Goal: Task Accomplishment & Management: Manage account settings

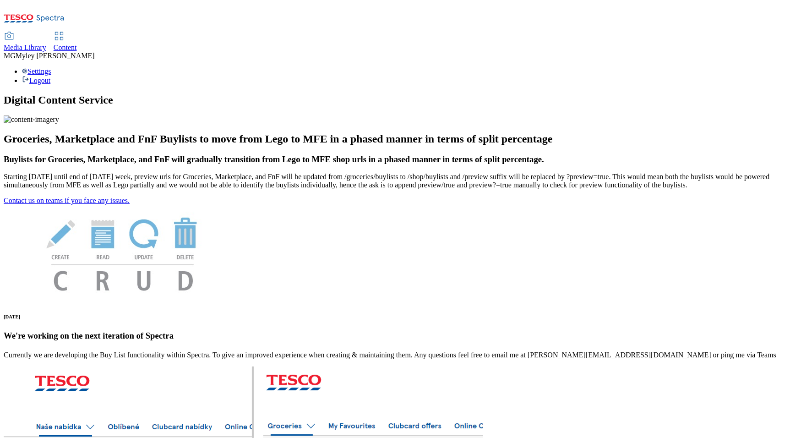
click at [77, 44] on span "Content" at bounding box center [65, 48] width 23 height 8
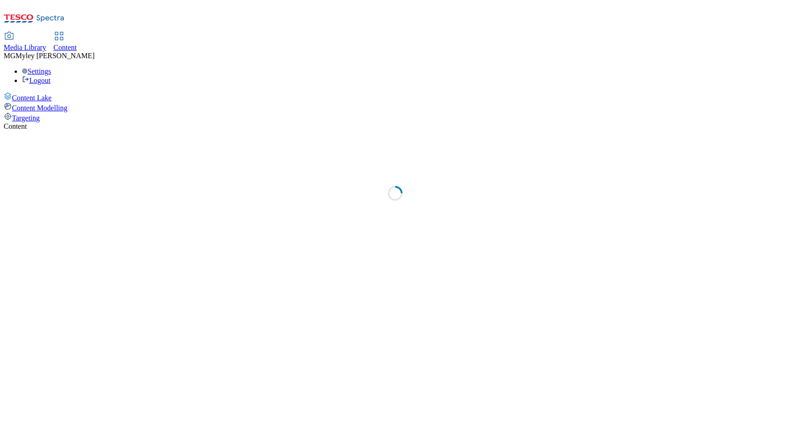
select select "ghs-[GEOGRAPHIC_DATA]"
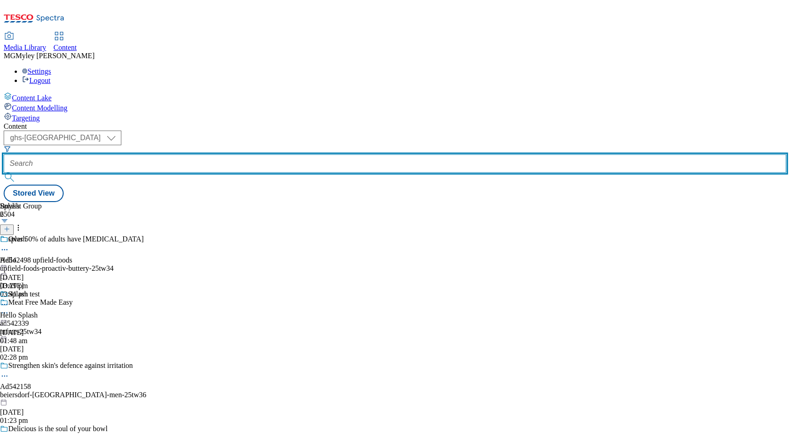
click at [228, 154] on input "text" at bounding box center [395, 163] width 783 height 18
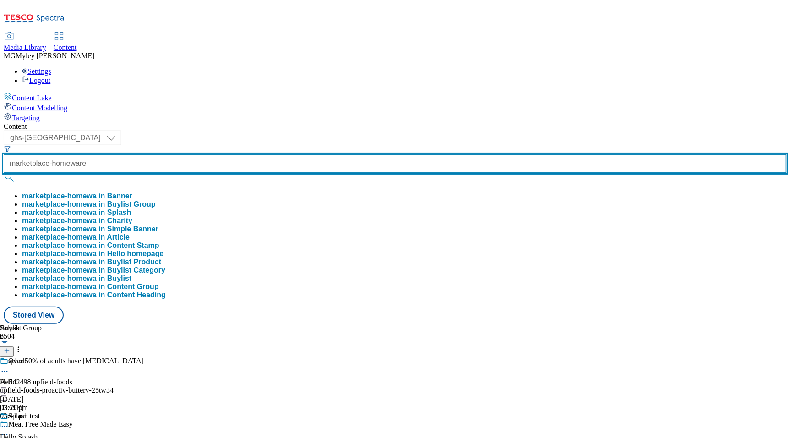
scroll to position [0, 2]
type input "marketplace-homeware"
click at [4, 173] on button "submit" at bounding box center [10, 177] width 13 height 9
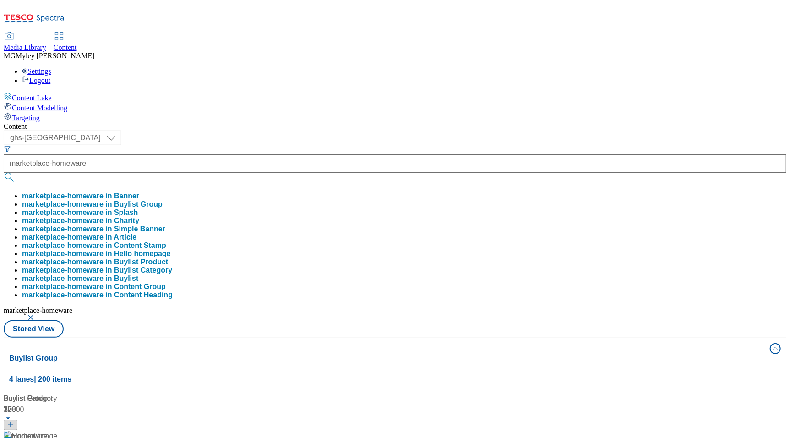
click at [364, 122] on div "Content ( optional ) ghs-roi ghs-uk ghs-uk marketplace-homeware marketplace-hom…" at bounding box center [395, 429] width 783 height 615
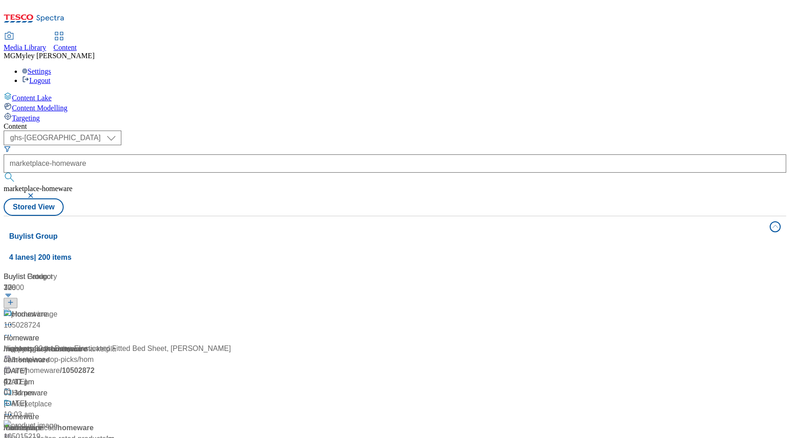
click at [230, 309] on div "Homeware Homeware / marketplace-homeware 17 Jul 2024 02:47 am" at bounding box center [117, 348] width 226 height 79
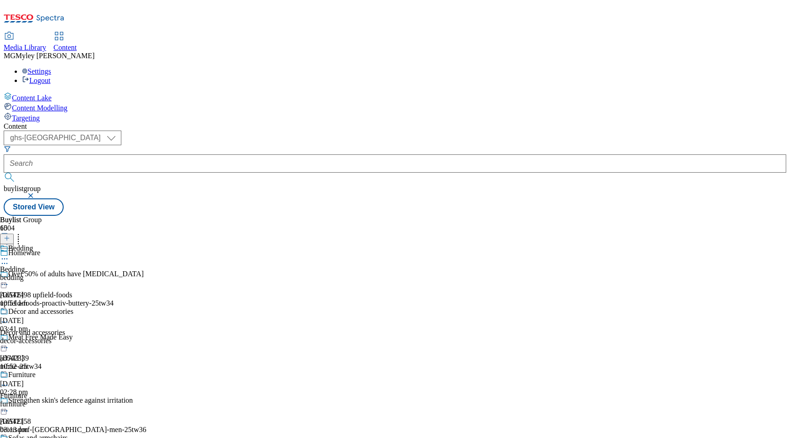
scroll to position [625, 0]
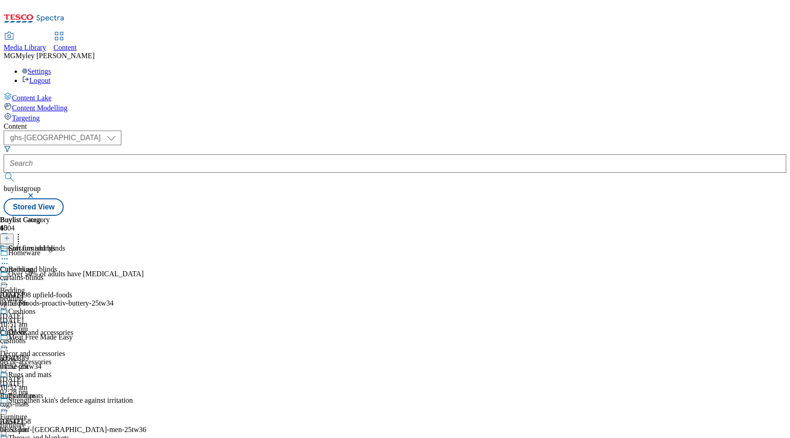
scroll to position [561, 0]
click at [23, 232] on icon at bounding box center [18, 236] width 9 height 9
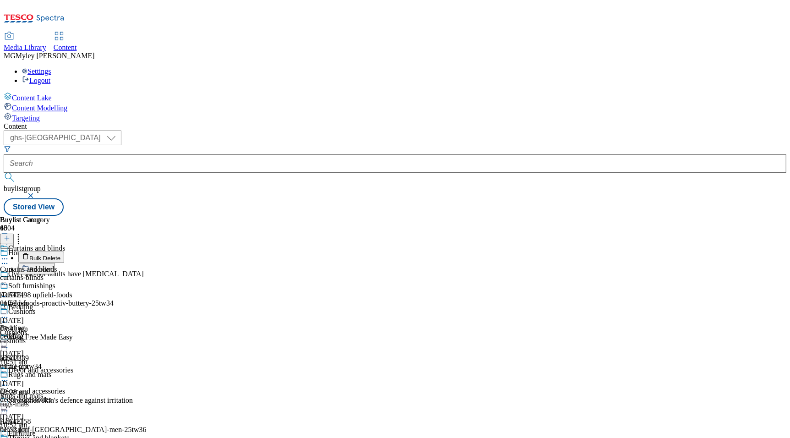
click at [55, 263] on button "Reorder" at bounding box center [36, 268] width 37 height 11
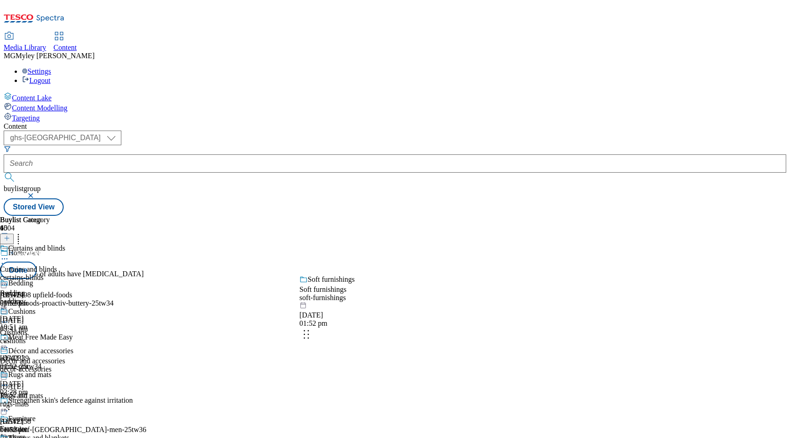
drag, startPoint x: 433, startPoint y: 387, endPoint x: 436, endPoint y: 218, distance: 168.6
click at [436, 216] on body "Icons icon_account icon_add icon_backward_link icon_basket icon_benefits icon_c…" at bounding box center [395, 110] width 783 height 212
drag, startPoint x: 426, startPoint y: 371, endPoint x: 426, endPoint y: 202, distance: 168.1
click at [426, 202] on body "Icons icon_account icon_add icon_backward_link icon_basket icon_benefits icon_c…" at bounding box center [395, 110] width 783 height 212
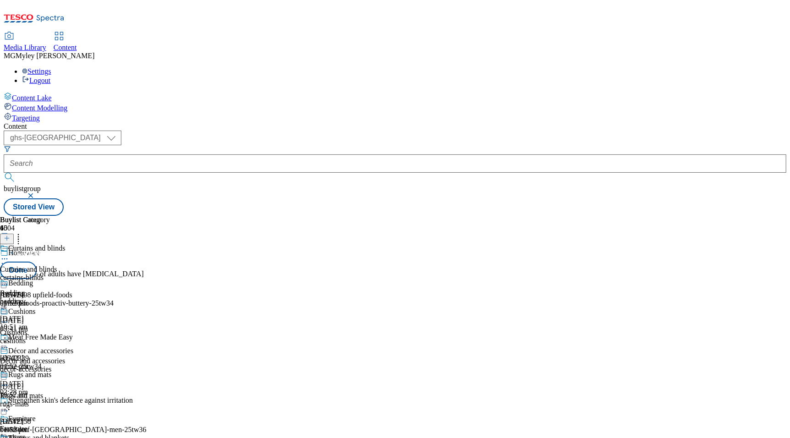
scroll to position [194, 0]
click at [431, 216] on body "Icons icon_account icon_add icon_backward_link icon_basket icon_benefits icon_c…" at bounding box center [395, 110] width 783 height 212
drag, startPoint x: 431, startPoint y: 377, endPoint x: 431, endPoint y: 195, distance: 181.9
click at [431, 195] on body "Icons icon_account icon_add icon_backward_link icon_basket icon_benefits icon_c…" at bounding box center [395, 110] width 783 height 212
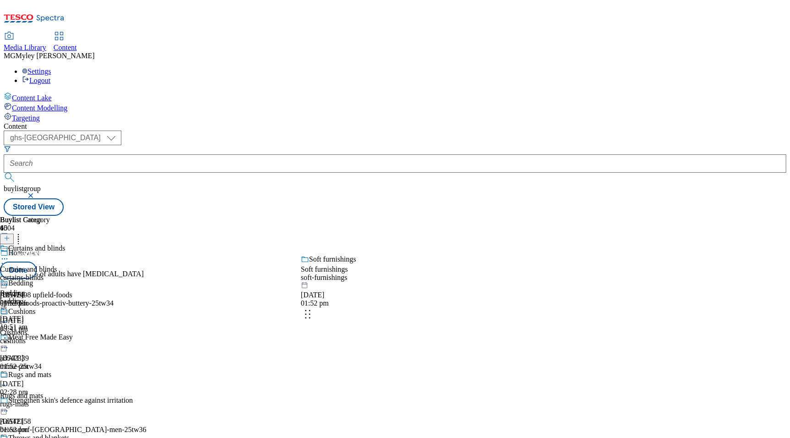
drag, startPoint x: 424, startPoint y: 345, endPoint x: 424, endPoint y: 258, distance: 87.5
click at [424, 216] on body "Icons icon_account icon_add icon_backward_link icon_basket icon_benefits icon_c…" at bounding box center [395, 110] width 783 height 212
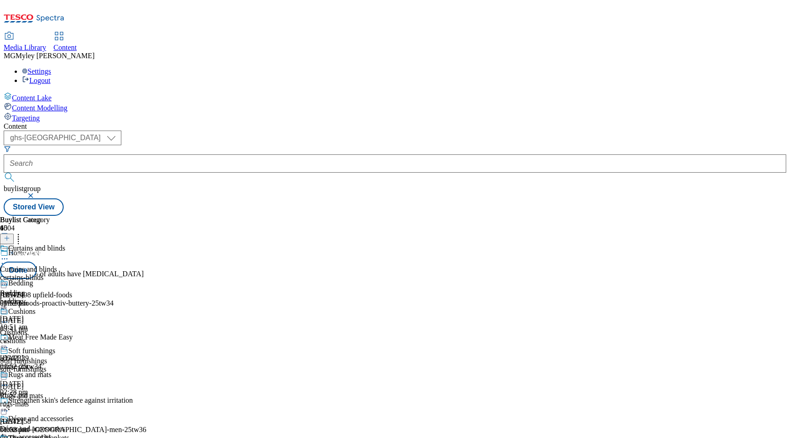
scroll to position [153, 0]
drag, startPoint x: 430, startPoint y: 197, endPoint x: 426, endPoint y: 375, distance: 178.2
click at [426, 216] on body "Icons icon_account icon_add icon_backward_link icon_basket icon_benefits icon_c…" at bounding box center [395, 110] width 783 height 212
drag, startPoint x: 427, startPoint y: 182, endPoint x: 426, endPoint y: 352, distance: 170.4
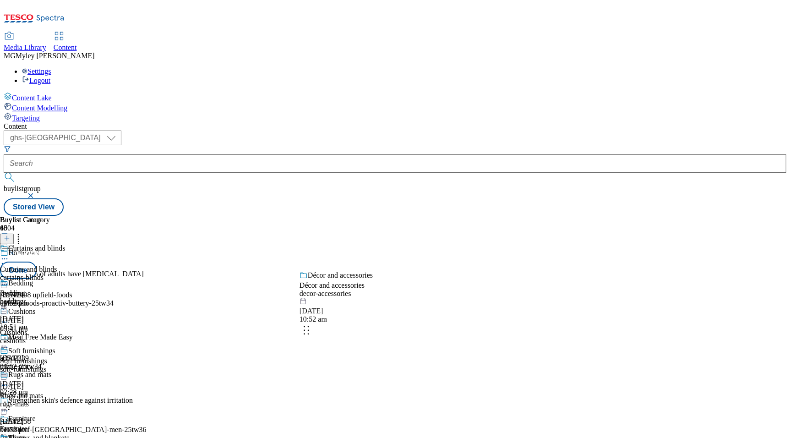
click at [426, 216] on body "Icons icon_account icon_add icon_backward_link icon_basket icon_benefits icon_c…" at bounding box center [395, 110] width 783 height 212
drag, startPoint x: 428, startPoint y: 170, endPoint x: 415, endPoint y: 371, distance: 202.0
click at [415, 216] on body "Icons icon_account icon_add icon_backward_link icon_basket icon_benefits icon_c…" at bounding box center [395, 110] width 783 height 212
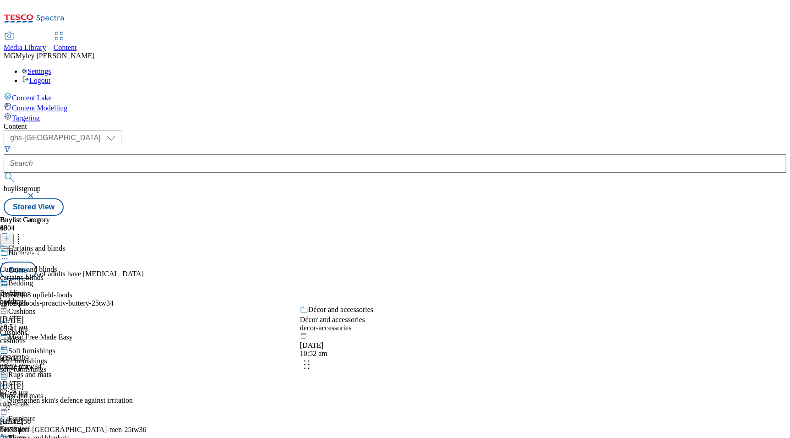
drag, startPoint x: 427, startPoint y: 271, endPoint x: 426, endPoint y: 366, distance: 95.3
click at [426, 216] on body "Icons icon_account icon_add icon_backward_link icon_basket icon_benefits icon_c…" at bounding box center [395, 110] width 783 height 212
drag, startPoint x: 430, startPoint y: 195, endPoint x: 410, endPoint y: 375, distance: 181.1
click at [410, 216] on body "Icons icon_account icon_add icon_backward_link icon_basket icon_benefits icon_c…" at bounding box center [395, 110] width 783 height 212
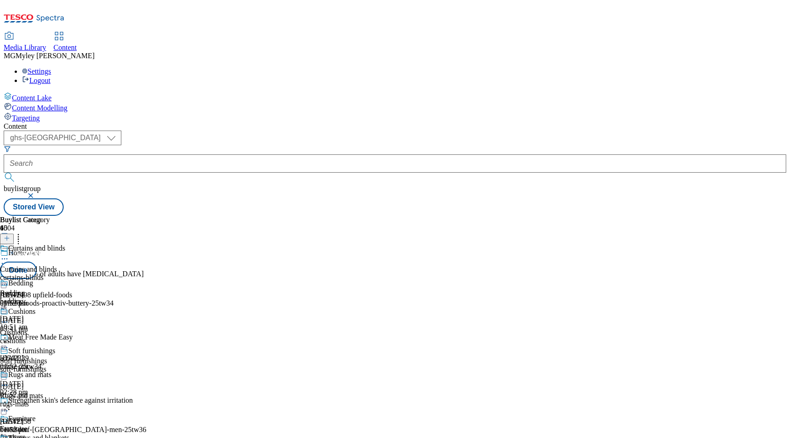
scroll to position [452, 0]
drag, startPoint x: 436, startPoint y: 230, endPoint x: 433, endPoint y: 387, distance: 156.7
click at [434, 216] on body "Icons icon_account icon_add icon_backward_link icon_basket icon_benefits icon_c…" at bounding box center [395, 110] width 783 height 212
drag, startPoint x: 437, startPoint y: 191, endPoint x: 434, endPoint y: 290, distance: 99.9
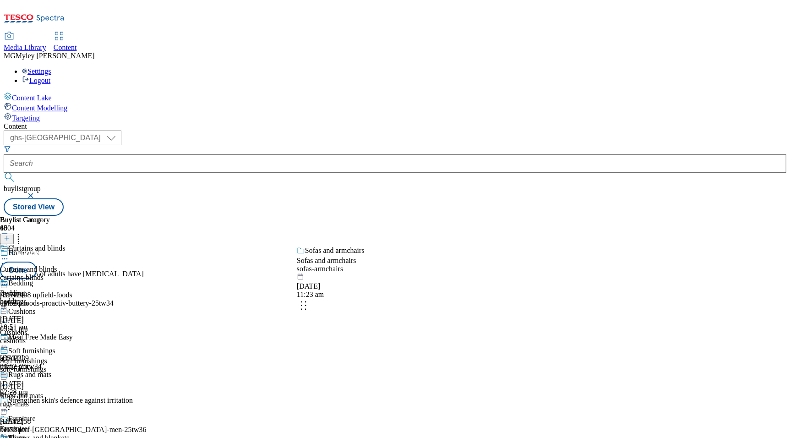
click at [434, 216] on body "Icons icon_account icon_add icon_backward_link icon_basket icon_benefits icon_c…" at bounding box center [395, 110] width 783 height 212
click at [37, 262] on button "Done" at bounding box center [18, 270] width 37 height 17
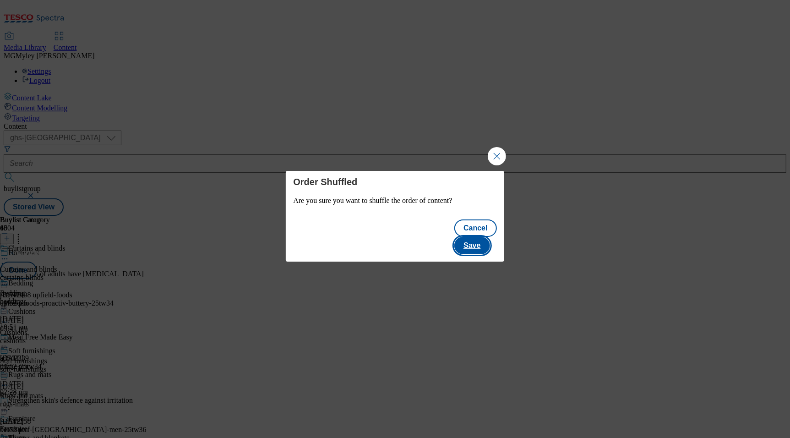
click at [477, 237] on button "Save" at bounding box center [471, 245] width 35 height 17
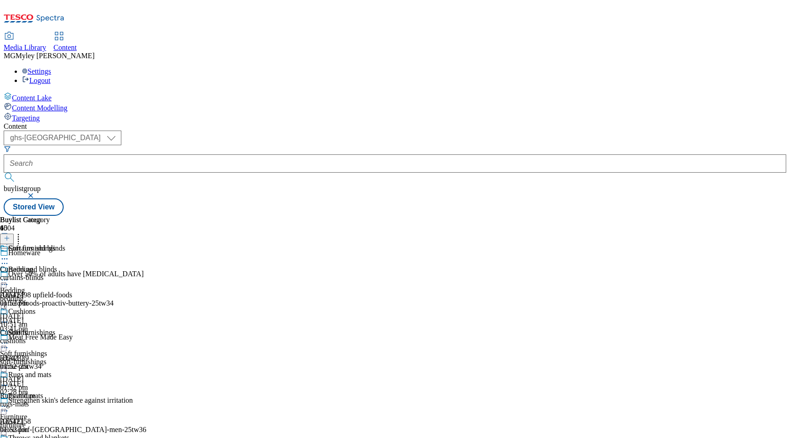
click at [73, 295] on div "bedding" at bounding box center [36, 299] width 73 height 8
click at [73, 328] on div "Soft furnishings Soft furnishings soft-furnishings 29 May 2025 01:52 pm" at bounding box center [36, 359] width 73 height 63
click at [69, 273] on div "curtains-blinds" at bounding box center [34, 277] width 69 height 8
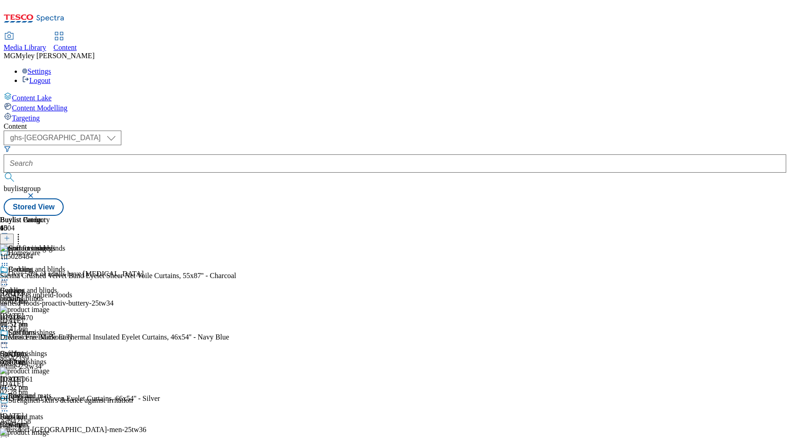
click at [9, 339] on icon at bounding box center [4, 343] width 9 height 9
click at [592, 131] on div "( optional ) ghs-roi ghs-uk ghs-uk buylistgroup Stored View" at bounding box center [395, 173] width 783 height 85
click at [23, 232] on icon at bounding box center [18, 236] width 9 height 9
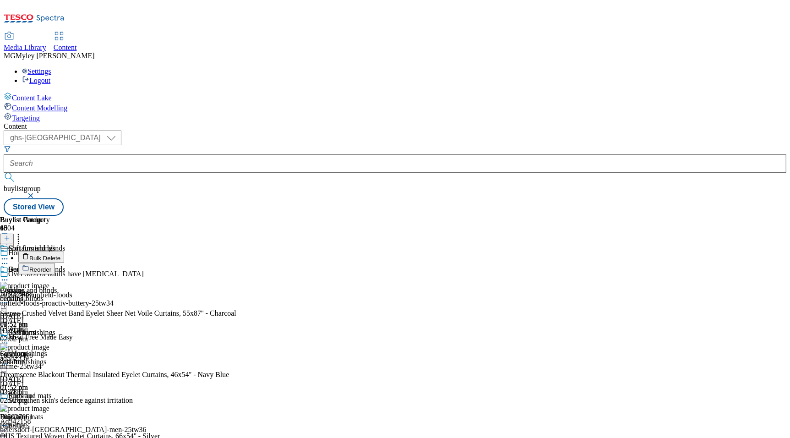
click at [60, 255] on span "Bulk Delete" at bounding box center [44, 258] width 31 height 7
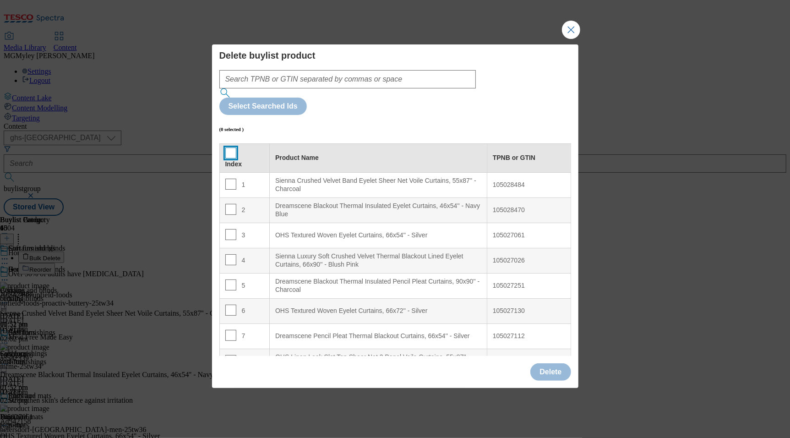
click at [229, 147] on input "Modal" at bounding box center [230, 152] width 11 height 11
checkbox input "true"
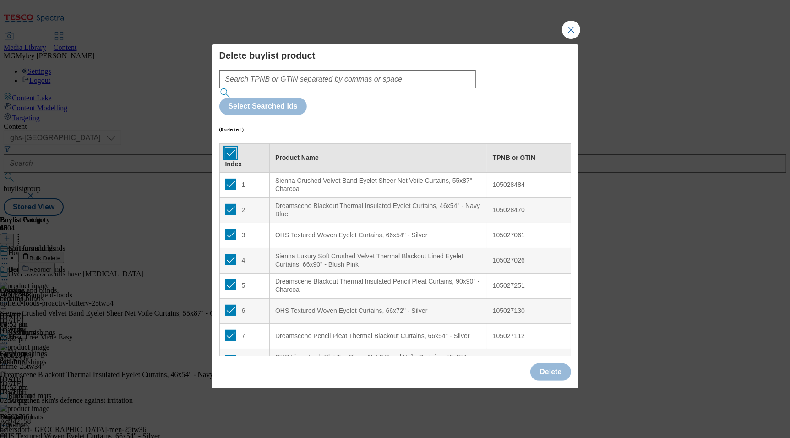
checkbox input "true"
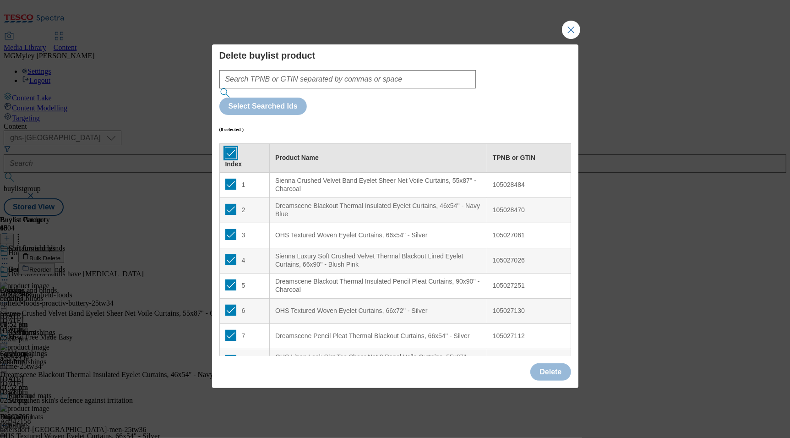
checkbox input "true"
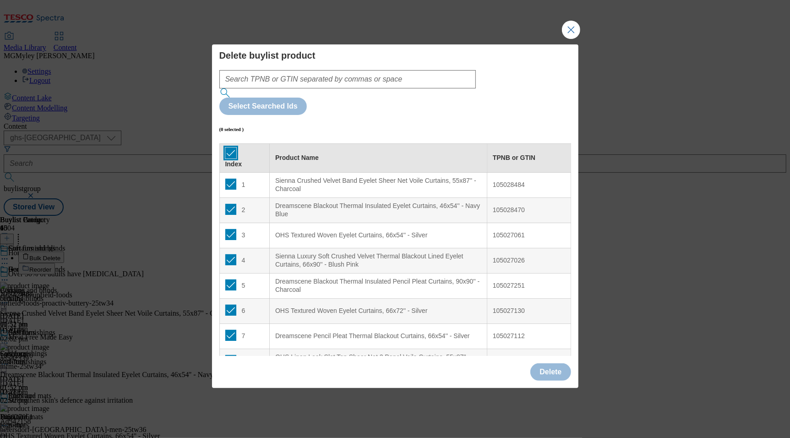
checkbox input "true"
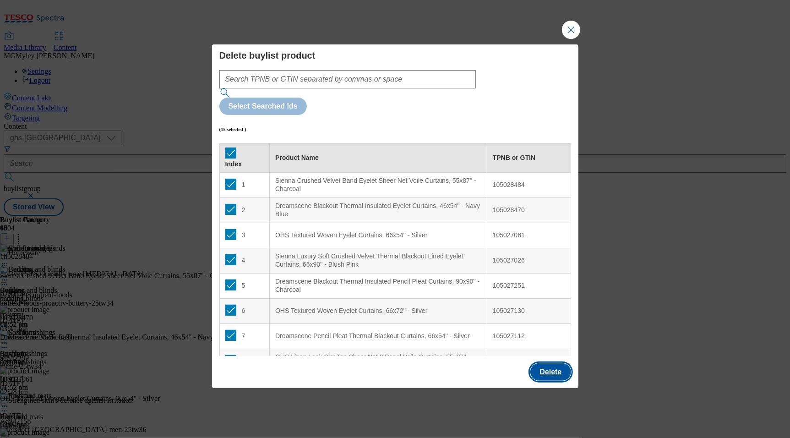
click at [552, 363] on button "Delete" at bounding box center [550, 371] width 40 height 17
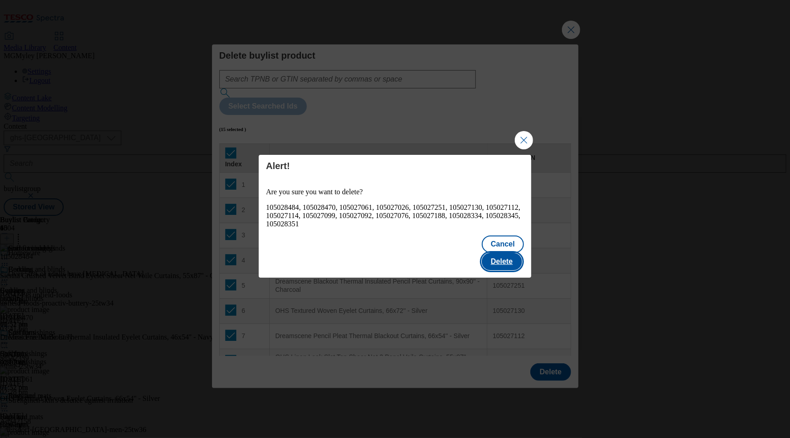
click at [507, 253] on button "Delete" at bounding box center [502, 261] width 40 height 17
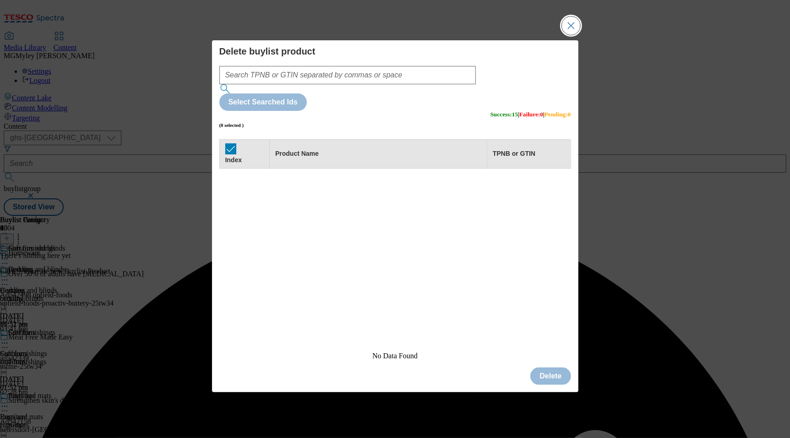
scroll to position [0, 0]
click at [567, 35] on button "Close Modal" at bounding box center [571, 25] width 18 height 18
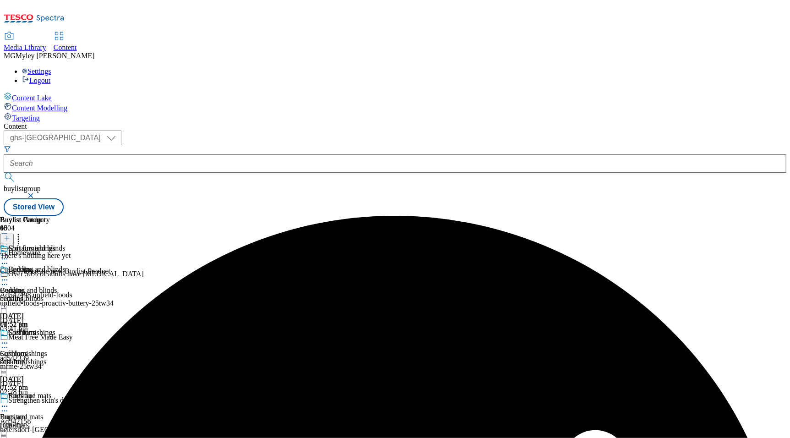
scroll to position [0, 22]
click at [110, 216] on header "Buylist Product 0" at bounding box center [55, 230] width 110 height 28
click at [10, 235] on icon at bounding box center [7, 238] width 6 height 6
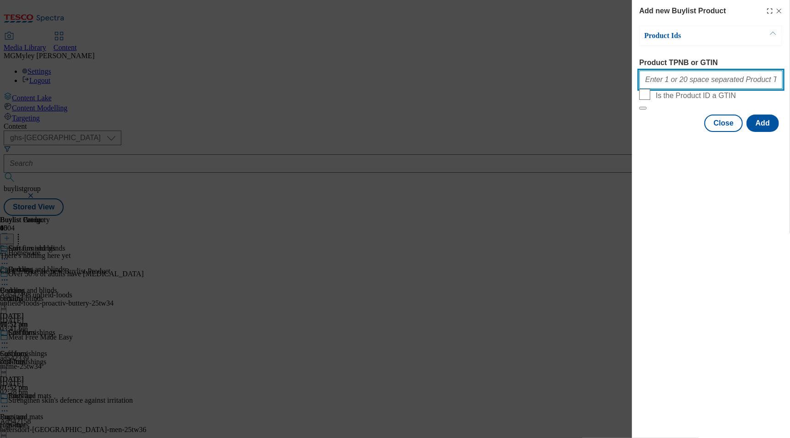
click at [677, 81] on input "Product TPNB or GTIN" at bounding box center [710, 80] width 143 height 18
paste input "105027139 105027188 105027074 105027076 105027092 105027099 105027114 105027112…"
type input "105027139 105027188 105027074 105027076 105027092 105027099 105027114 105027112…"
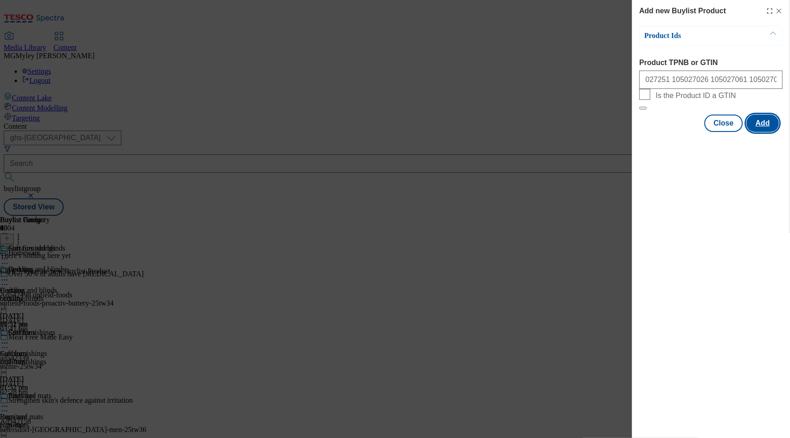
scroll to position [0, 0]
click at [761, 132] on button "Add" at bounding box center [763, 123] width 33 height 17
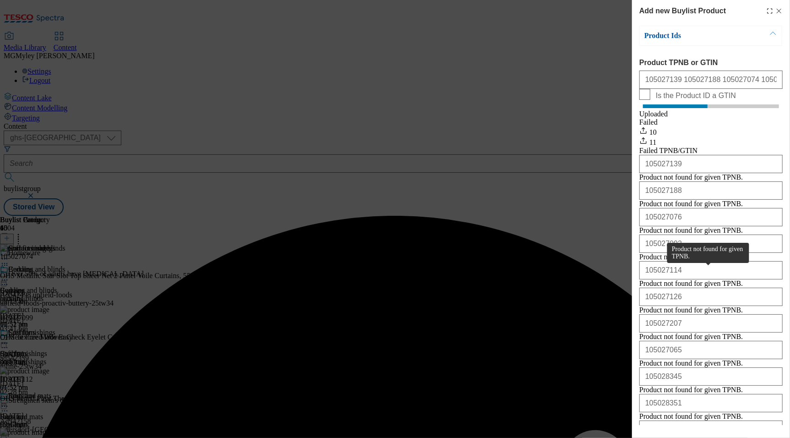
scroll to position [169, 0]
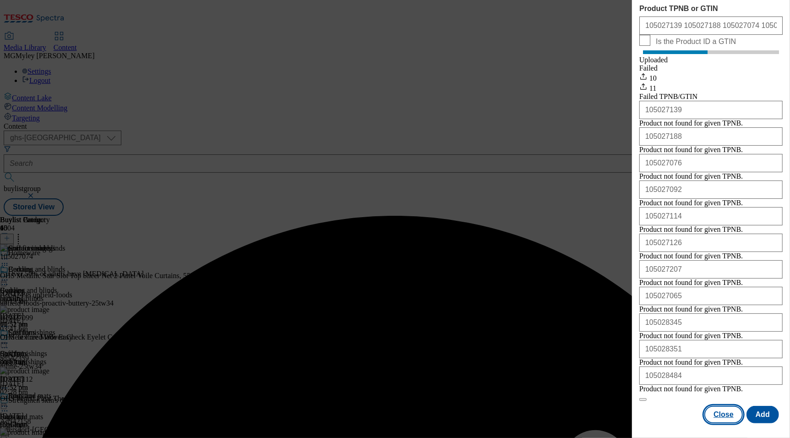
click at [721, 417] on button "Close" at bounding box center [724, 414] width 38 height 17
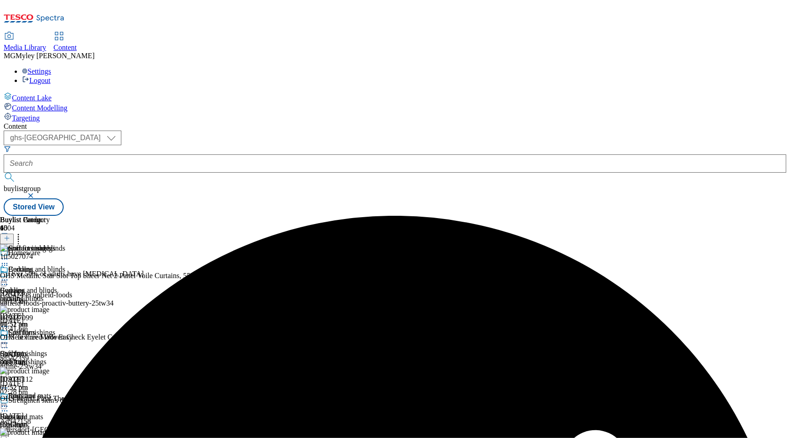
click at [69, 358] on div "cushions" at bounding box center [34, 362] width 69 height 8
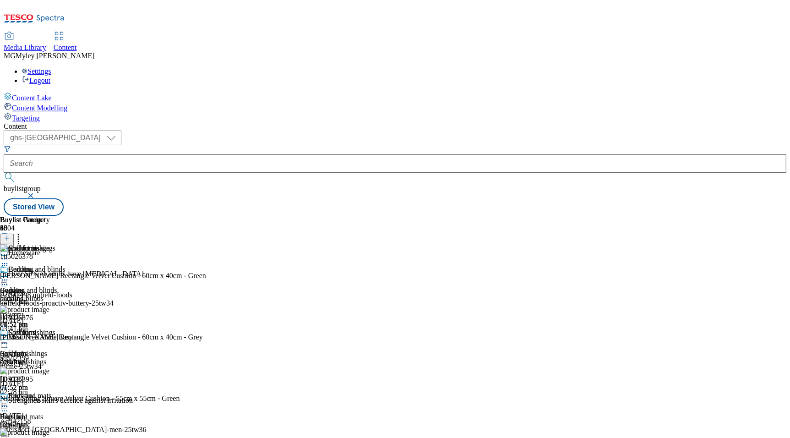
scroll to position [0, 22]
click at [23, 232] on icon at bounding box center [18, 236] width 9 height 9
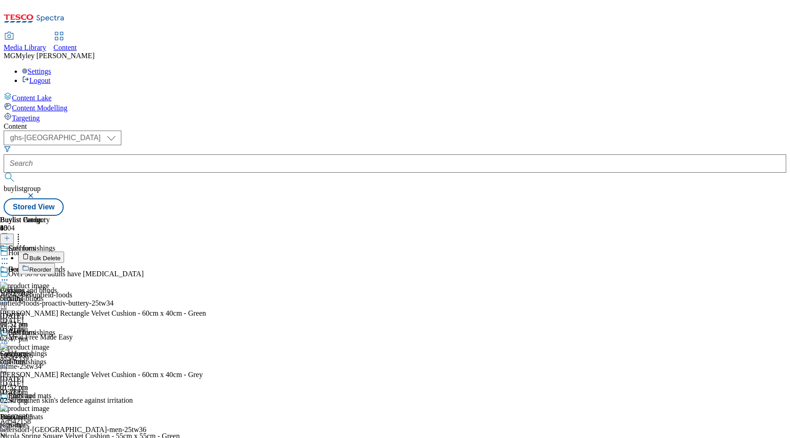
click at [60, 255] on span "Bulk Delete" at bounding box center [44, 258] width 31 height 7
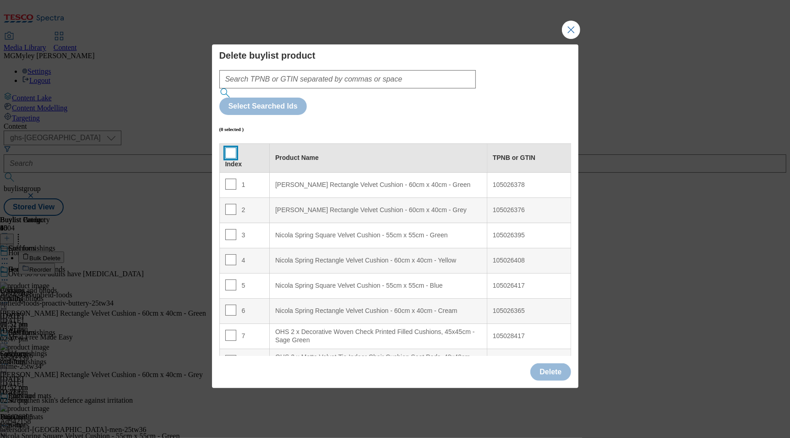
click at [228, 147] on input "Modal" at bounding box center [230, 152] width 11 height 11
checkbox input "true"
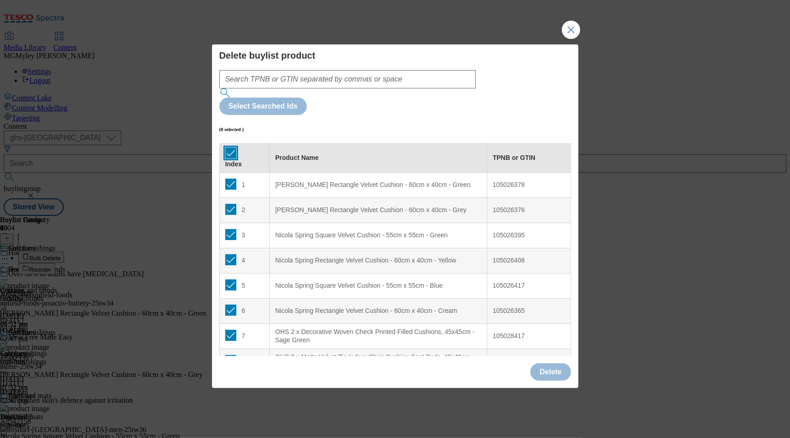
checkbox input "true"
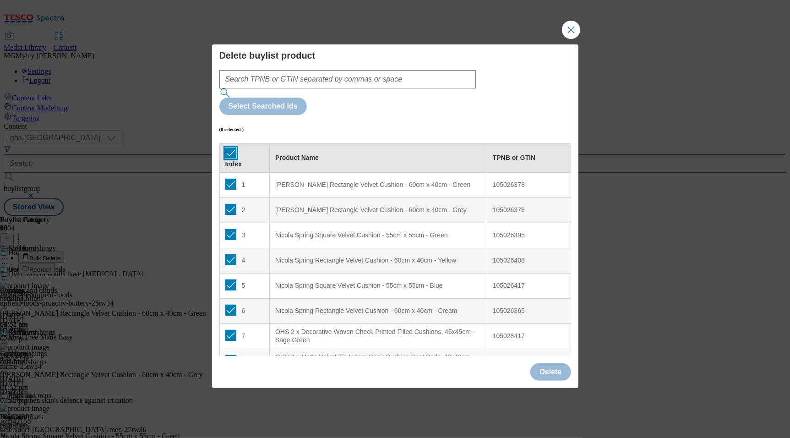
checkbox input "true"
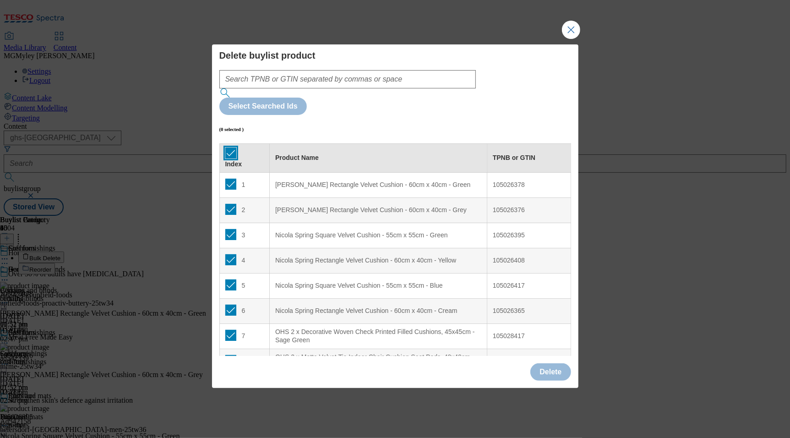
checkbox input "true"
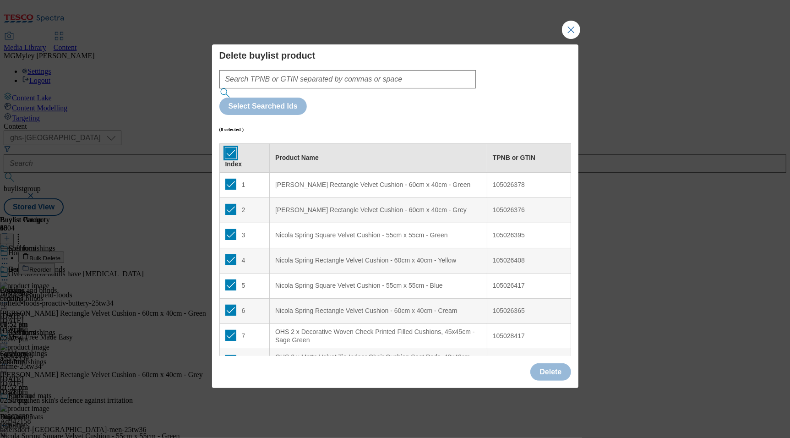
checkbox input "true"
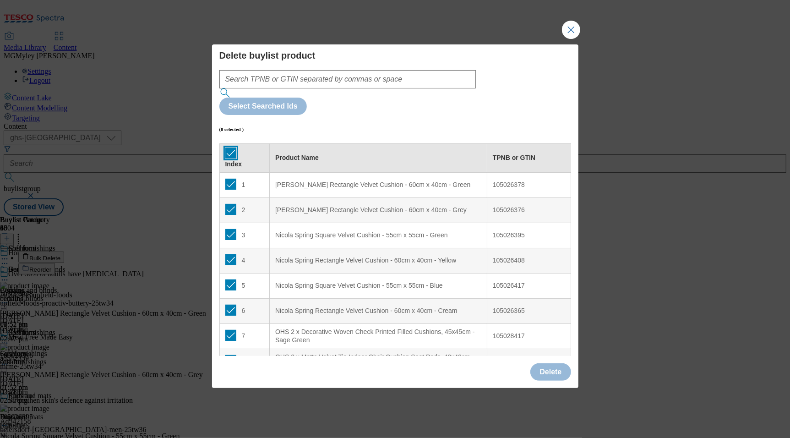
checkbox input "true"
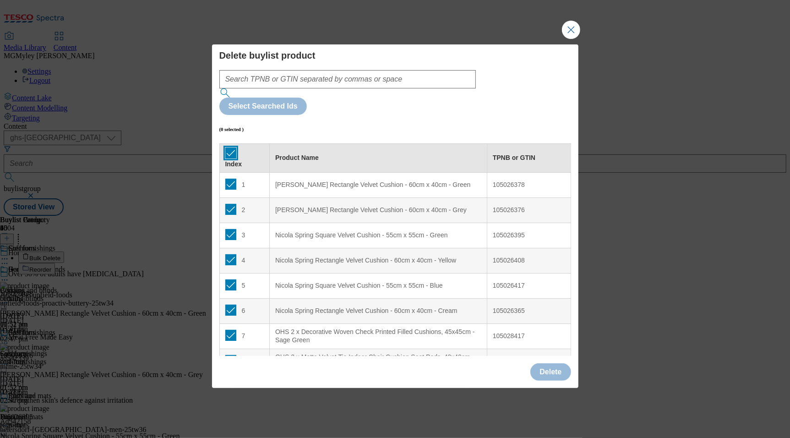
checkbox input "true"
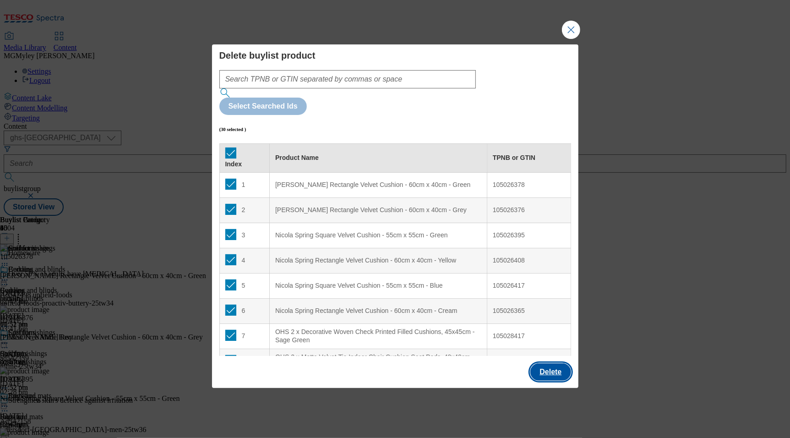
click at [551, 363] on button "Delete" at bounding box center [550, 371] width 40 height 17
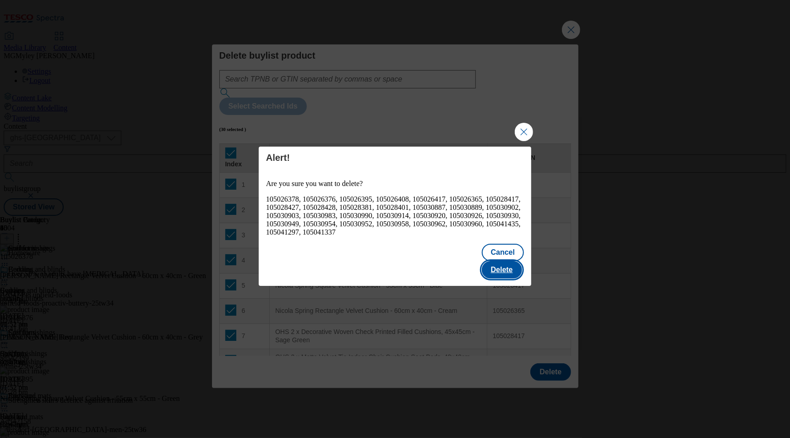
click at [513, 263] on button "Delete" at bounding box center [502, 269] width 40 height 17
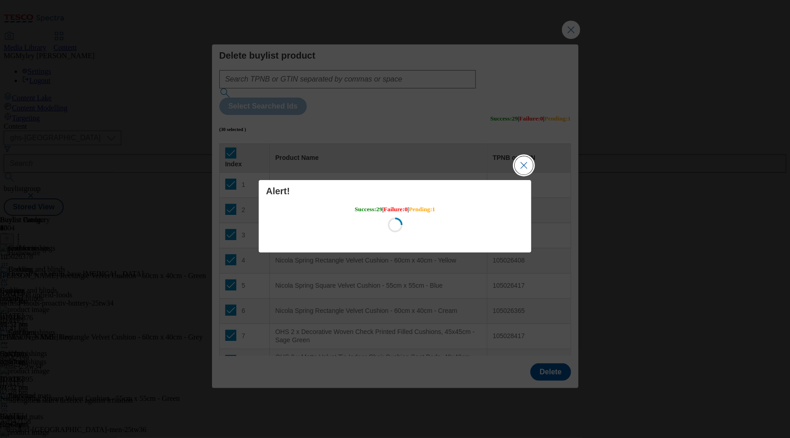
scroll to position [0, 0]
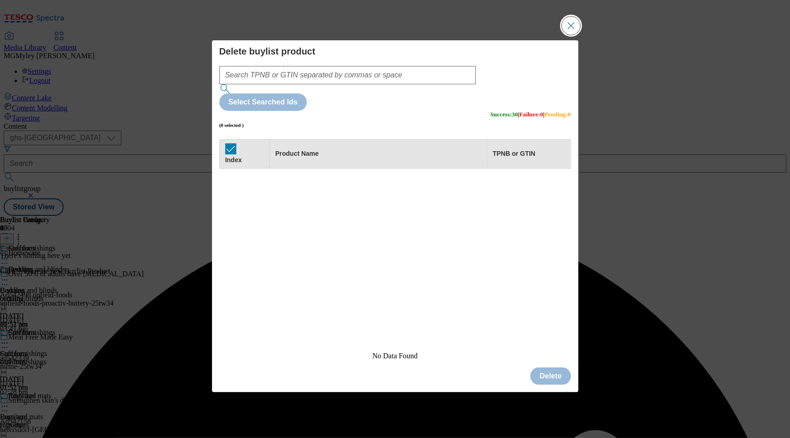
click at [564, 35] on button "Close Modal" at bounding box center [571, 25] width 18 height 18
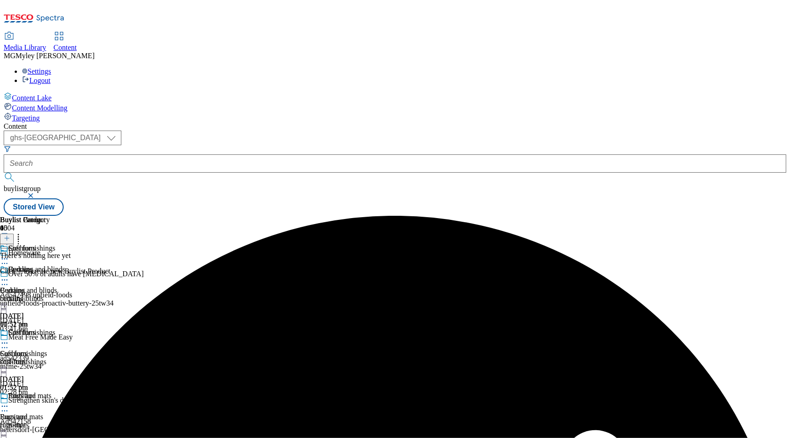
click at [10, 235] on icon at bounding box center [7, 238] width 6 height 6
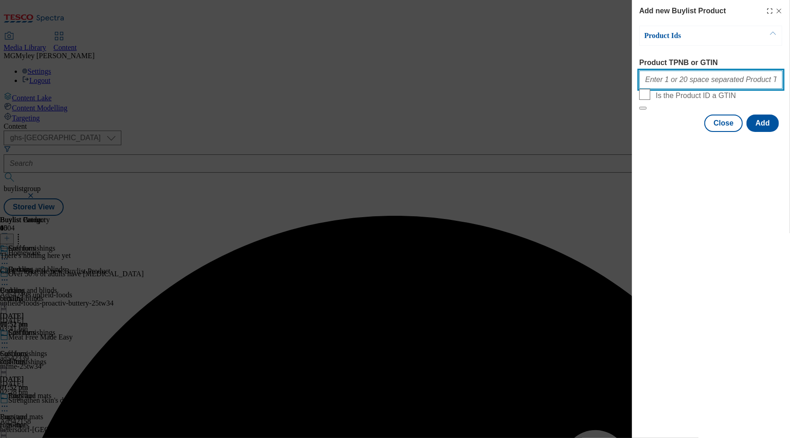
click at [673, 86] on input "Product TPNB or GTIN" at bounding box center [710, 80] width 143 height 18
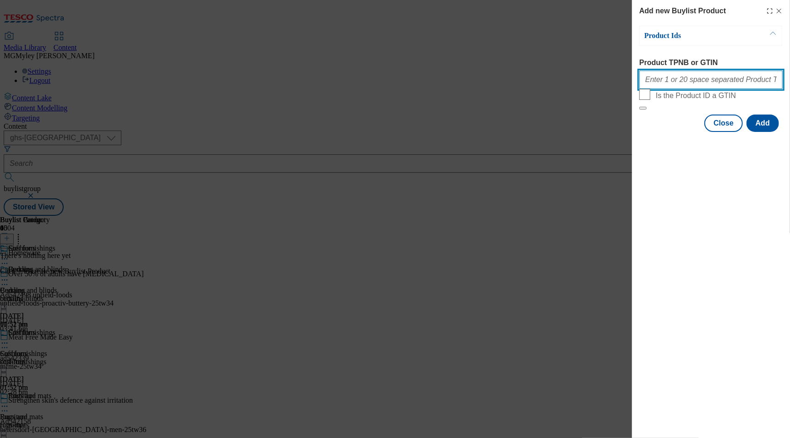
paste input "105026378 105026376 105026395 105026408 105026417 105026365 105028417 105028427…"
type input "105026378 105026376 105026395 105026408 105026417 105026365 105028417 105028427…"
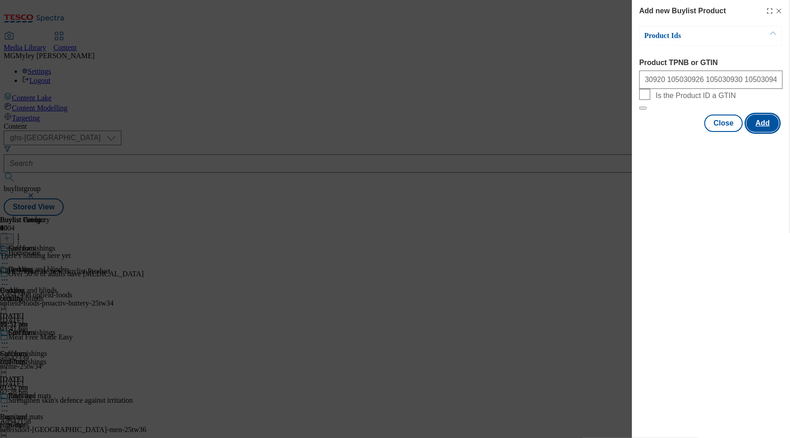
scroll to position [0, 0]
click at [764, 132] on button "Add" at bounding box center [763, 123] width 33 height 17
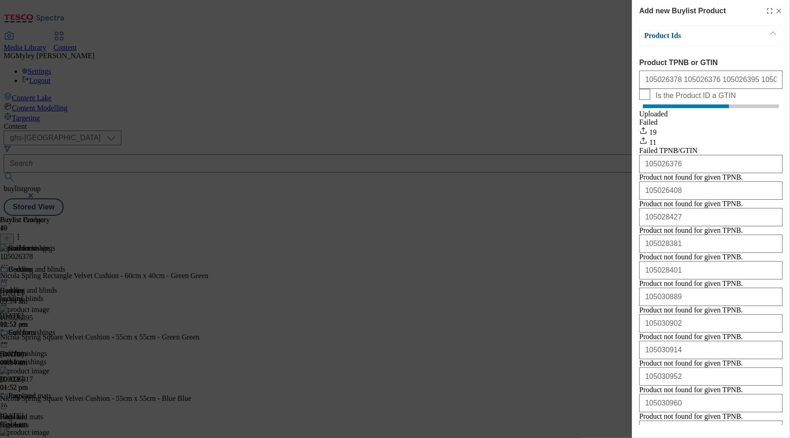
scroll to position [169, 0]
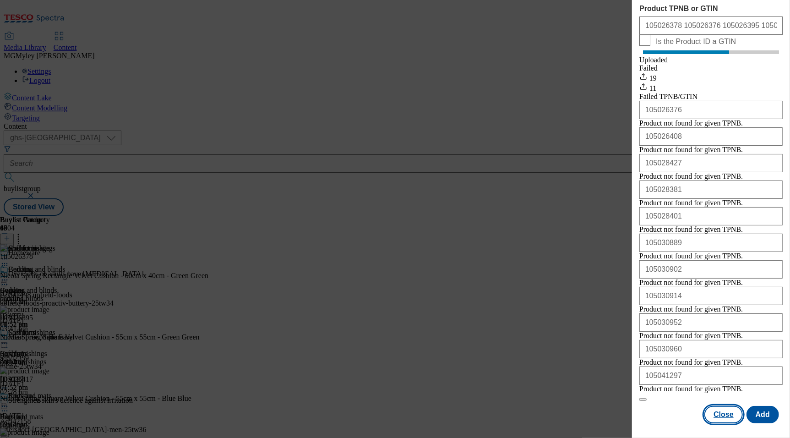
click at [715, 419] on button "Close" at bounding box center [724, 414] width 38 height 17
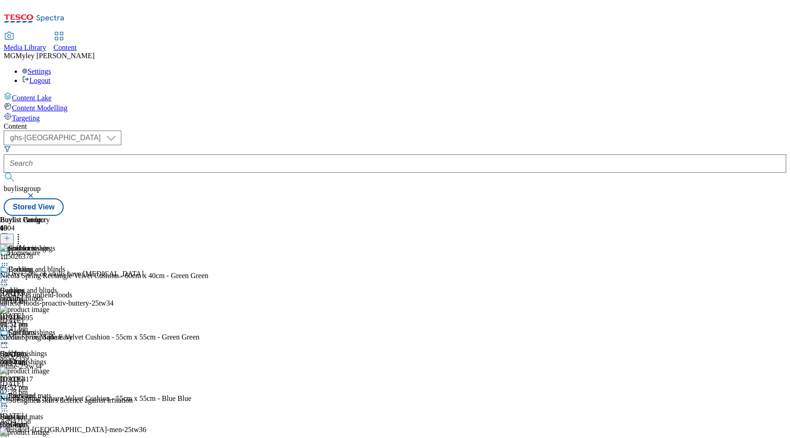
click at [69, 421] on div "rugs-mats" at bounding box center [34, 425] width 69 height 8
click at [23, 232] on icon at bounding box center [18, 236] width 9 height 9
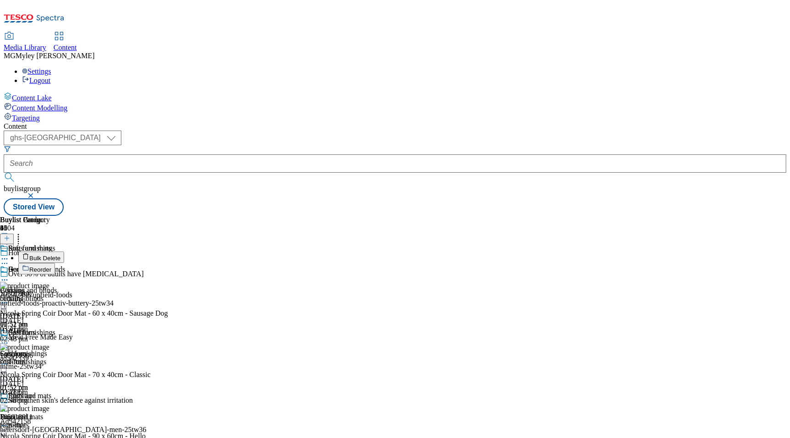
click at [64, 251] on button "Bulk Delete" at bounding box center [41, 256] width 46 height 11
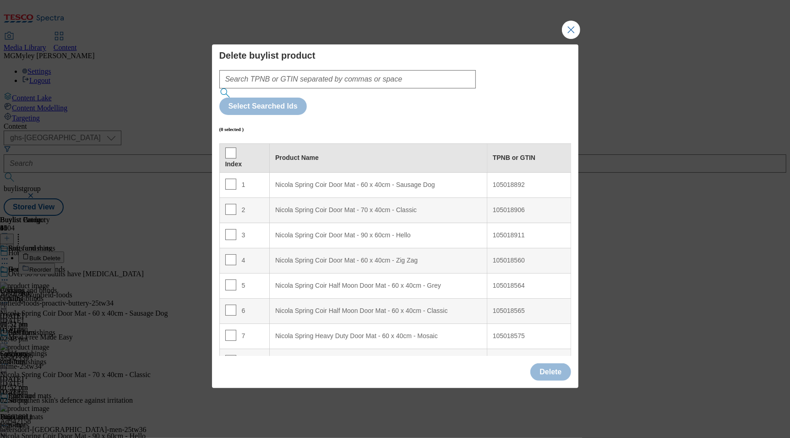
click at [224, 143] on th "Index" at bounding box center [244, 157] width 50 height 29
click at [232, 147] on input "Modal" at bounding box center [230, 152] width 11 height 11
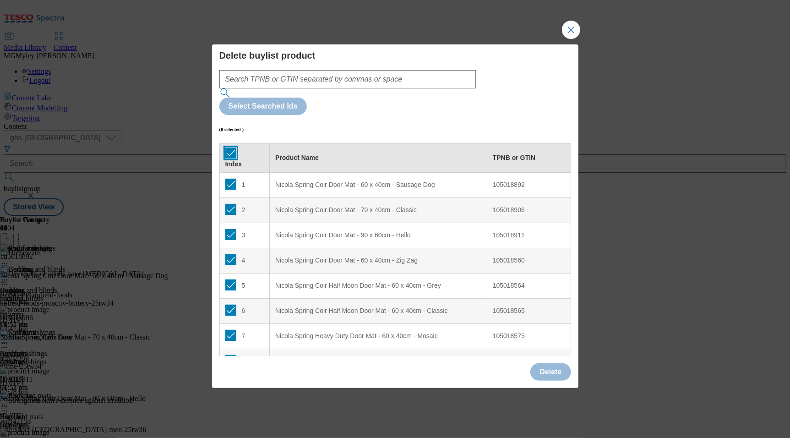
checkbox input "true"
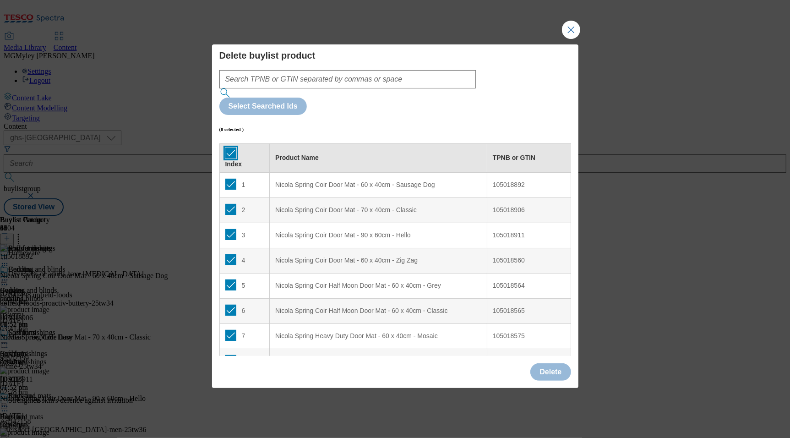
checkbox input "true"
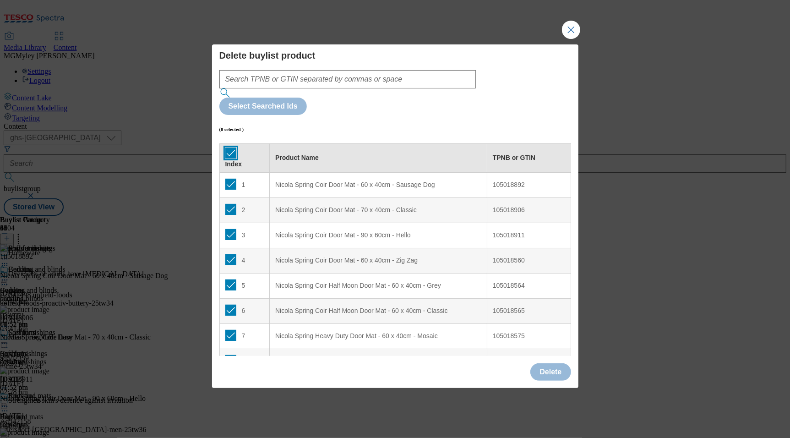
checkbox input "true"
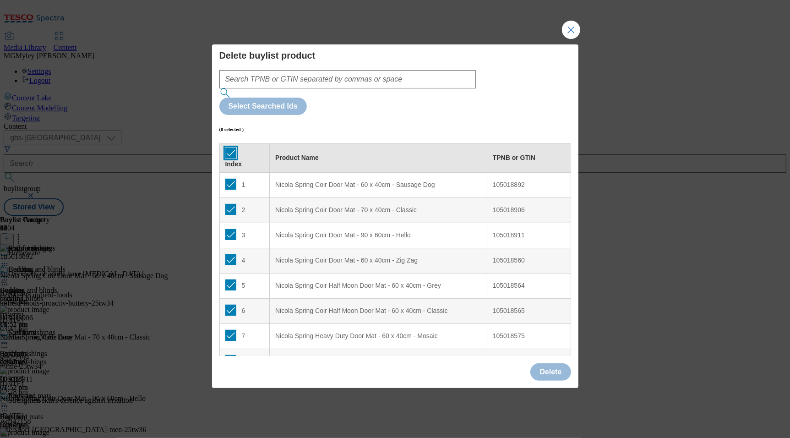
checkbox input "true"
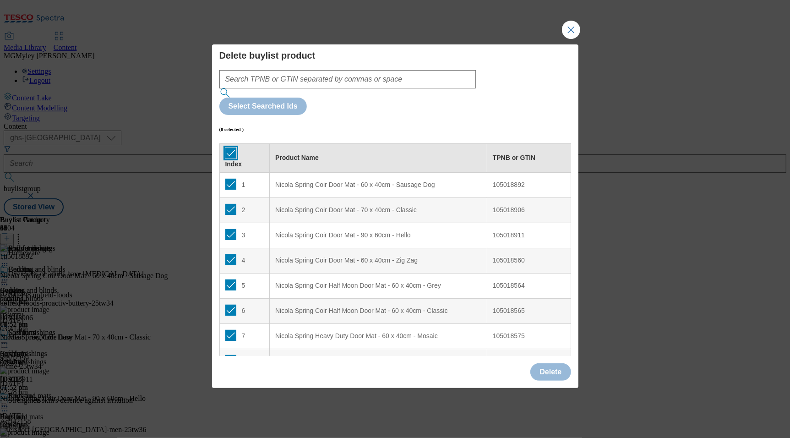
checkbox input "true"
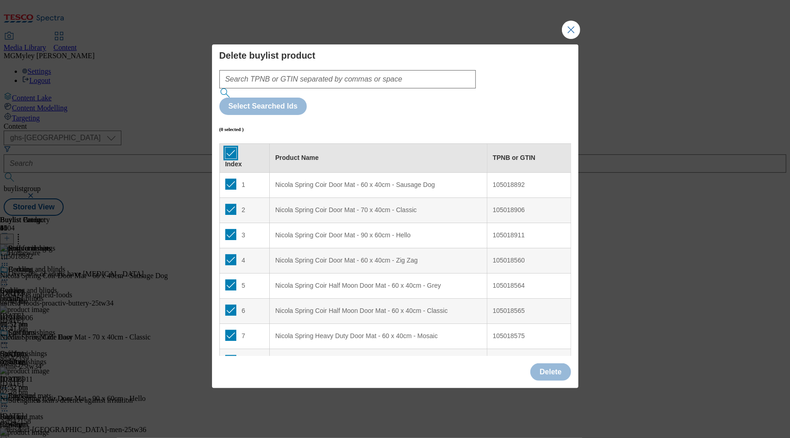
checkbox input "true"
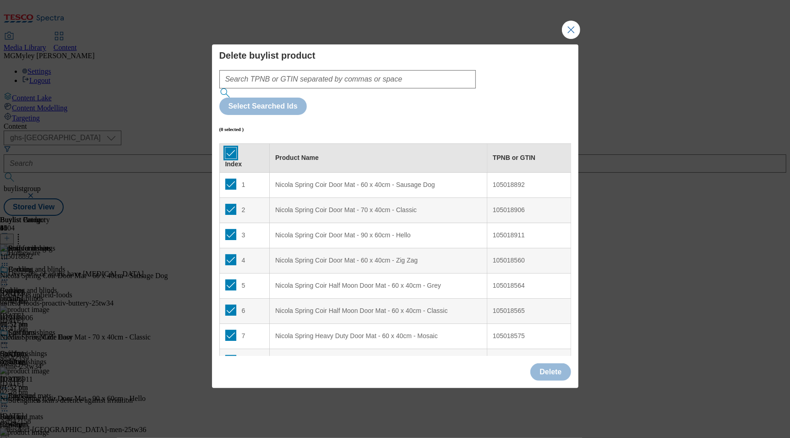
checkbox input "true"
click at [557, 363] on button "Delete" at bounding box center [550, 371] width 40 height 17
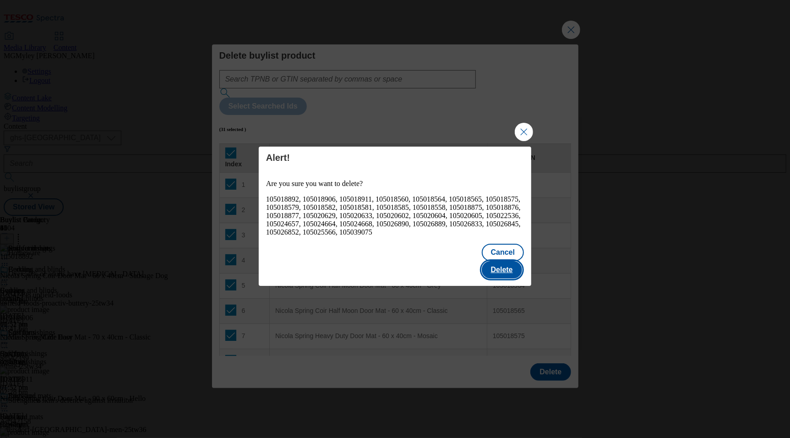
click at [506, 270] on button "Delete" at bounding box center [502, 269] width 40 height 17
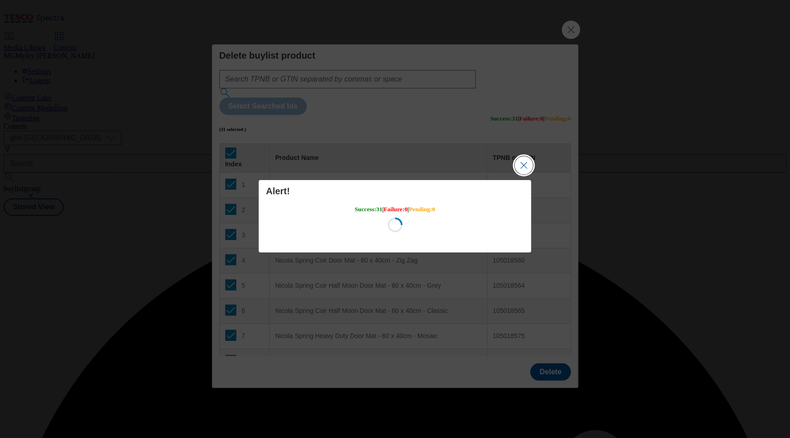
scroll to position [0, 0]
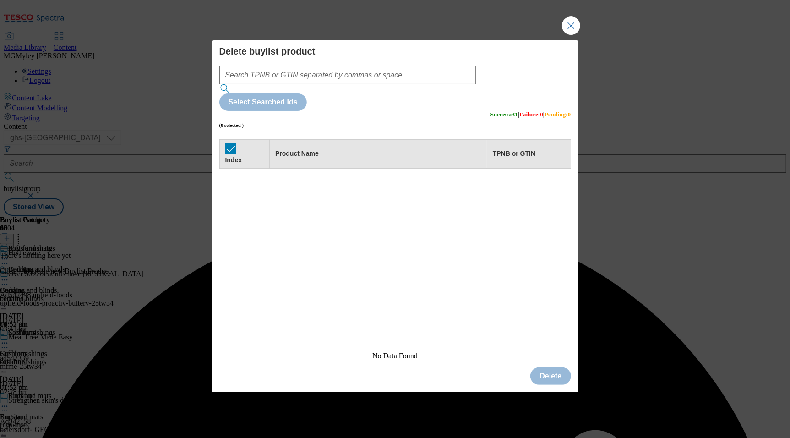
click at [562, 35] on button "Close Modal" at bounding box center [571, 25] width 18 height 18
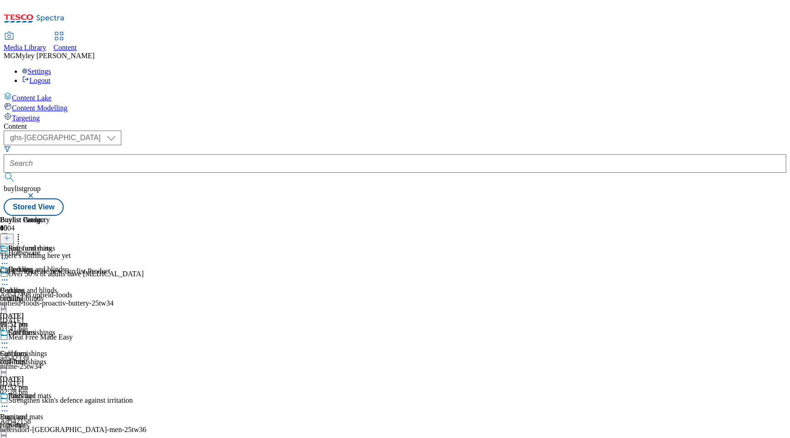
click at [10, 235] on icon at bounding box center [7, 238] width 6 height 6
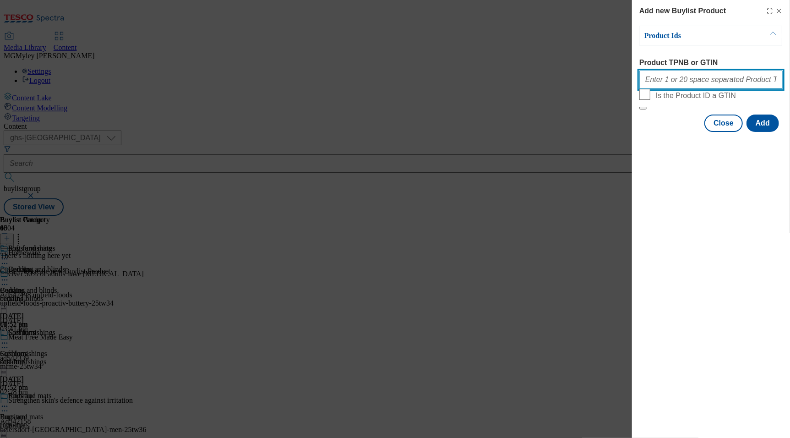
click at [667, 82] on input "Product TPNB or GTIN" at bounding box center [710, 80] width 143 height 18
paste input "105018892 105018906 105018911 105018560 105018564 105018565 105018575 105018579…"
type input "105018892 105018906 105018911 105018560 105018564 105018565 105018575 105018579…"
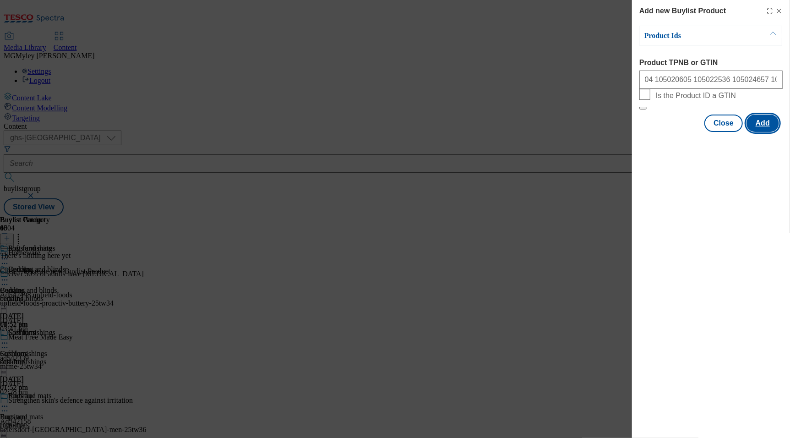
scroll to position [0, 0]
click at [766, 132] on button "Add" at bounding box center [763, 123] width 33 height 17
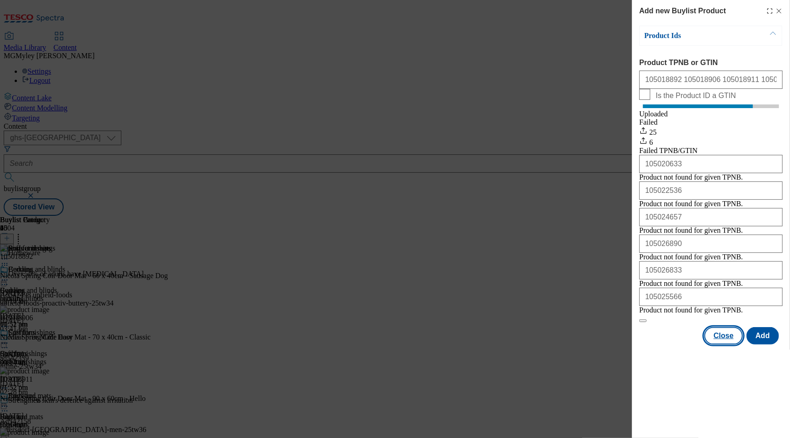
click at [712, 344] on button "Close" at bounding box center [724, 335] width 38 height 17
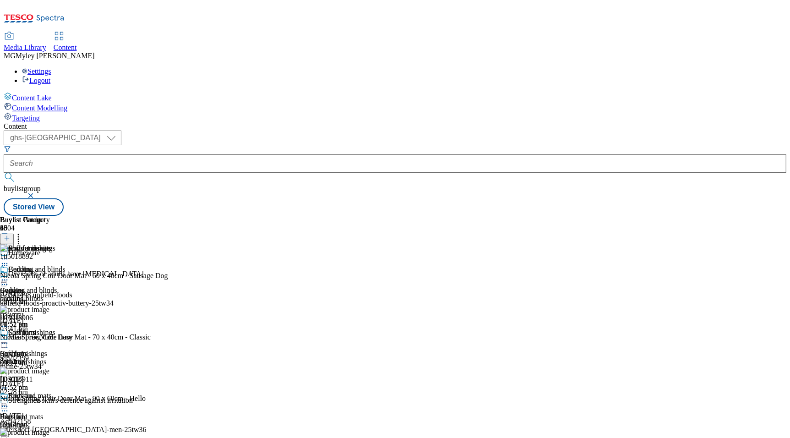
scroll to position [87, 0]
click at [23, 232] on icon at bounding box center [18, 236] width 9 height 9
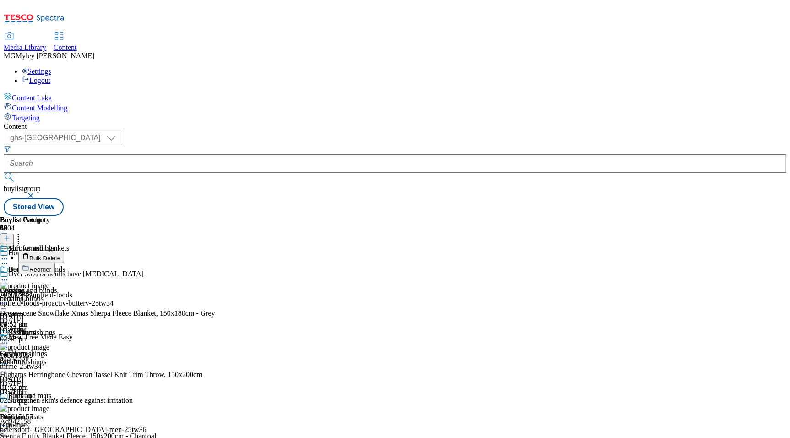
click at [60, 255] on span "Bulk Delete" at bounding box center [44, 258] width 31 height 7
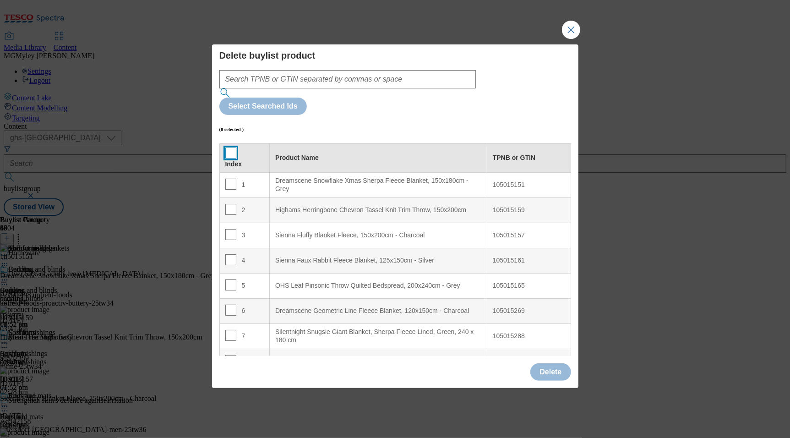
click at [228, 147] on input "Modal" at bounding box center [230, 152] width 11 height 11
checkbox input "true"
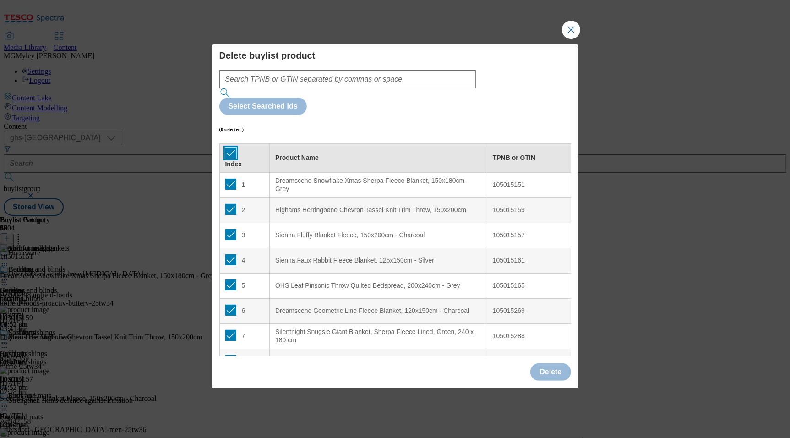
checkbox input "true"
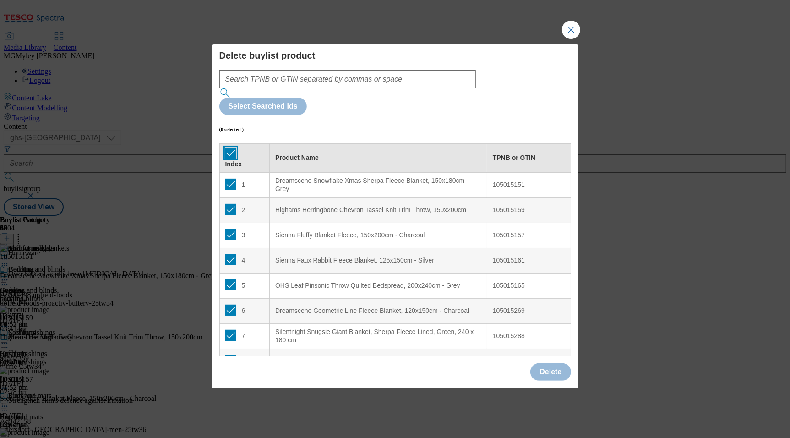
checkbox input "true"
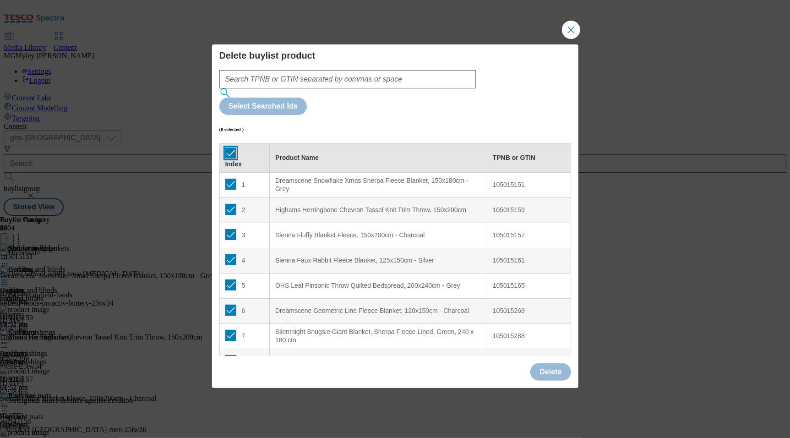
checkbox input "true"
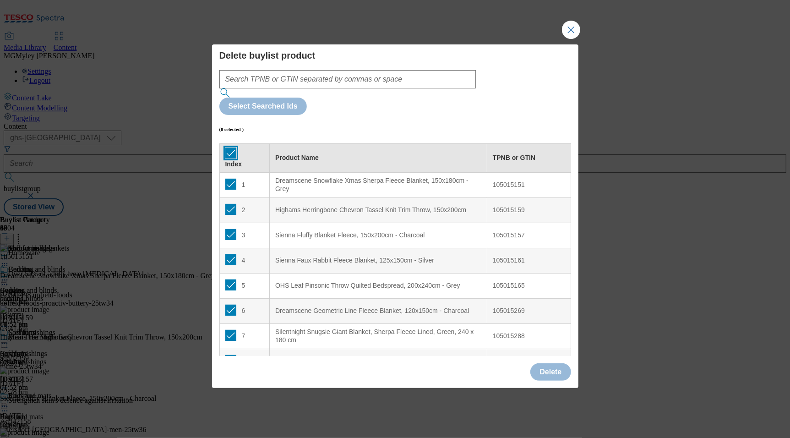
checkbox input "true"
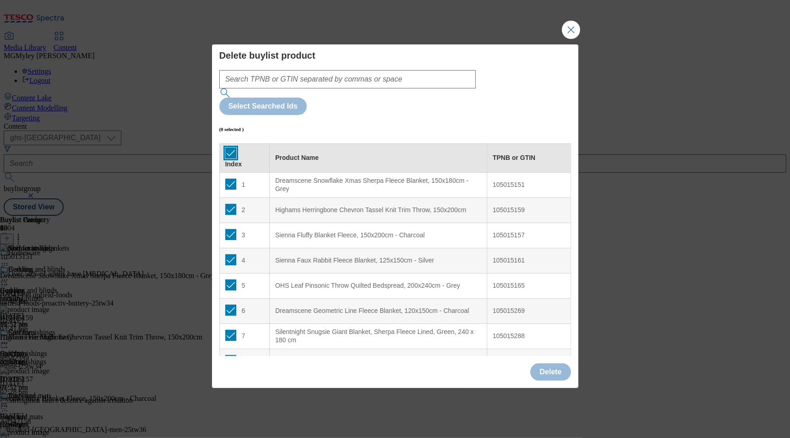
checkbox input "true"
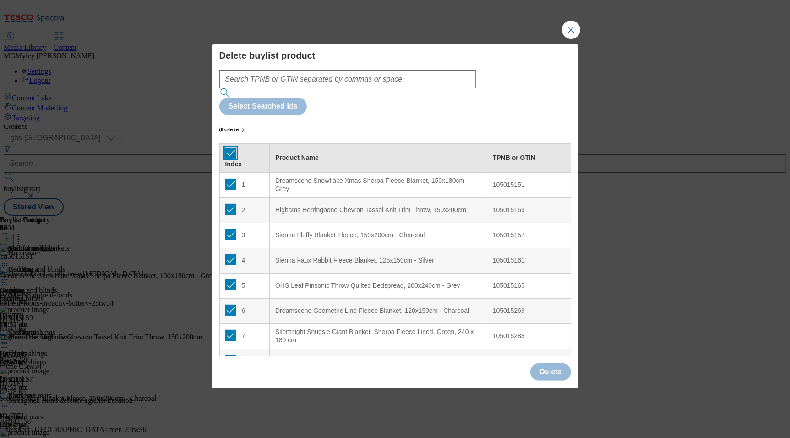
checkbox input "true"
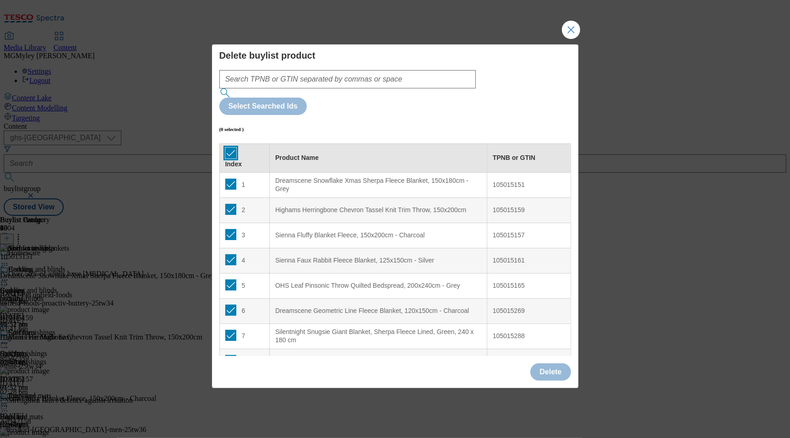
checkbox input "true"
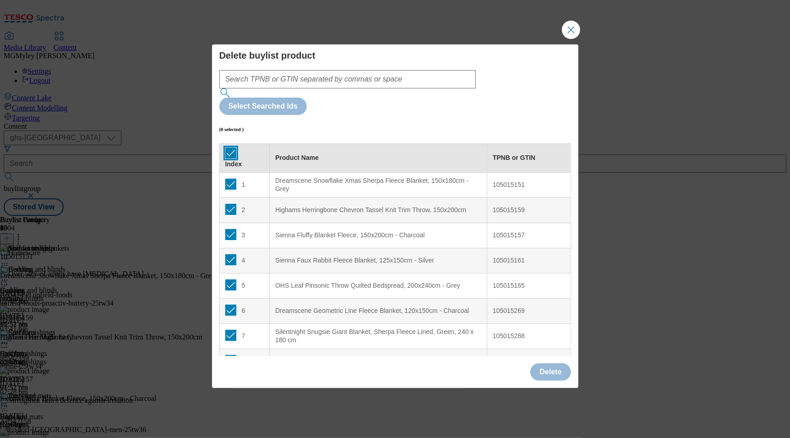
checkbox input "true"
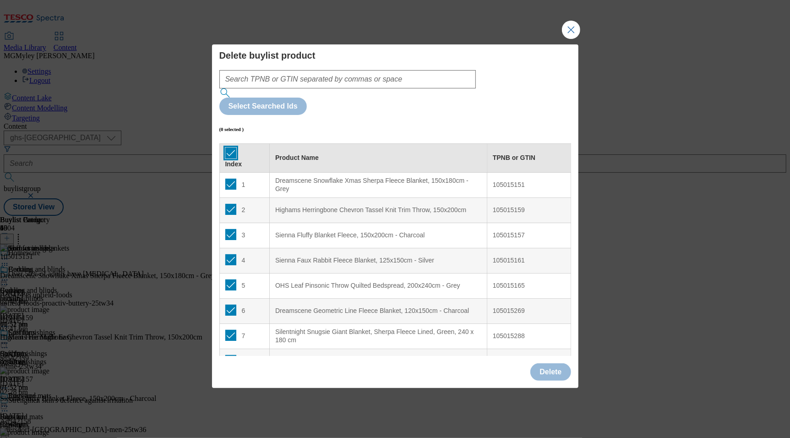
checkbox input "true"
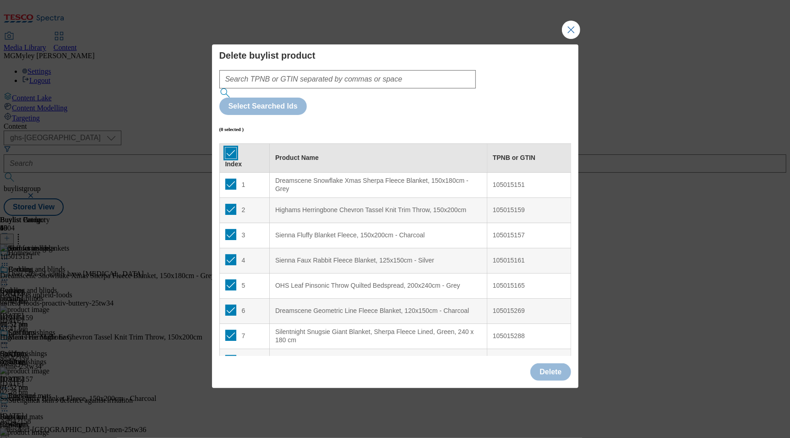
checkbox input "true"
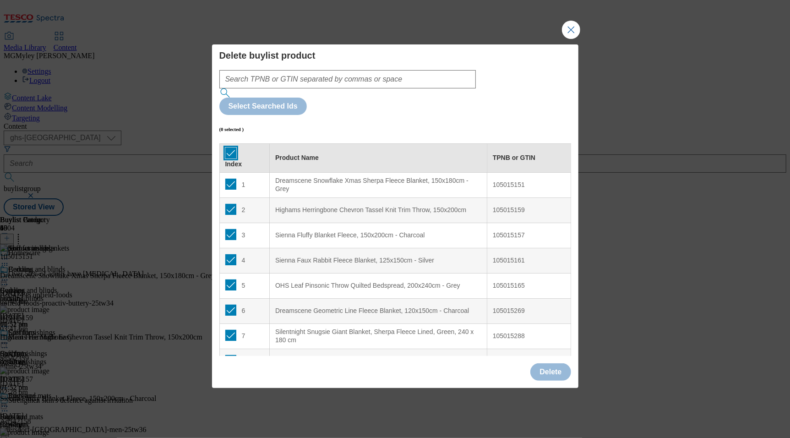
checkbox input "true"
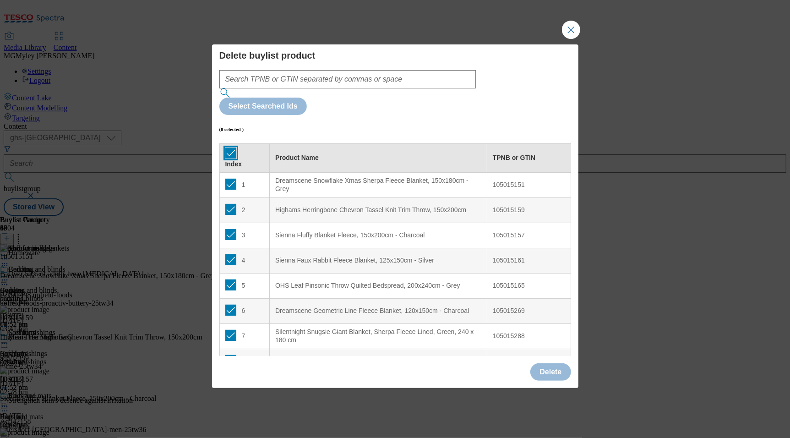
checkbox input "true"
click at [546, 363] on button "Delete" at bounding box center [550, 371] width 40 height 17
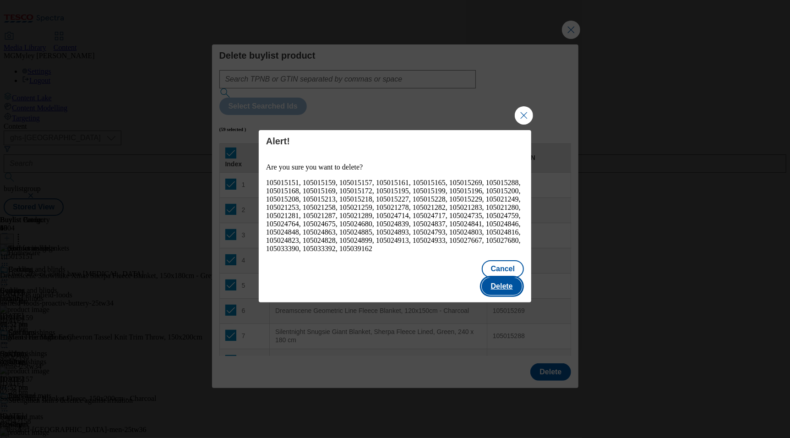
click at [509, 284] on button "Delete" at bounding box center [502, 286] width 40 height 17
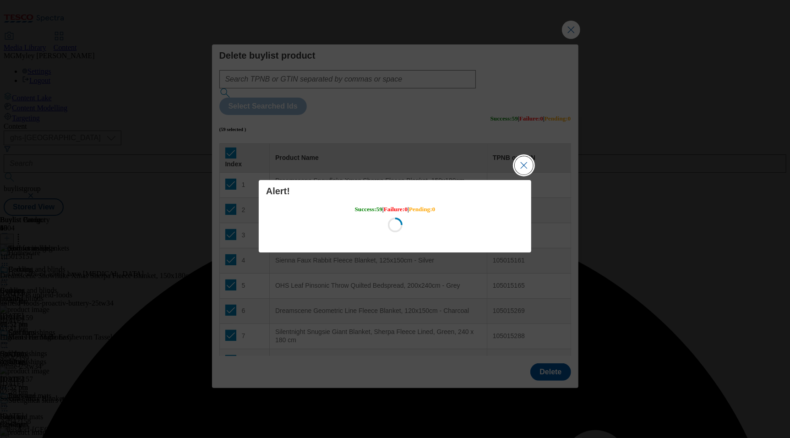
scroll to position [0, 0]
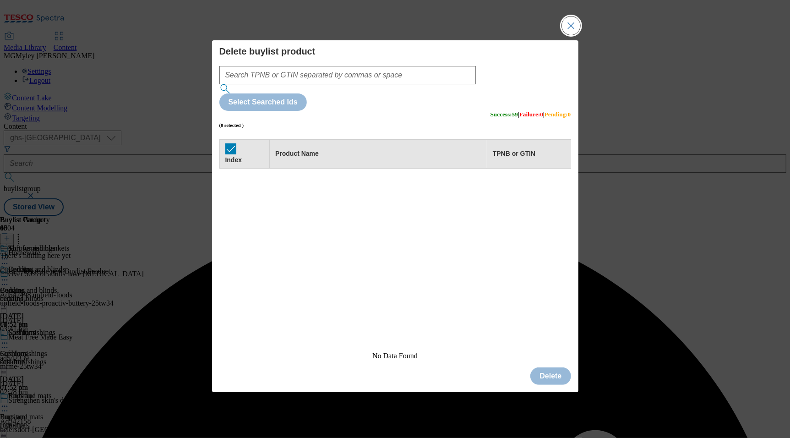
click at [564, 35] on button "Close Modal" at bounding box center [571, 25] width 18 height 18
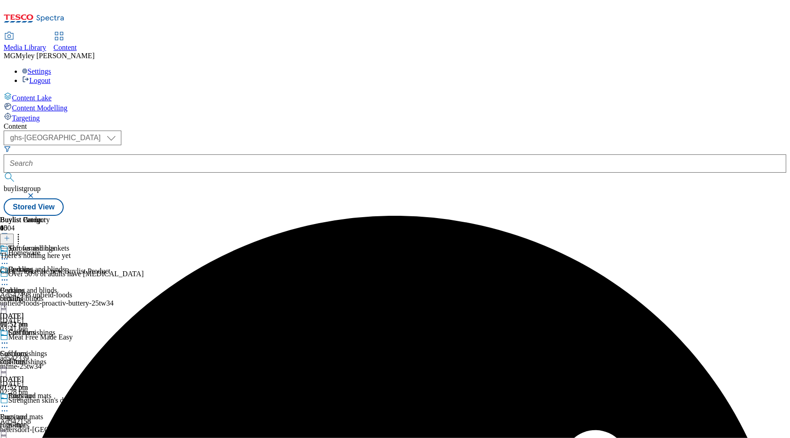
click at [10, 235] on icon at bounding box center [7, 238] width 6 height 6
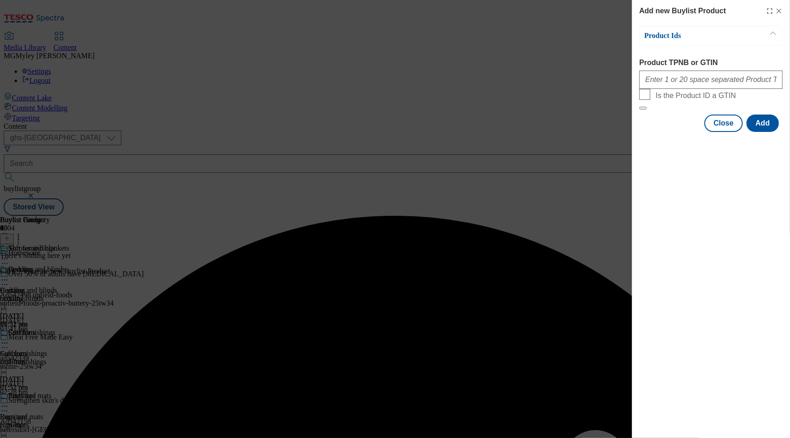
click at [691, 100] on span "Is the Product ID a GTIN" at bounding box center [717, 94] width 123 height 11
click at [650, 100] on input "Is the Product ID a GTIN" at bounding box center [644, 94] width 11 height 11
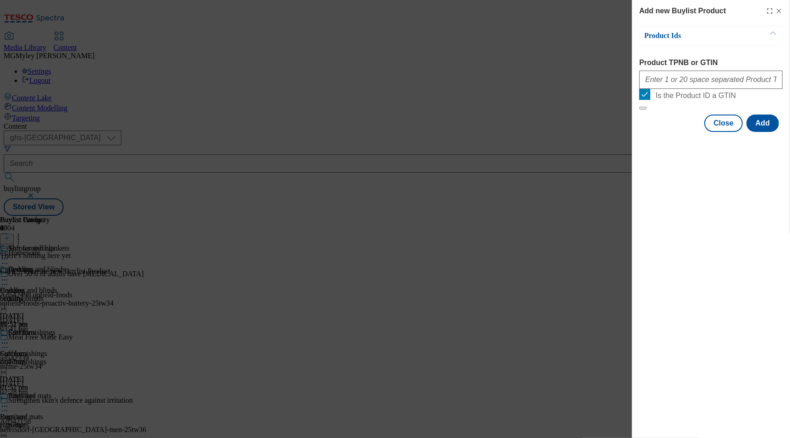
click at [686, 100] on span "Is the Product ID a GTIN" at bounding box center [696, 96] width 80 height 8
click at [650, 100] on input "Is the Product ID a GTIN" at bounding box center [644, 94] width 11 height 11
checkbox input "false"
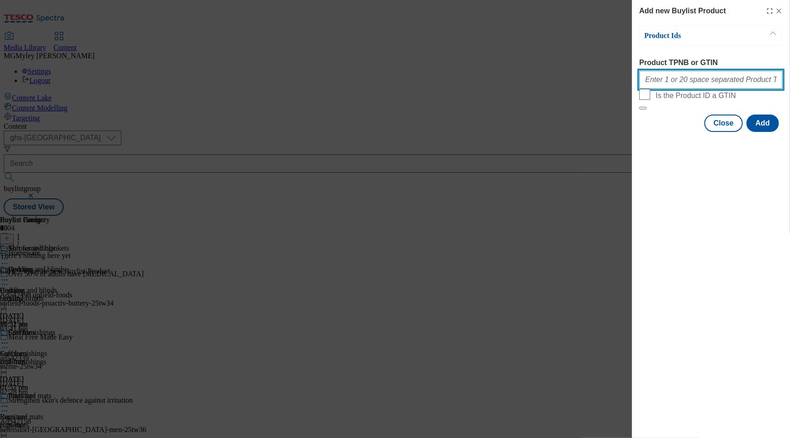
click at [690, 80] on input "Product TPNB or GTIN" at bounding box center [710, 80] width 143 height 18
paste input "105015151 105015159 105015157 105015161 105015165 105015269 105015288 105015168…"
type input "105015151 105015159 105015157 105015161 105015165 105015269 105015288 105015168…"
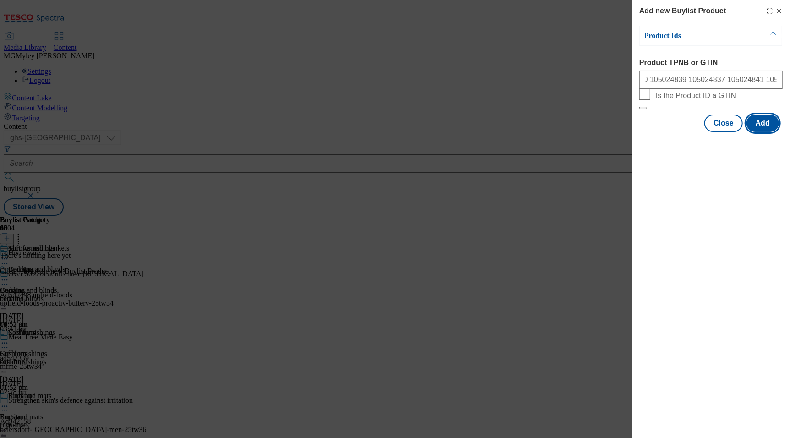
scroll to position [0, 0]
click at [761, 132] on button "Add" at bounding box center [763, 123] width 33 height 17
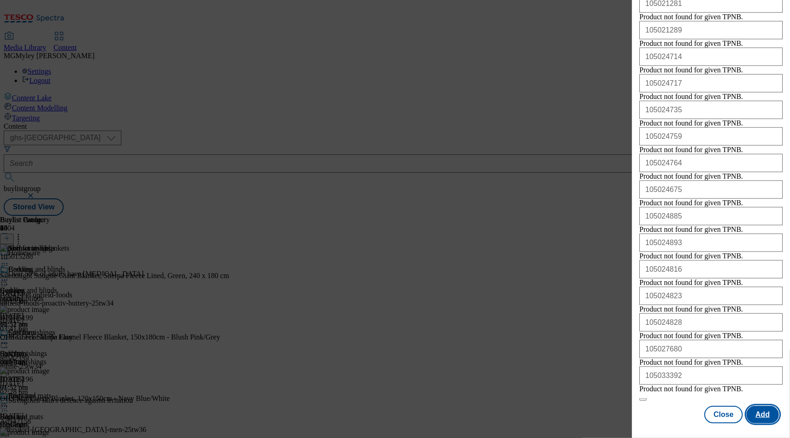
scroll to position [1039, 0]
click at [719, 410] on button "Close" at bounding box center [724, 414] width 38 height 17
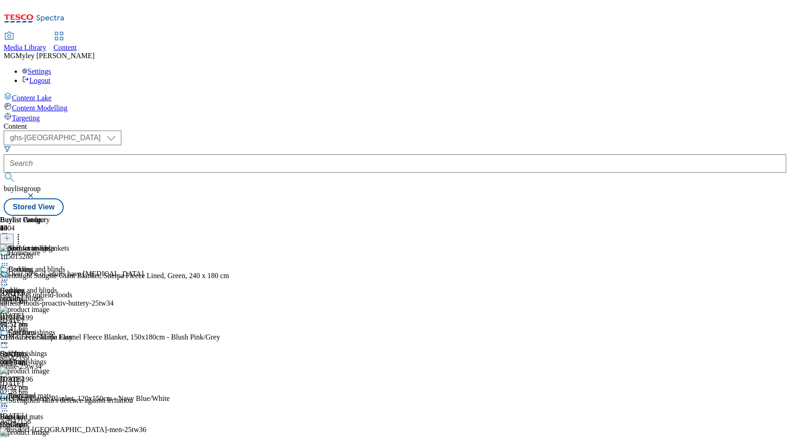
scroll to position [0, 0]
click at [9, 339] on icon at bounding box center [4, 343] width 9 height 9
click at [43, 357] on button "Edit" at bounding box center [30, 362] width 24 height 11
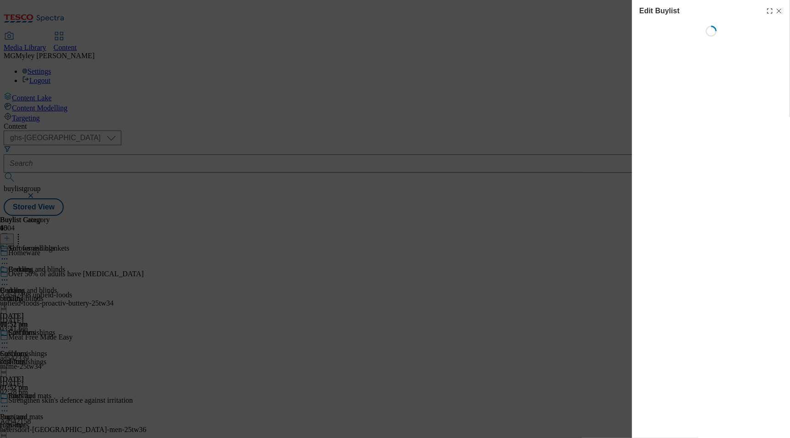
select select "evergreen"
select select "Banner"
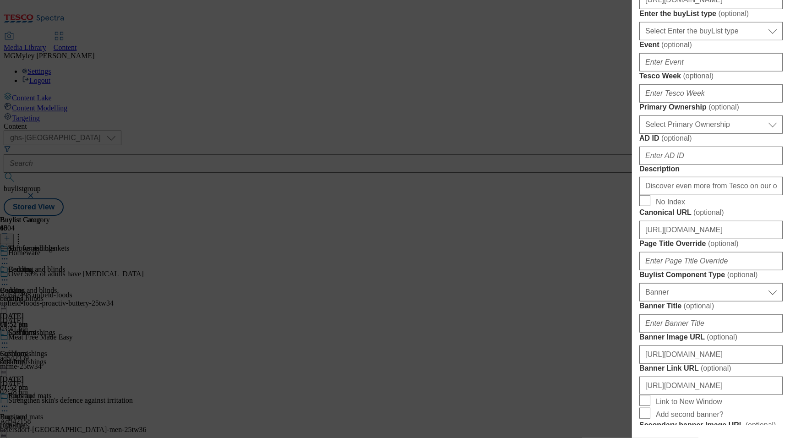
scroll to position [342, 0]
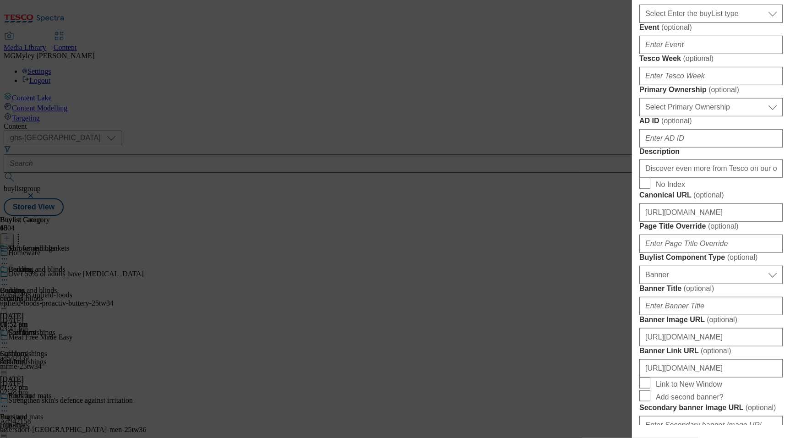
paste input "2a6d2f6d-b43a-4d10-bc6e-0bf253570605/2534-WF-533900-BL-Thumb_Soft+Furnishing"
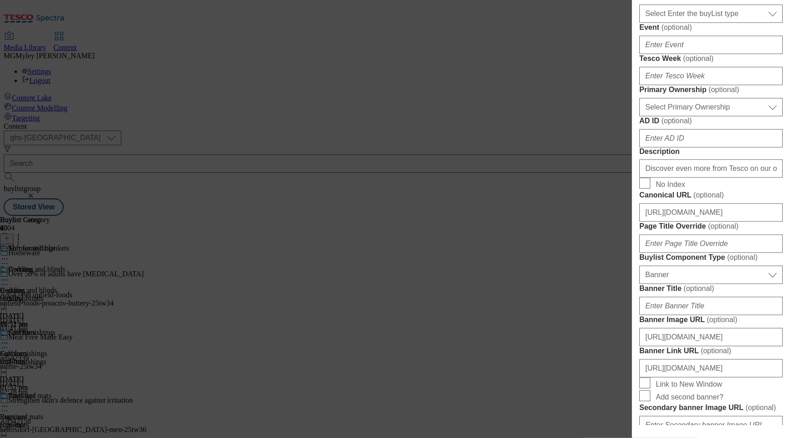
type input "https://digitalcontent.api.tesco.com/v2/media/ghs-mktg/2a6d2f6d-b43a-4d10-bc6e-…"
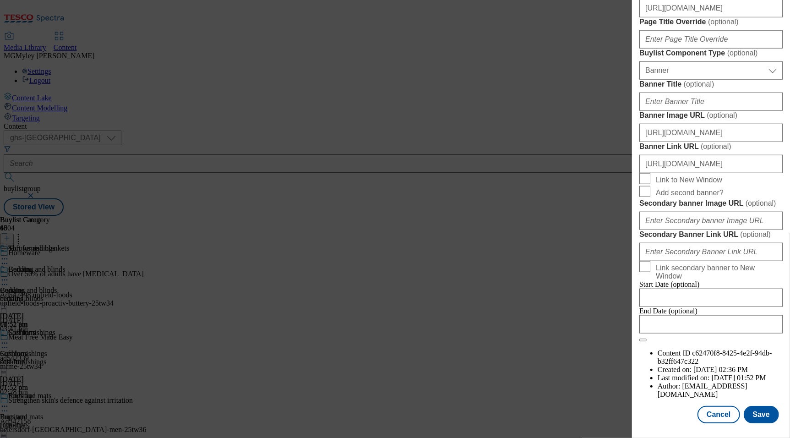
scroll to position [633, 0]
click at [703, 17] on input "https://www.tesco.com/groceries/en-GB/shop/home-and-ents/home-accessories/all" at bounding box center [710, 8] width 143 height 18
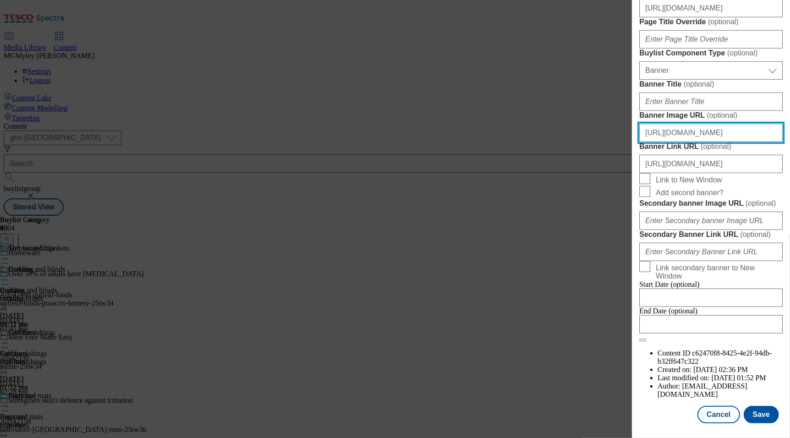
click at [725, 124] on input "https://digitalcontent.api.tesco.com/v2/media/ghs-mktg/bbd9615f-82ec-47e4-b12f-…" at bounding box center [710, 133] width 143 height 18
paste input "1ffcb514-4eb1-425b-aae6-b46d373e5e61/2534-WF-533900-Buylist_GHS-Header"
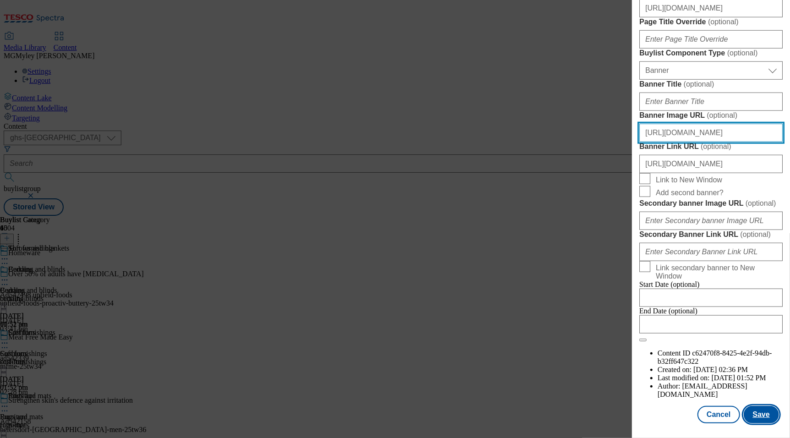
type input "https://digitalcontent.api.tesco.com/v2/media/ghs-mktg/1ffcb514-4eb1-425b-aae6-…"
click at [759, 414] on button "Save" at bounding box center [761, 414] width 35 height 17
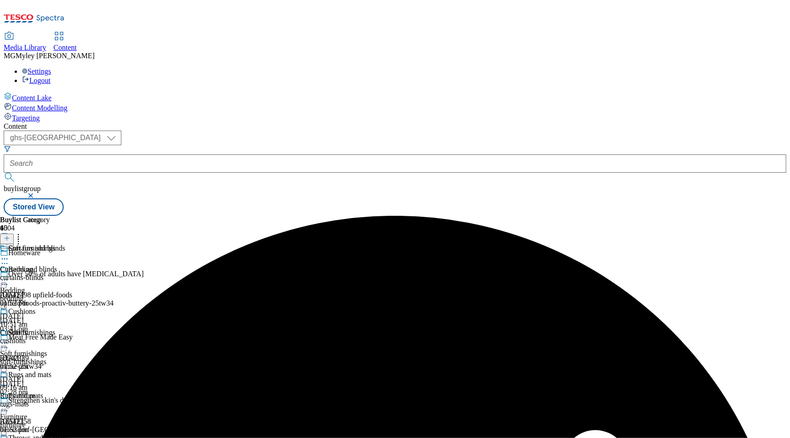
click at [5, 343] on circle at bounding box center [4, 343] width 1 height 1
click at [50, 401] on span "Preview" at bounding box center [39, 404] width 22 height 7
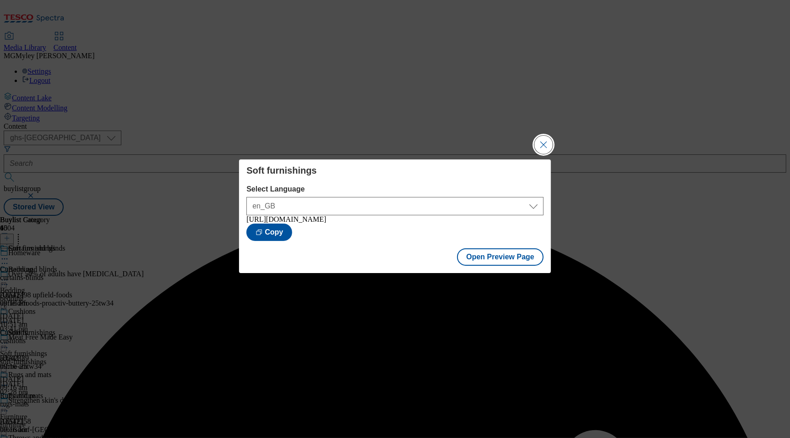
click at [541, 143] on button "Close Modal" at bounding box center [544, 145] width 18 height 18
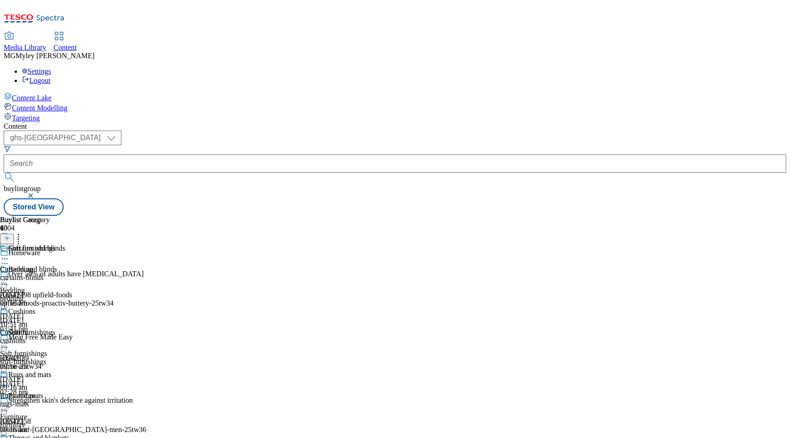
click at [10, 235] on icon at bounding box center [7, 238] width 6 height 6
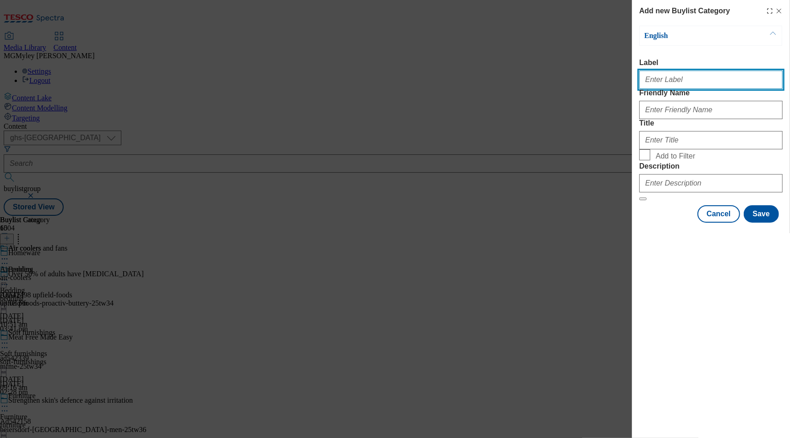
click at [686, 80] on input "Label" at bounding box center [710, 80] width 143 height 18
paste input "Heaters"
type input "Heaters"
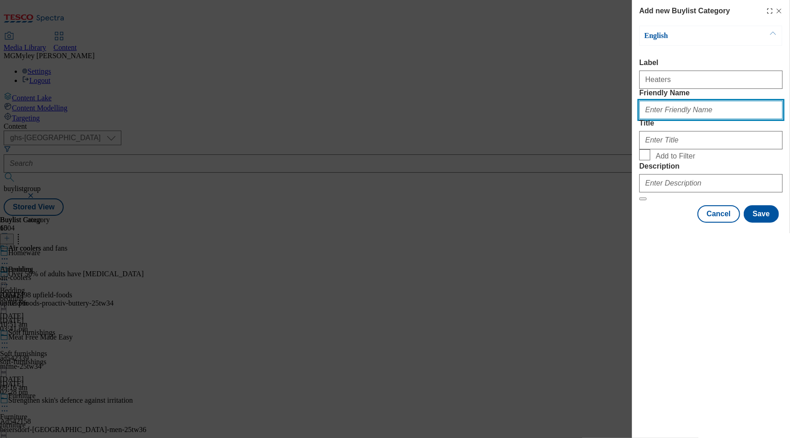
click at [672, 119] on input "Friendly Name" at bounding box center [710, 110] width 143 height 18
paste input "Heaters"
click at [650, 119] on input "Heaters" at bounding box center [710, 110] width 143 height 18
type input "heaters"
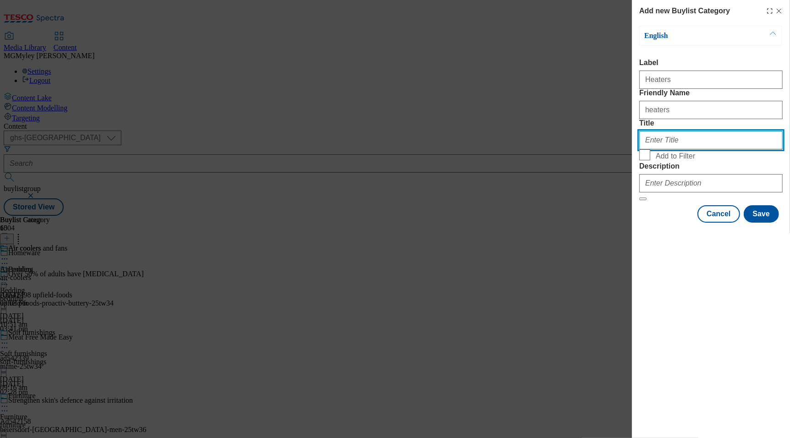
click at [687, 149] on input "Title" at bounding box center [710, 140] width 143 height 18
paste input "Heaters"
type input "Heaters"
click at [677, 160] on span "Add to Filter" at bounding box center [675, 156] width 39 height 8
click at [650, 160] on input "Add to Filter" at bounding box center [644, 154] width 11 height 11
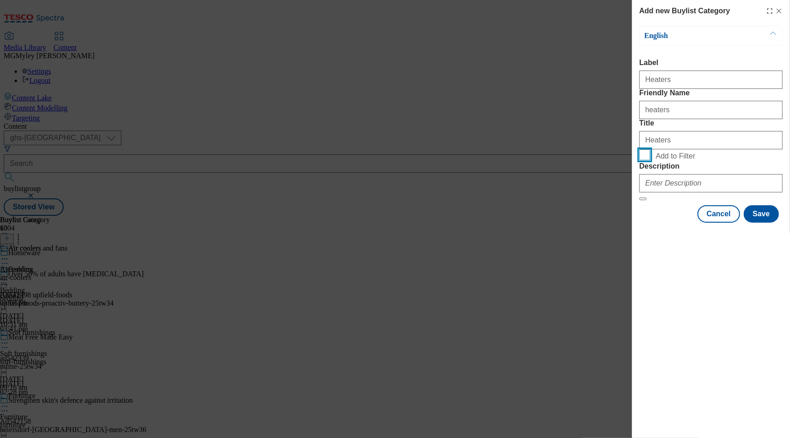
checkbox input "true"
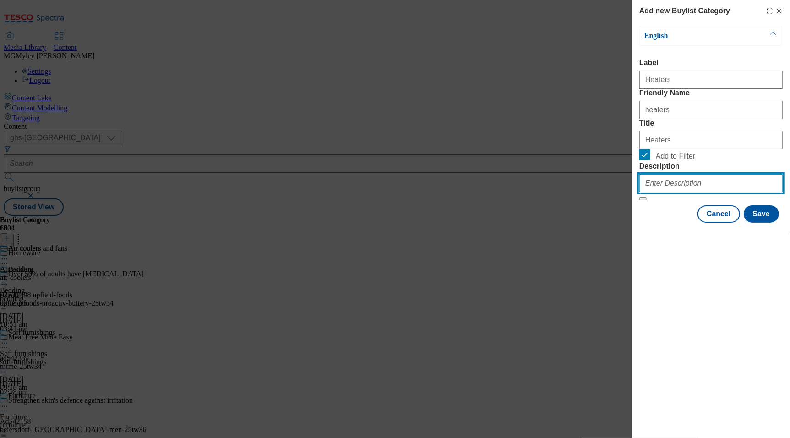
click at [689, 192] on input "Description" at bounding box center [710, 183] width 143 height 18
paste input "Heaters"
type input "Heaters"
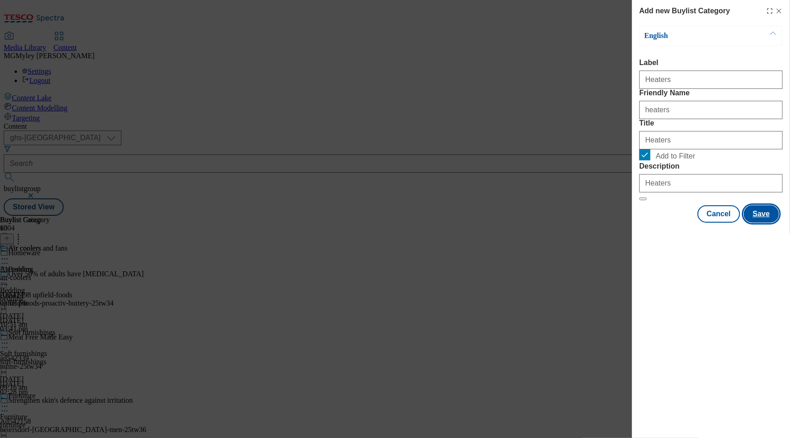
click at [767, 223] on button "Save" at bounding box center [761, 213] width 35 height 17
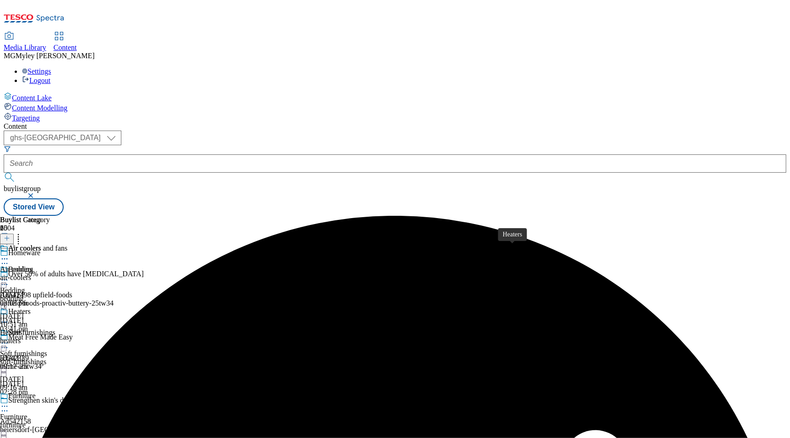
click at [22, 328] on div "Heaters" at bounding box center [11, 332] width 22 height 8
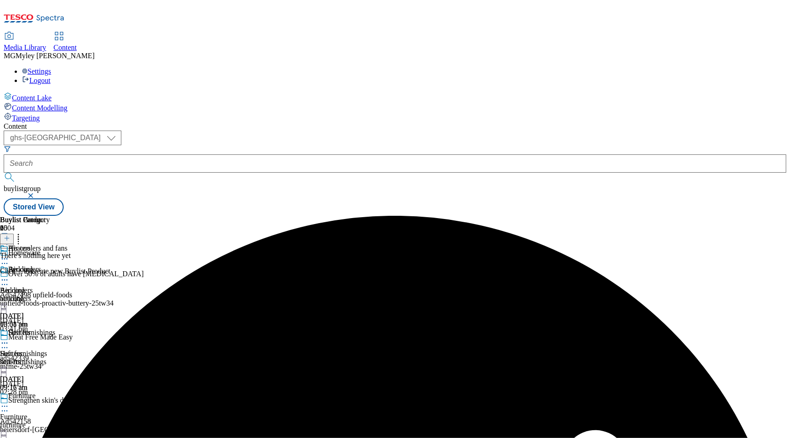
click at [50, 295] on div "air-coolers" at bounding box center [25, 299] width 50 height 8
click at [9, 275] on icon at bounding box center [4, 279] width 9 height 9
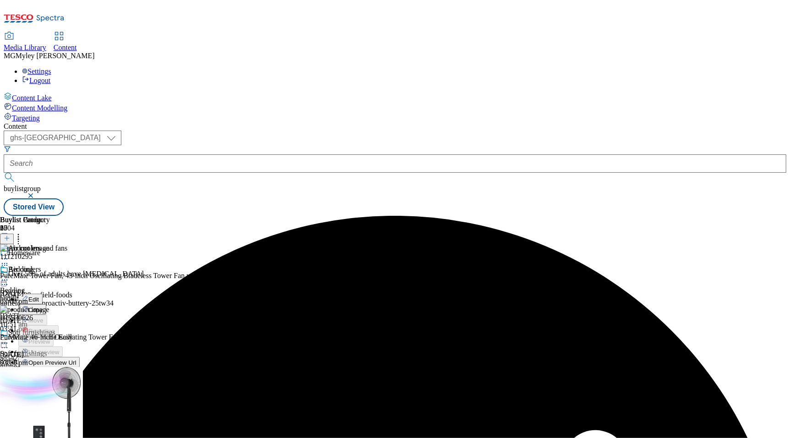
click at [43, 294] on button "Edit" at bounding box center [30, 299] width 24 height 11
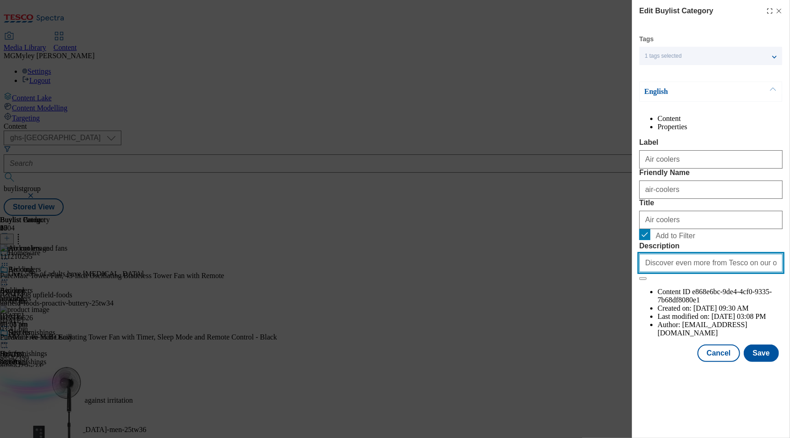
click at [672, 272] on input "Discover even more from Tesco on our online Marketplace. Shop popular brands of…" at bounding box center [710, 263] width 143 height 18
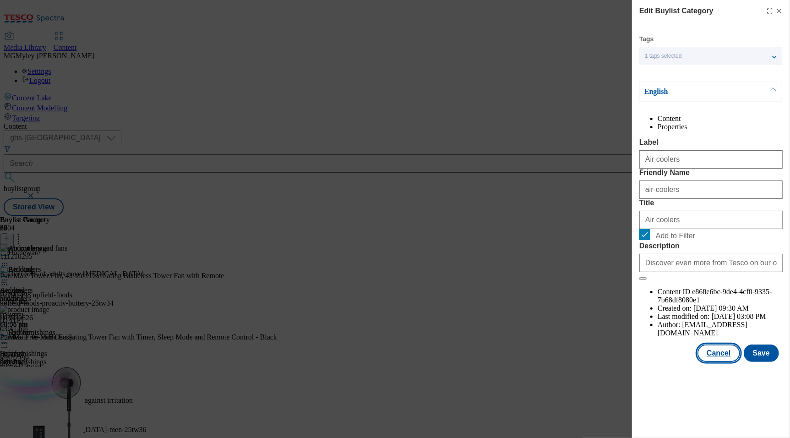
click at [718, 362] on button "Cancel" at bounding box center [719, 352] width 42 height 17
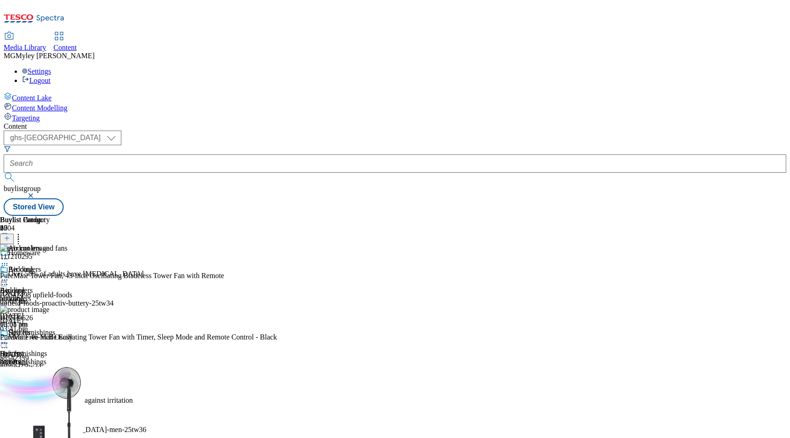
click at [50, 358] on div "heaters" at bounding box center [25, 362] width 50 height 8
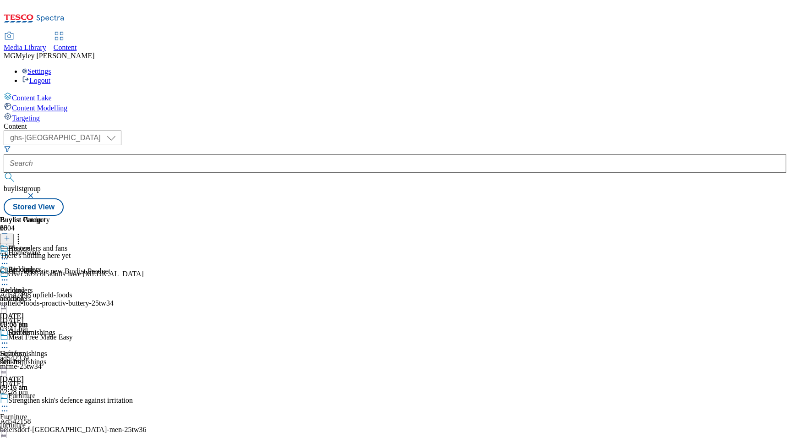
click at [9, 339] on icon at bounding box center [4, 343] width 9 height 9
click at [43, 357] on button "Edit" at bounding box center [30, 362] width 24 height 11
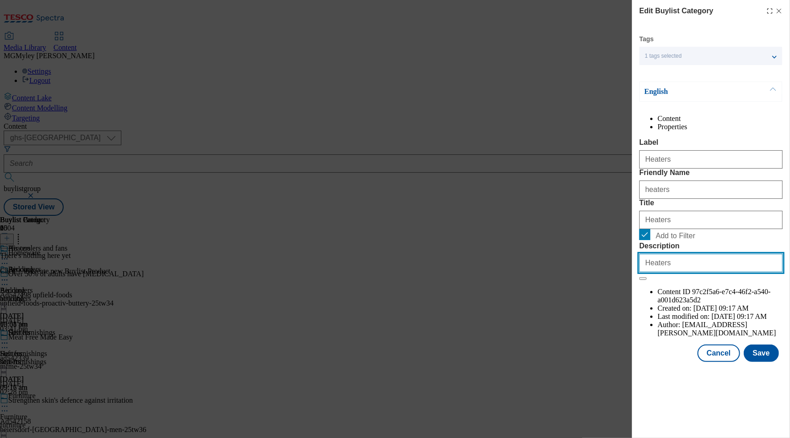
click at [682, 272] on input "Heaters" at bounding box center [710, 263] width 143 height 18
paste input "Discover even more from Tesco on our online Marketplace. Shop popular brands of…"
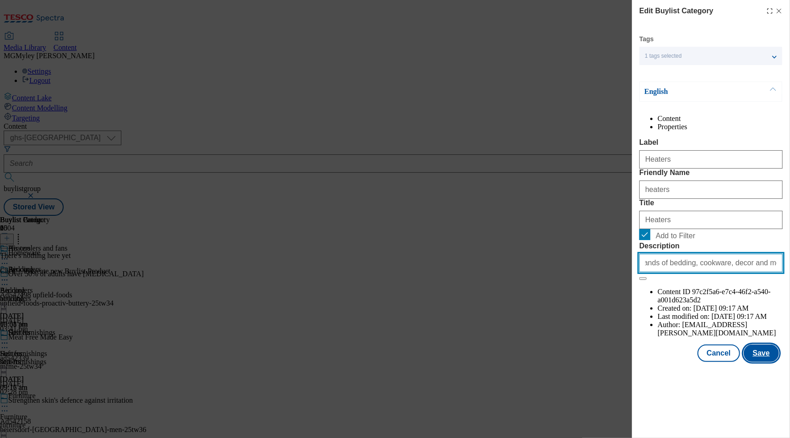
type input "Discover even more from Tesco on our online Marketplace. Shop popular brands of…"
click at [768, 362] on button "Save" at bounding box center [761, 352] width 35 height 17
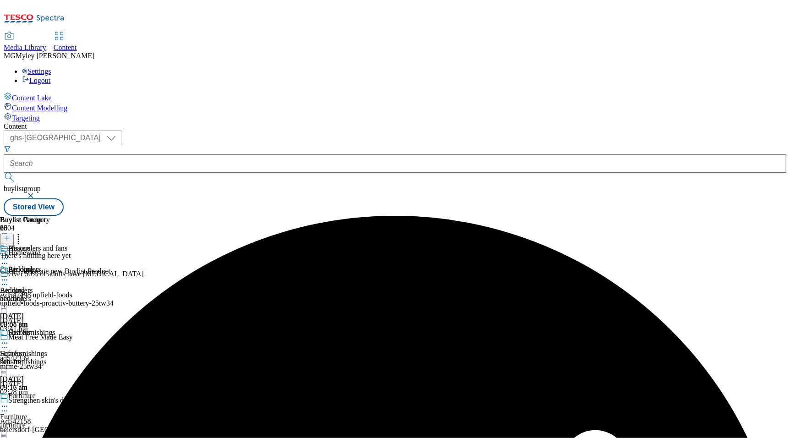
click at [23, 232] on icon at bounding box center [18, 236] width 9 height 9
click at [64, 263] on li "Reorder" at bounding box center [41, 268] width 46 height 11
click at [51, 266] on span "Reorder" at bounding box center [40, 269] width 22 height 7
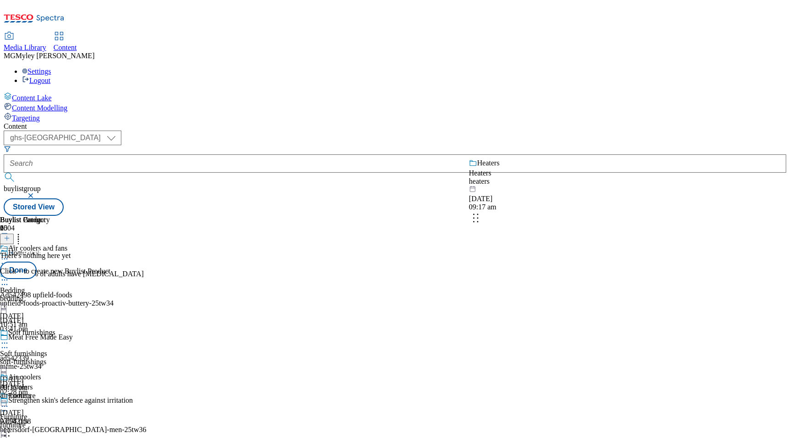
drag, startPoint x: 599, startPoint y: 267, endPoint x: 599, endPoint y: 192, distance: 75.1
click at [599, 192] on body "Icons icon_account icon_add icon_backward_link icon_basket icon_benefits icon_c…" at bounding box center [395, 110] width 783 height 212
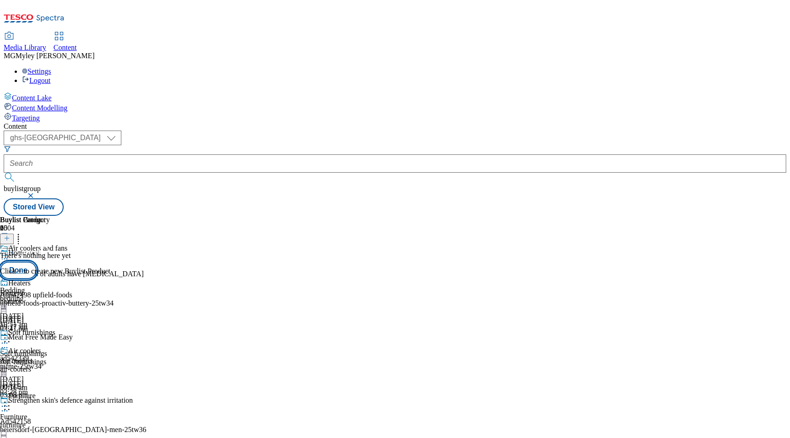
click at [37, 262] on button "Done" at bounding box center [18, 270] width 37 height 17
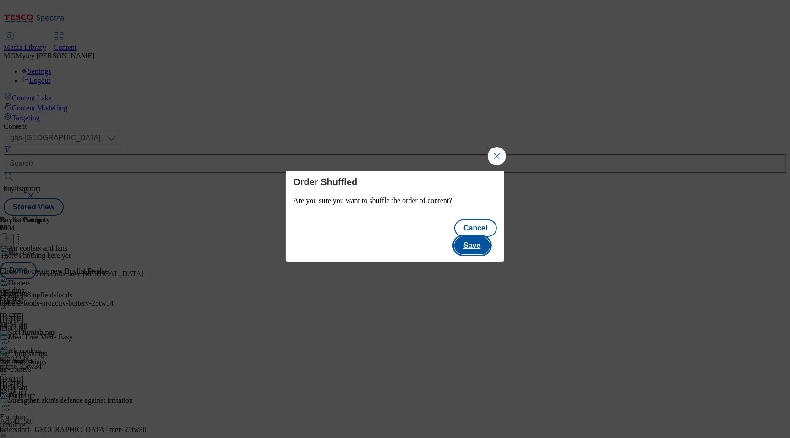
click at [476, 237] on button "Save" at bounding box center [471, 245] width 35 height 17
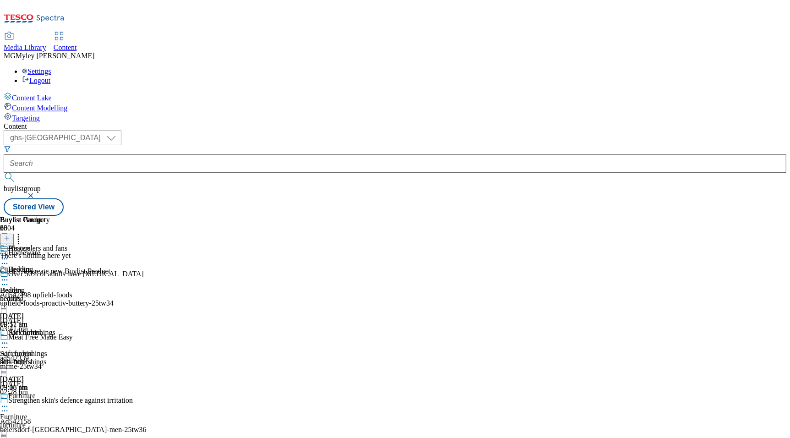
click at [8, 258] on circle at bounding box center [6, 258] width 1 height 1
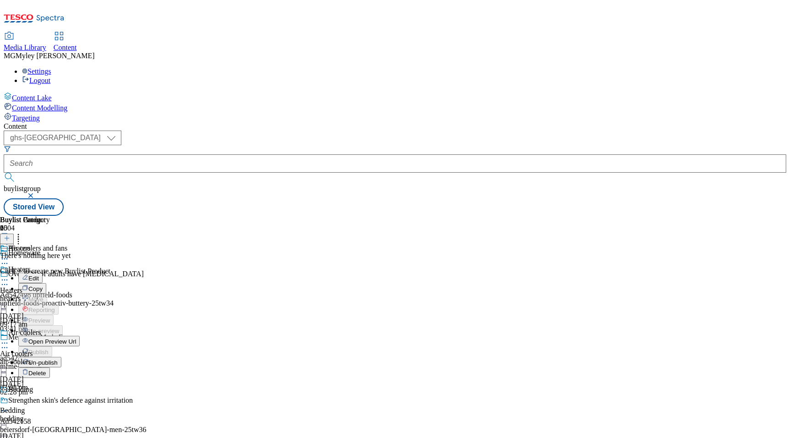
click at [43, 273] on button "Edit" at bounding box center [30, 278] width 24 height 11
select select "evergreen"
select select "Banner"
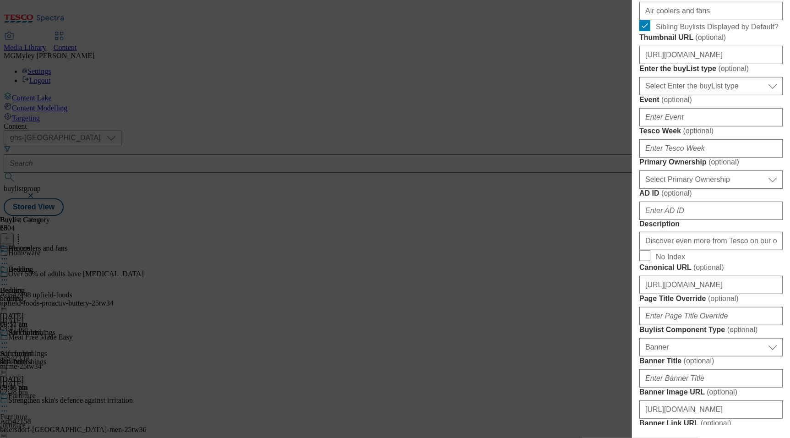
scroll to position [279, 0]
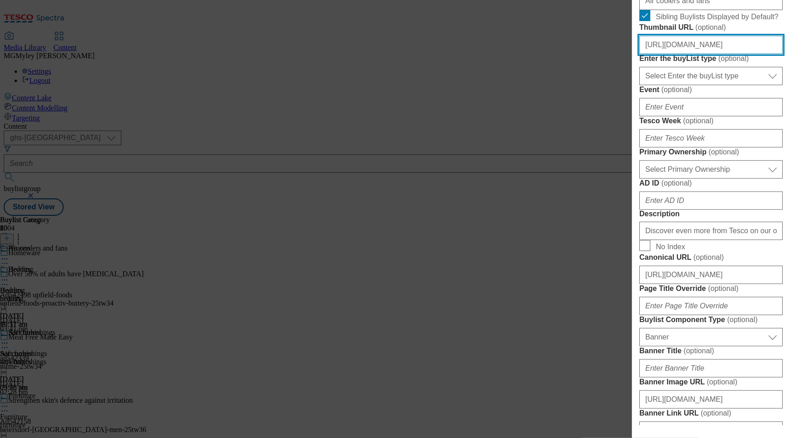
click at [728, 54] on input "https://digitalcontent.api.tesco.com/v2/media/ghs-mktg/66203f29-cb9f-4f0e-9979-…" at bounding box center [710, 45] width 143 height 18
paste input "1ffcb514-4eb1-425b-aae6-b46d373e5e61/2534-WF-533900-Buylist_GHS-Header"
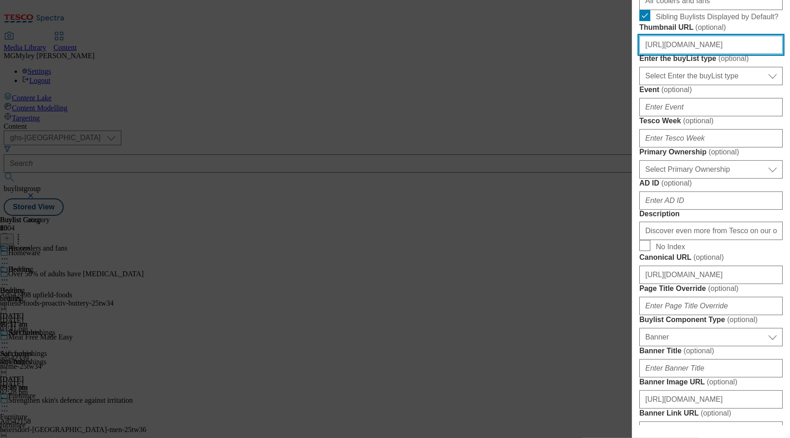
type input "https://digitalcontent.api.tesco.com/v2/media/ghs-mktg/66203f29-cb9f-4f0e-9979-…"
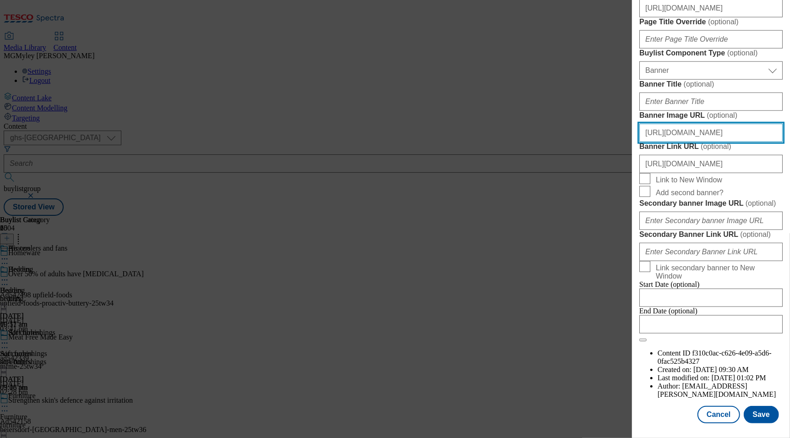
scroll to position [0, 0]
click at [710, 124] on input "https://digitalcontent.api.tesco.com/v2/media/ghs-mktg/bbd9615f-82ec-47e4-b12f-…" at bounding box center [710, 133] width 143 height 18
paste input "1ffcb514-4eb1-425b-aae6-b46d373e5e61/2534-WF-533900-Buylist_GHS-Header"
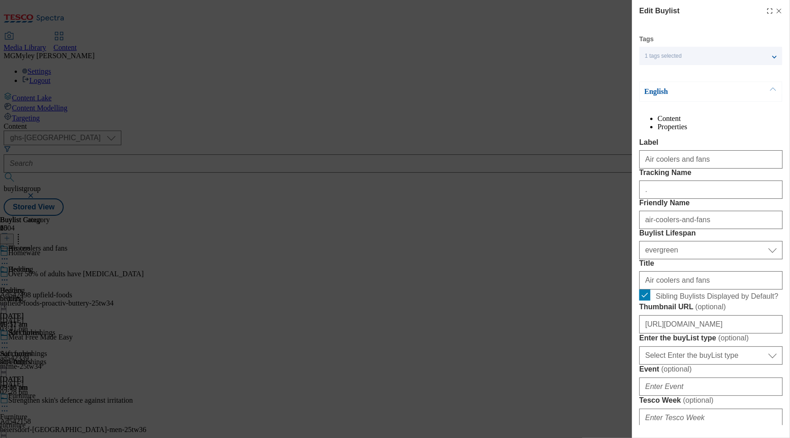
type input "https://digitalcontent.api.tesco.com/v2/media/ghs-mktg/1ffcb514-4eb1-425b-aae6-…"
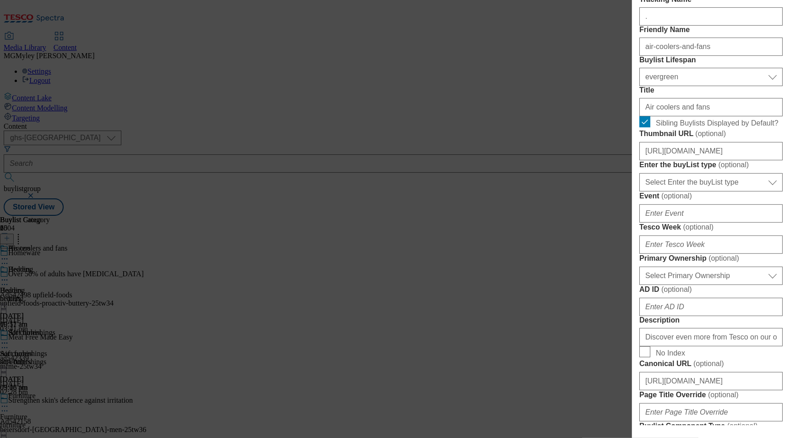
scroll to position [198, 0]
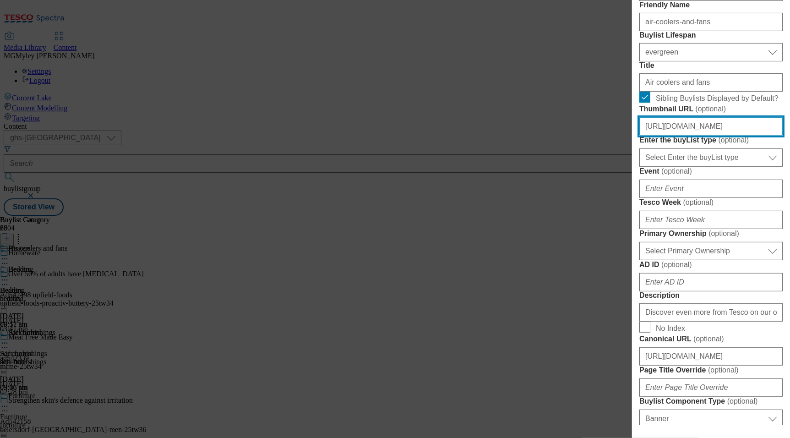
click at [730, 136] on input "https://digitalcontent.api.tesco.com/v2/media/ghs-mktg/66203f29-cb9f-4f0e-9979-…" at bounding box center [710, 126] width 143 height 18
paste input "d704f97f-9843-409a-bce3-3f7390c92511/2534-WF-533900-BL-Thumb-Fan+Heating"
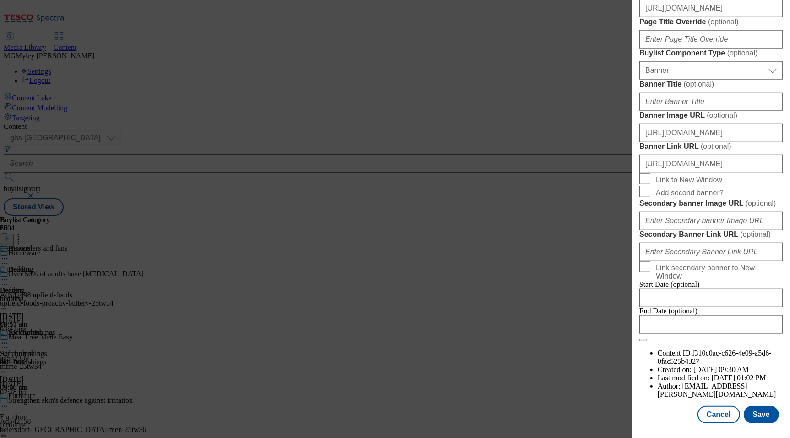
scroll to position [887, 0]
type input "https://digitalcontent.api.tesco.com/v2/media/ghs-mktg/d704f97f-9843-409a-bce3-…"
click at [760, 416] on button "Save" at bounding box center [761, 414] width 35 height 17
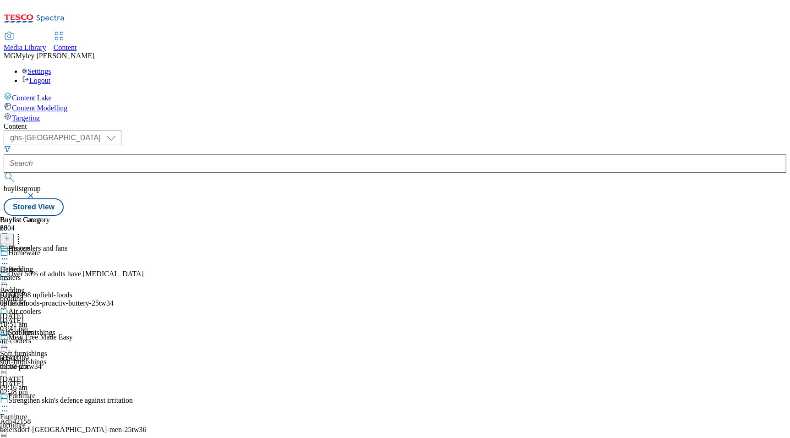
click at [73, 295] on div "bedding" at bounding box center [36, 299] width 73 height 8
click at [47, 350] on div "Soft furnishings" at bounding box center [23, 354] width 47 height 8
click at [36, 392] on span "Furniture" at bounding box center [21, 397] width 27 height 10
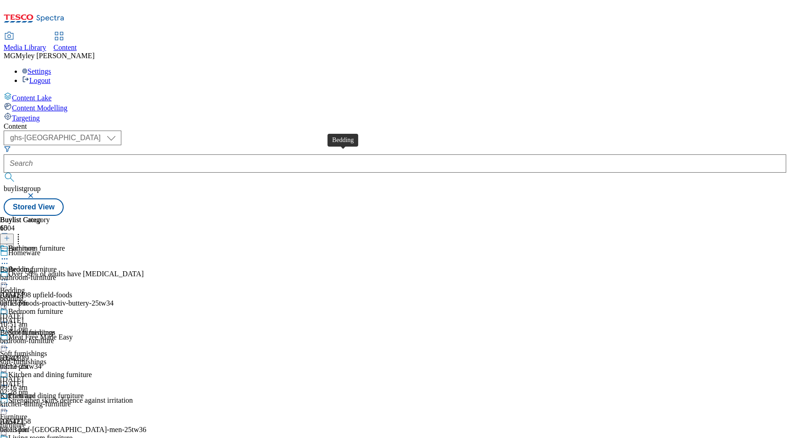
click at [25, 286] on div "Bedding" at bounding box center [12, 290] width 25 height 8
click at [9, 275] on icon at bounding box center [4, 279] width 9 height 9
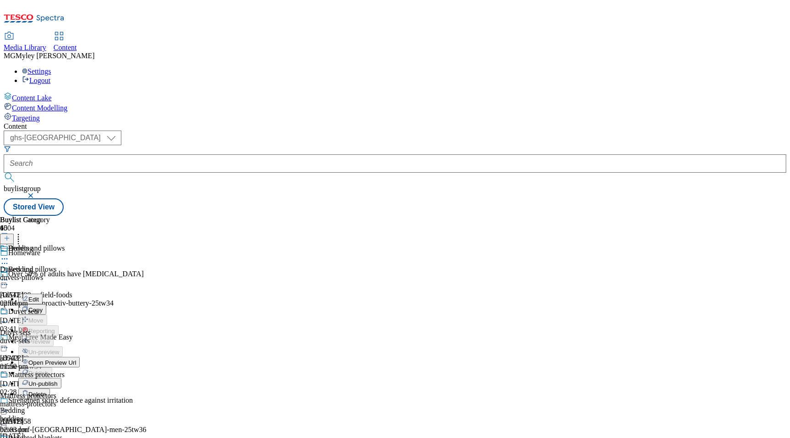
click at [80, 294] on li "Edit" at bounding box center [48, 299] width 61 height 11
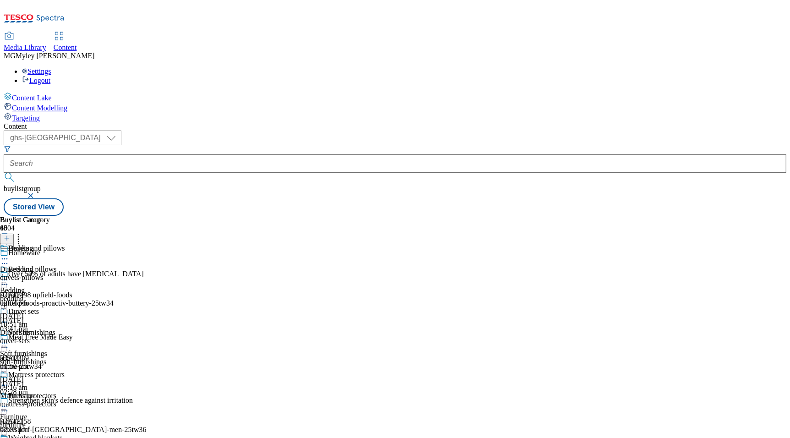
click at [8, 279] on circle at bounding box center [6, 279] width 1 height 1
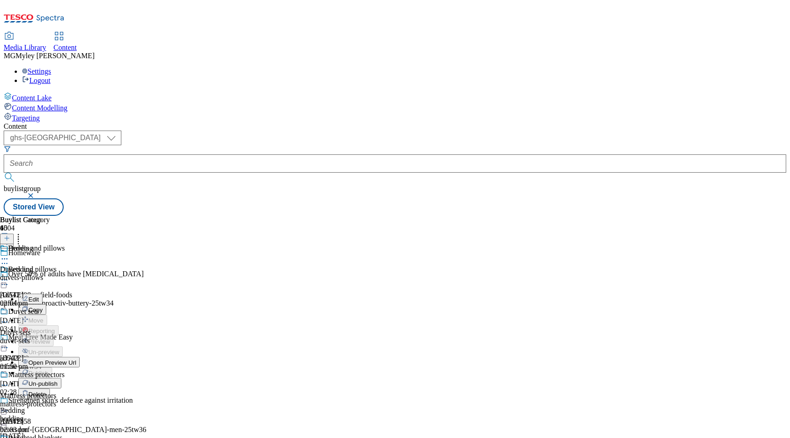
click at [43, 294] on button "Edit" at bounding box center [30, 299] width 24 height 11
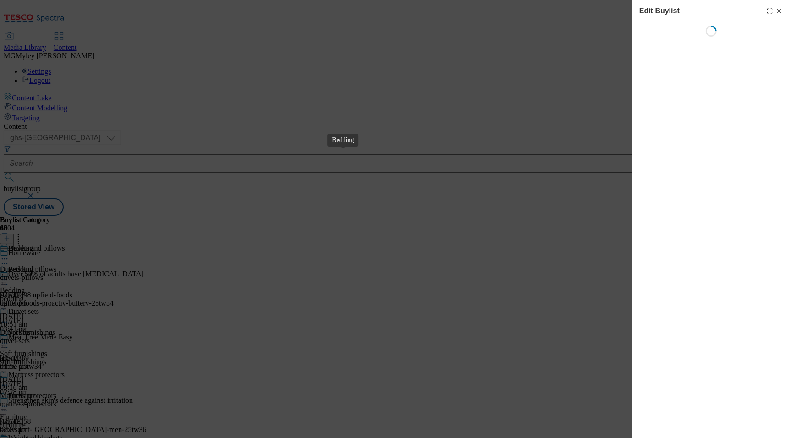
select select "evergreen"
select select "Banner"
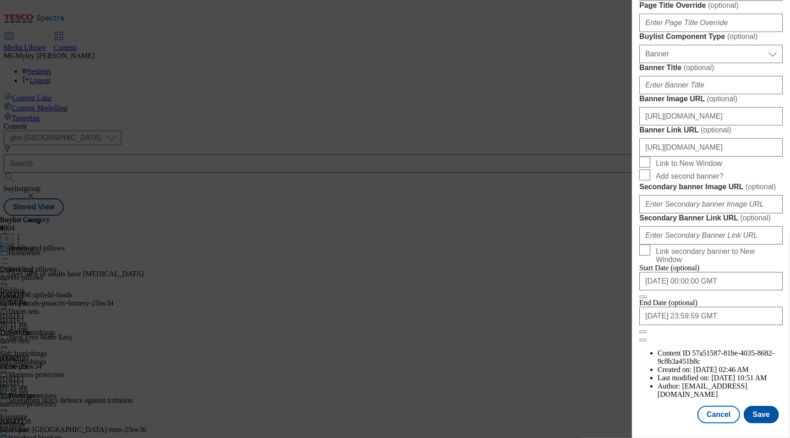
scroll to position [842, 0]
click at [705, 121] on input "https://digitalcontent.api.tesco.com/v2/media/ghs-mktg/82b8f4ef-63c2-4c1e-9ba8-…" at bounding box center [710, 116] width 143 height 18
paste input "1ffcb514-4eb1-425b-aae6-b46d373e5e61/2534-WF-533900-Buylist_GHS-Header"
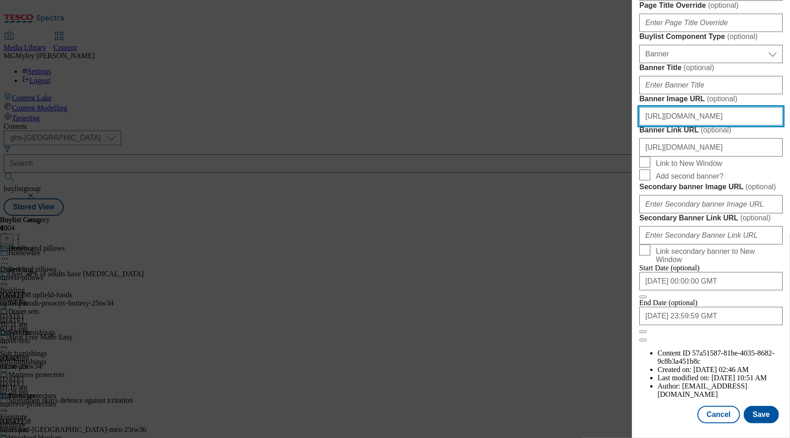
scroll to position [887, 0]
type input "https://digitalcontent.api.tesco.com/v2/media/ghs-mktg/1ffcb514-4eb1-425b-aae6-…"
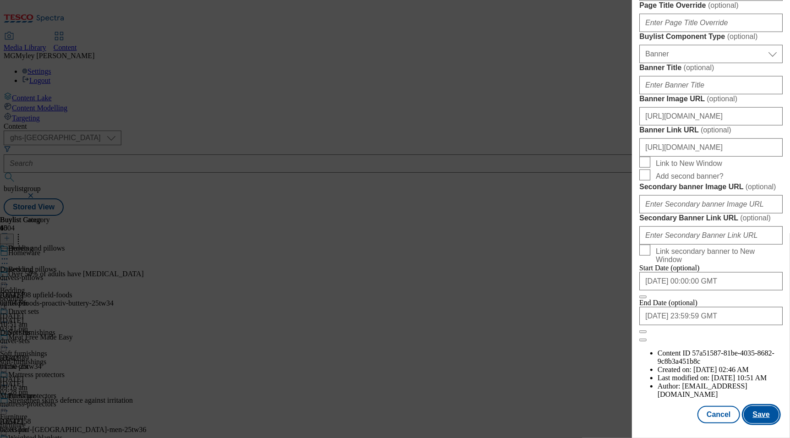
scroll to position [0, 0]
click at [760, 411] on button "Save" at bounding box center [761, 414] width 35 height 17
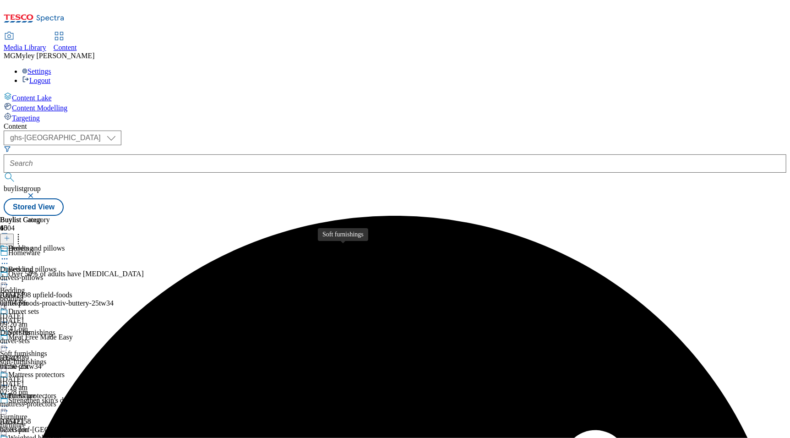
click at [47, 350] on span "Soft furnishings" at bounding box center [23, 354] width 47 height 8
click at [8, 343] on circle at bounding box center [6, 343] width 1 height 1
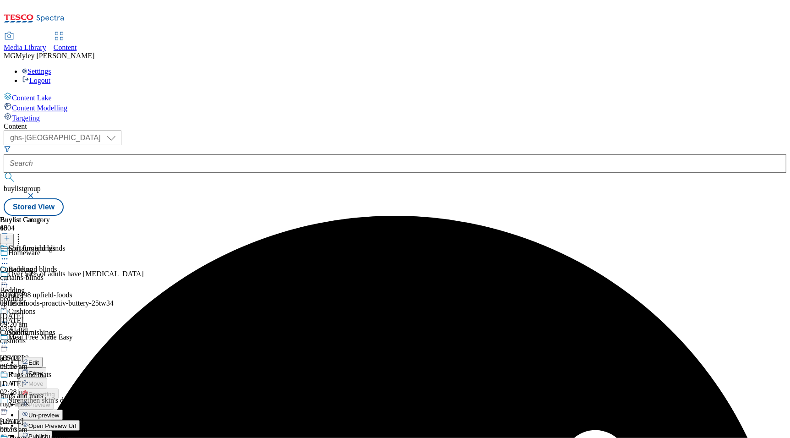
click at [43, 357] on button "Edit" at bounding box center [30, 362] width 24 height 11
select select "evergreen"
select select "Banner"
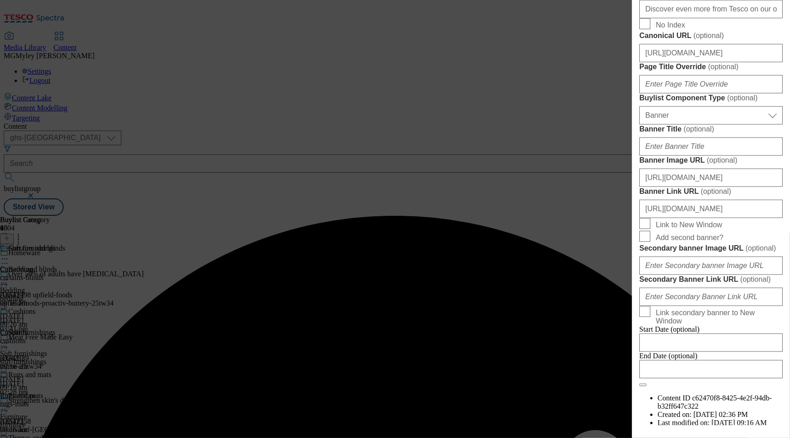
scroll to position [887, 0]
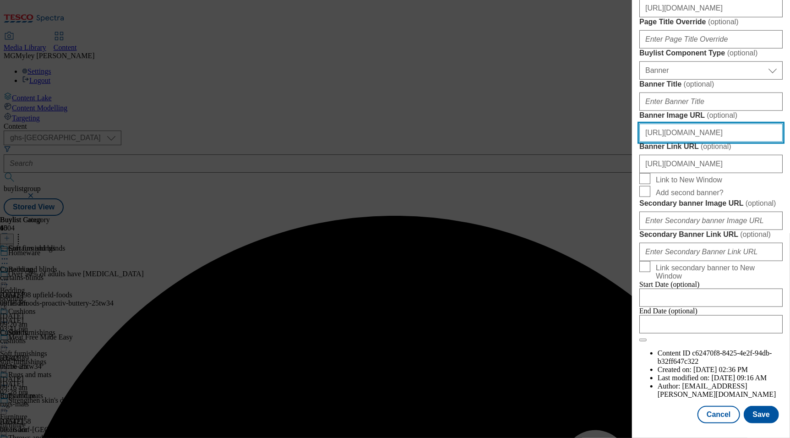
click at [718, 124] on input "https://digitalcontent.api.tesco.com/v2/media/ghs-mktg/1ffcb514-4eb1-425b-aae6-…" at bounding box center [710, 133] width 143 height 18
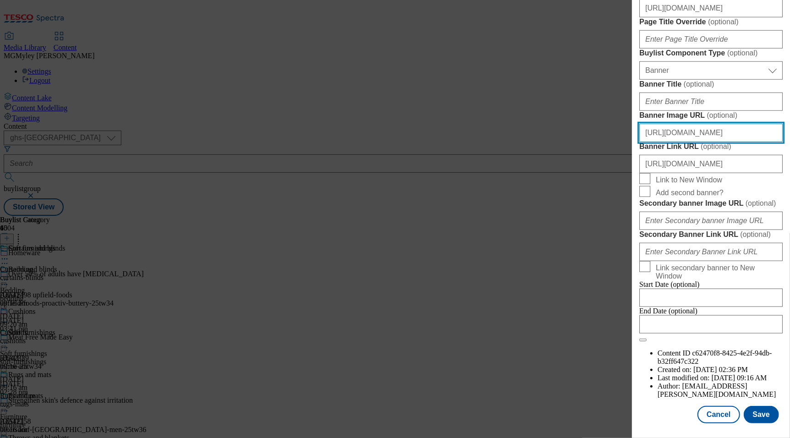
click at [718, 124] on input "https://digitalcontent.api.tesco.com/v2/media/ghs-mktg/1ffcb514-4eb1-425b-aae6-…" at bounding box center [710, 133] width 143 height 18
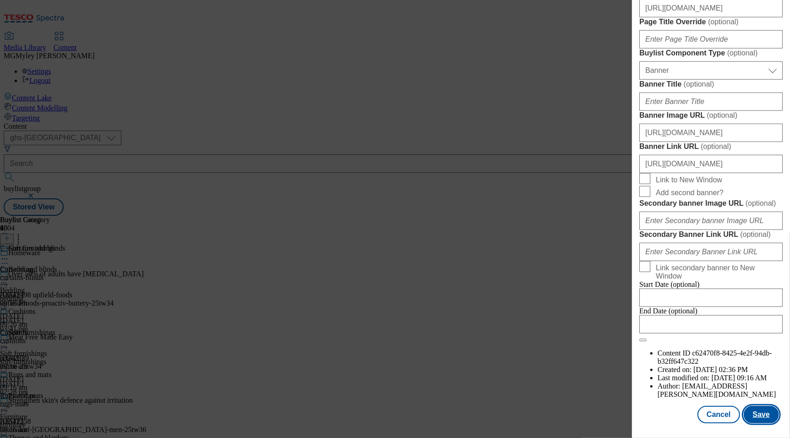
click at [760, 416] on button "Save" at bounding box center [761, 414] width 35 height 17
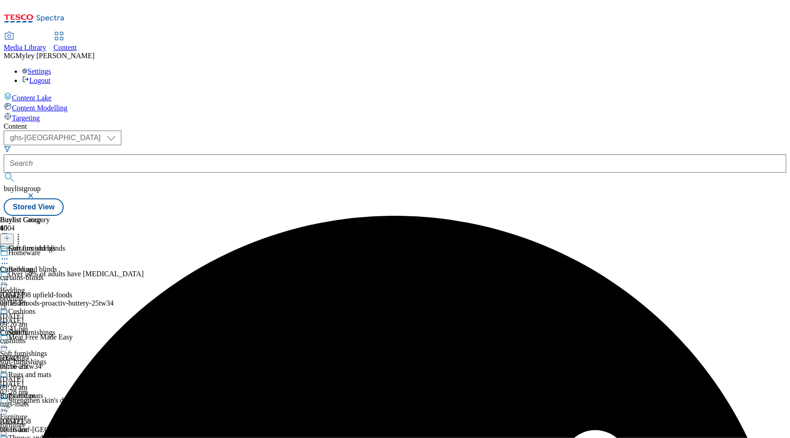
scroll to position [162, 0]
click at [73, 421] on div "furniture" at bounding box center [36, 425] width 73 height 8
click at [9, 402] on icon at bounding box center [4, 406] width 9 height 9
click at [39, 422] on span "Edit" at bounding box center [33, 425] width 11 height 7
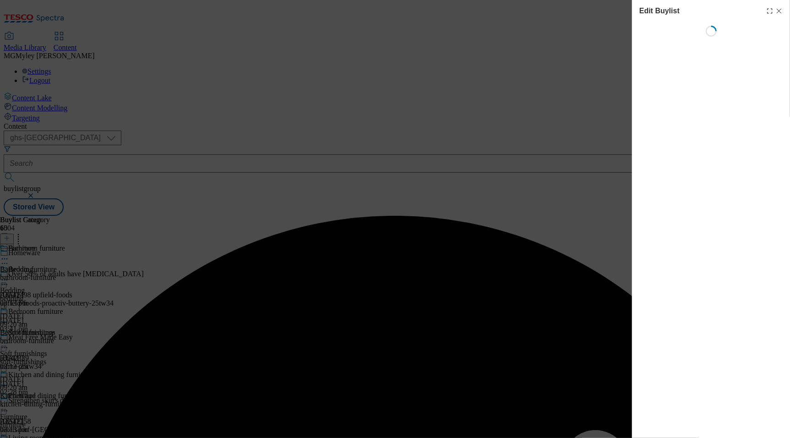
select select "evergreen"
select select "Banner"
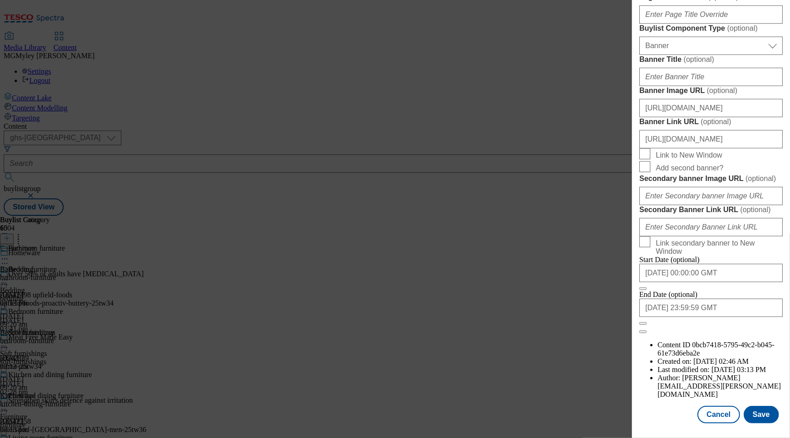
scroll to position [887, 0]
click at [738, 99] on input "https://digitalcontent.api.tesco.com/v2/media/ghs-mktg/82b8f4ef-63c2-4c1e-9ba8-…" at bounding box center [710, 108] width 143 height 18
paste input "1ffcb514-4eb1-425b-aae6-b46d373e5e61/2534-WF-533900-Buylist_GHS-Header"
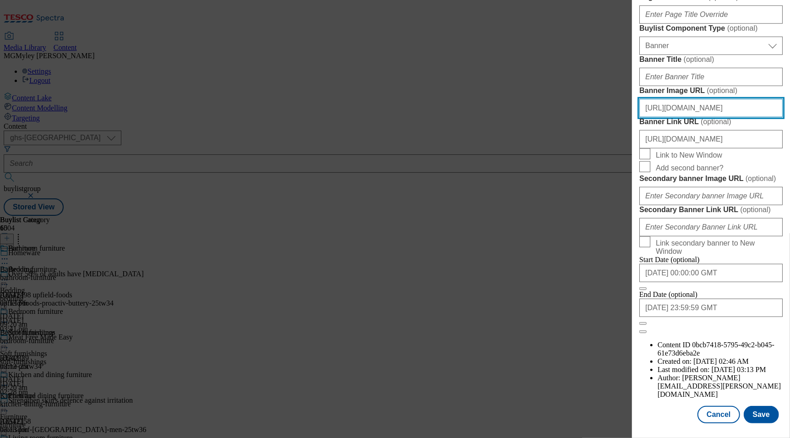
scroll to position [0, 227]
type input "https://digitalcontent.api.tesco.com/v2/media/ghs-mktg/1ffcb514-4eb1-425b-aae6-…"
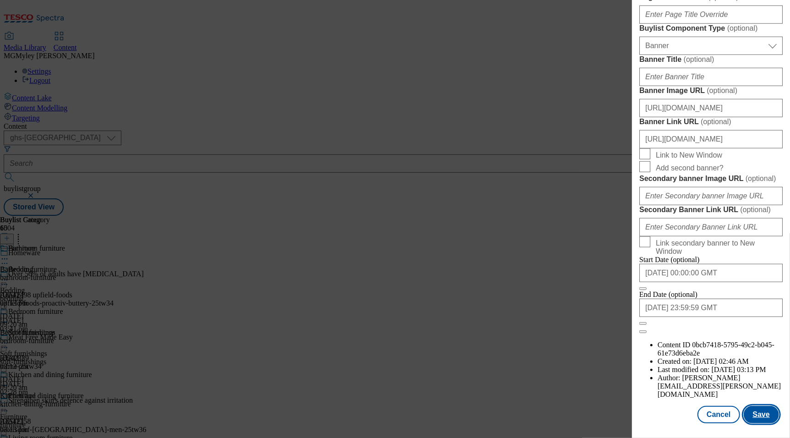
scroll to position [0, 0]
click at [760, 417] on button "Save" at bounding box center [761, 414] width 35 height 17
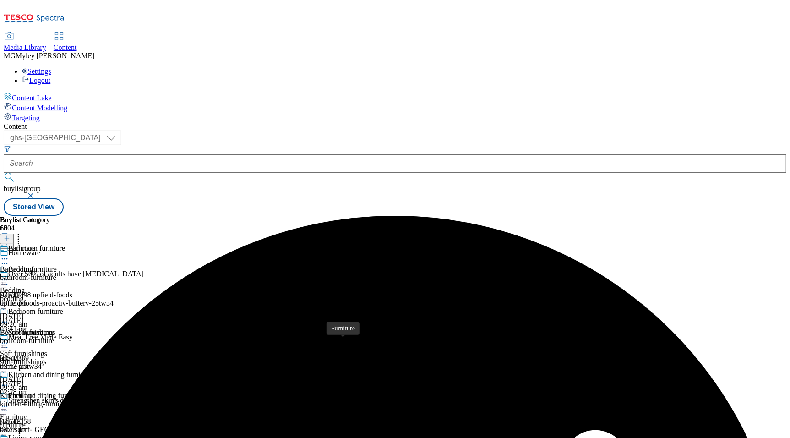
scroll to position [177, 0]
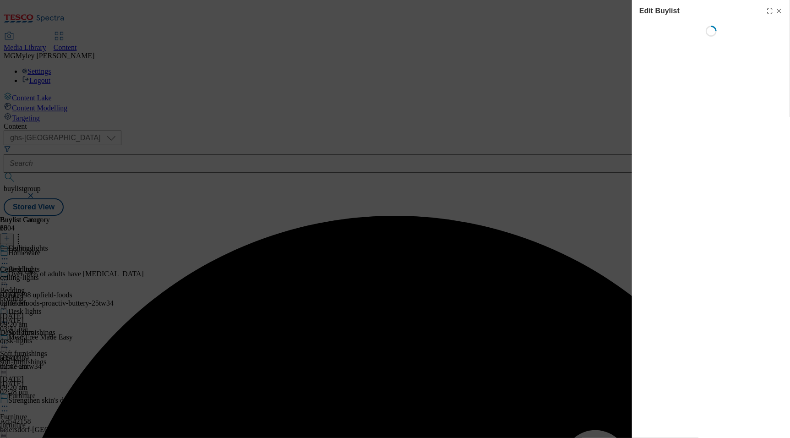
select select "evergreen"
select select "Banner"
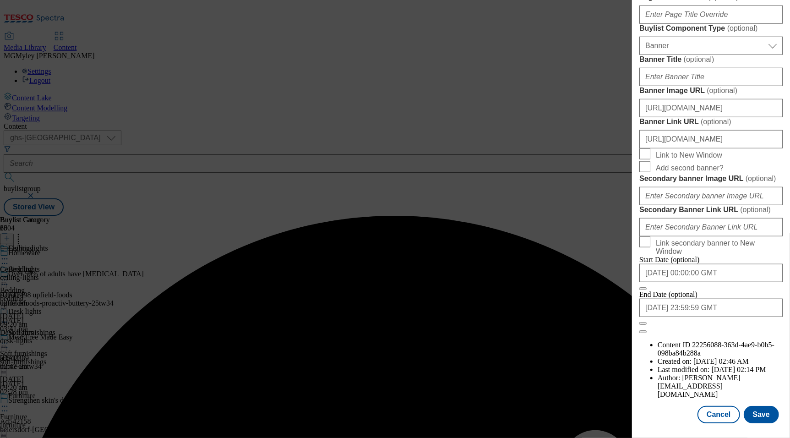
scroll to position [887, 0]
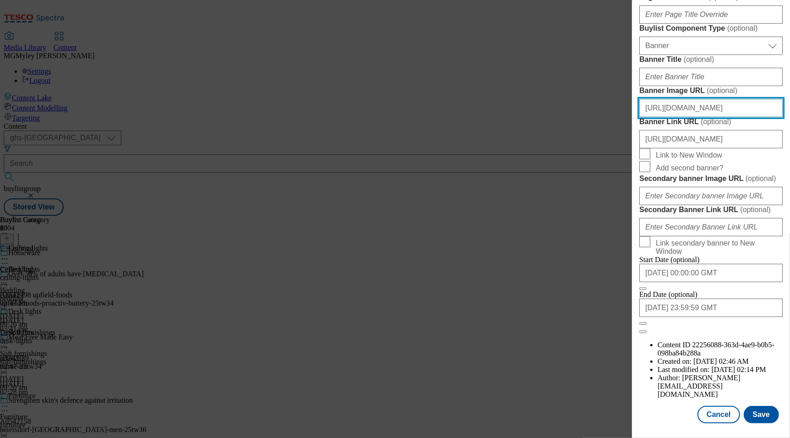
click at [737, 99] on input "https://digitalcontent.api.tesco.com/v2/media/ghs-mktg/82b8f4ef-63c2-4c1e-9ba8-…" at bounding box center [710, 108] width 143 height 18
paste input "1ffcb514-4eb1-425b-aae6-b46d373e5e61/2534-WF-533900-Buylist_GHS-Header"
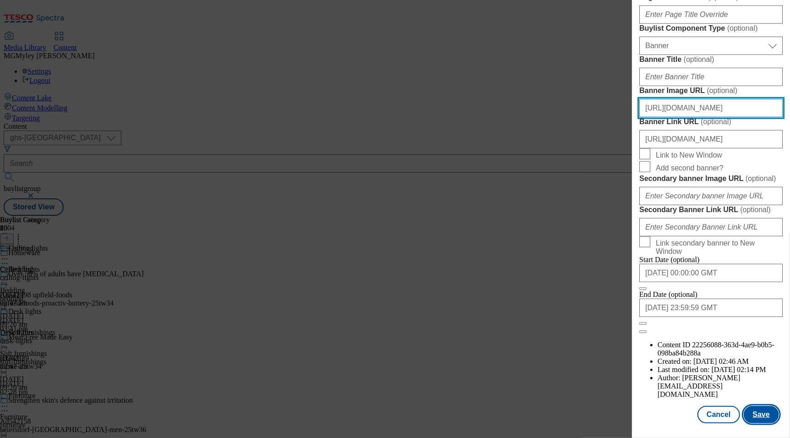
type input "https://digitalcontent.api.tesco.com/v2/media/ghs-mktg/1ffcb514-4eb1-425b-aae6-…"
click at [760, 412] on button "Save" at bounding box center [761, 414] width 35 height 17
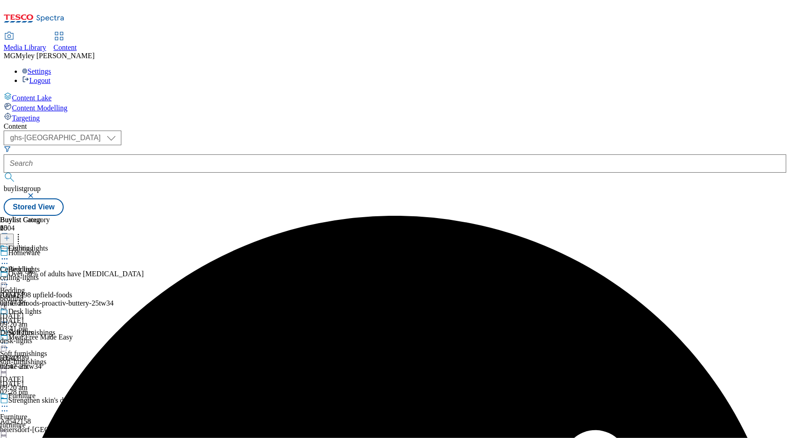
scroll to position [316, 0]
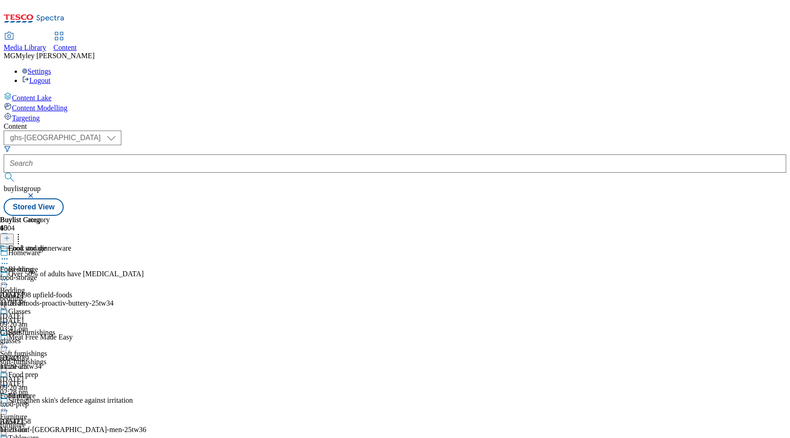
select select "evergreen"
select select "Banner"
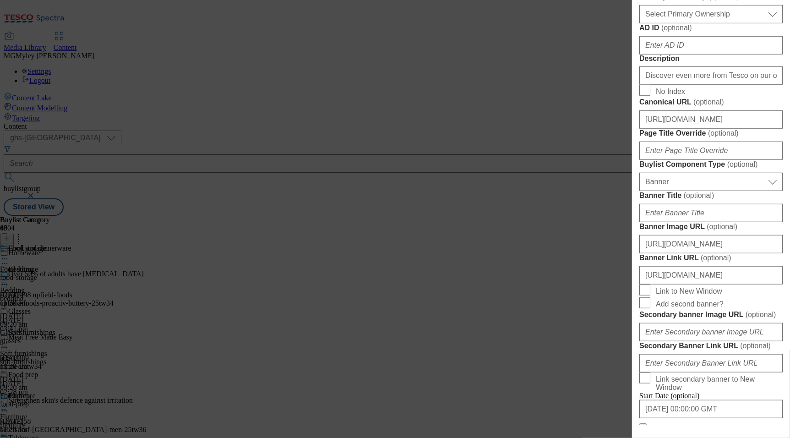
scroll to position [887, 0]
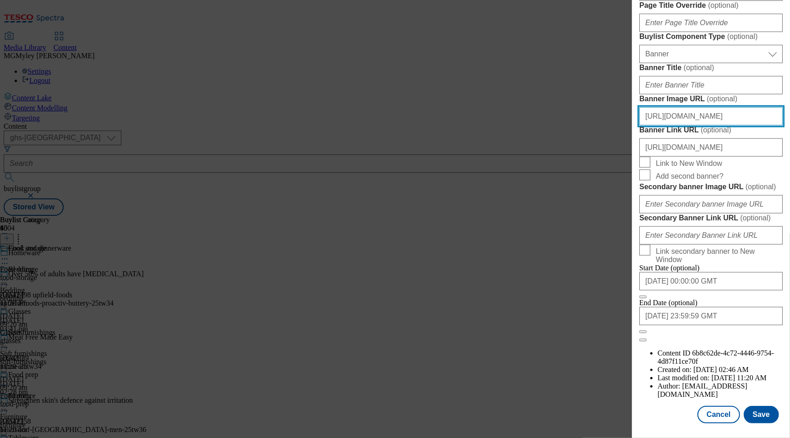
click at [732, 107] on input "https://digitalcontent.api.tesco.com/v2/media/ghs-mktg/82b8f4ef-63c2-4c1e-9ba8-…" at bounding box center [710, 116] width 143 height 18
paste input "1ffcb514-4eb1-425b-aae6-b46d373e5e61/2534-WF-533900-Buylist_GHS-Header"
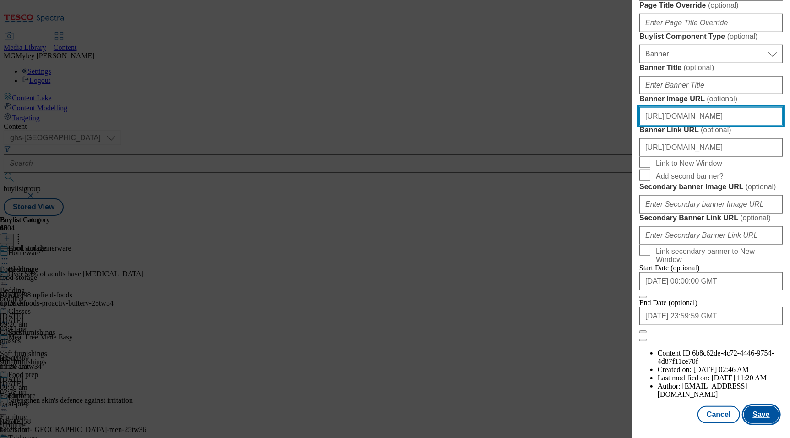
type input "https://digitalcontent.api.tesco.com/v2/media/ghs-mktg/1ffcb514-4eb1-425b-aae6-…"
click at [760, 410] on button "Save" at bounding box center [761, 414] width 35 height 17
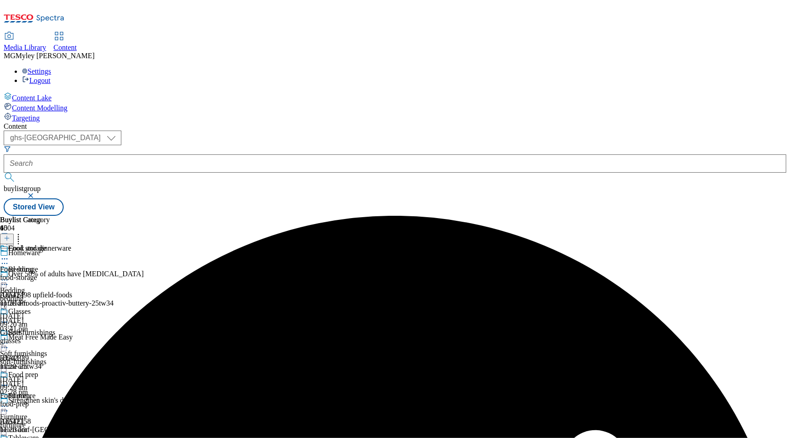
scroll to position [530, 0]
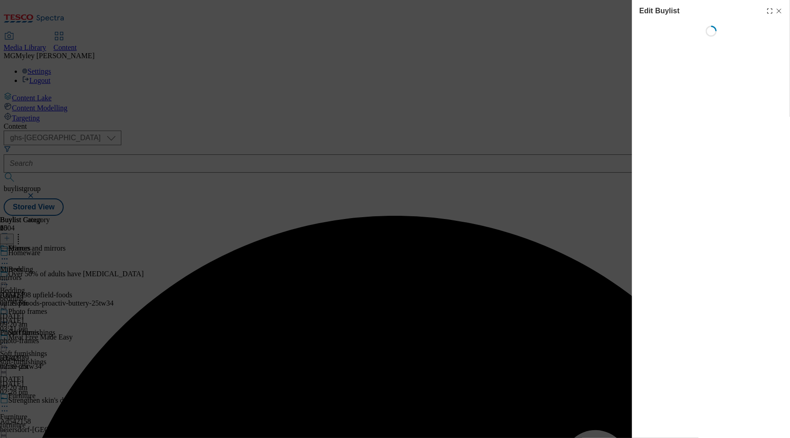
select select "evergreen"
select select "Banner"
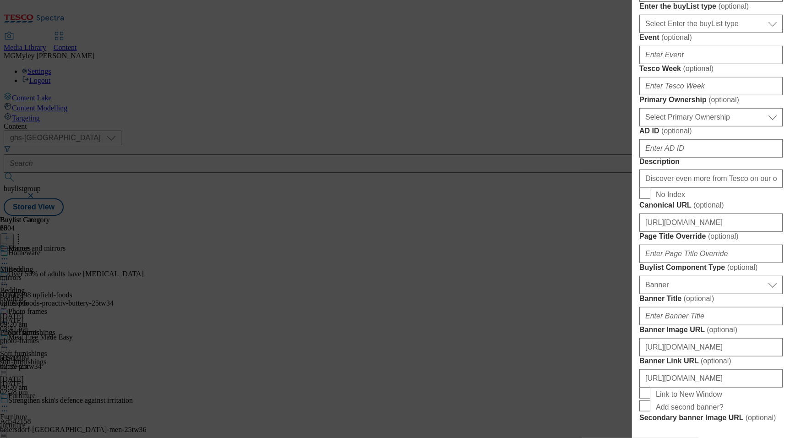
scroll to position [768, 0]
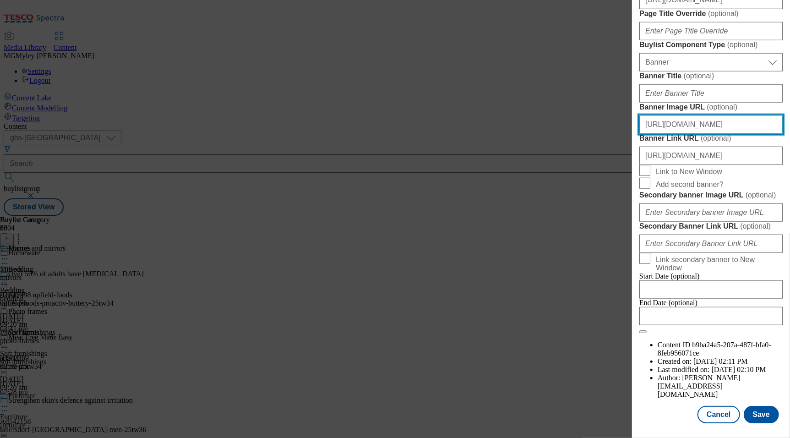
click at [712, 134] on input "https://digitalcontent.api.tesco.com/v2/media/ghs-mktg/bbd9615f-82ec-47e4-b12f-…" at bounding box center [710, 124] width 143 height 18
paste input "1ffcb514-4eb1-425b-aae6-b46d373e5e61/2534-WF-533900-Buylist_GHS-Header"
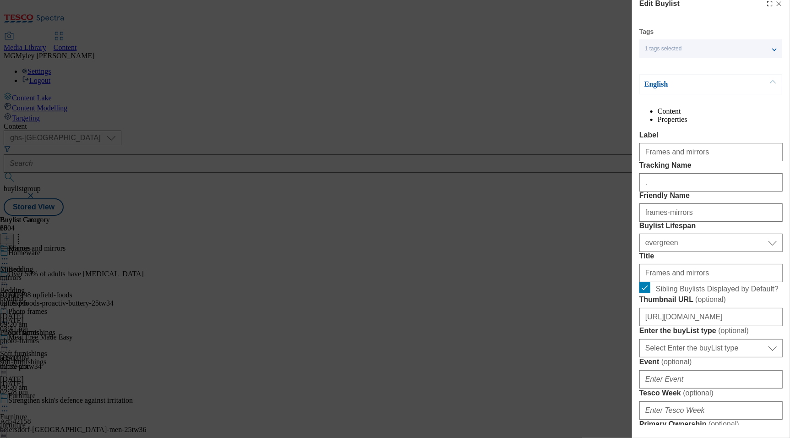
scroll to position [0, 0]
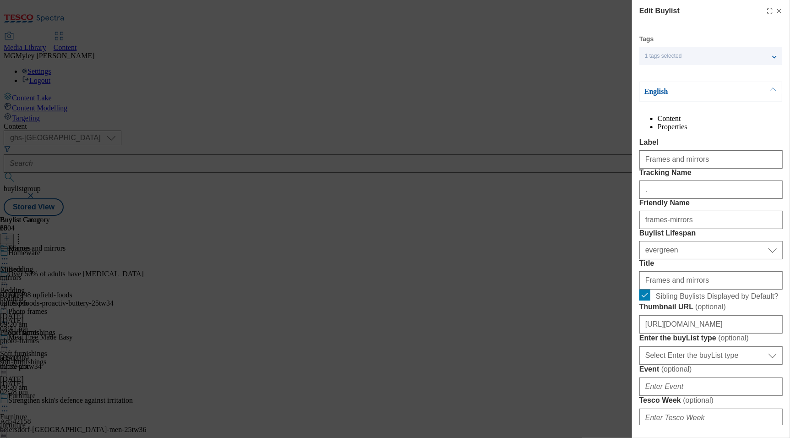
type input "https://digitalcontent.api.tesco.com/v2/media/ghs-mktg/1ffcb514-4eb1-425b-aae6-…"
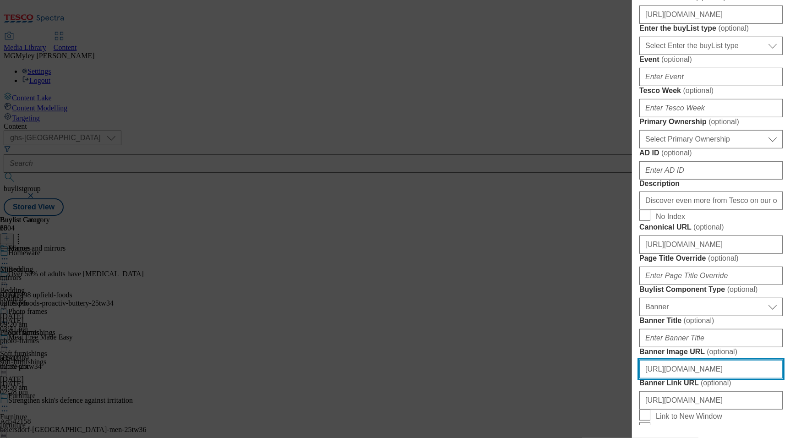
scroll to position [322, 0]
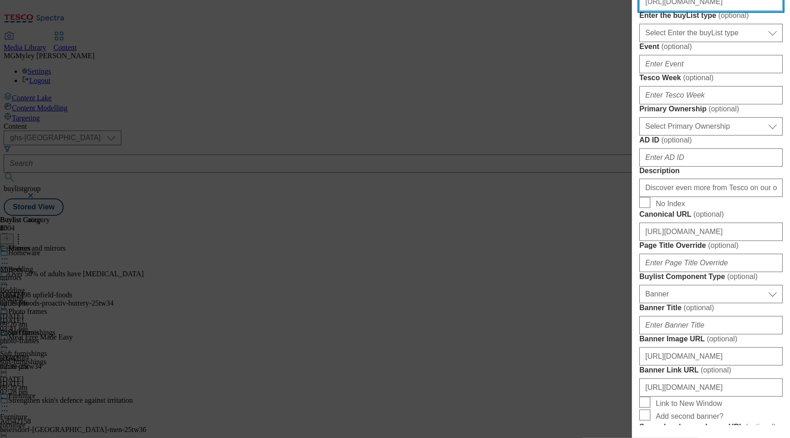
click at [719, 11] on input "https://digitalcontent.api.tesco.com/v2/media/ghs-mktg/82450ffb-ebe0-49b0-948f-…" at bounding box center [710, 2] width 143 height 18
paste input "bda70304-dc4c-4e52-ab5e-dc1c22058346/2534-WF-533900-BL-Thumb-Frames+Mirror"
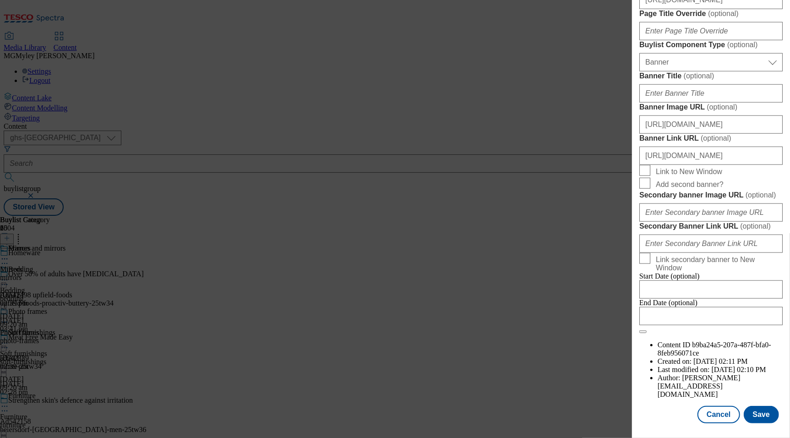
scroll to position [887, 0]
type input "https://digitalcontent.api.tesco.com/v2/media/ghs-mktg/bda70304-dc4c-4e52-ab5e-…"
click at [754, 414] on button "Save" at bounding box center [761, 414] width 35 height 17
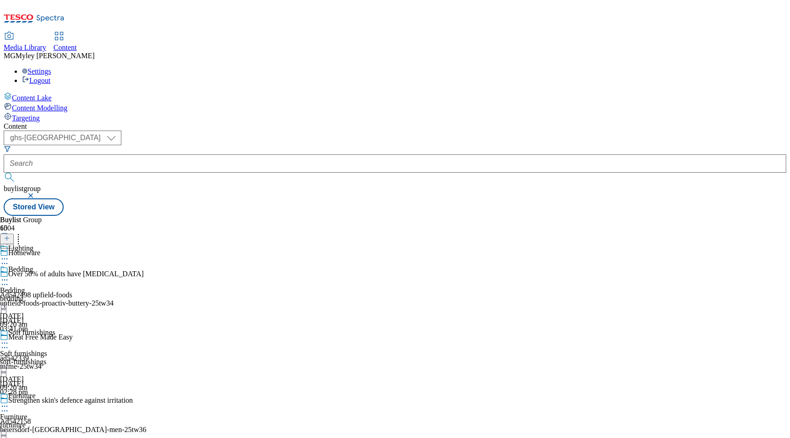
scroll to position [157, 0]
click at [73, 421] on div "furniture" at bounding box center [36, 425] width 73 height 8
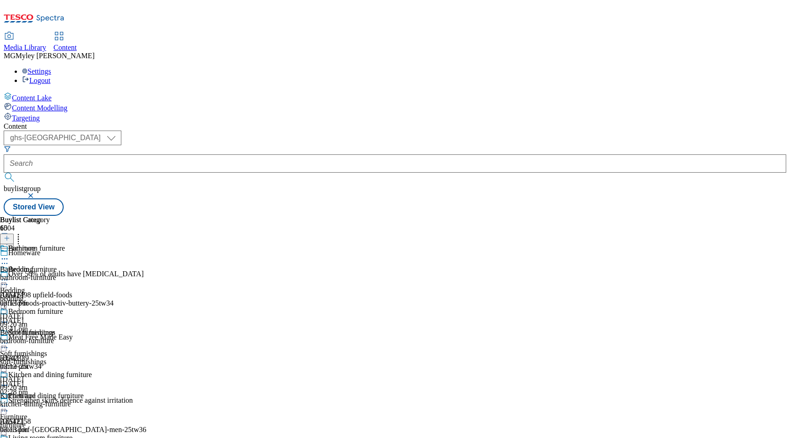
click at [9, 402] on icon at bounding box center [4, 406] width 9 height 9
click at [39, 422] on span "Edit" at bounding box center [33, 425] width 11 height 7
select select "evergreen"
select select "Banner"
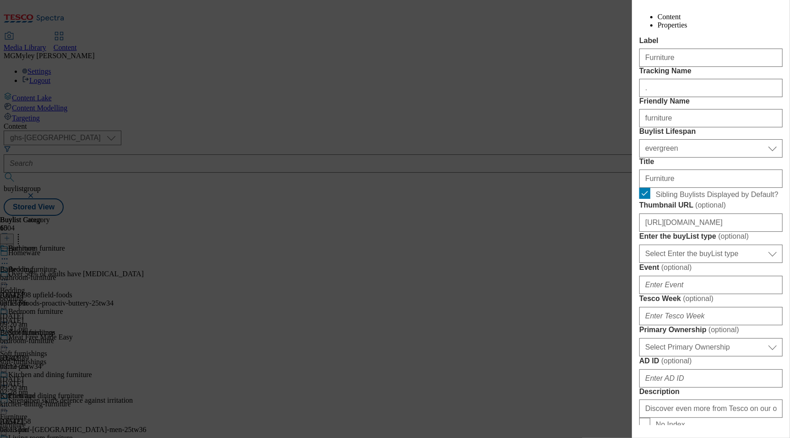
scroll to position [166, 0]
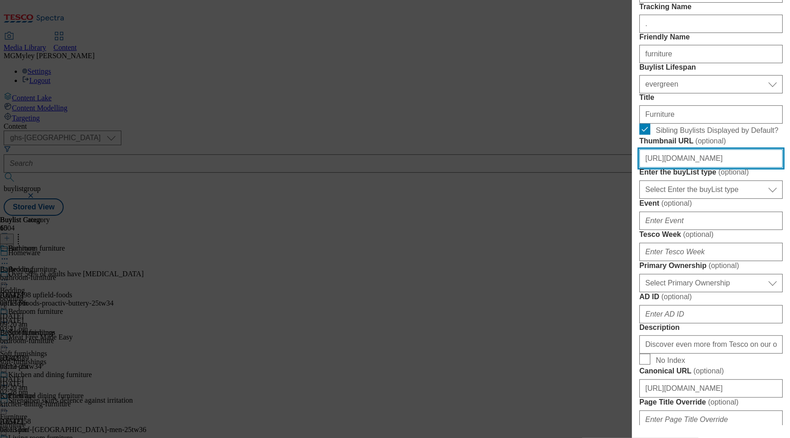
click at [708, 168] on input "https://digitalcontent.api.tesco.com/v2/media/ghs-mktg/e9a256f7-6067-4a0e-9f74-…" at bounding box center [710, 158] width 143 height 18
paste input "4f840f4-265a-4239-b3f2-397e0bbad5d6/2534-WF-533900-BL-Thumb_"
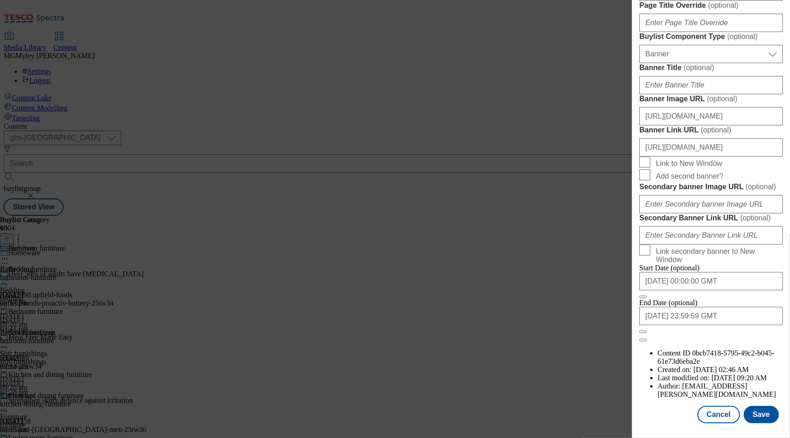
scroll to position [887, 0]
type input "https://digitalcontent.api.tesco.com/v2/media/ghs-mktg/e4f840f4-265a-4239-b3f2-…"
click at [760, 415] on button "Save" at bounding box center [761, 414] width 35 height 17
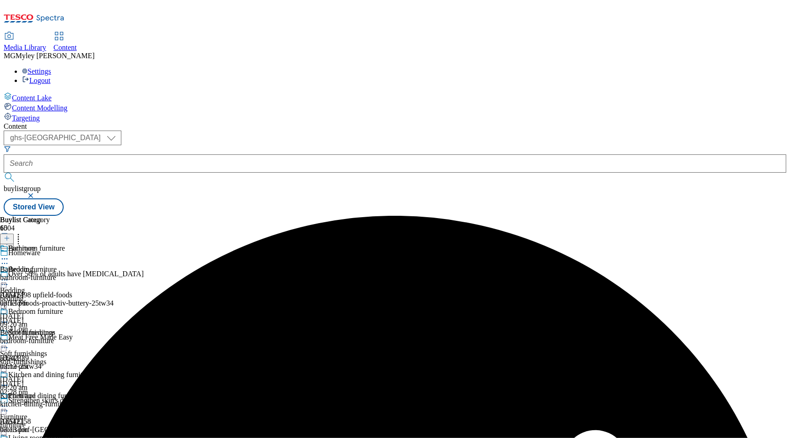
click at [73, 295] on div "bedding" at bounding box center [36, 299] width 73 height 8
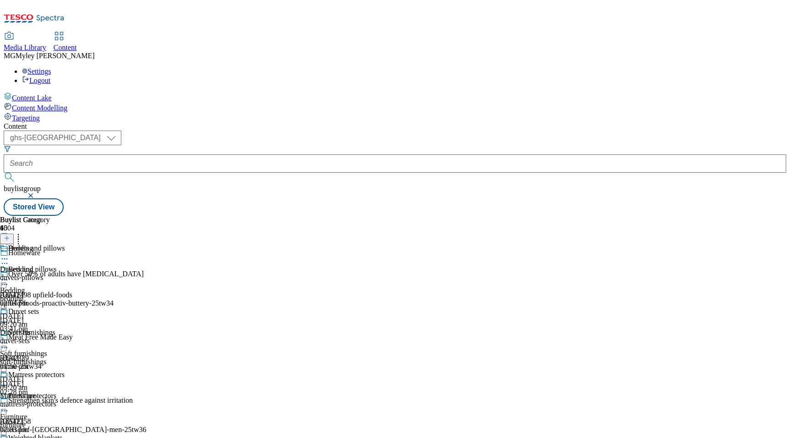
click at [9, 275] on icon at bounding box center [4, 279] width 9 height 9
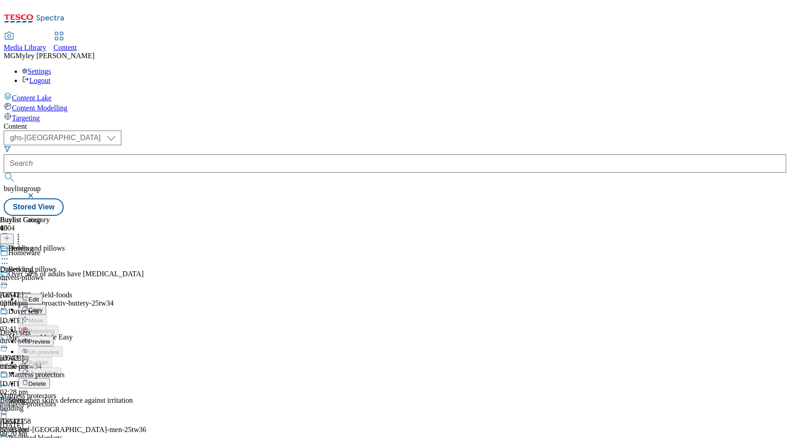
click at [43, 294] on button "Edit" at bounding box center [30, 299] width 24 height 11
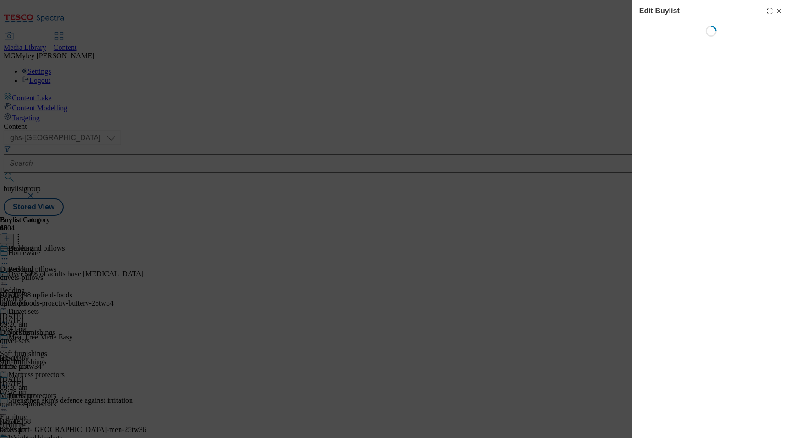
select select "evergreen"
select select "Banner"
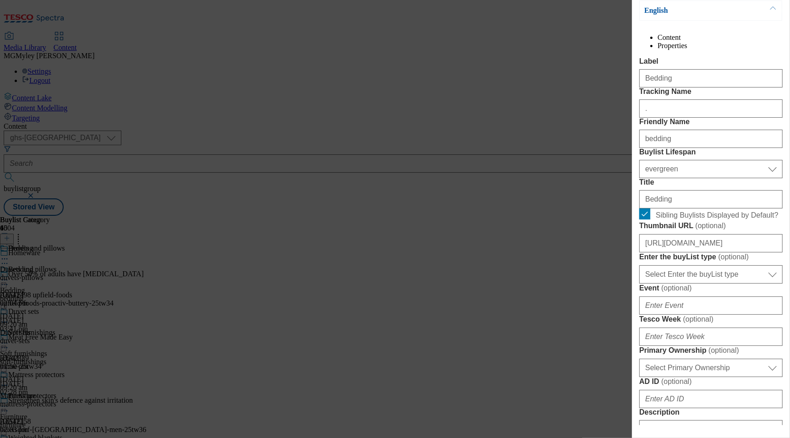
scroll to position [88, 0]
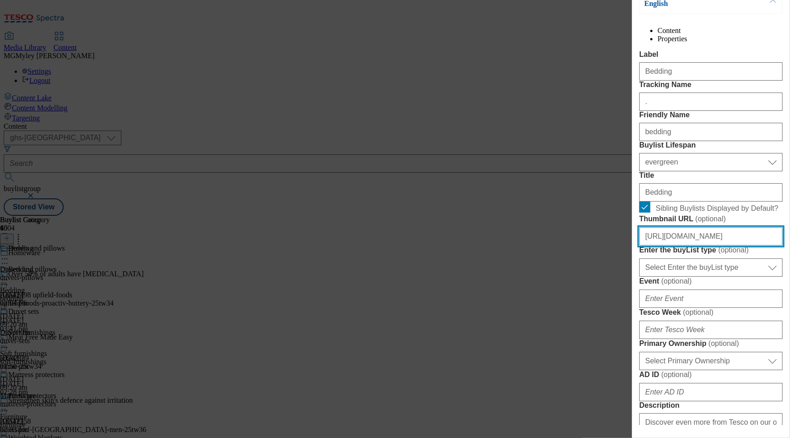
click at [703, 246] on input "https://digitalcontent.api.tesco.com/v2/media/ghs-mktg/cdfcc243-2483-46f8-ba3e-…" at bounding box center [710, 236] width 143 height 18
paste input "97eb07c9-60b9-4826-a3a9-a9605bf17d70/2534-WF-533900-BL-Thumb_"
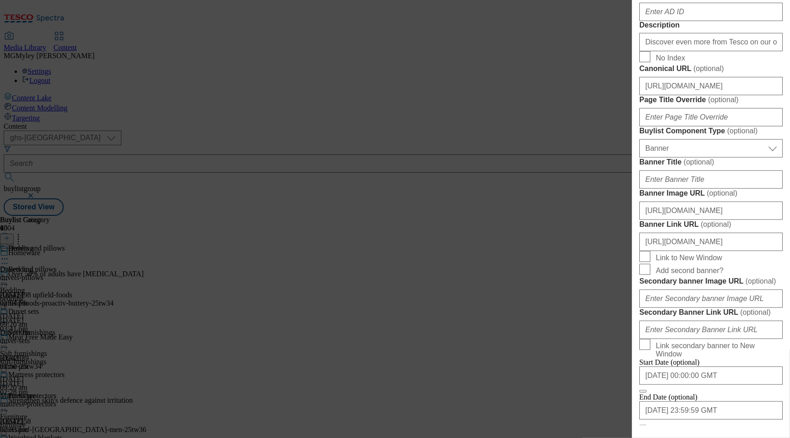
scroll to position [887, 0]
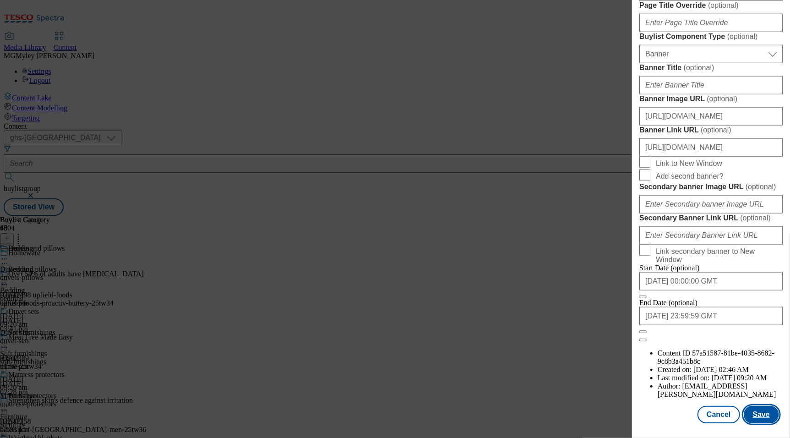
type input "https://digitalcontent.api.tesco.com/v2/media/ghs-mktg/97eb07c9-60b9-4826-a3a9-…"
click at [775, 421] on button "Save" at bounding box center [761, 414] width 35 height 17
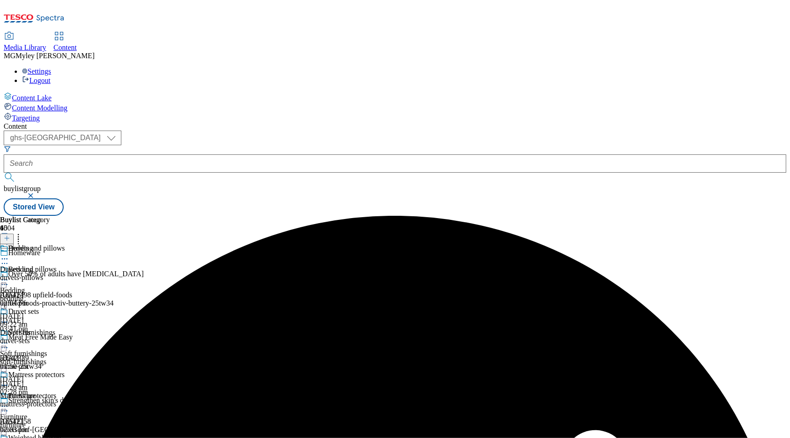
scroll to position [136, 0]
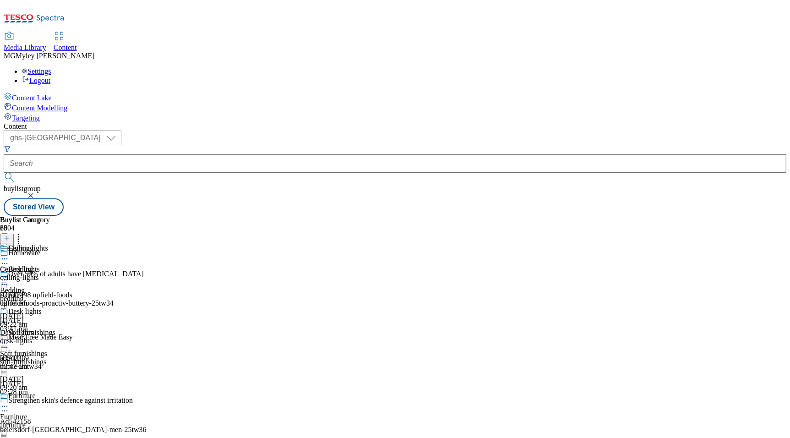
click at [10, 235] on icon at bounding box center [7, 238] width 6 height 6
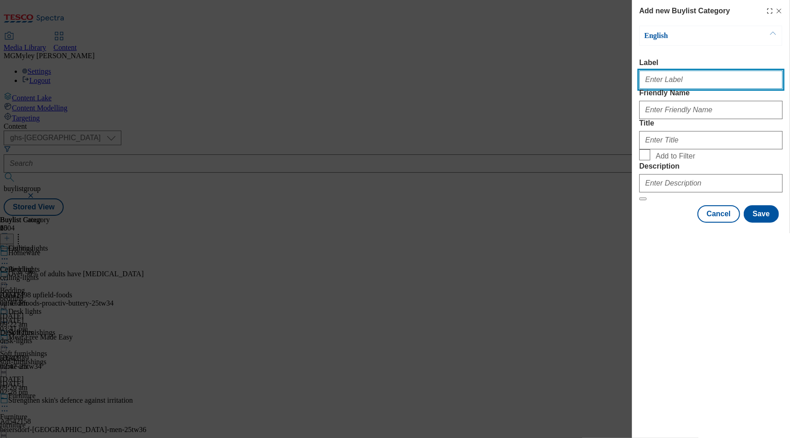
click at [671, 80] on input "Label" at bounding box center [710, 80] width 143 height 18
paste input "Bulbs and string lights"
type input "Bulbs and string lights"
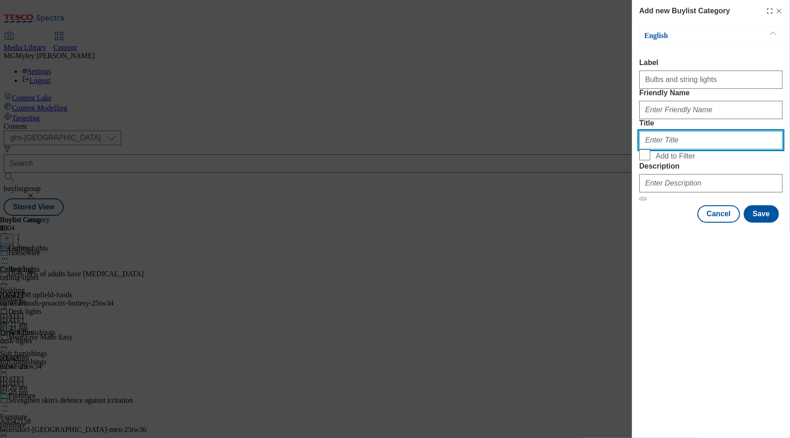
click at [666, 149] on input "Title" at bounding box center [710, 140] width 143 height 18
paste input "Bulbs and string lights"
type input "Bulbs and string lights"
click at [677, 119] on div "Modal" at bounding box center [710, 108] width 143 height 22
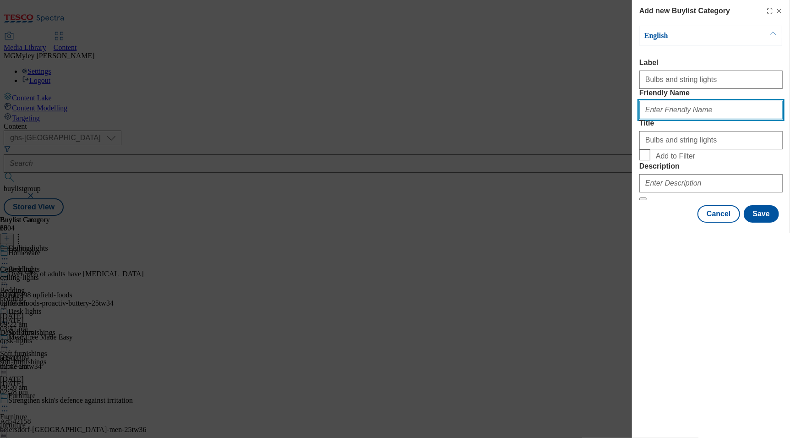
click at [674, 119] on input "Friendly Name" at bounding box center [710, 110] width 143 height 18
paste input "Bulbs and string lights"
click at [649, 119] on input "Bulbs and string lights" at bounding box center [710, 110] width 143 height 18
type input "bulbs-and-string-lights"
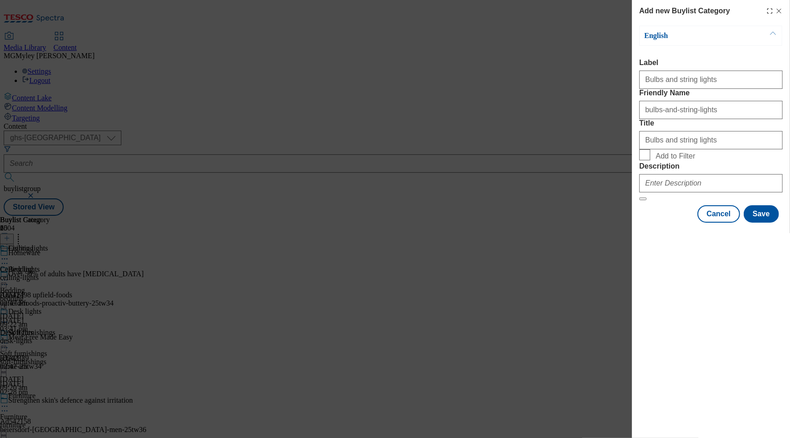
click at [666, 160] on span "Add to Filter" at bounding box center [675, 156] width 39 height 8
click at [650, 160] on input "Add to Filter" at bounding box center [644, 154] width 11 height 11
checkbox input "true"
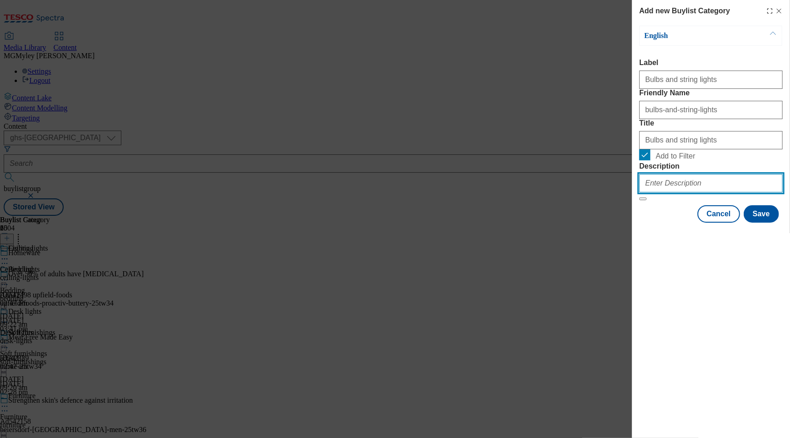
click at [666, 192] on input "Description" at bounding box center [710, 183] width 143 height 18
paste input "Bulbs and string lights"
type input "Bulbs and string lights"
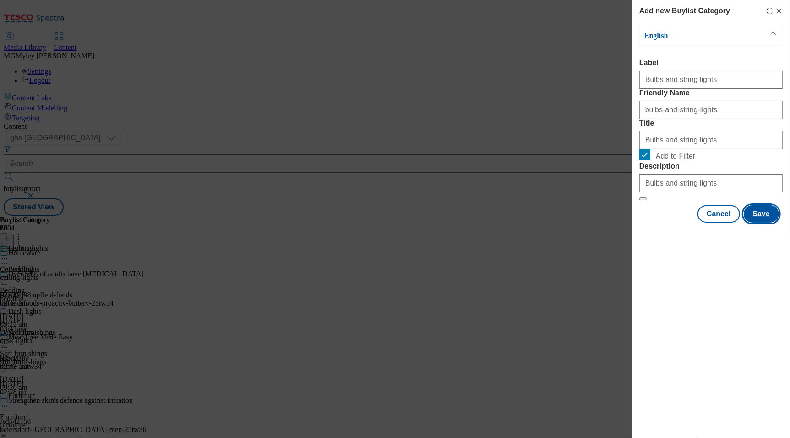
click at [779, 223] on button "Save" at bounding box center [761, 213] width 35 height 17
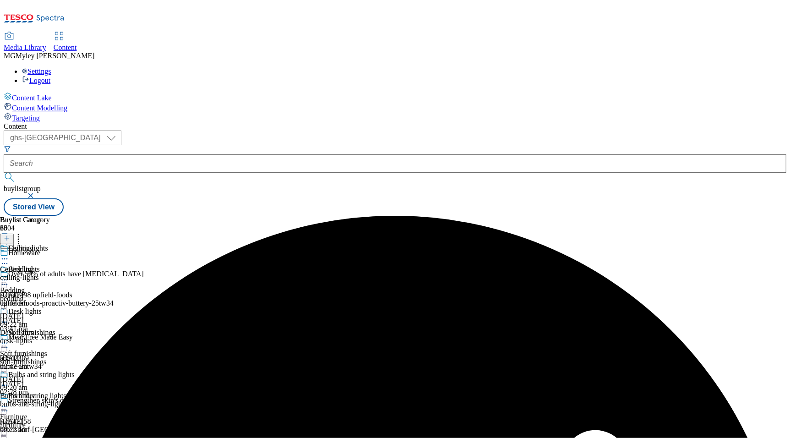
click at [74, 337] on div "desk-lights" at bounding box center [37, 341] width 74 height 8
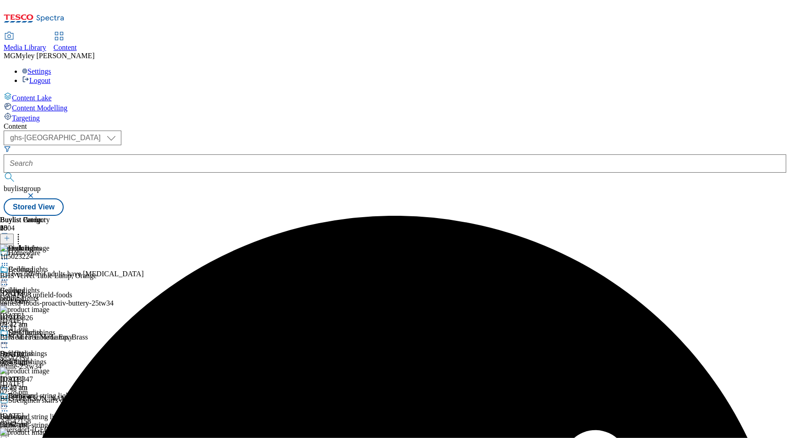
click at [3, 343] on circle at bounding box center [2, 343] width 1 height 1
click at [43, 357] on button "Edit" at bounding box center [30, 362] width 24 height 11
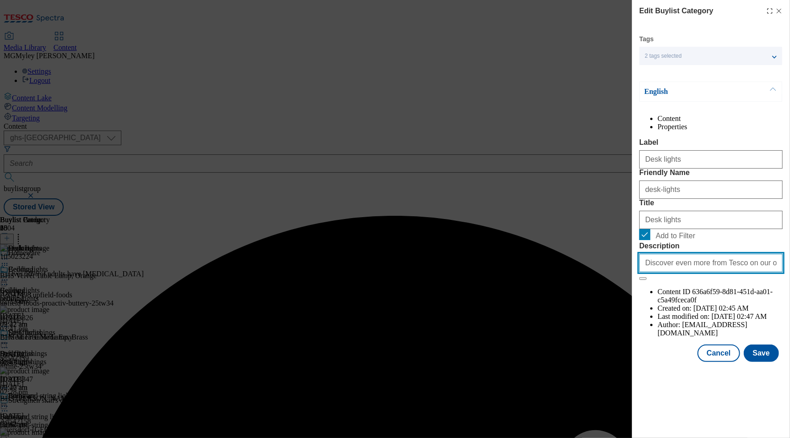
click at [672, 272] on input "Discover even more from Tesco on our online Marketplace. Shop popular brands of…" at bounding box center [710, 263] width 143 height 18
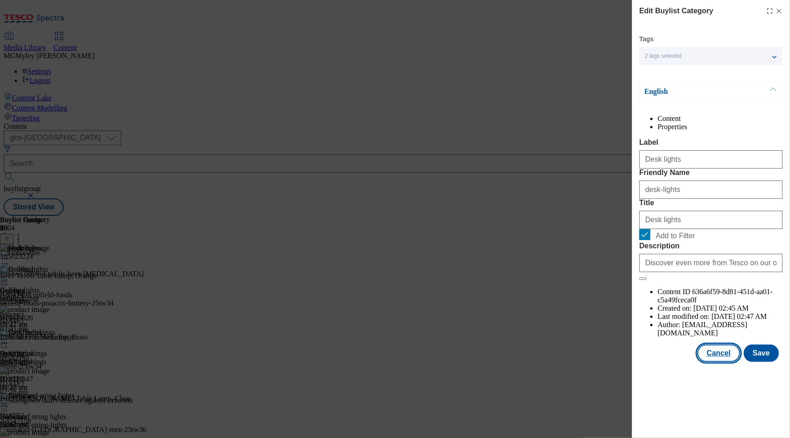
click at [708, 362] on button "Cancel" at bounding box center [719, 352] width 42 height 17
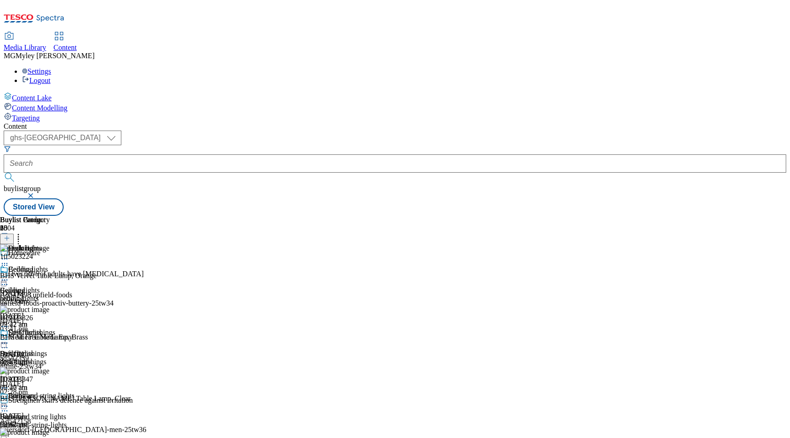
click at [74, 421] on div "bulbs-and-string-lights" at bounding box center [37, 425] width 74 height 8
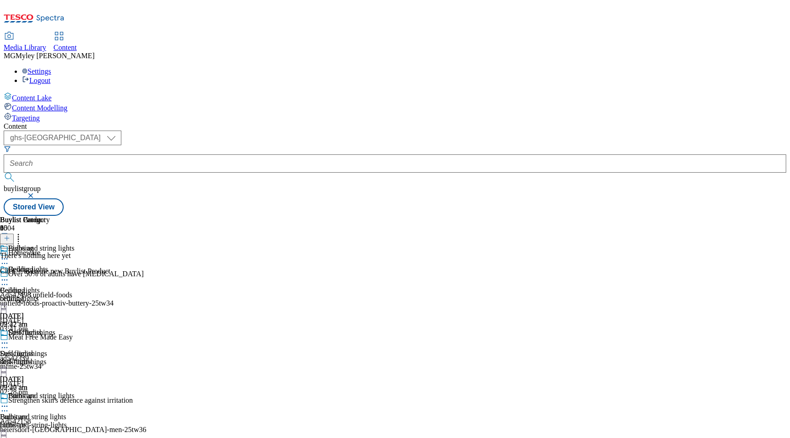
click at [9, 402] on icon at bounding box center [4, 406] width 9 height 9
click at [43, 420] on button "Edit" at bounding box center [30, 425] width 24 height 11
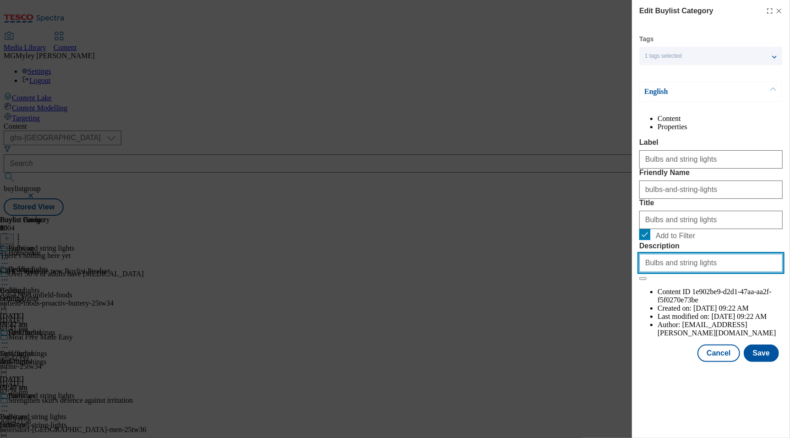
click at [689, 272] on input "Bulbs and string lights" at bounding box center [710, 263] width 143 height 18
paste input "Discover even more from Tesco on our online Marketplace. Shop popular brands of…"
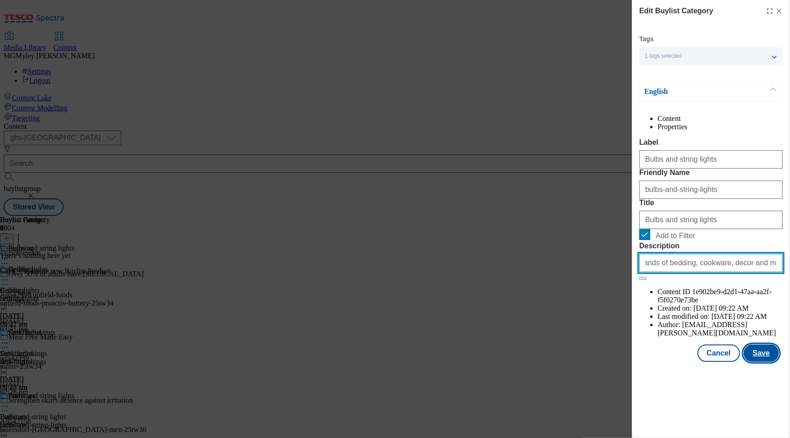
type input "Discover even more from Tesco on our online Marketplace. Shop popular brands of…"
click at [772, 362] on button "Save" at bounding box center [761, 352] width 35 height 17
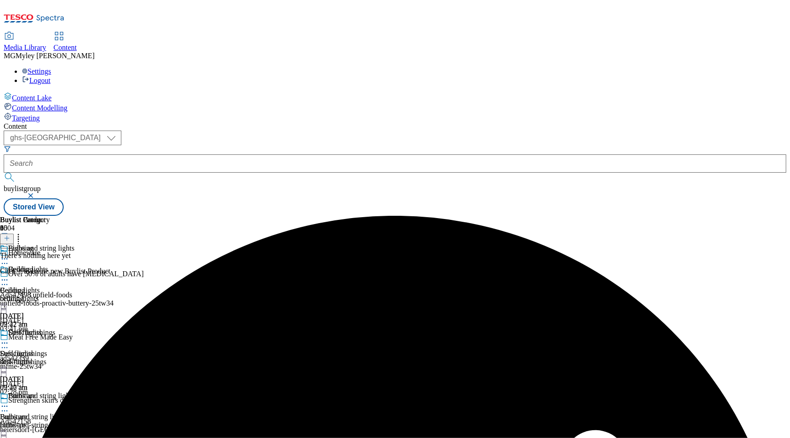
click at [23, 232] on icon at bounding box center [18, 236] width 9 height 9
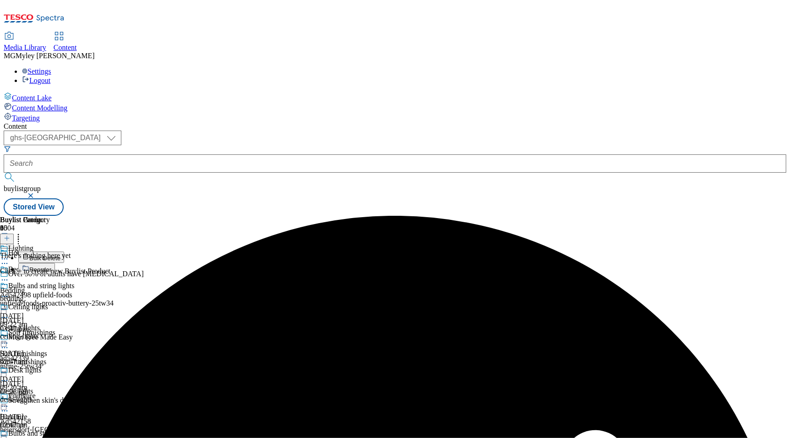
click at [74, 263] on li "Reorder" at bounding box center [46, 268] width 56 height 11
click at [55, 263] on button "Reorder" at bounding box center [36, 268] width 37 height 11
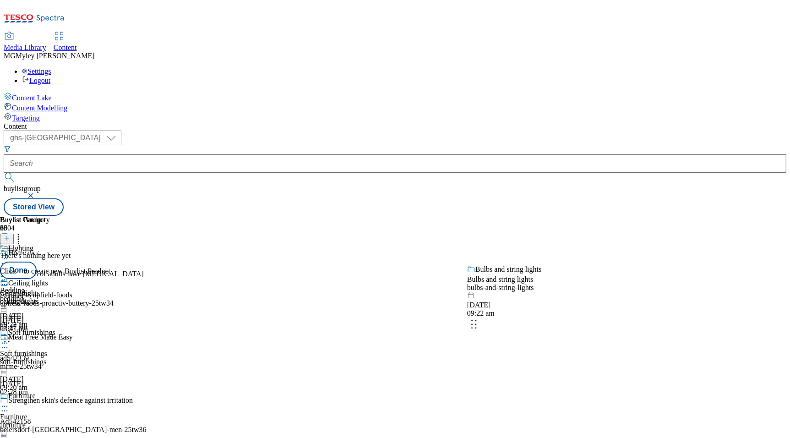
drag, startPoint x: 606, startPoint y: 353, endPoint x: 601, endPoint y: 260, distance: 93.1
click at [601, 216] on body "Icons icon_account icon_add icon_backward_link icon_basket icon_benefits icon_c…" at bounding box center [395, 110] width 783 height 212
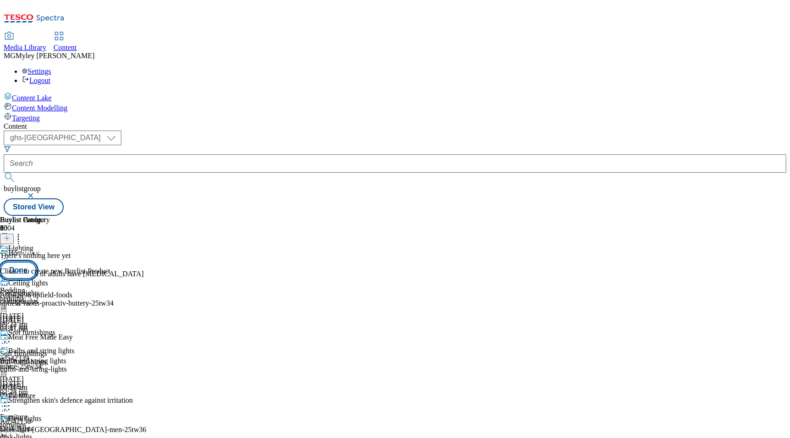
click at [37, 262] on button "Done" at bounding box center [18, 270] width 37 height 17
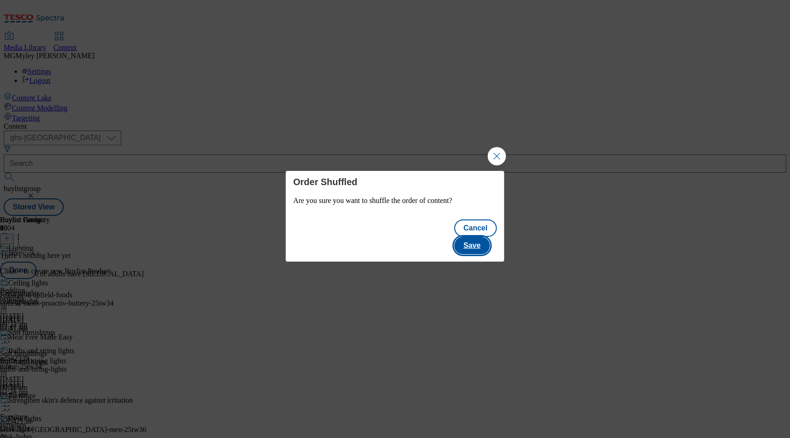
click at [473, 239] on button "Save" at bounding box center [471, 245] width 35 height 17
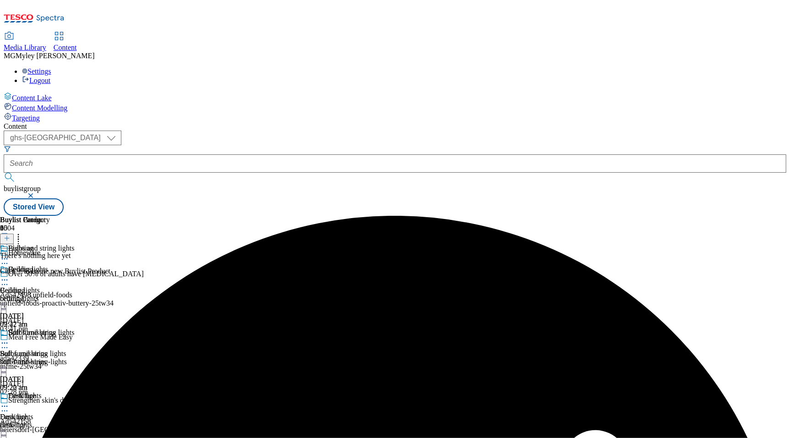
click at [9, 339] on icon at bounding box center [4, 343] width 9 height 9
click at [46, 367] on button "Copy" at bounding box center [32, 372] width 28 height 11
click at [23, 232] on icon at bounding box center [18, 236] width 9 height 9
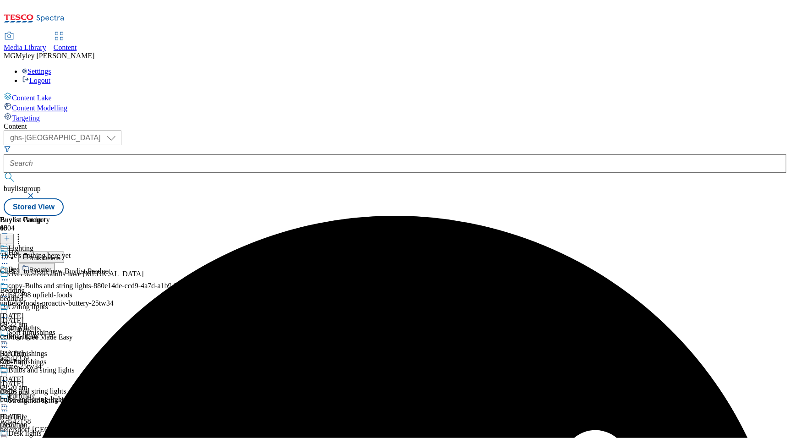
click at [55, 263] on button "Reorder" at bounding box center [36, 268] width 37 height 11
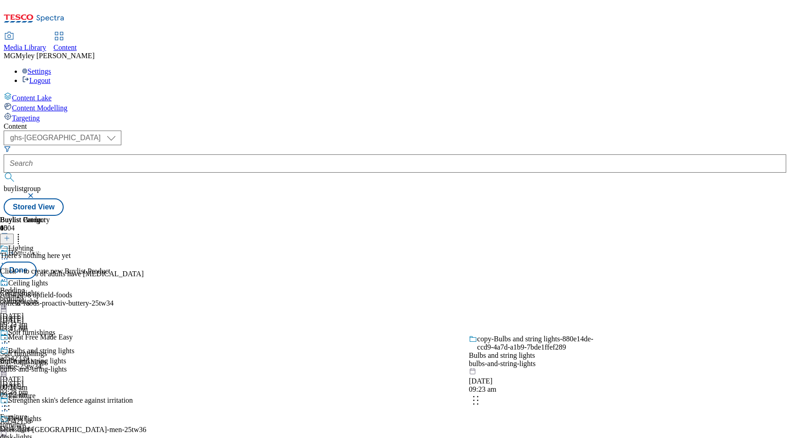
drag, startPoint x: 598, startPoint y: 361, endPoint x: 598, endPoint y: 258, distance: 103.1
click at [598, 216] on body "Icons icon_account icon_add icon_backward_link icon_basket icon_benefits icon_c…" at bounding box center [395, 110] width 783 height 212
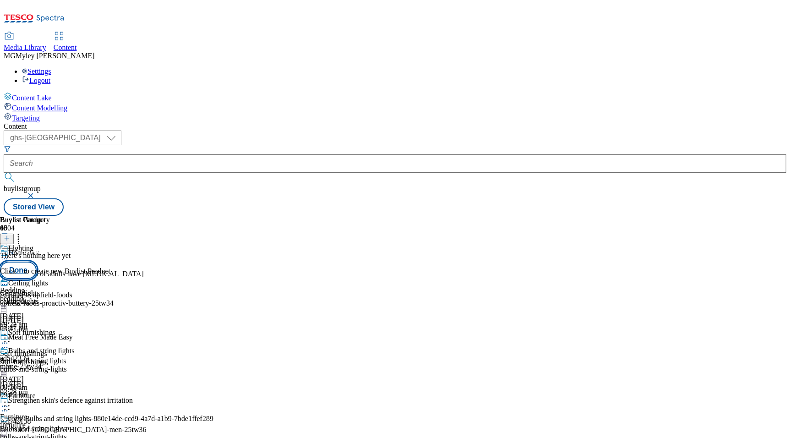
click at [37, 262] on button "Done" at bounding box center [18, 270] width 37 height 17
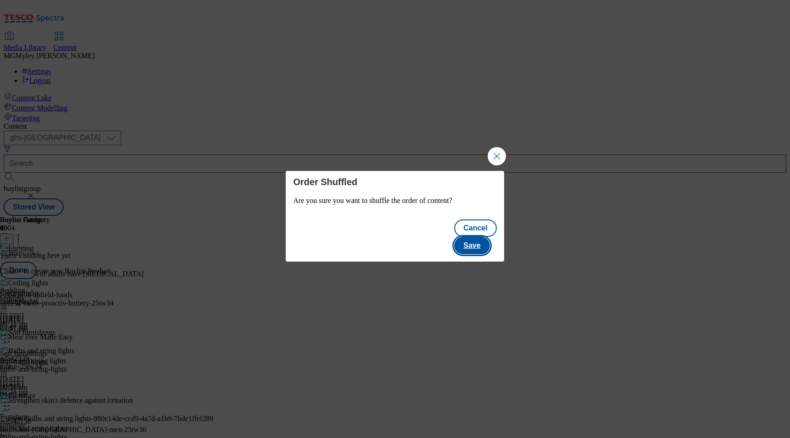
click at [482, 237] on button "Save" at bounding box center [471, 245] width 35 height 17
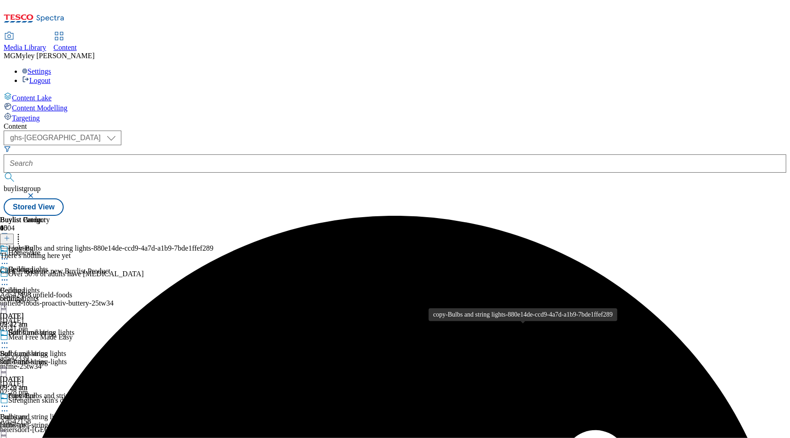
scroll to position [87, 0]
click at [9, 402] on icon at bounding box center [4, 406] width 9 height 9
click at [43, 420] on button "Edit" at bounding box center [30, 425] width 24 height 11
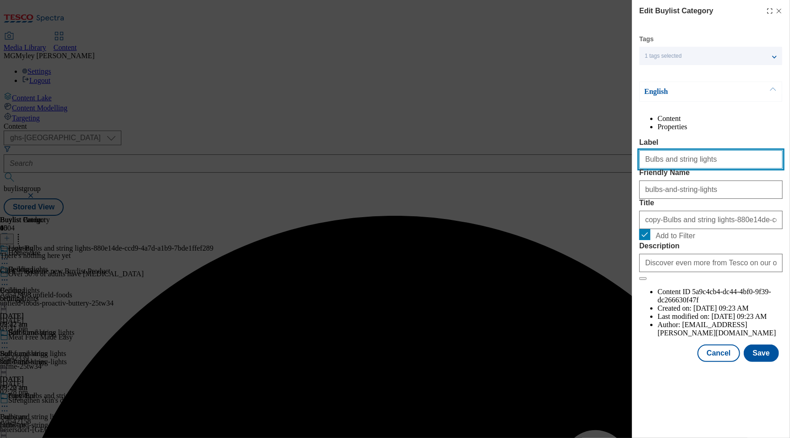
click at [683, 169] on input "Bulbs and string lights" at bounding box center [710, 159] width 143 height 18
paste input "Floor lamp"
type input "Floor lamps"
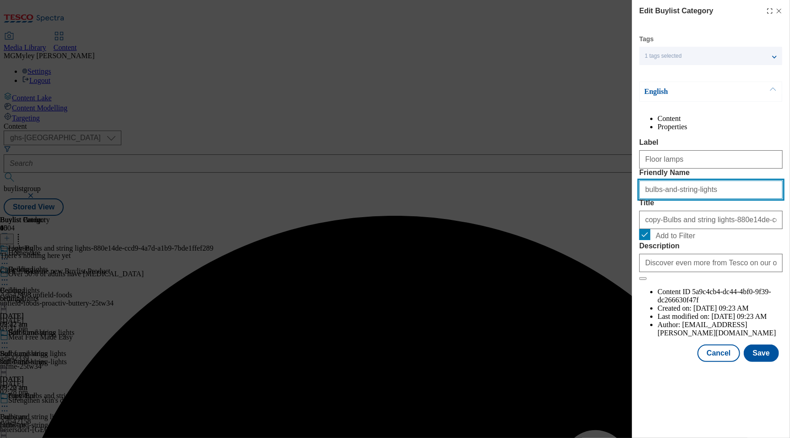
click at [683, 199] on input "bulbs-and-string-lights" at bounding box center [710, 189] width 143 height 18
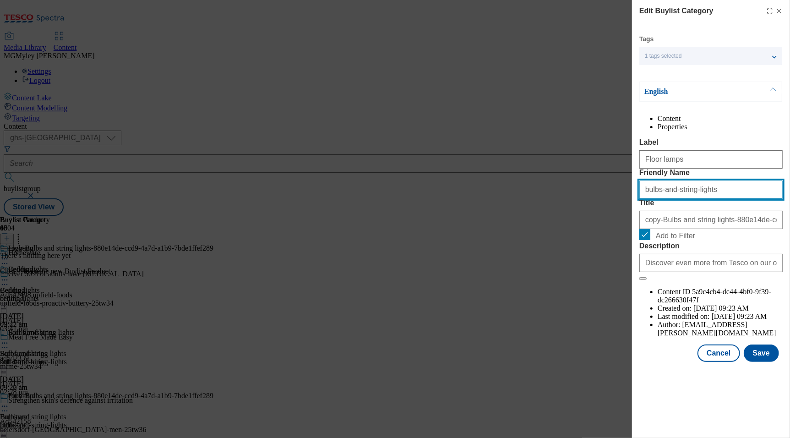
click at [683, 199] on input "bulbs-and-string-lights" at bounding box center [710, 189] width 143 height 18
click at [684, 229] on div "copy-Bulbs and string lights-880e14de-ccd9-4a7d-a1b9-7bde1ffef289" at bounding box center [710, 218] width 143 height 22
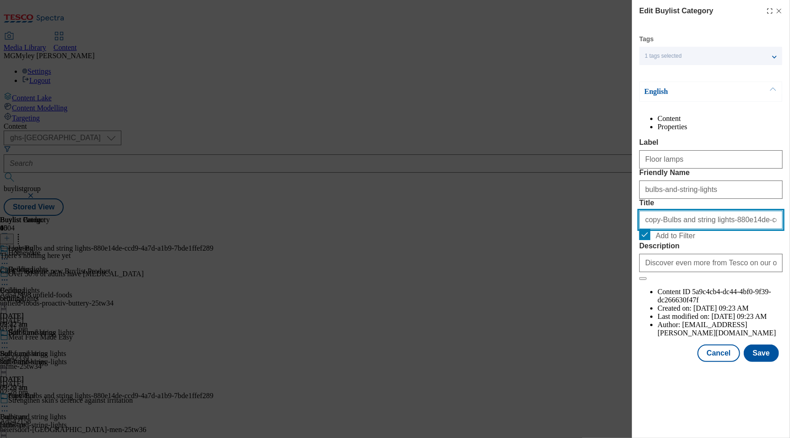
click at [684, 229] on input "copy-Bulbs and string lights-880e14de-ccd9-4a7d-a1b9-7bde1ffef289" at bounding box center [710, 220] width 143 height 18
paste input "Floor lamps"
type input "Floor lamps"
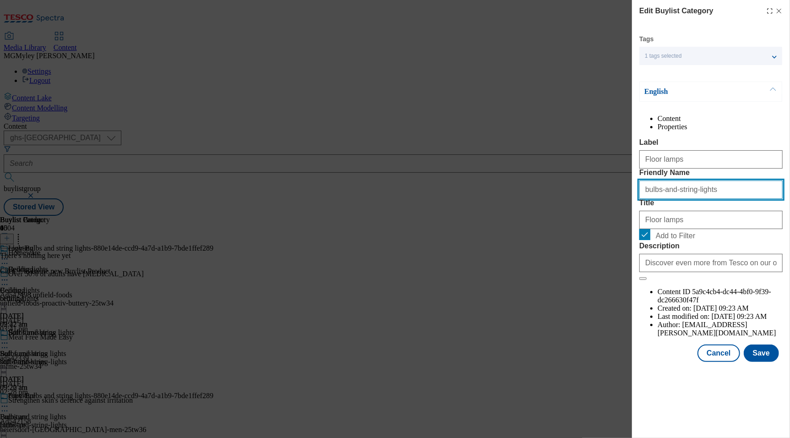
click at [699, 199] on input "bulbs-and-string-lights" at bounding box center [710, 189] width 143 height 18
paste input "Floor lamp"
click at [645, 199] on input "Floor lamps" at bounding box center [710, 189] width 143 height 18
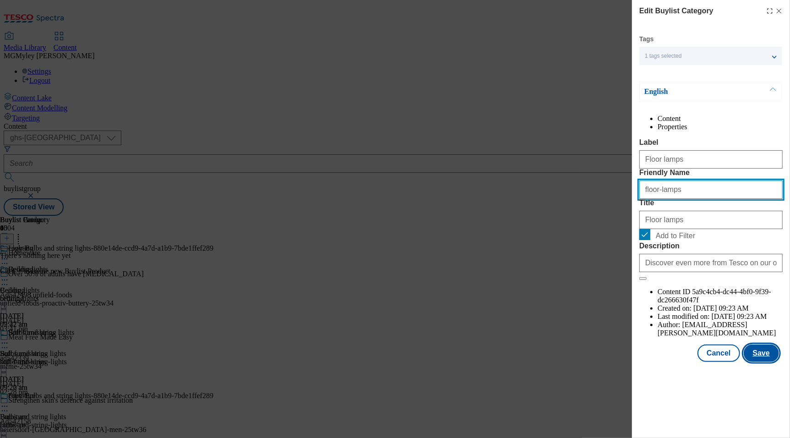
type input "floor-lamps"
click at [767, 362] on button "Save" at bounding box center [761, 352] width 35 height 17
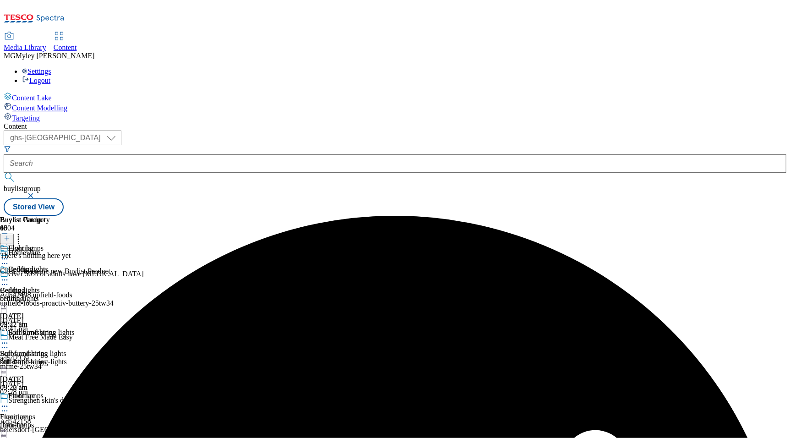
click at [9, 402] on icon at bounding box center [4, 406] width 9 height 9
click at [46, 431] on button "Copy" at bounding box center [32, 436] width 28 height 11
click at [23, 232] on icon at bounding box center [18, 236] width 9 height 9
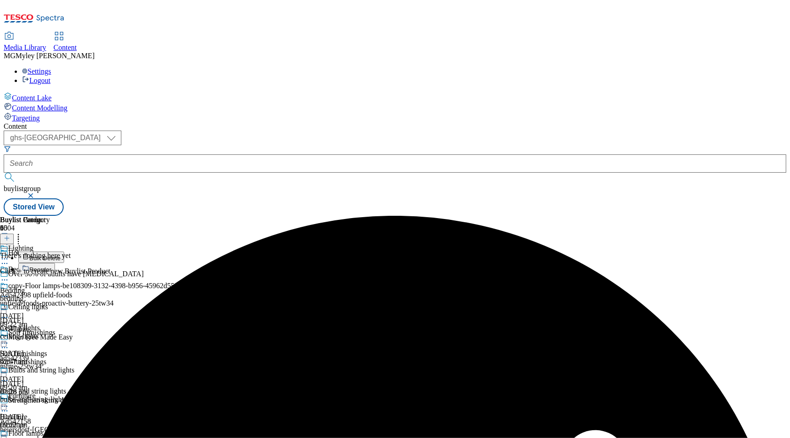
click at [55, 263] on button "Reorder" at bounding box center [36, 268] width 37 height 11
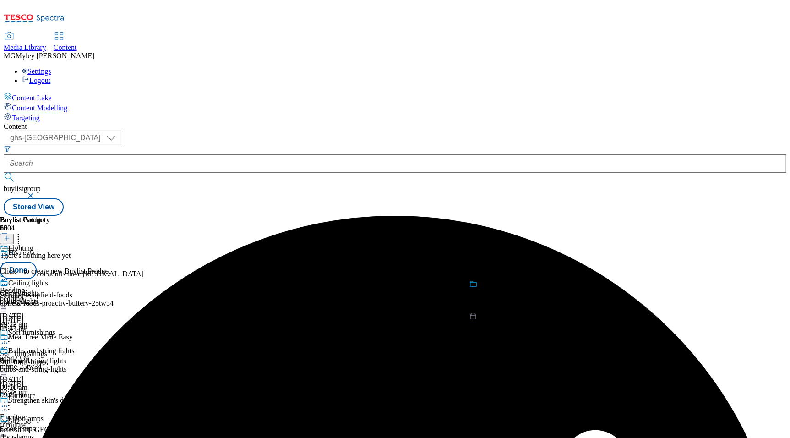
drag, startPoint x: 600, startPoint y: 346, endPoint x: 600, endPoint y: 284, distance: 61.4
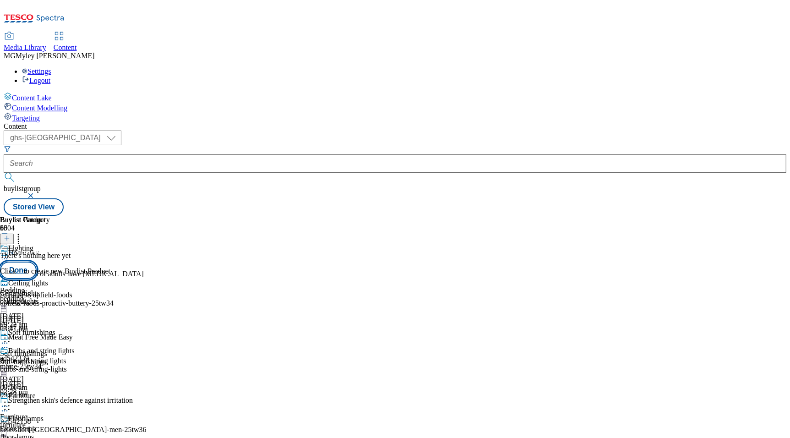
click at [37, 262] on button "Done" at bounding box center [18, 270] width 37 height 17
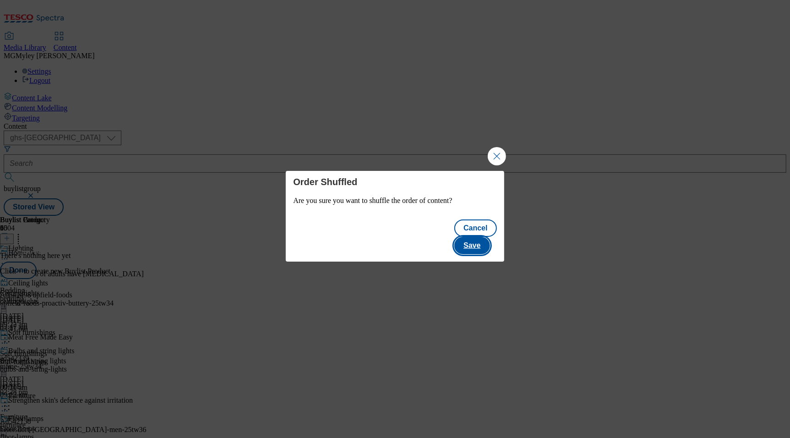
click at [474, 237] on button "Save" at bounding box center [471, 245] width 35 height 17
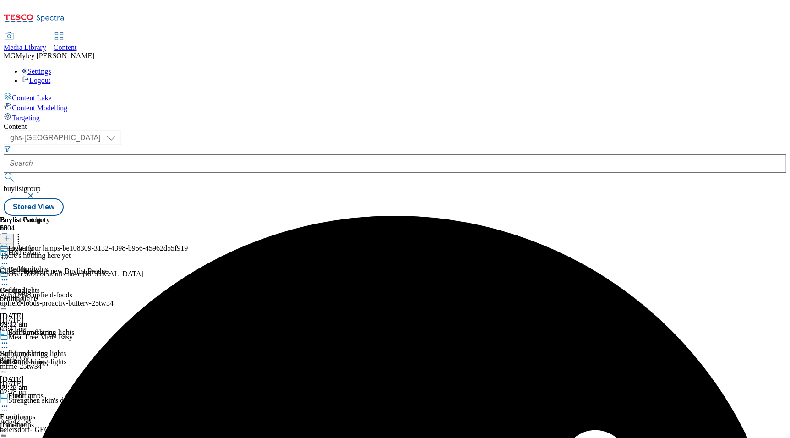
scroll to position [181, 0]
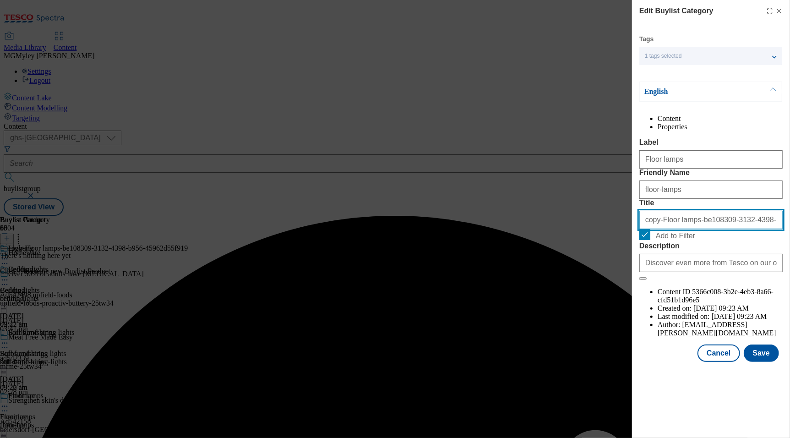
click at [684, 229] on input "copy-Floor lamps-be108309-3132-4398-b956-45962d55f919" at bounding box center [710, 220] width 143 height 18
paste input "Lampshades"
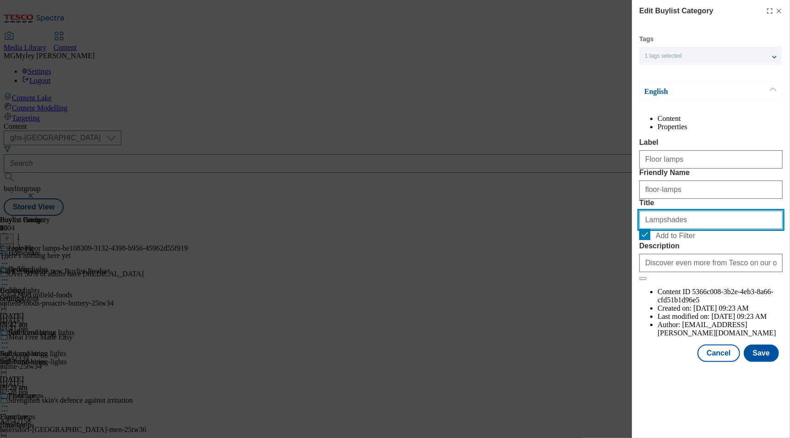
type input "Lampshades"
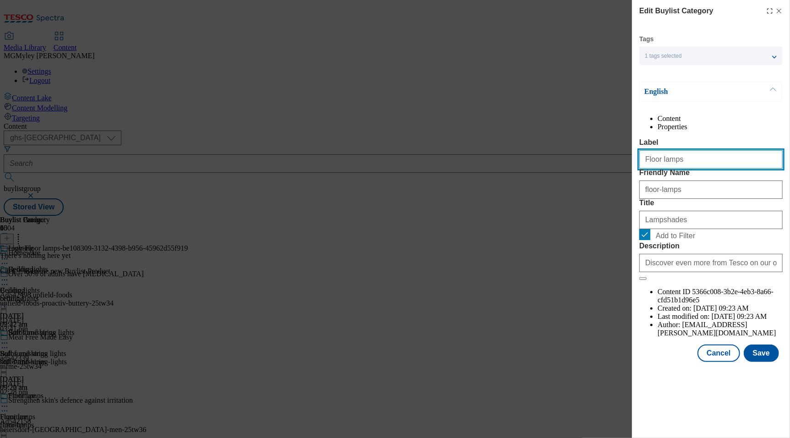
click at [687, 169] on input "Floor lamps" at bounding box center [710, 159] width 143 height 18
paste input "Lampshade"
type input "Lampshades"
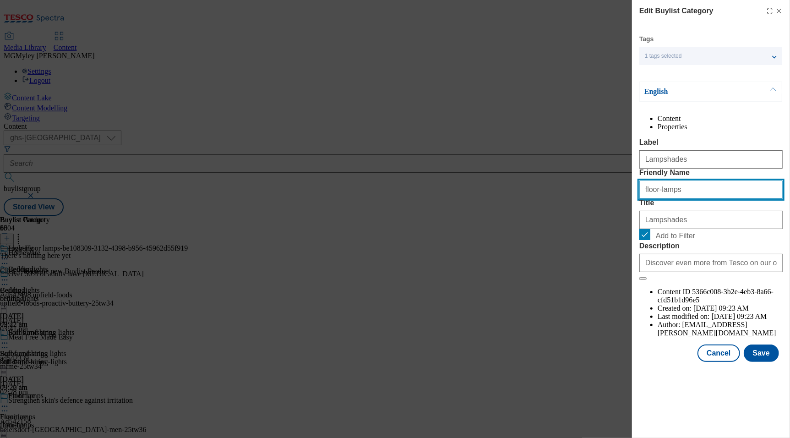
drag, startPoint x: 684, startPoint y: 227, endPoint x: 604, endPoint y: 227, distance: 80.6
click at [604, 227] on div "Edit Buylist Category Tags 1 tags selected buylist category English Content Pro…" at bounding box center [395, 219] width 790 height 438
paste input "Lampshade"
click at [647, 199] on input "Lampshades" at bounding box center [710, 189] width 143 height 18
type input "lampshades"
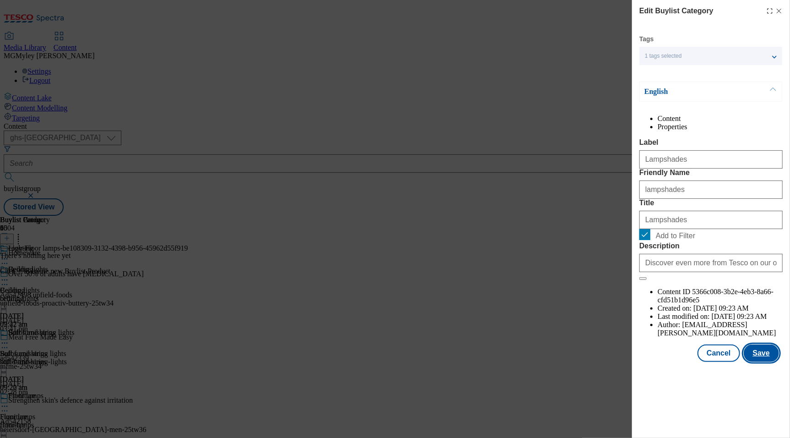
click at [766, 362] on button "Save" at bounding box center [761, 352] width 35 height 17
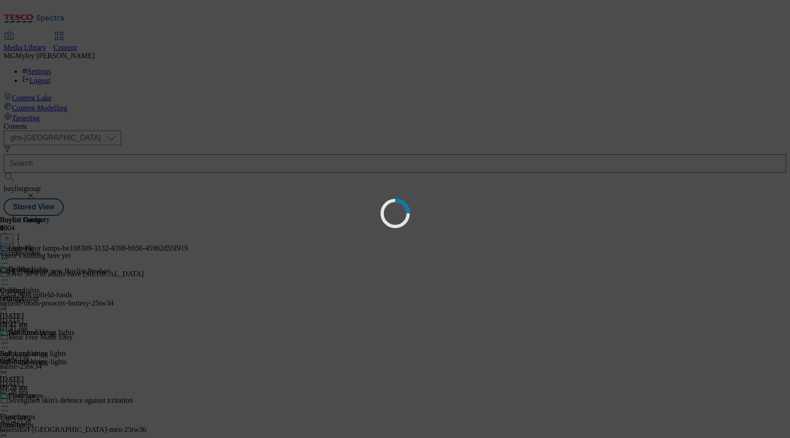
scroll to position [0, 0]
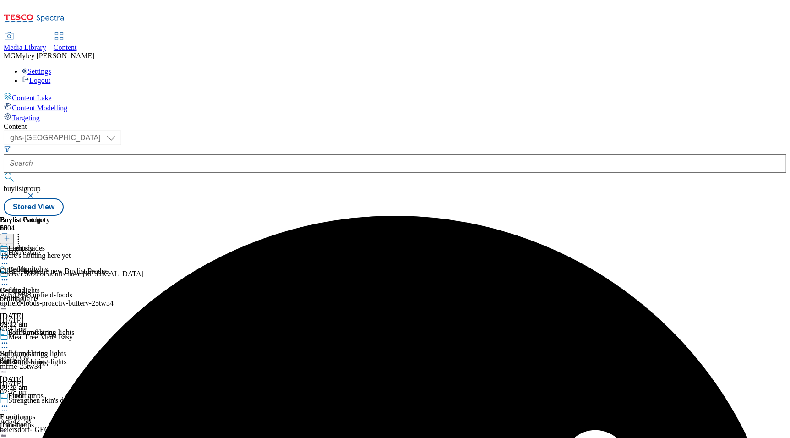
click at [74, 328] on div "Bulbs and string lights" at bounding box center [41, 332] width 66 height 8
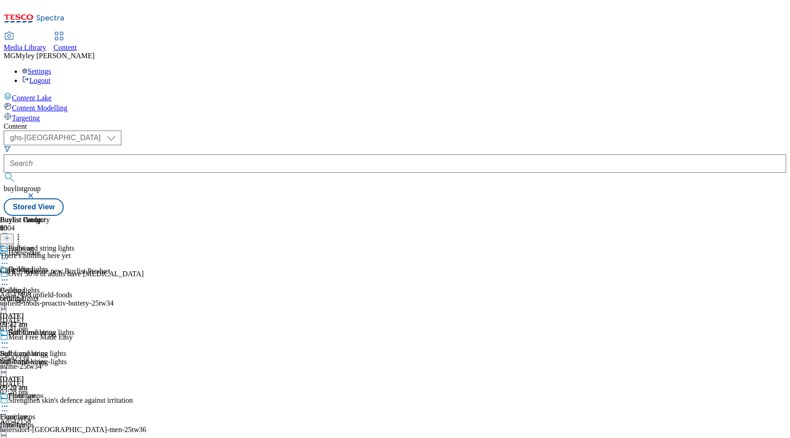
click at [9, 254] on icon at bounding box center [4, 258] width 9 height 9
click at [74, 295] on div "ceiling-lights" at bounding box center [37, 299] width 74 height 8
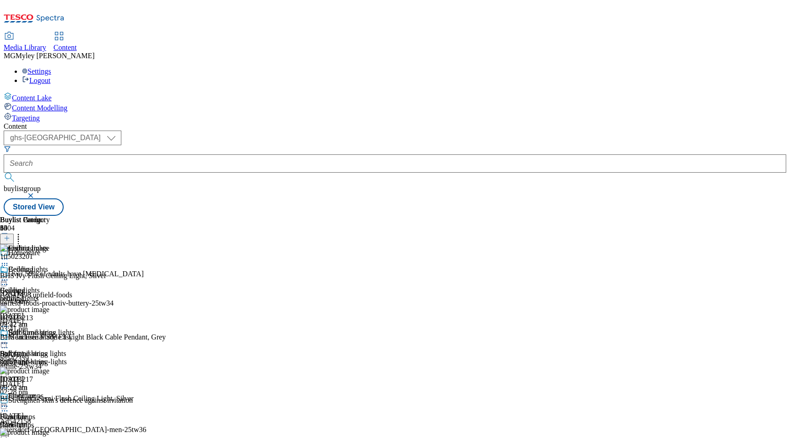
scroll to position [0, 22]
click at [9, 275] on icon at bounding box center [4, 279] width 9 height 9
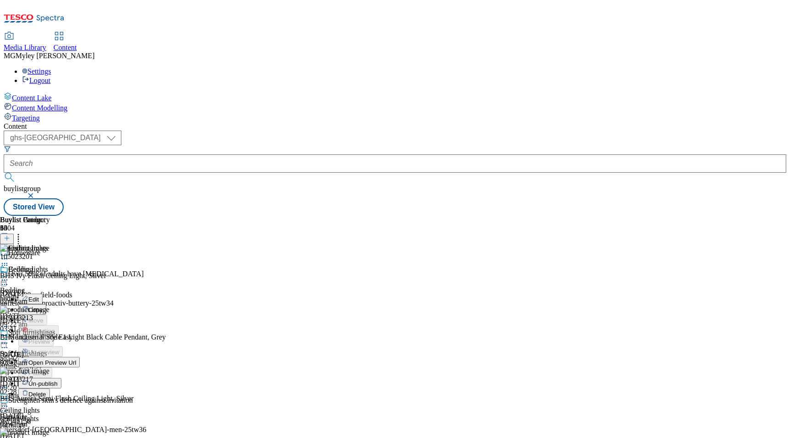
click at [58, 380] on span "Un-publish" at bounding box center [42, 383] width 29 height 7
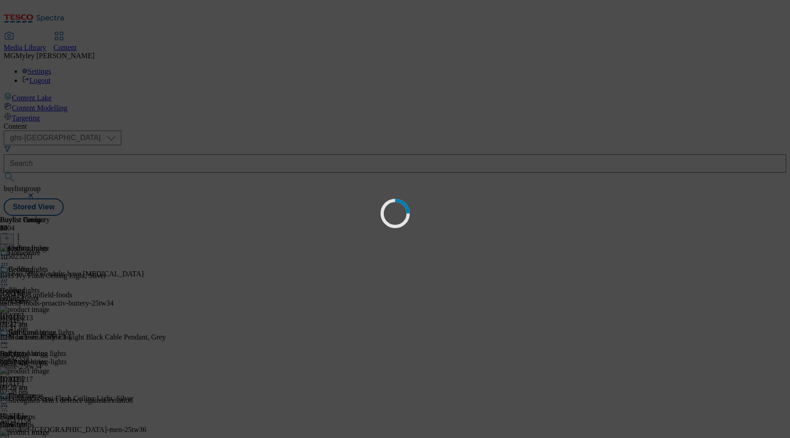
scroll to position [0, 0]
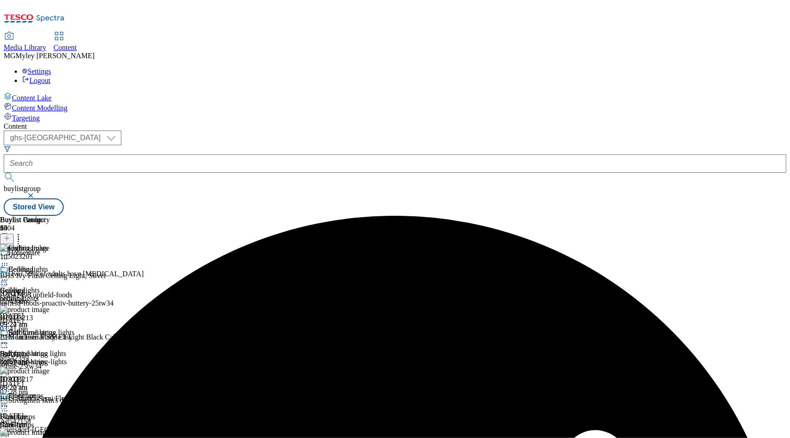
click at [9, 275] on icon at bounding box center [4, 279] width 9 height 9
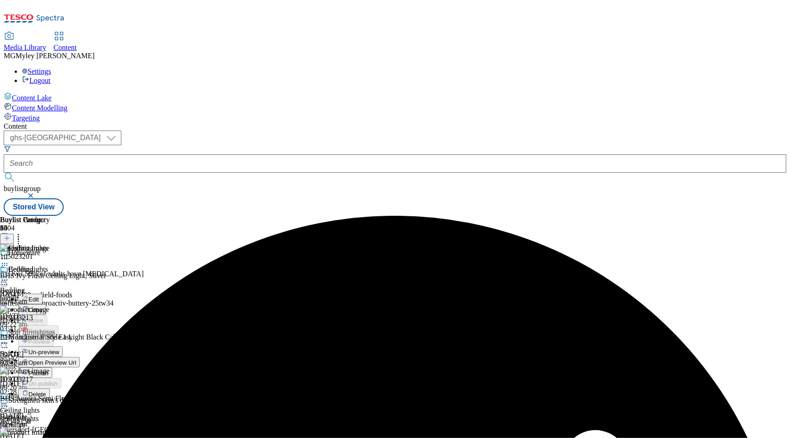
click at [59, 349] on span "Un-preview" at bounding box center [43, 352] width 31 height 7
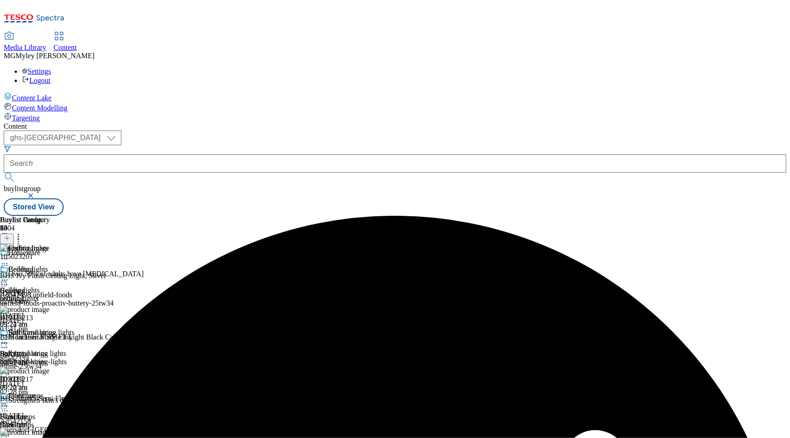
scroll to position [0, 22]
click at [23, 232] on icon at bounding box center [18, 236] width 9 height 9
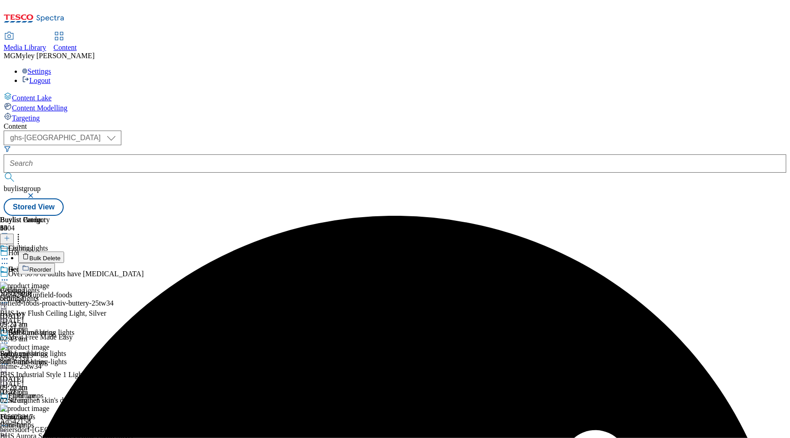
click at [60, 255] on span "Bulk Delete" at bounding box center [44, 258] width 31 height 7
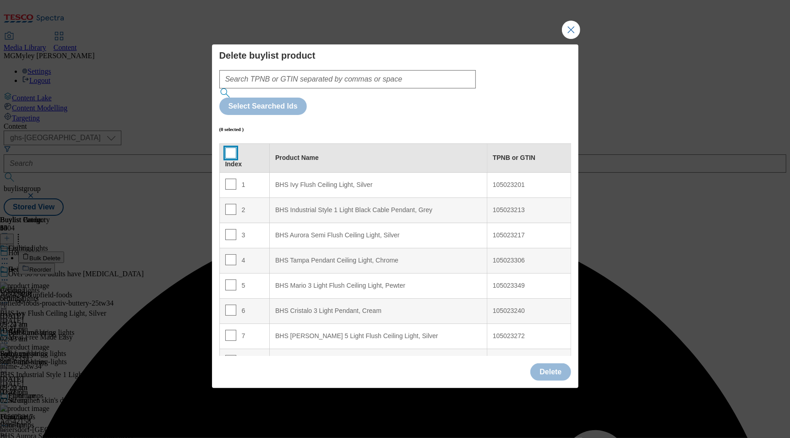
click at [229, 147] on input "Modal" at bounding box center [230, 152] width 11 height 11
checkbox input "true"
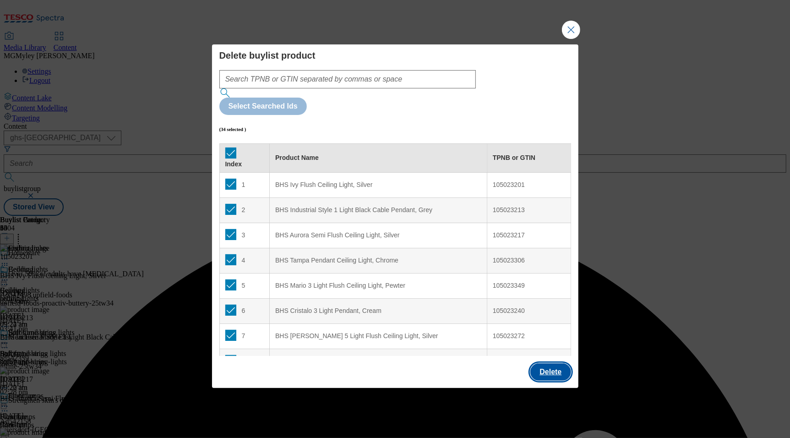
click at [537, 363] on button "Delete" at bounding box center [550, 371] width 40 height 17
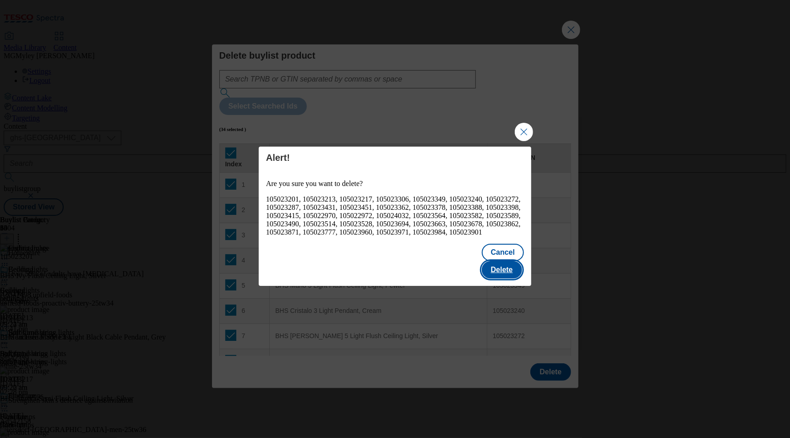
click at [513, 267] on button "Delete" at bounding box center [502, 269] width 40 height 17
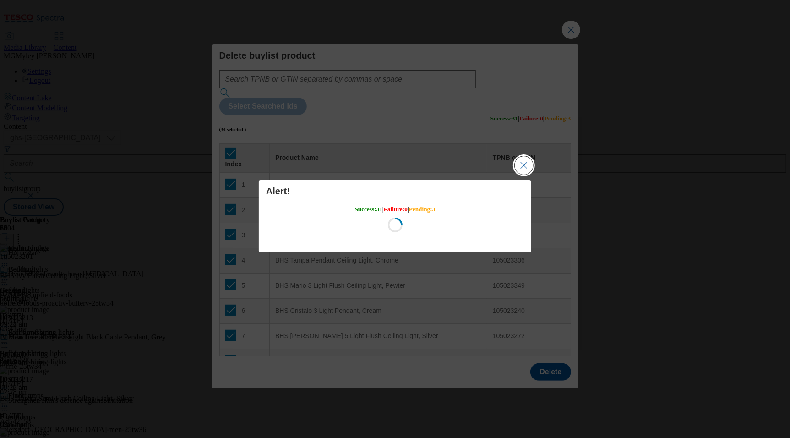
scroll to position [0, 0]
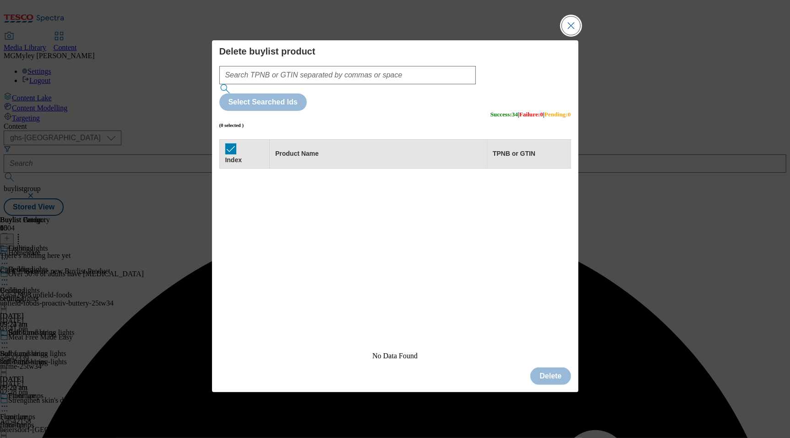
click at [570, 35] on button "Close Modal" at bounding box center [571, 25] width 18 height 18
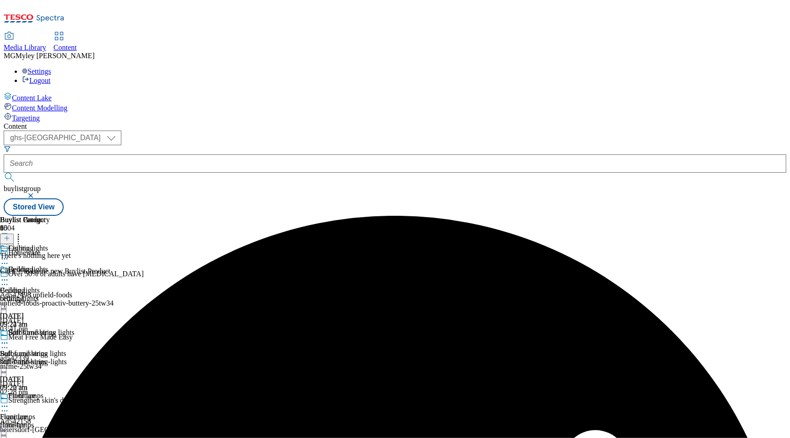
click at [10, 235] on icon at bounding box center [7, 238] width 6 height 6
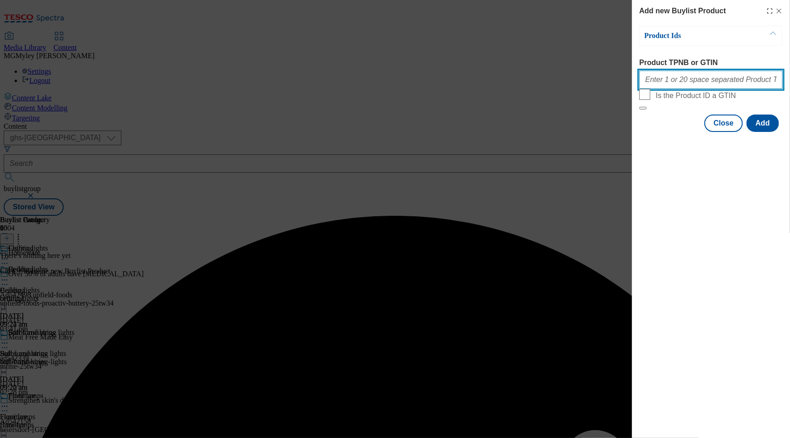
click at [680, 82] on input "Product TPNB or GTIN" at bounding box center [710, 80] width 143 height 18
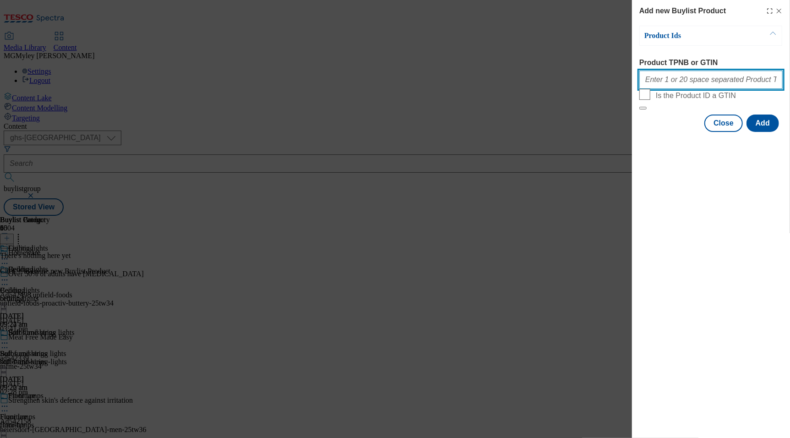
paste input "105363759 105237773 105237771 105237795 105461519 105368468 105442511 105363758…"
click at [639, 107] on button "Modal" at bounding box center [642, 108] width 7 height 3
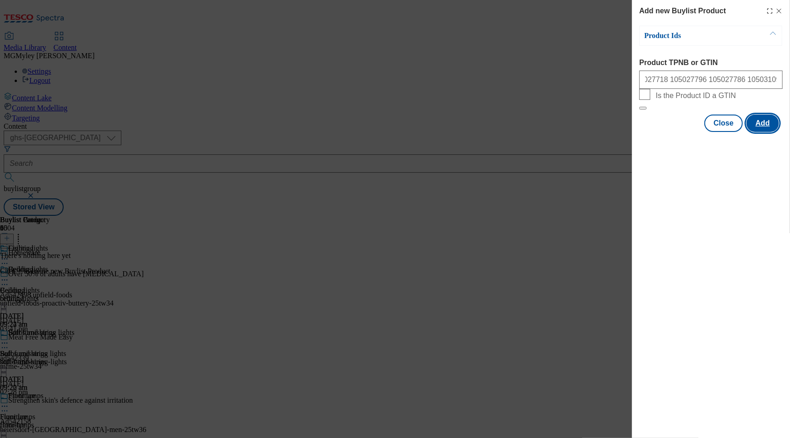
scroll to position [0, 0]
click at [766, 132] on button "Add" at bounding box center [763, 123] width 33 height 17
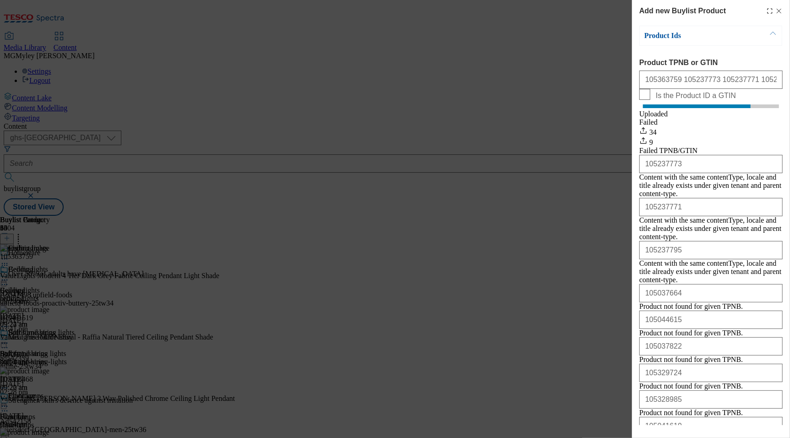
scroll to position [97, 0]
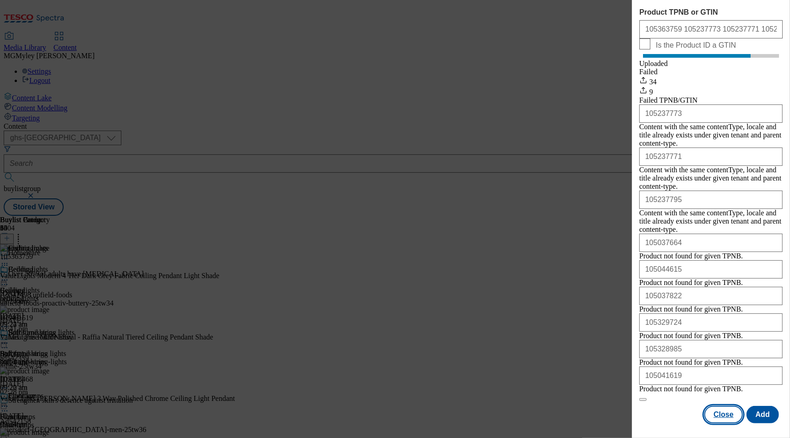
click at [726, 421] on button "Close" at bounding box center [724, 414] width 38 height 17
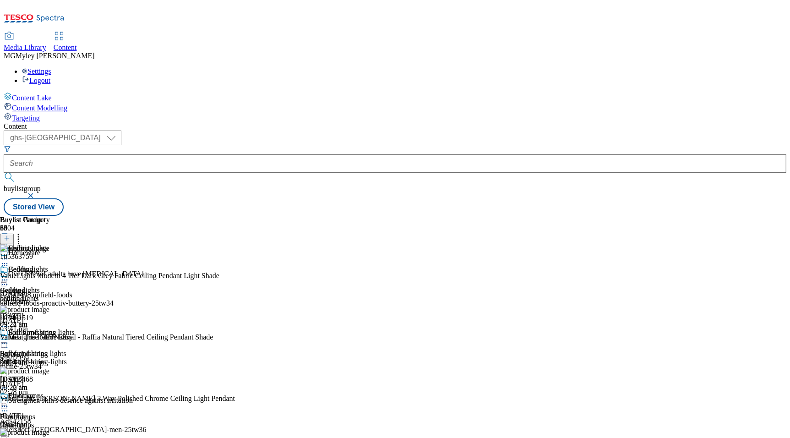
scroll to position [68, 0]
click at [74, 392] on div "Floor lamps Floor lamps floor-lamps 13 Oct 2025 09:23 am" at bounding box center [37, 423] width 74 height 63
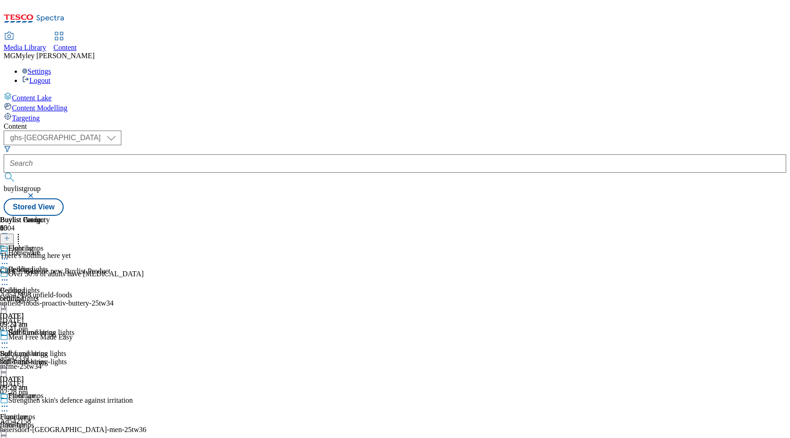
click at [10, 235] on icon at bounding box center [7, 238] width 6 height 6
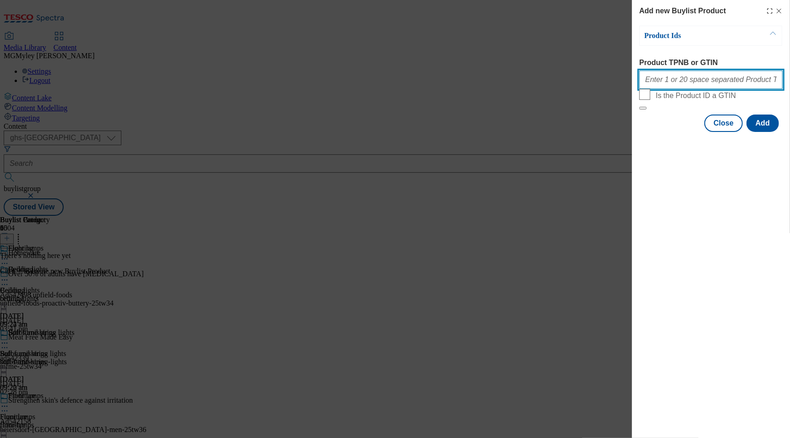
click at [692, 83] on input "Product TPNB or GTIN" at bounding box center [710, 80] width 143 height 18
paste input "105027784 105027736 105028744 105027764 105027772 105027795 105048312 105027737…"
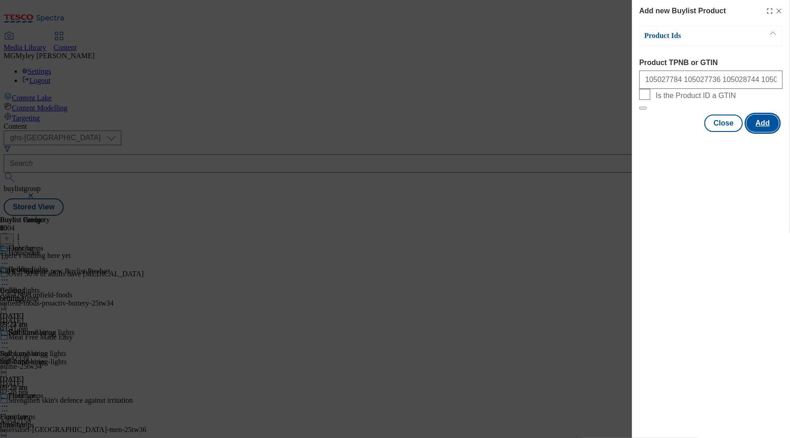
click at [770, 132] on button "Add" at bounding box center [763, 123] width 33 height 17
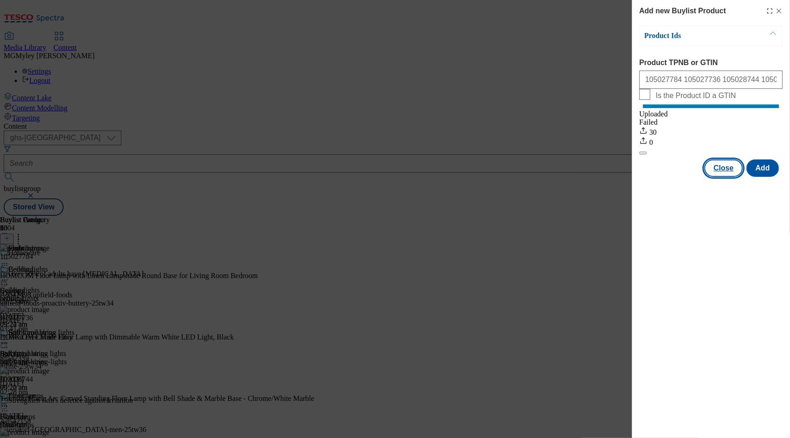
click at [723, 177] on button "Close" at bounding box center [724, 167] width 38 height 17
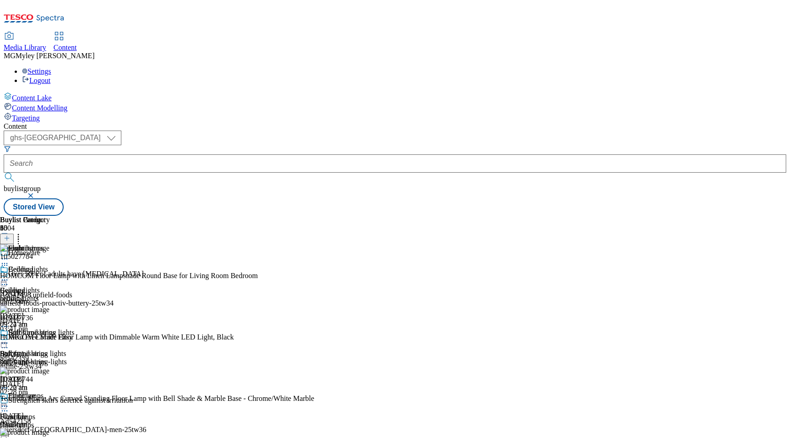
scroll to position [149, 0]
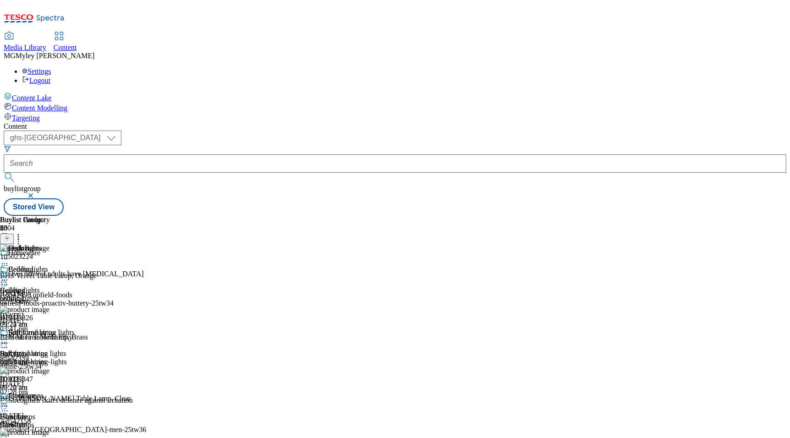
scroll to position [0, 22]
click at [23, 232] on icon at bounding box center [18, 236] width 9 height 9
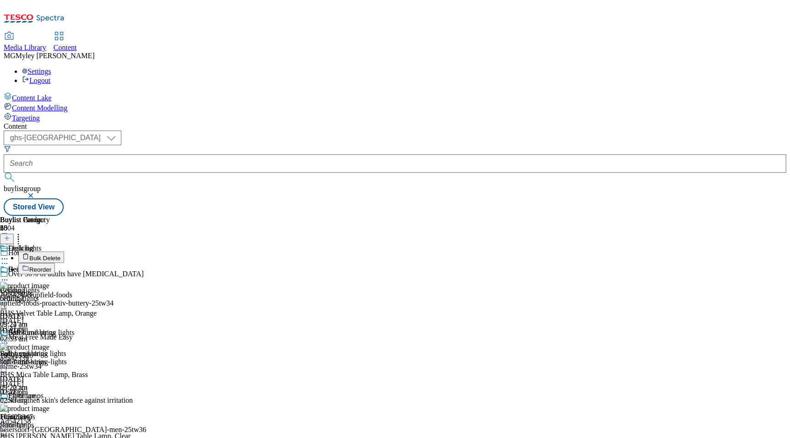
click at [60, 255] on span "Bulk Delete" at bounding box center [44, 258] width 31 height 7
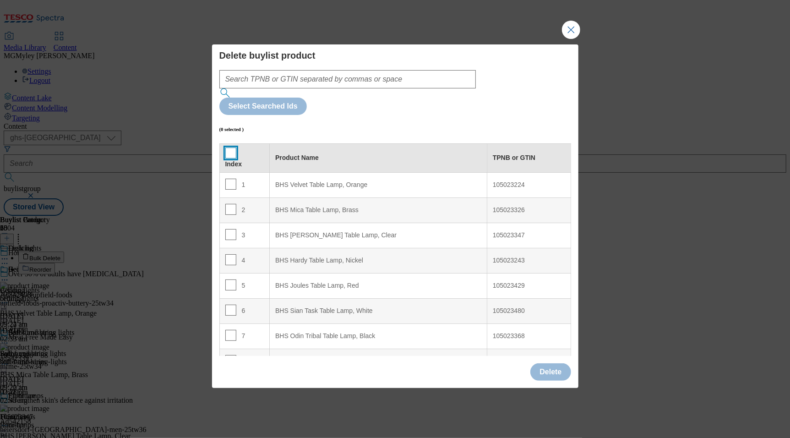
click at [229, 147] on input "Modal" at bounding box center [230, 152] width 11 height 11
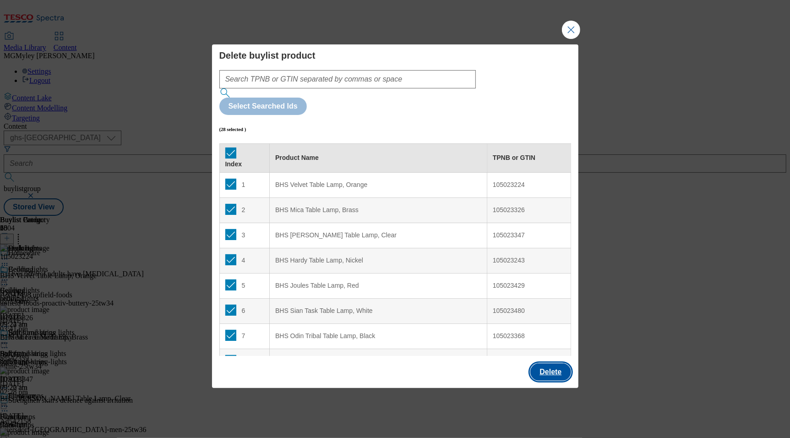
click at [550, 363] on button "Delete" at bounding box center [550, 371] width 40 height 17
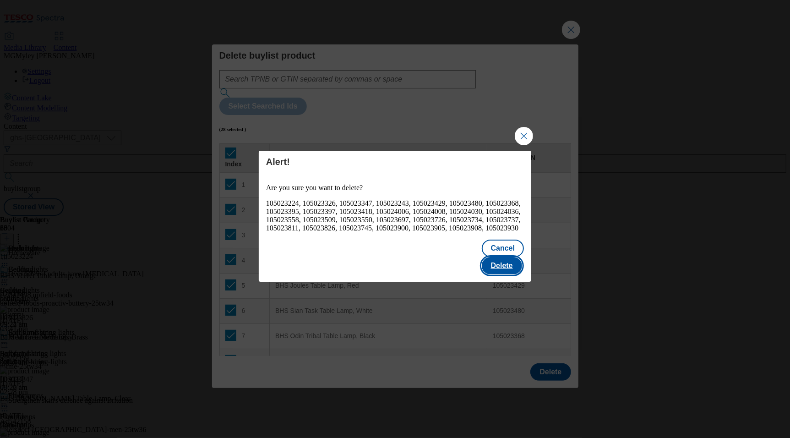
click at [516, 265] on button "Delete" at bounding box center [502, 265] width 40 height 17
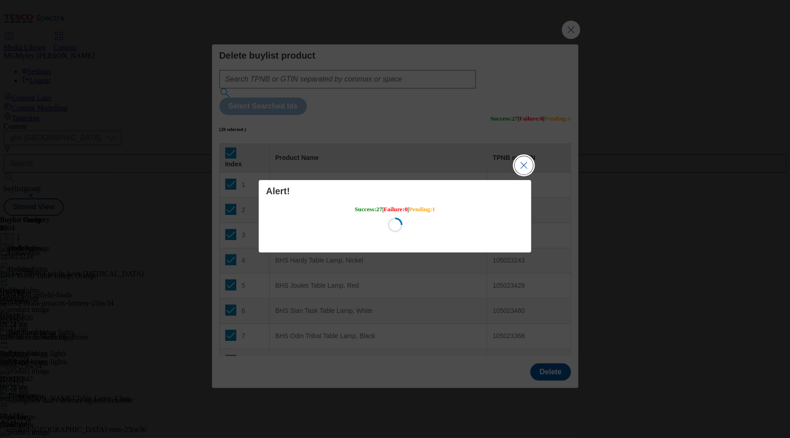
scroll to position [0, 0]
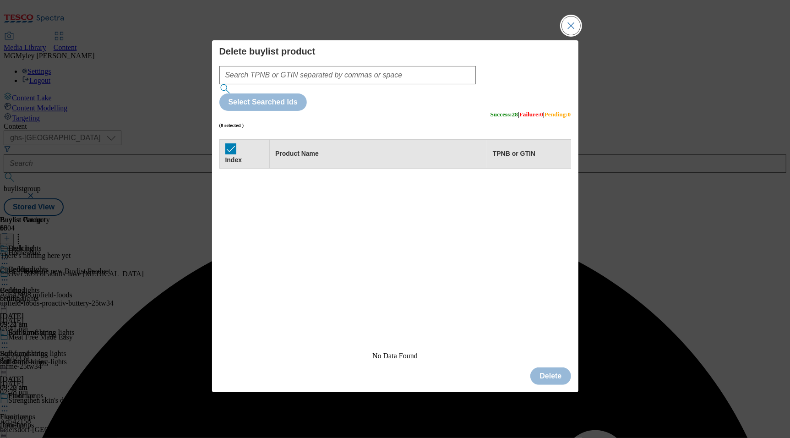
click at [568, 35] on button "Close Modal" at bounding box center [571, 25] width 18 height 18
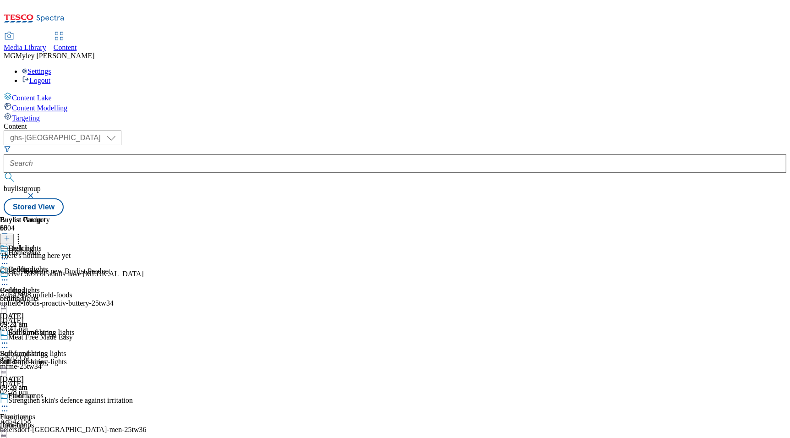
click at [10, 235] on icon at bounding box center [7, 238] width 6 height 6
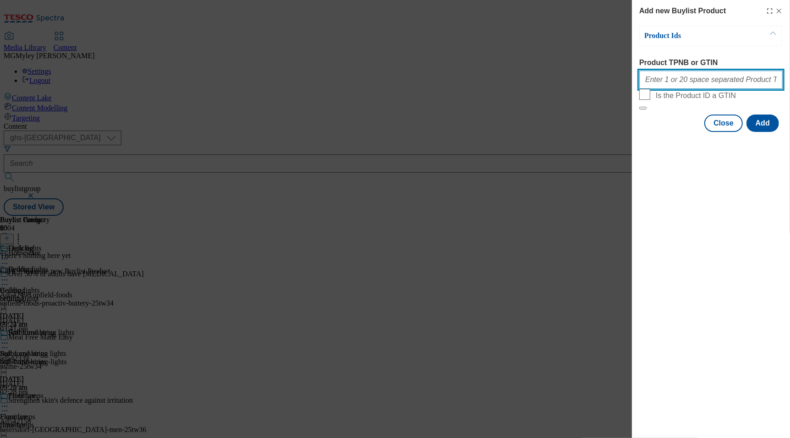
click at [700, 81] on input "Product TPNB or GTIN" at bounding box center [710, 80] width 143 height 18
paste input "105045449 105045448 105237787 105045451 105151634 105031617 105045452 105237808…"
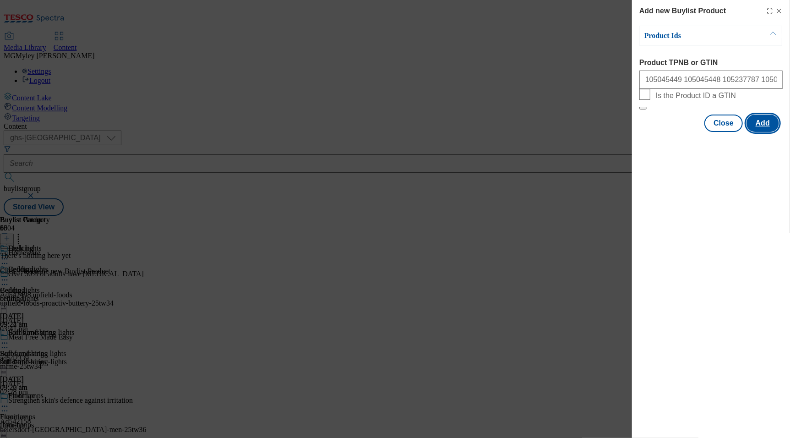
click at [755, 132] on button "Add" at bounding box center [763, 123] width 33 height 17
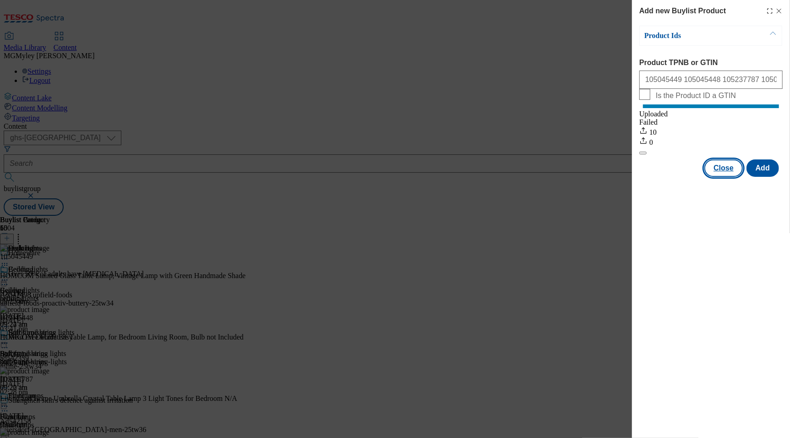
click at [723, 177] on button "Close" at bounding box center [724, 167] width 38 height 17
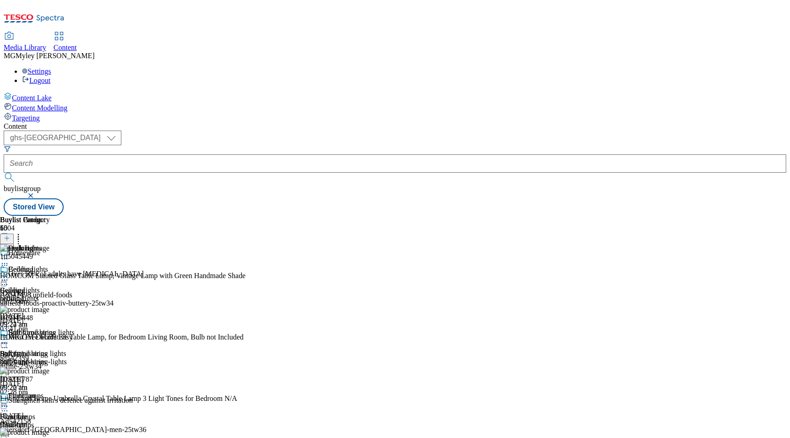
scroll to position [181, 0]
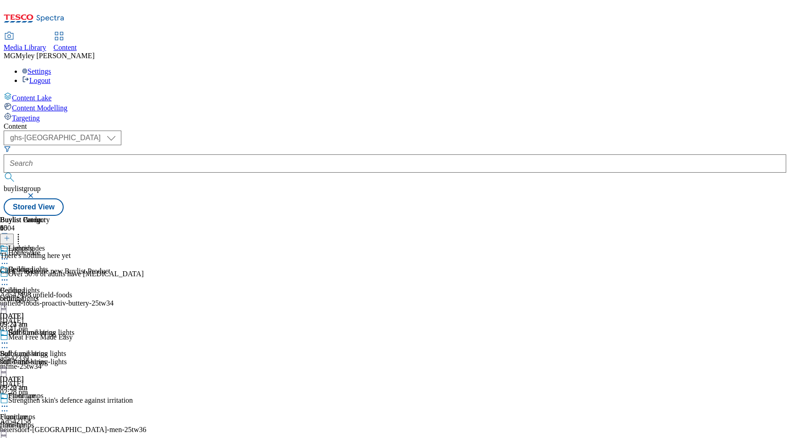
scroll to position [0, 22]
click at [9, 238] on line at bounding box center [7, 238] width 5 height 0
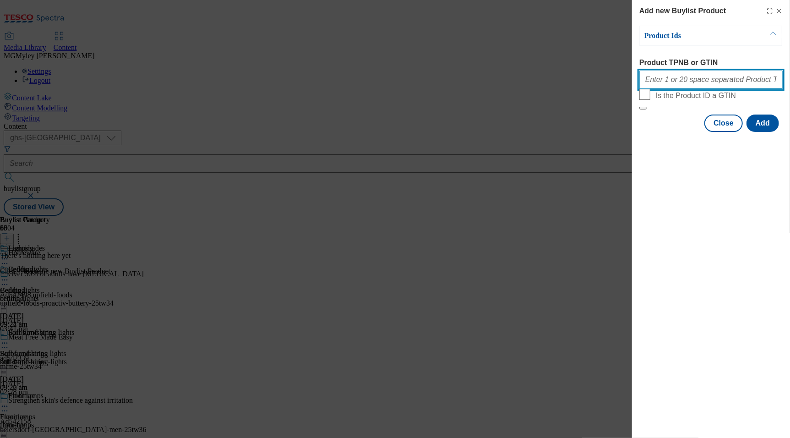
click at [681, 81] on input "Product TPNB or GTIN" at bounding box center [710, 80] width 143 height 18
paste input "105041243 105045453 105144983 105143266 105141974 105251241 105250973 105250826…"
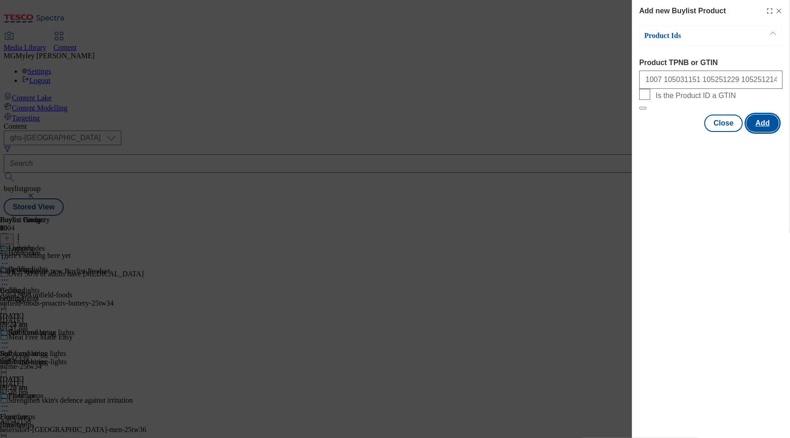
scroll to position [0, 0]
click at [759, 132] on button "Add" at bounding box center [763, 123] width 33 height 17
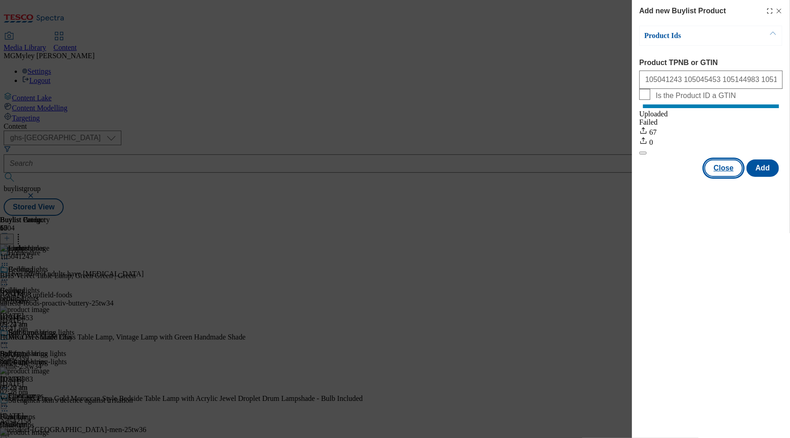
click at [724, 177] on button "Close" at bounding box center [724, 167] width 38 height 17
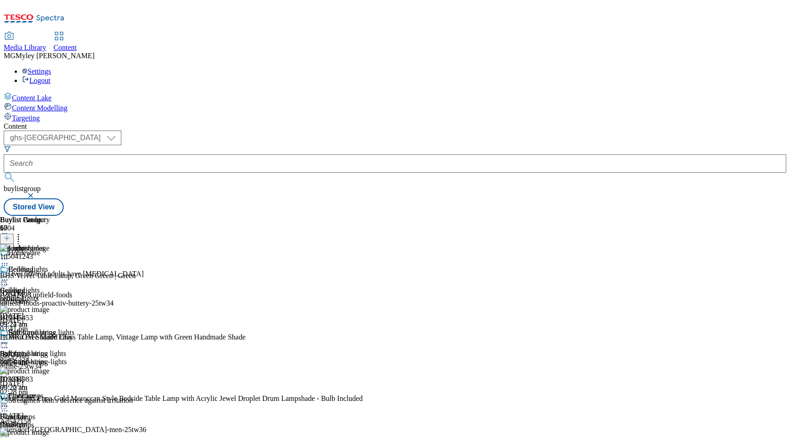
scroll to position [181, 0]
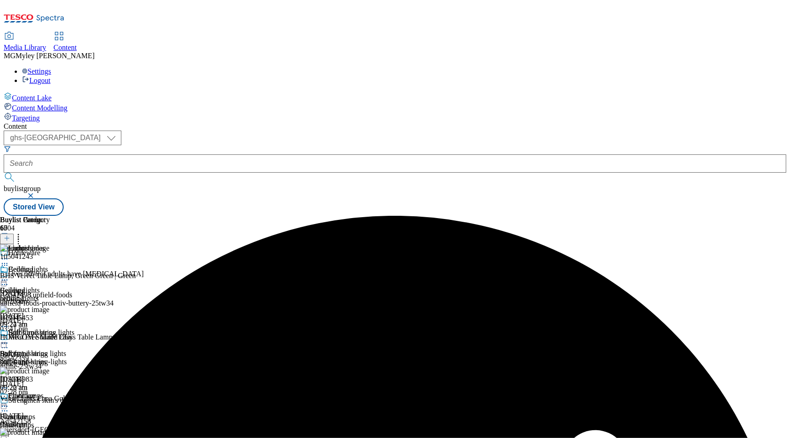
scroll to position [275, 0]
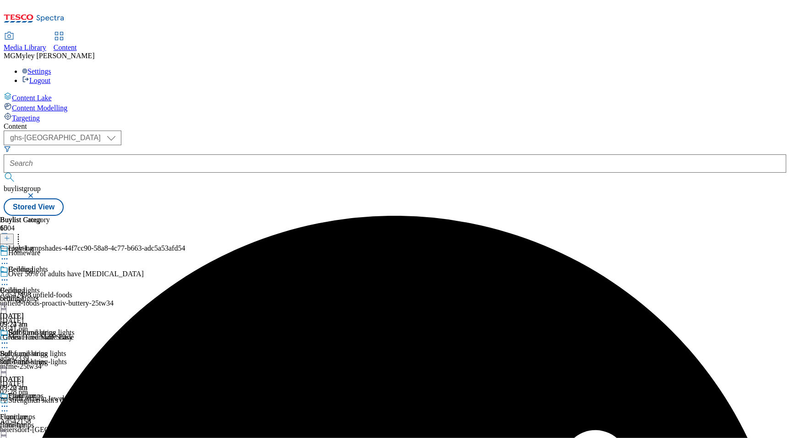
scroll to position [0, 22]
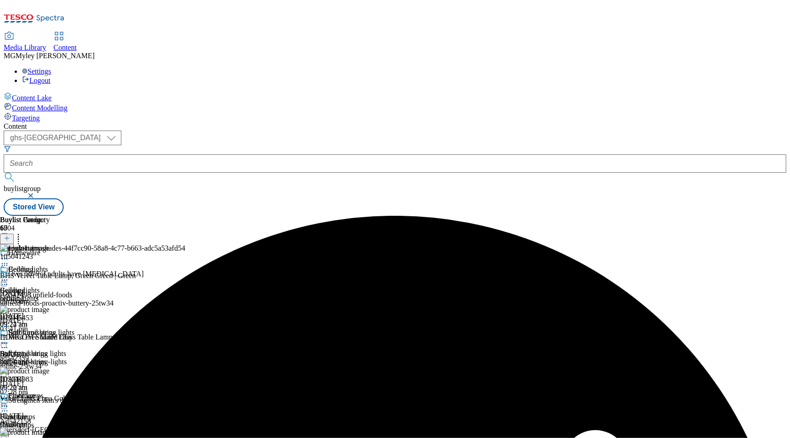
click at [23, 232] on icon at bounding box center [18, 236] width 9 height 9
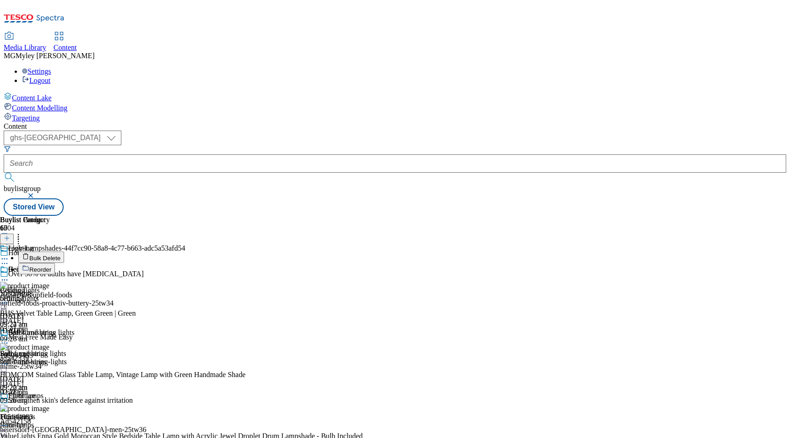
click at [64, 251] on button "Bulk Delete" at bounding box center [41, 256] width 46 height 11
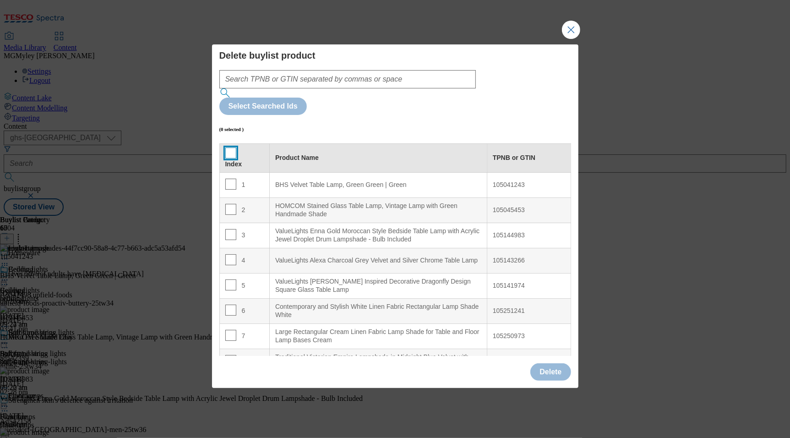
click at [227, 147] on input "Modal" at bounding box center [230, 152] width 11 height 11
click at [560, 363] on div "Delete" at bounding box center [550, 371] width 40 height 17
click at [559, 363] on div "Delete" at bounding box center [550, 371] width 40 height 17
click at [559, 363] on button "Delete" at bounding box center [550, 371] width 40 height 17
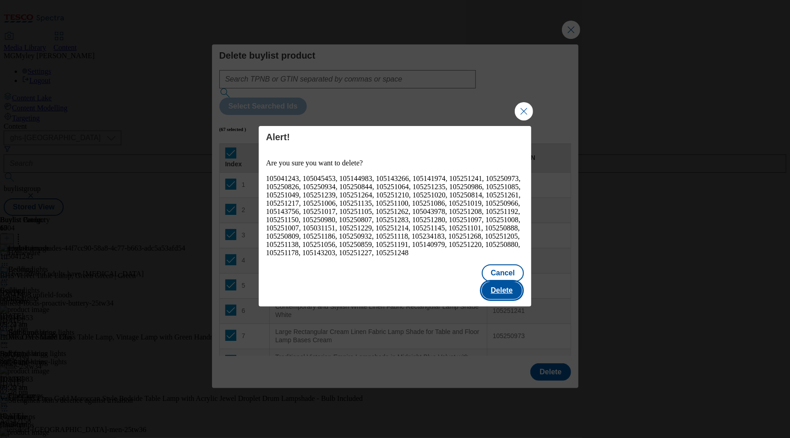
click at [511, 282] on button "Delete" at bounding box center [502, 290] width 40 height 17
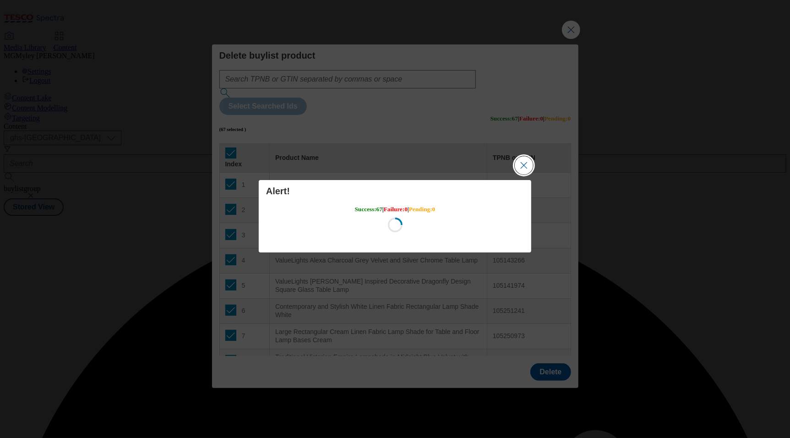
scroll to position [0, 0]
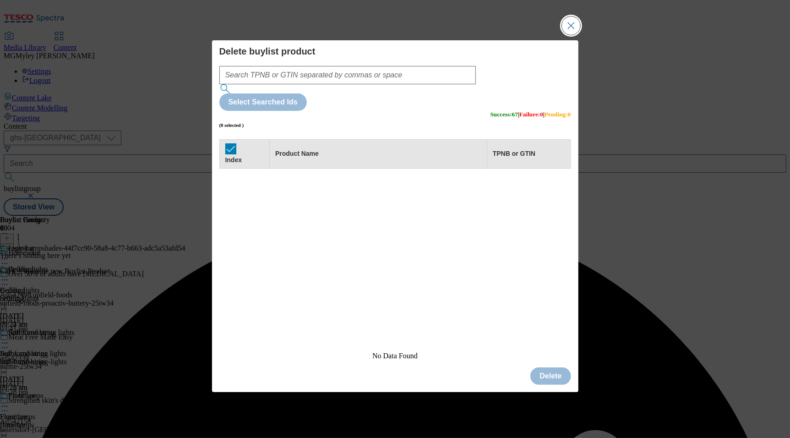
click at [567, 35] on button "Close Modal" at bounding box center [571, 25] width 18 height 18
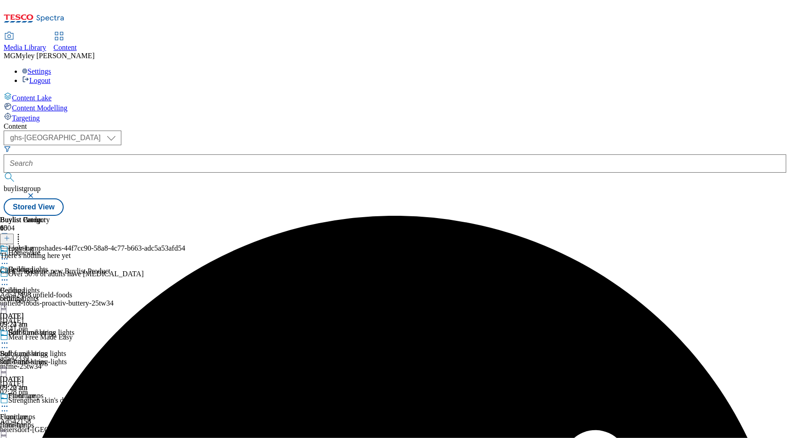
click at [10, 235] on icon at bounding box center [7, 238] width 6 height 6
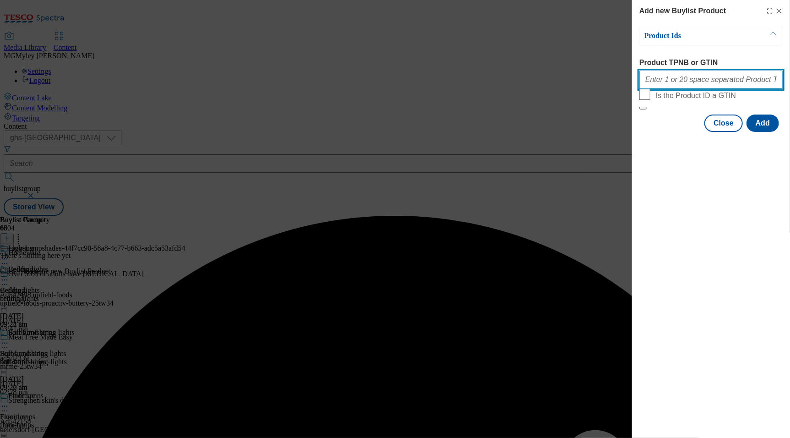
click at [683, 83] on input "Product TPNB or GTIN" at bounding box center [710, 80] width 143 height 18
paste input "105043982 105044004 105043990 105086311 105043984 105043997 105043979 105044002…"
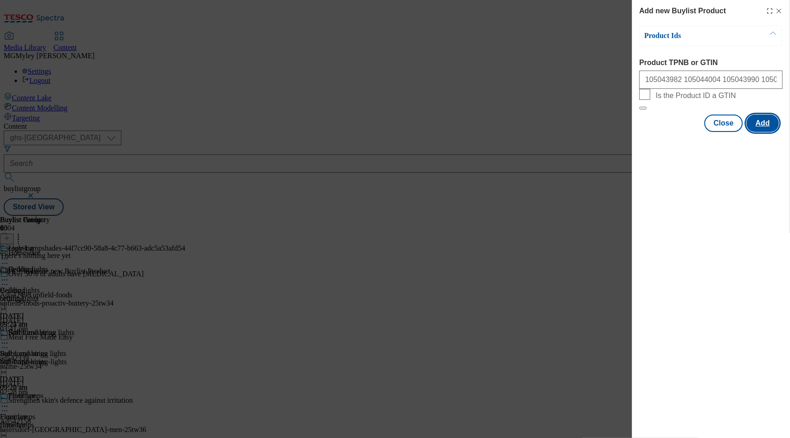
click at [763, 132] on button "Add" at bounding box center [763, 123] width 33 height 17
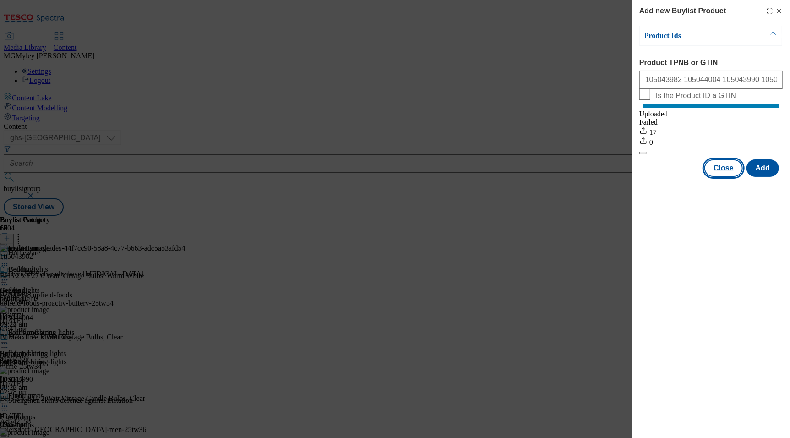
click at [722, 177] on button "Close" at bounding box center [724, 167] width 38 height 17
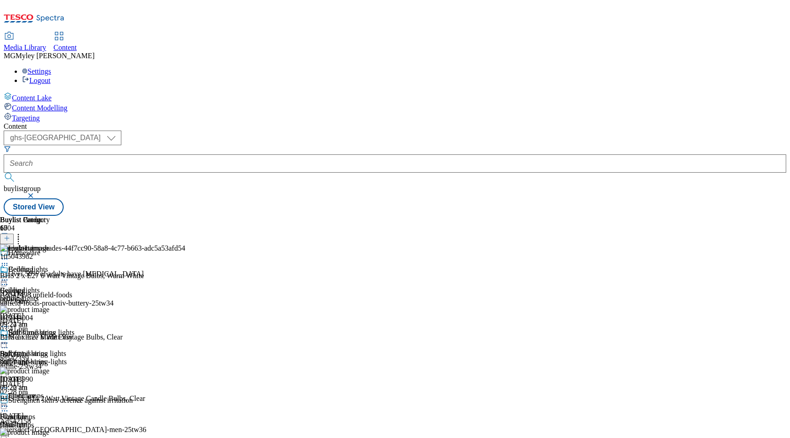
scroll to position [275, 0]
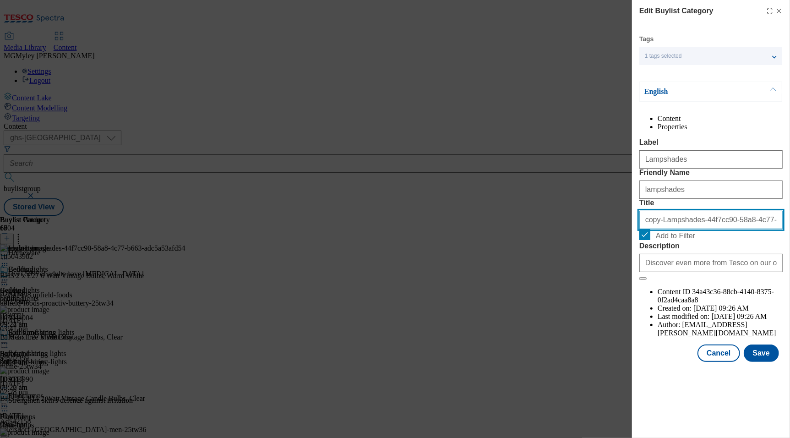
click at [717, 229] on input "copy-Lampshades-44f7cc90-58a8-4c77-b663-adc5a53afd54" at bounding box center [710, 220] width 143 height 18
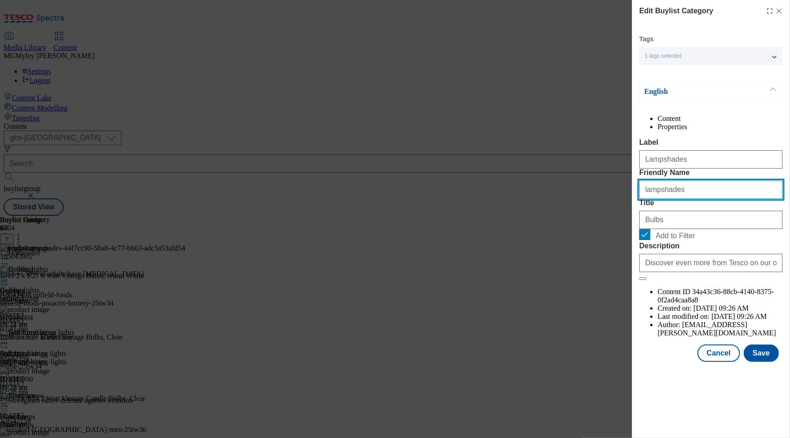
click at [695, 199] on input "lampshades" at bounding box center [710, 189] width 143 height 18
click at [724, 169] on div "Lampshades" at bounding box center [710, 158] width 143 height 22
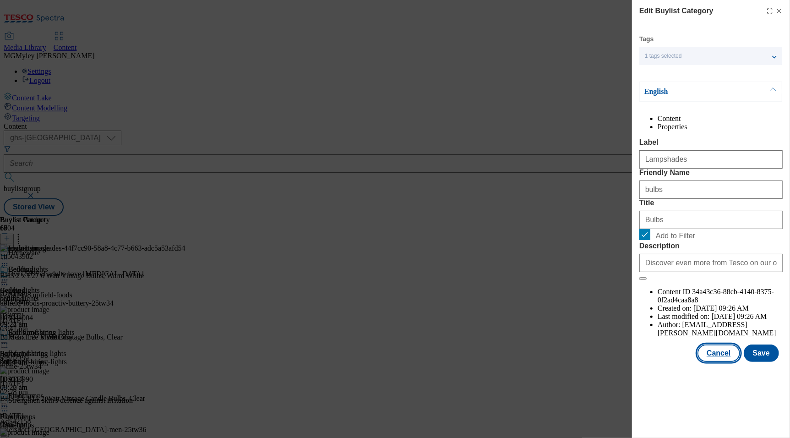
click at [721, 362] on button "Cancel" at bounding box center [719, 352] width 42 height 17
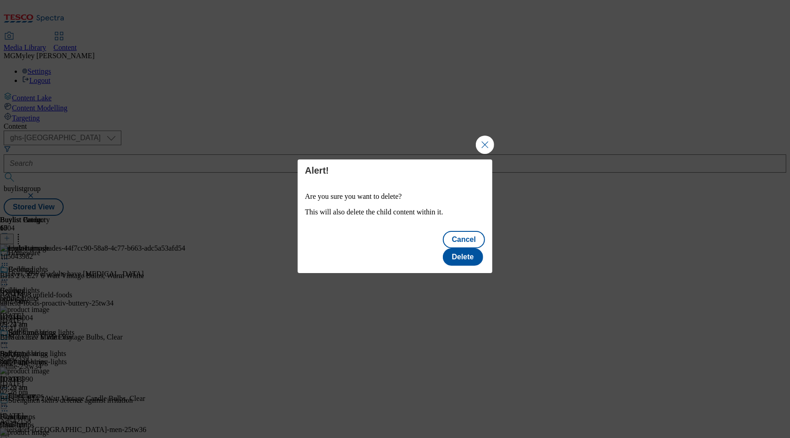
scroll to position [276, 0]
click at [471, 249] on button "Delete" at bounding box center [463, 256] width 40 height 17
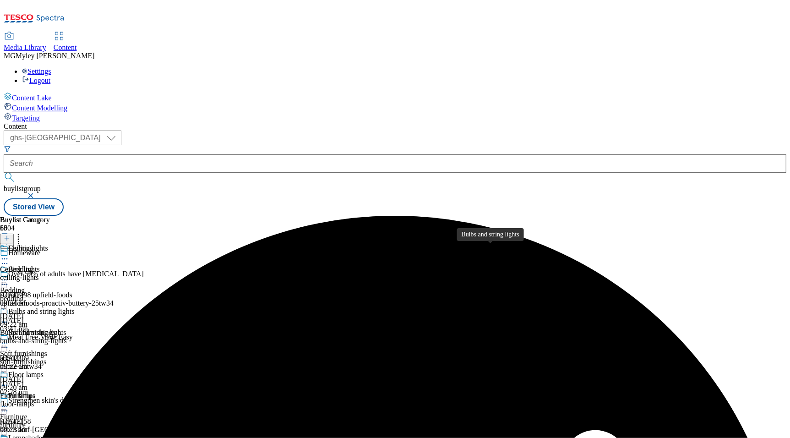
click at [66, 328] on span "Bulbs and string lights" at bounding box center [33, 332] width 66 height 8
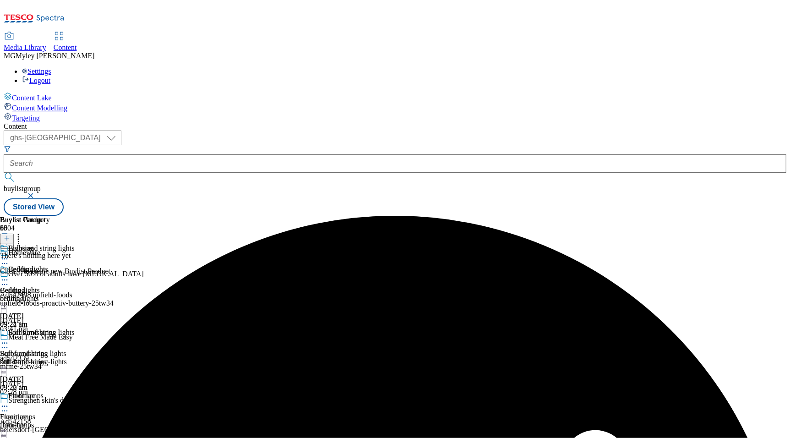
scroll to position [0, 22]
click at [14, 234] on button at bounding box center [7, 239] width 14 height 11
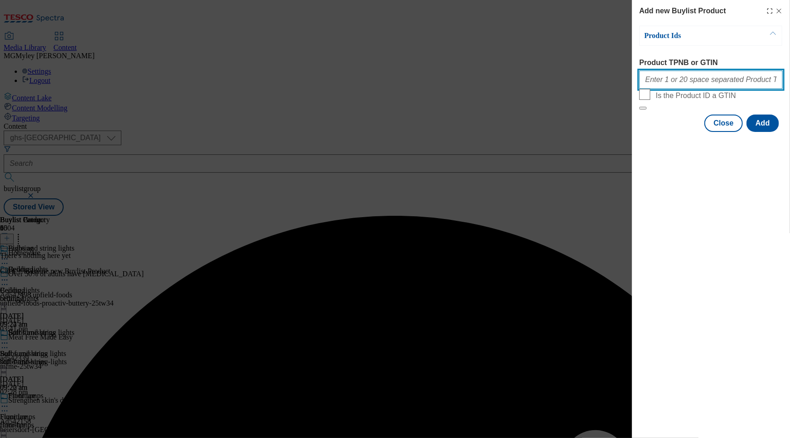
click at [695, 80] on input "Product TPNB or GTIN" at bounding box center [710, 80] width 143 height 18
paste input "105043982 105044004 105043990 105086311 105043984 105043997 105043979 105044002…"
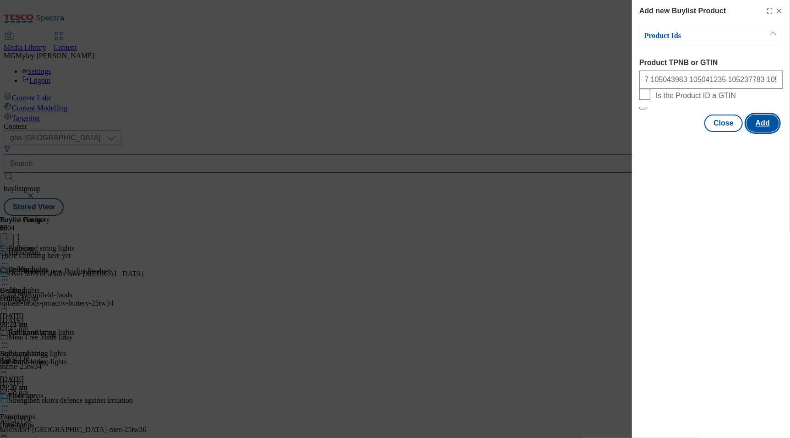
scroll to position [0, 0]
click at [764, 132] on button "Add" at bounding box center [763, 123] width 33 height 17
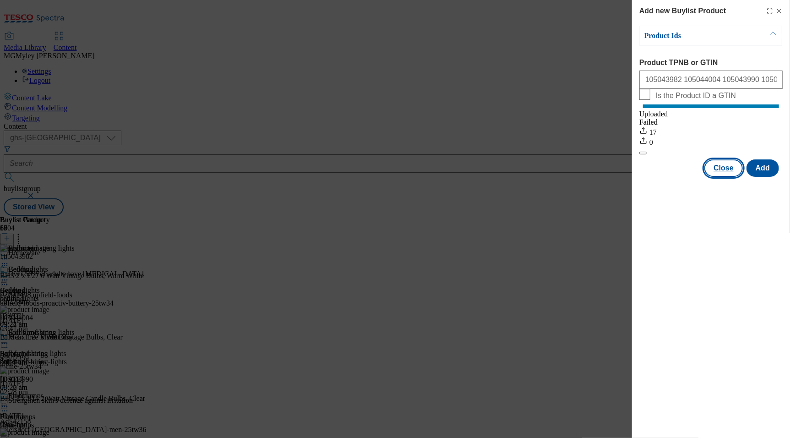
click at [732, 177] on button "Close" at bounding box center [724, 167] width 38 height 17
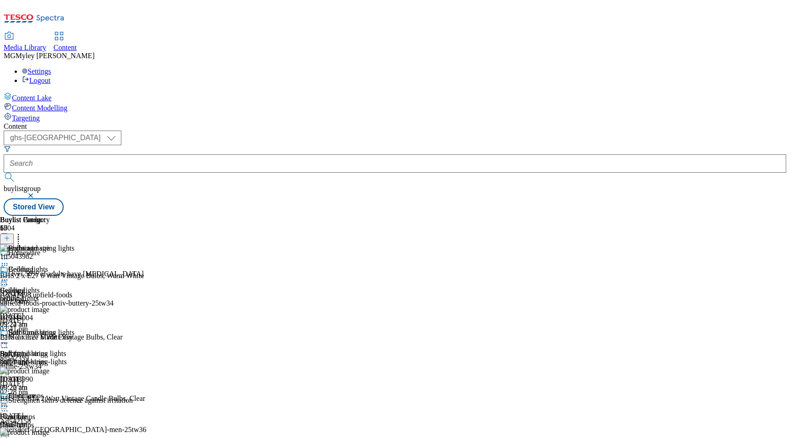
click at [73, 295] on div "bedding" at bounding box center [36, 299] width 73 height 8
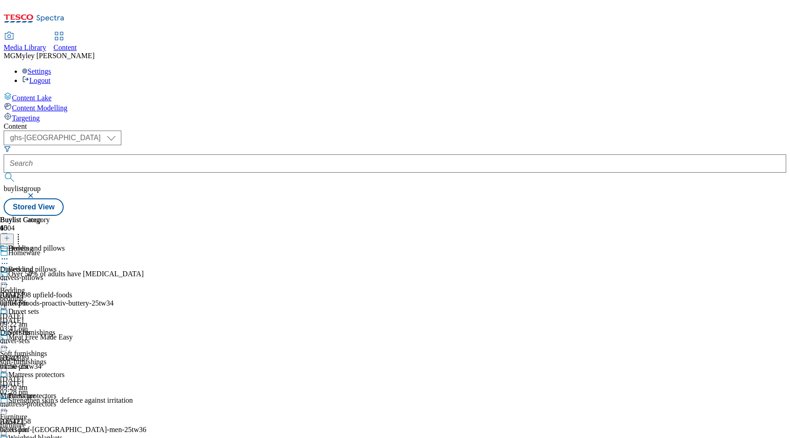
click at [73, 392] on div "Furniture Furniture furniture 13 Oct 2025 09:21 am" at bounding box center [36, 423] width 73 height 63
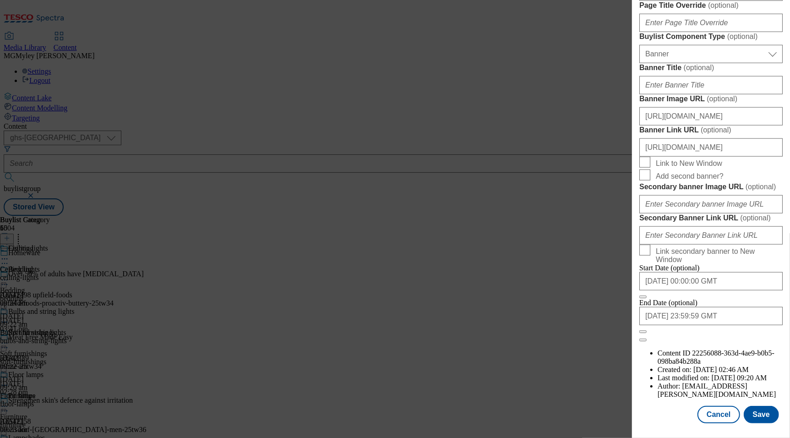
scroll to position [887, 0]
click at [713, 107] on input "https://digitalcontent.api.tesco.com/v2/media/ghs-mktg/1ffcb514-4eb1-425b-aae6-…" at bounding box center [710, 116] width 143 height 18
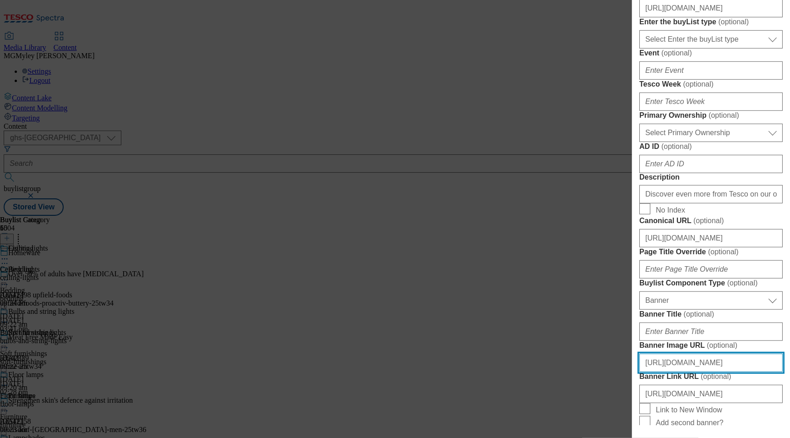
scroll to position [0, 0]
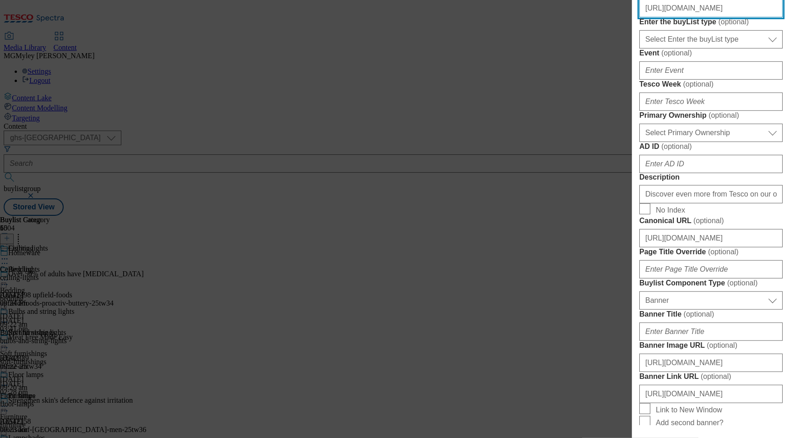
click at [705, 17] on input "https://digitalcontent.api.tesco.com/v2/media/ghs-mktg/d5d5d7a7-f3f1-4e2d-aa1c-…" at bounding box center [710, 8] width 143 height 18
paste input "9d096498-5433-47d1-8987-86f489fdf4d5/2534-WF-533900-BL-Thumb_"
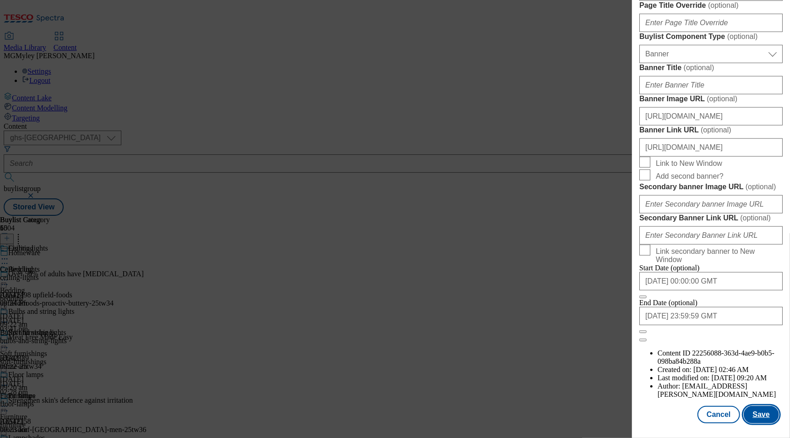
click at [766, 412] on button "Save" at bounding box center [761, 414] width 35 height 17
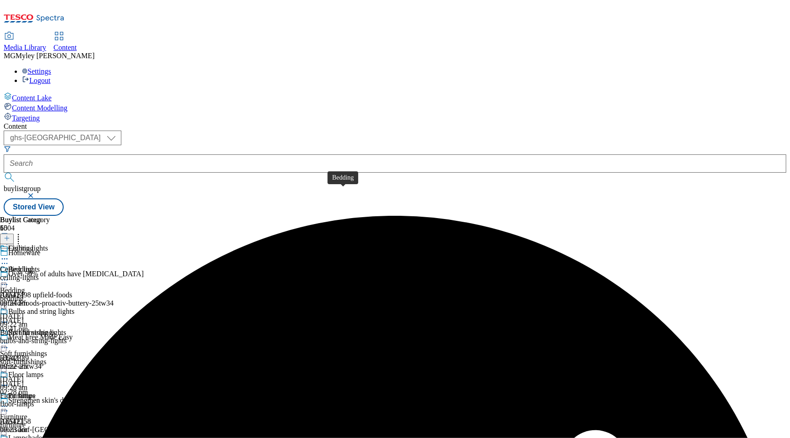
click at [25, 286] on div "Bedding" at bounding box center [12, 290] width 25 height 8
click at [5, 279] on circle at bounding box center [4, 279] width 1 height 1
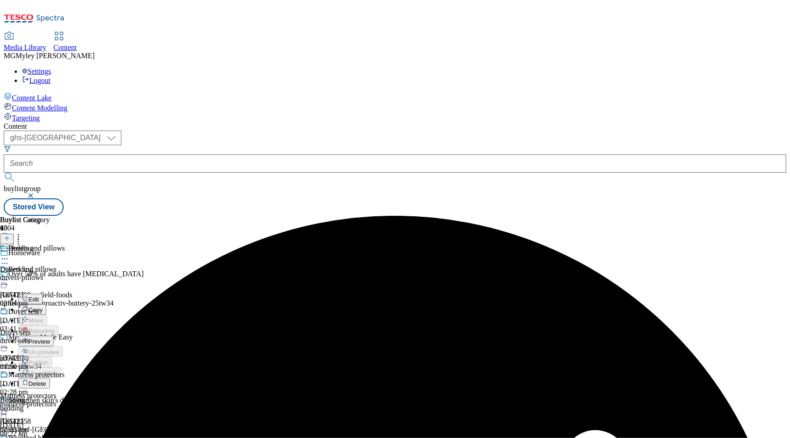
click at [54, 336] on button "Preview" at bounding box center [35, 341] width 35 height 11
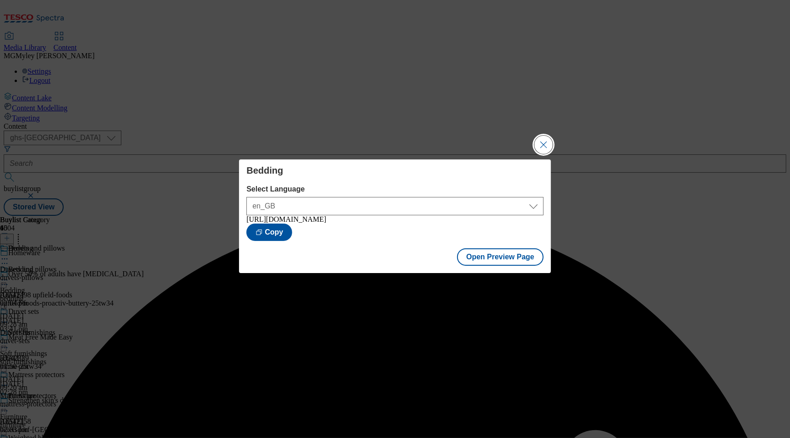
click at [546, 143] on button "Close Modal" at bounding box center [544, 145] width 18 height 18
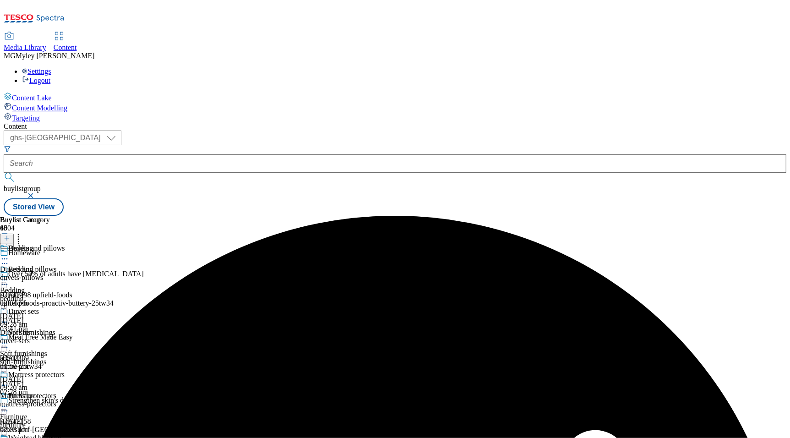
click at [73, 328] on div "Soft furnishings" at bounding box center [36, 338] width 73 height 21
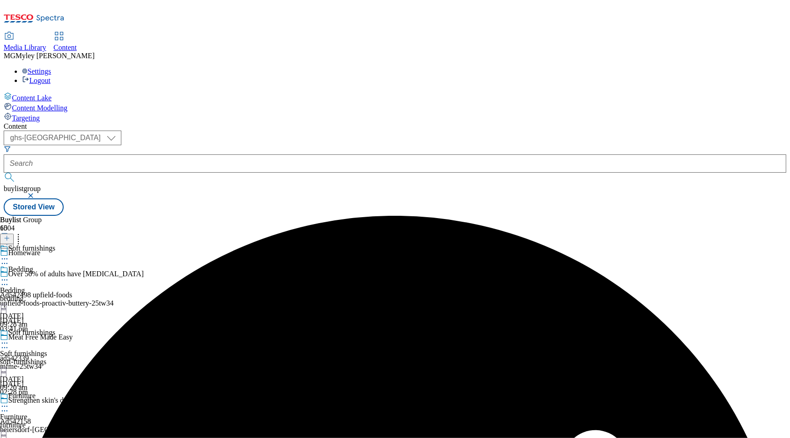
click at [9, 339] on icon at bounding box center [4, 343] width 9 height 9
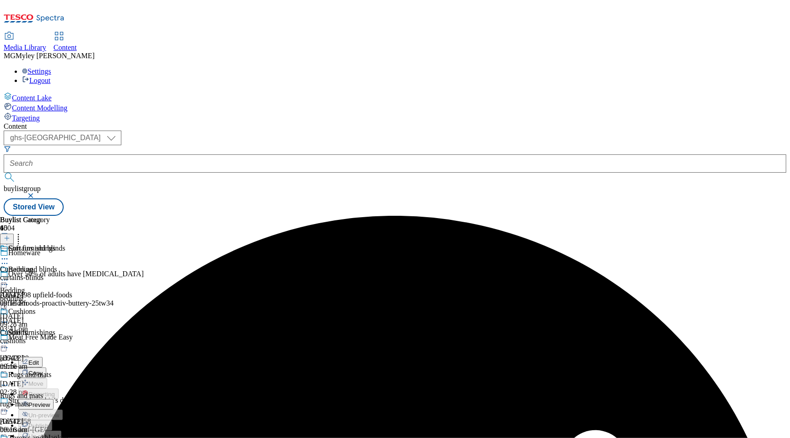
click at [50, 401] on span "Preview" at bounding box center [39, 404] width 22 height 7
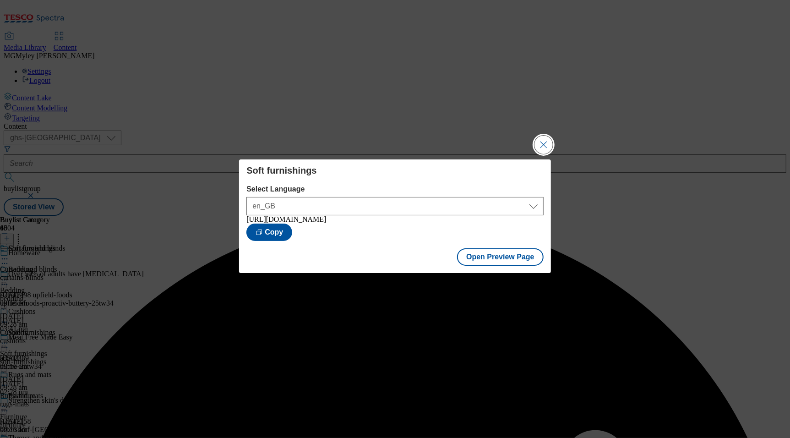
click at [549, 136] on button "Close Modal" at bounding box center [544, 145] width 18 height 18
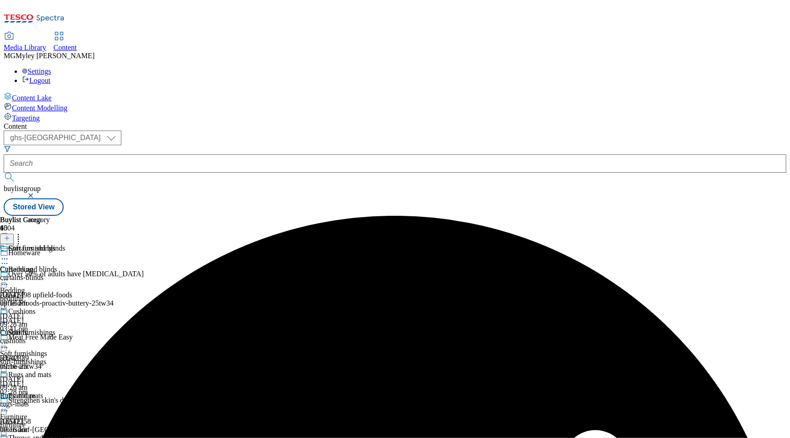
scroll to position [90, 0]
click at [73, 392] on div "Furniture Furniture furniture 13 Oct 2025 09:21 am" at bounding box center [36, 423] width 73 height 63
click at [9, 402] on icon at bounding box center [4, 406] width 9 height 9
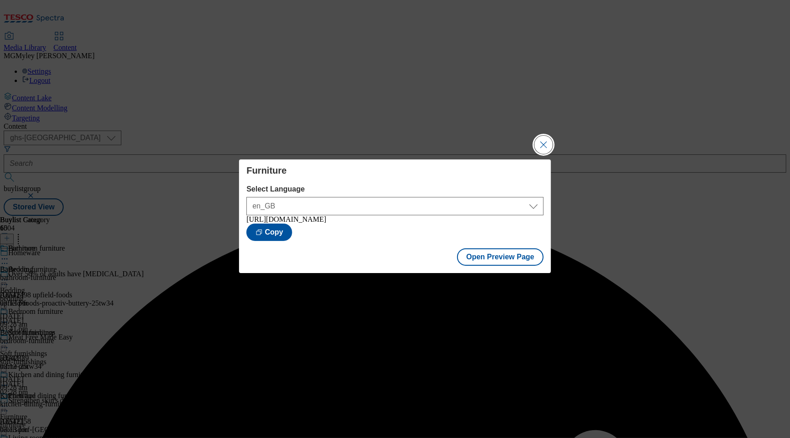
click at [549, 144] on button "Close Modal" at bounding box center [544, 145] width 18 height 18
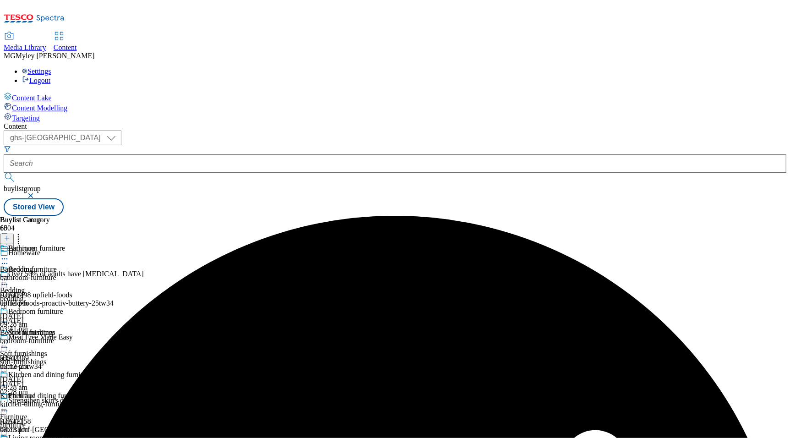
scroll to position [136, 0]
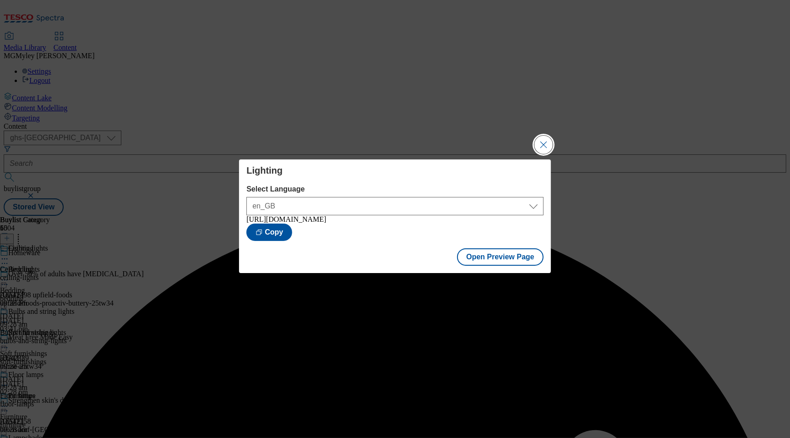
click at [539, 148] on button "Close Modal" at bounding box center [544, 145] width 18 height 18
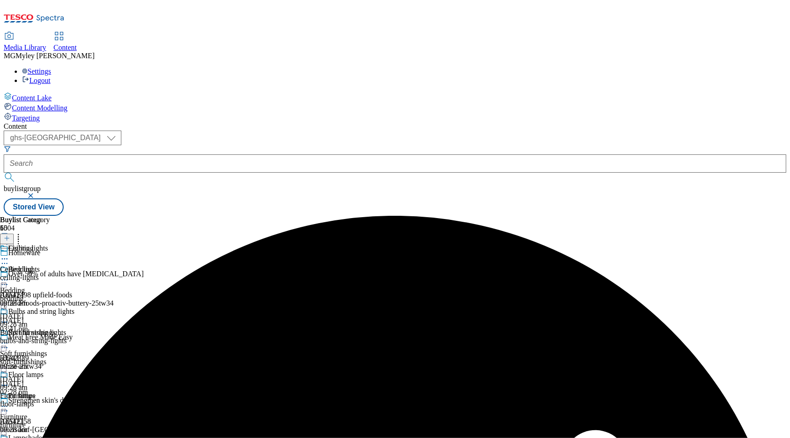
scroll to position [259, 0]
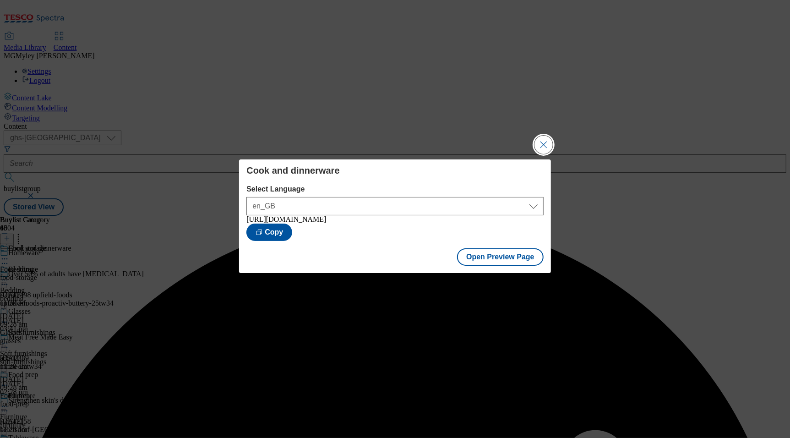
click at [542, 139] on button "Close Modal" at bounding box center [544, 145] width 18 height 18
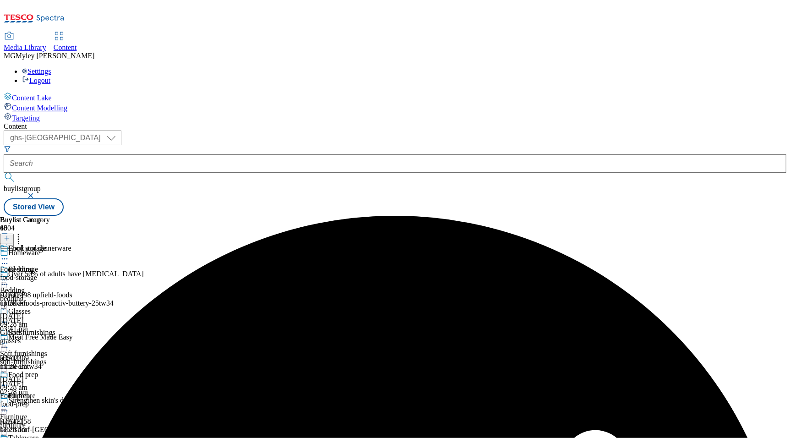
scroll to position [535, 0]
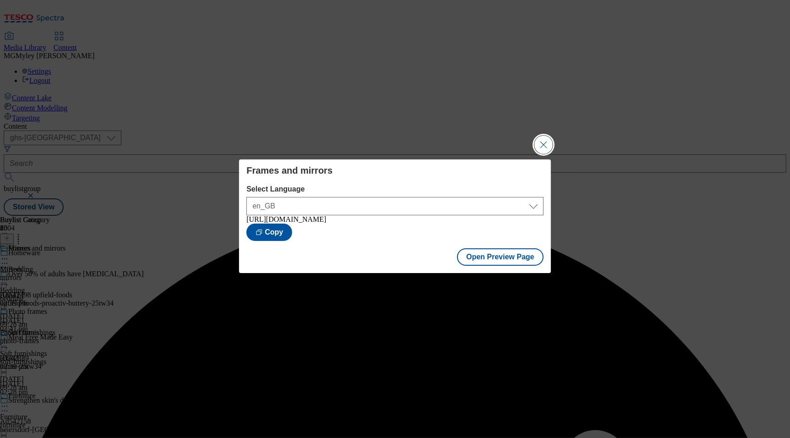
click at [547, 143] on button "Close Modal" at bounding box center [544, 145] width 18 height 18
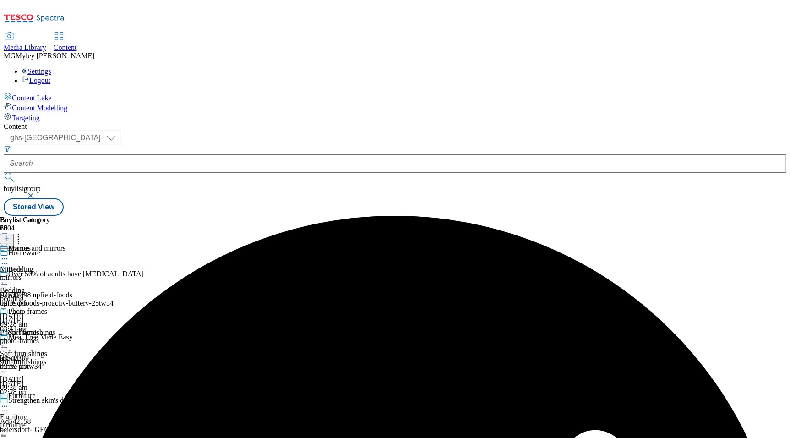
scroll to position [645, 0]
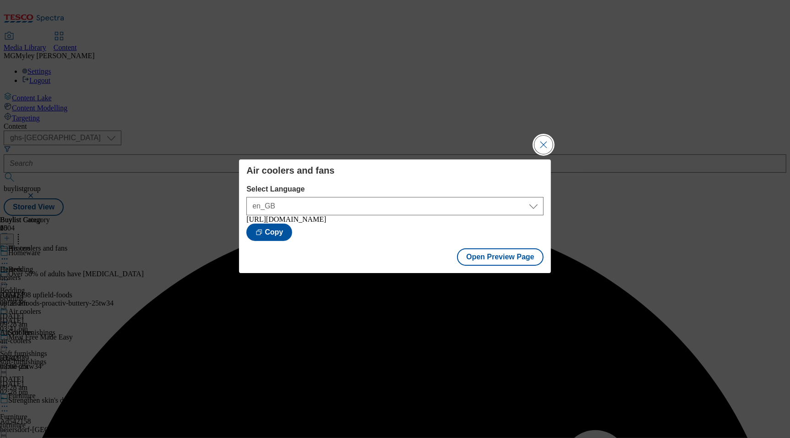
click at [545, 141] on button "Close Modal" at bounding box center [544, 145] width 18 height 18
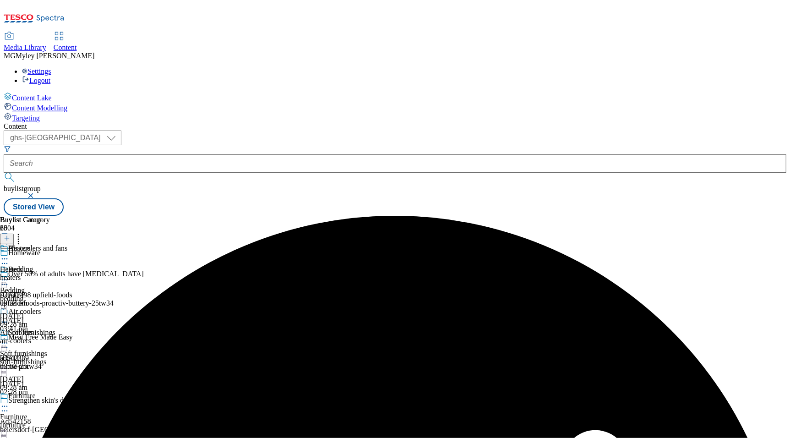
scroll to position [652, 0]
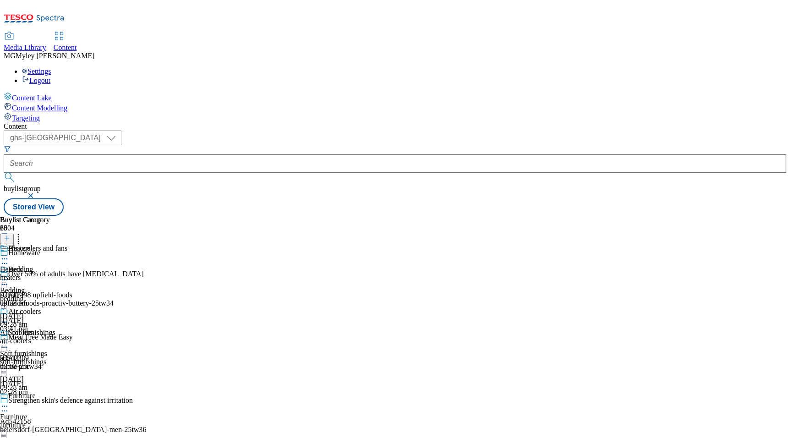
scroll to position [629, 0]
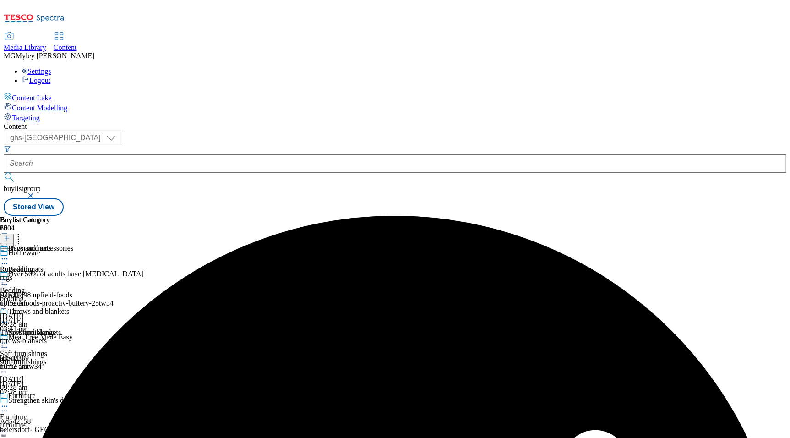
click at [73, 295] on div "bedding" at bounding box center [36, 299] width 73 height 8
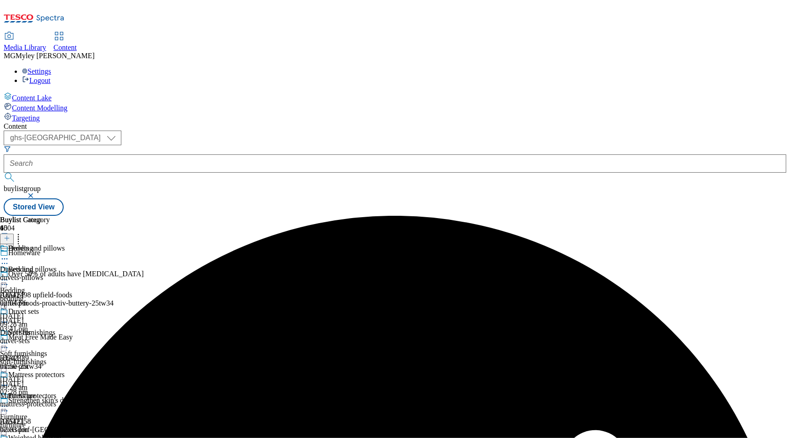
click at [9, 275] on icon at bounding box center [4, 279] width 9 height 9
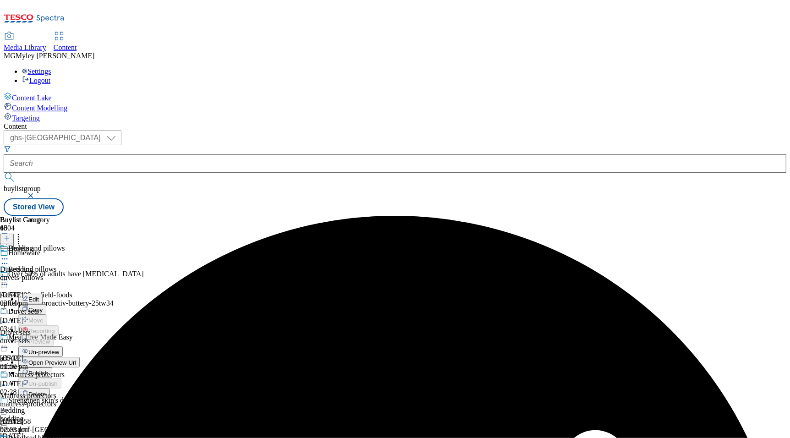
click at [76, 359] on span "Open Preview Url" at bounding box center [52, 362] width 48 height 7
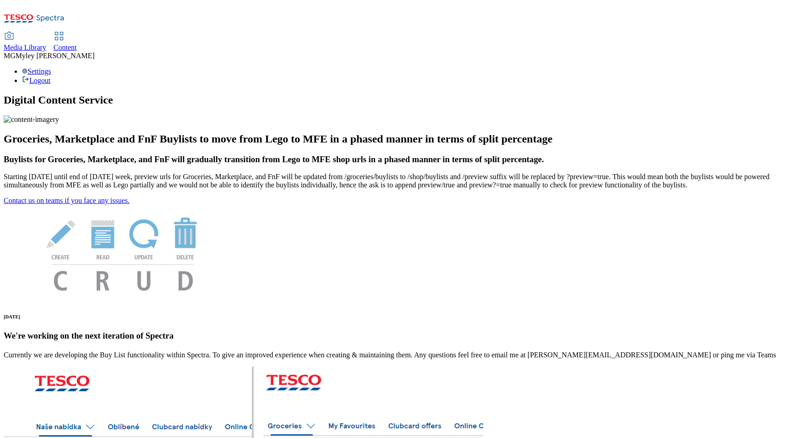
click at [46, 44] on span "Media Library" at bounding box center [25, 48] width 43 height 8
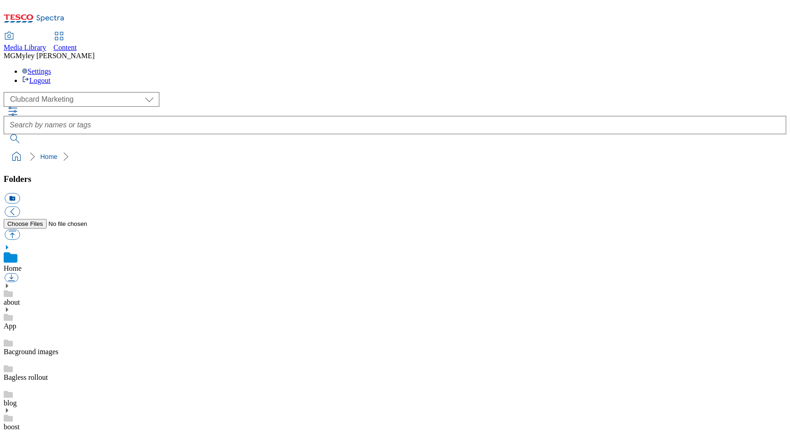
scroll to position [1, 0]
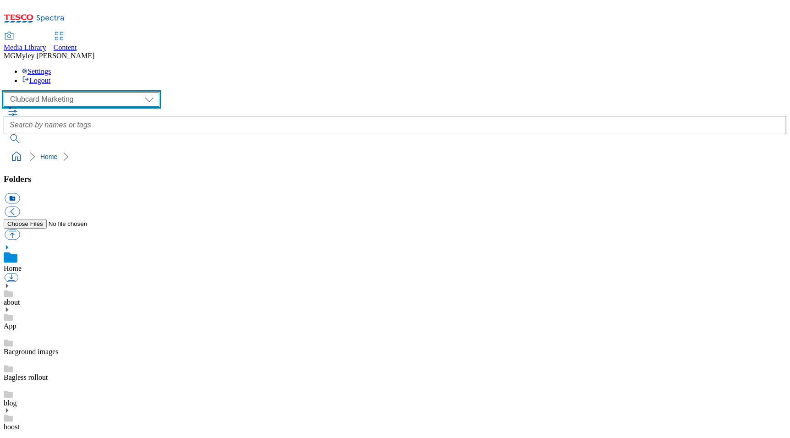
click at [59, 92] on select "Clubcard Marketing Dotcom UK GHS Marketing UK GHS ROI iGHS Marketing CE MCA CZ …" at bounding box center [82, 99] width 156 height 15
select select "flare-ghs-mktg"
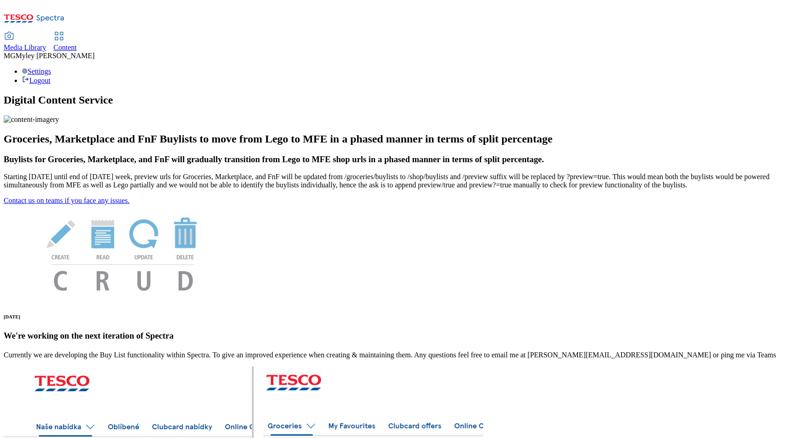
click at [77, 44] on span "Content" at bounding box center [65, 48] width 23 height 8
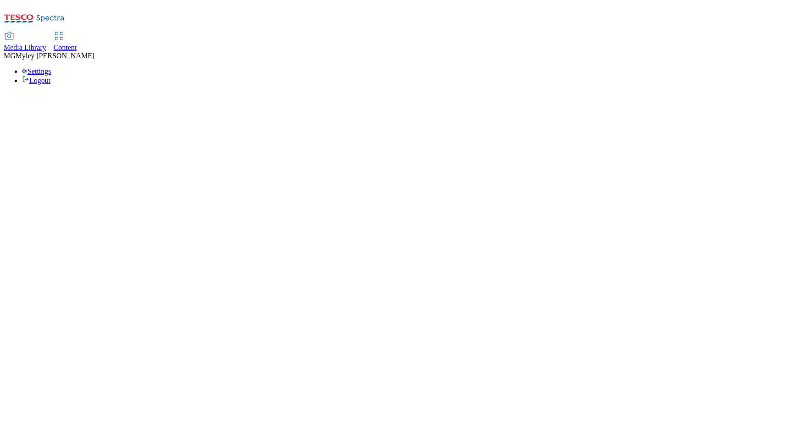
select select "ghs-[GEOGRAPHIC_DATA]"
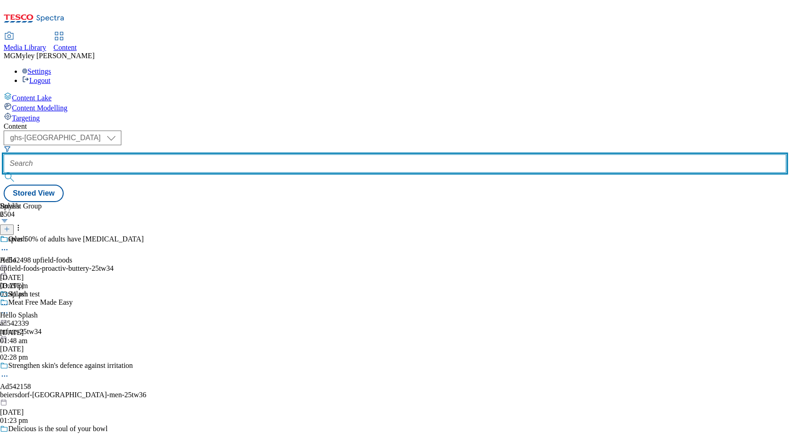
click at [207, 154] on input "text" at bounding box center [395, 163] width 783 height 18
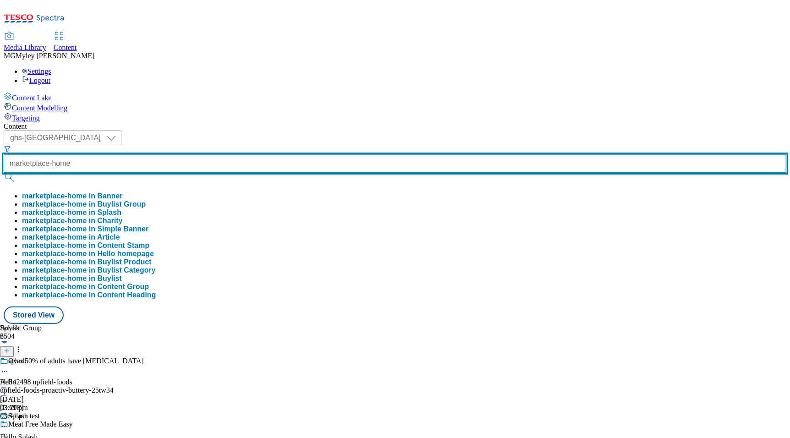
click at [4, 173] on button "submit" at bounding box center [10, 177] width 13 height 9
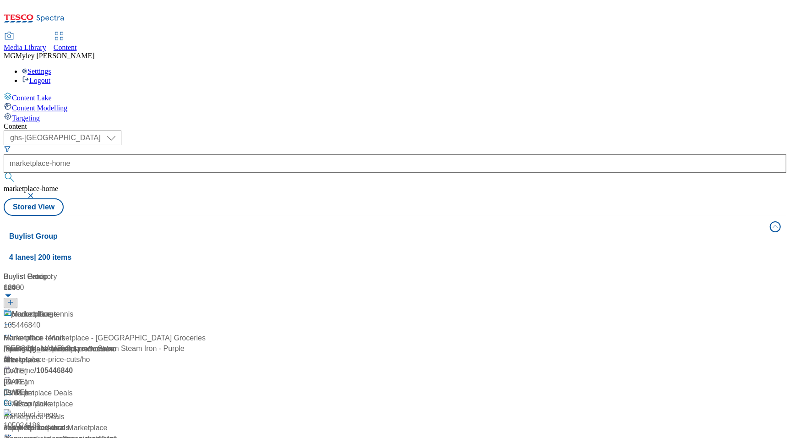
click at [313, 122] on div "Content" at bounding box center [395, 126] width 783 height 8
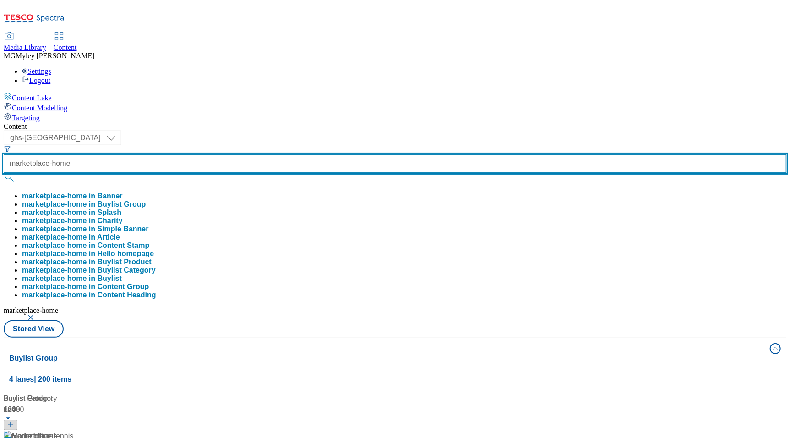
click at [251, 154] on input "marketplace-home" at bounding box center [395, 163] width 783 height 18
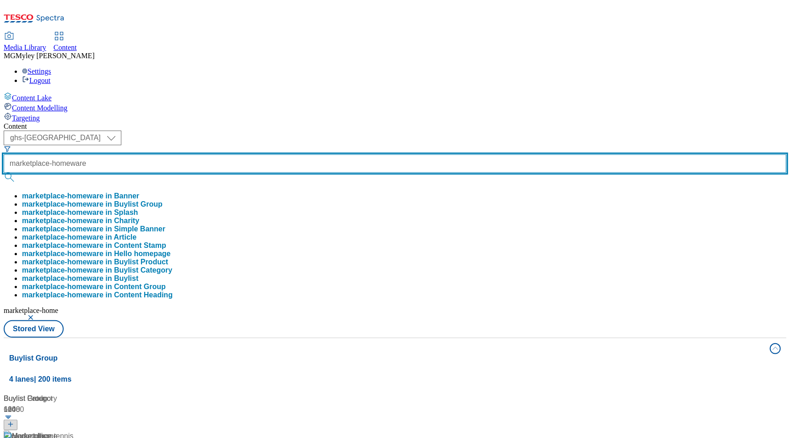
scroll to position [0, 2]
type input "marketplace-homeware"
click at [4, 173] on button "submit" at bounding box center [10, 177] width 13 height 9
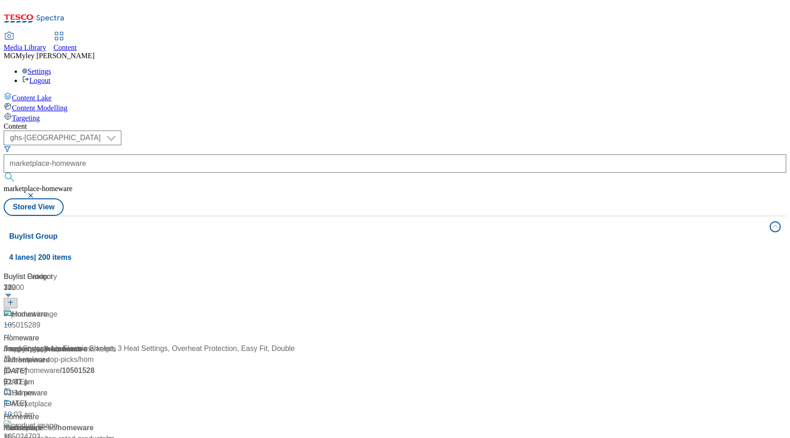
click at [544, 122] on div "Content ( optional ) ghs-roi ghs-uk ghs-uk marketplace-homeware marketplace-hom…" at bounding box center [395, 368] width 783 height 493
click at [207, 344] on div "/ marketplace-homeware" at bounding box center [117, 349] width 226 height 11
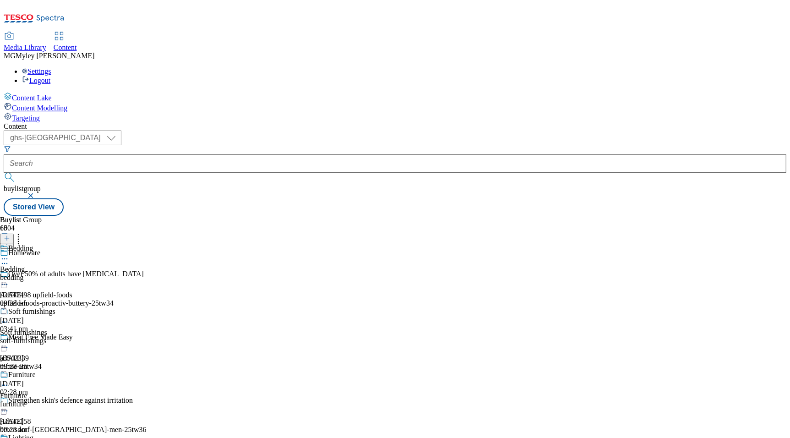
scroll to position [652, 0]
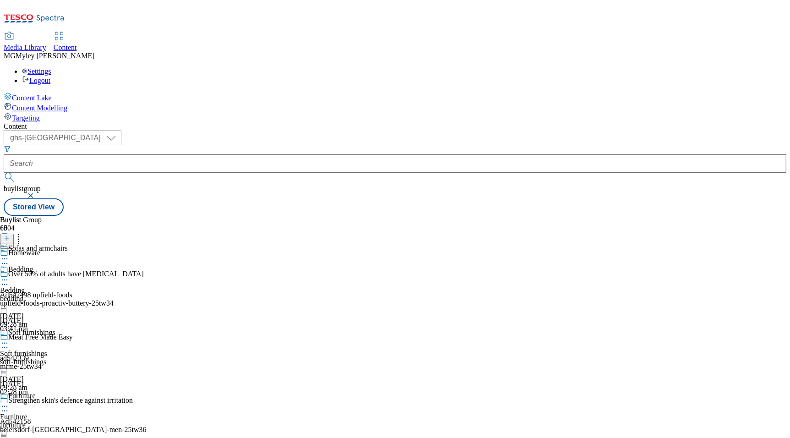
select select "evergreen"
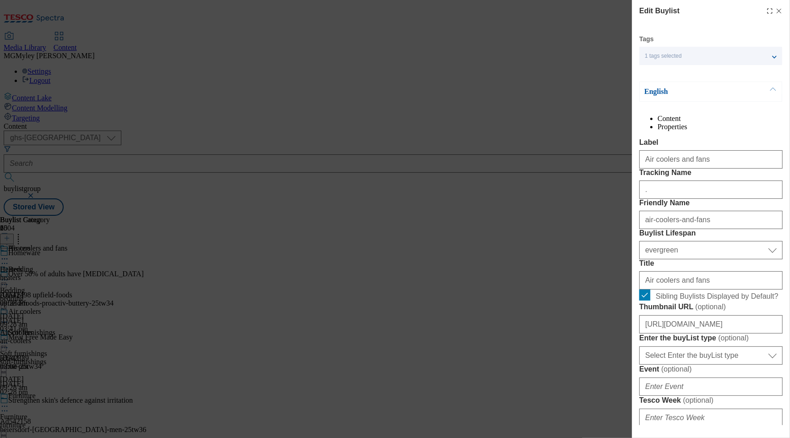
select select "Banner"
drag, startPoint x: 715, startPoint y: 180, endPoint x: 614, endPoint y: 174, distance: 101.4
click at [614, 174] on div "Edit Buylist Tags 1 tags selected buylist English Content Properties Label Air …" at bounding box center [395, 219] width 790 height 438
paste input "Fans and heater"
type input "Fans and heaters"
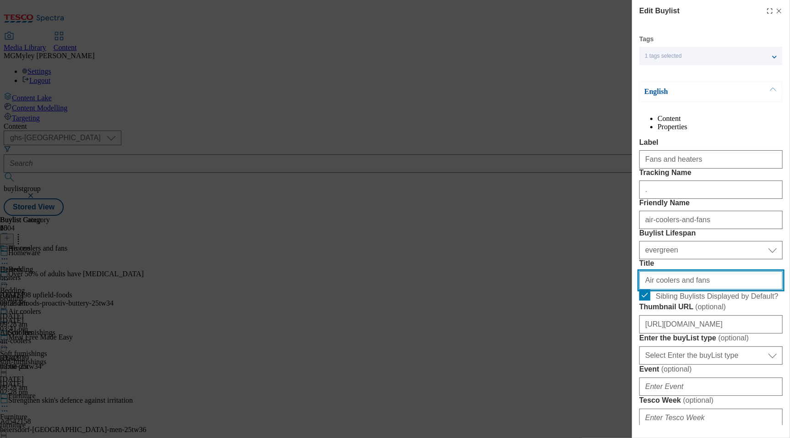
click at [677, 289] on input "Air coolers and fans" at bounding box center [710, 280] width 143 height 18
paste input "Fans and heater"
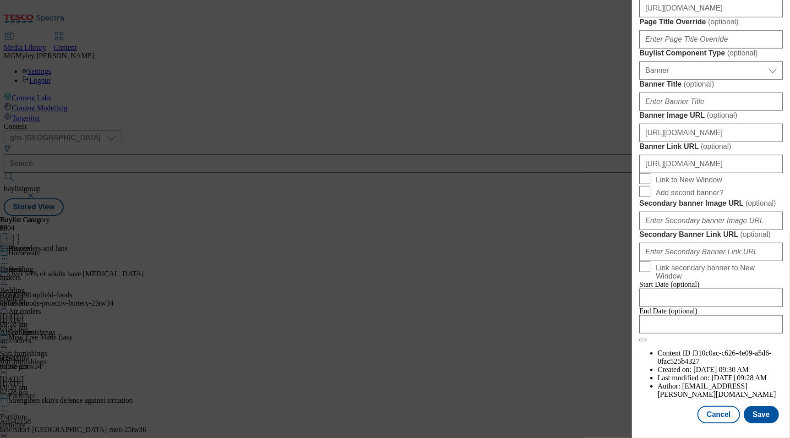
scroll to position [887, 0]
type input "Fans and heaters"
click at [771, 423] on button "Save" at bounding box center [761, 414] width 35 height 17
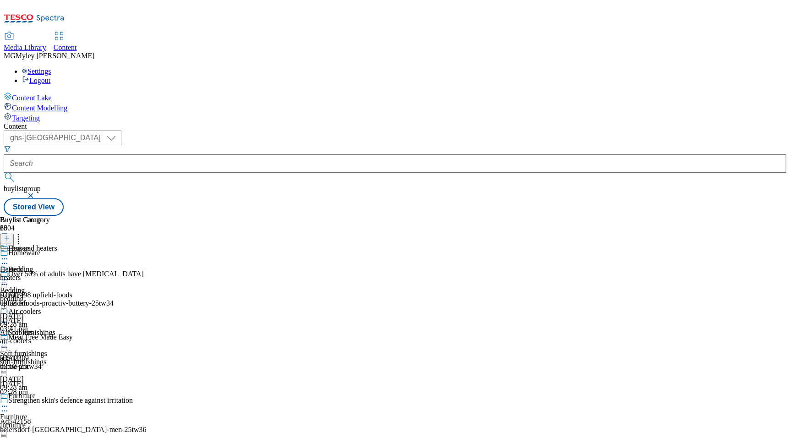
scroll to position [552, 0]
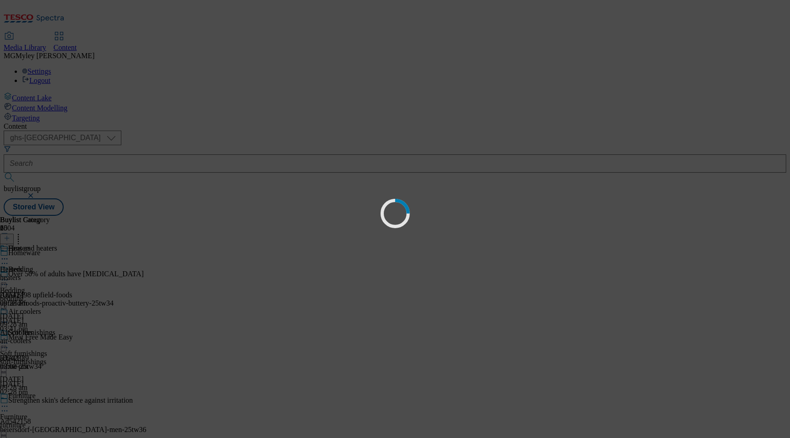
scroll to position [0, 0]
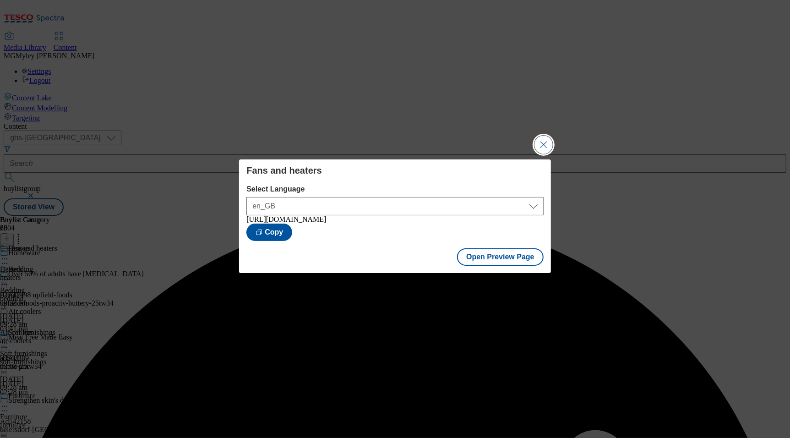
click at [545, 145] on button "Close Modal" at bounding box center [544, 145] width 18 height 18
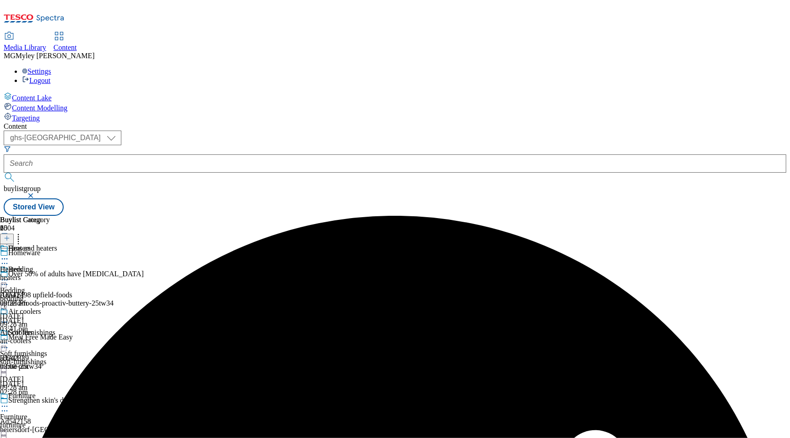
scroll to position [43, 0]
click at [73, 358] on div "soft-furnishings" at bounding box center [36, 362] width 73 height 8
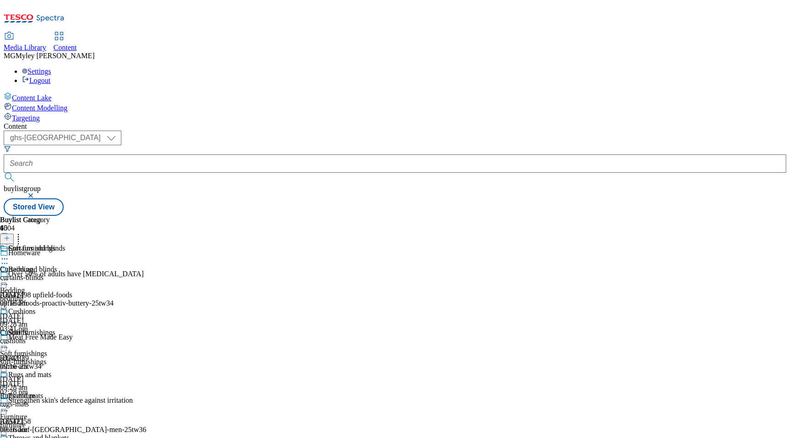
scroll to position [312, 0]
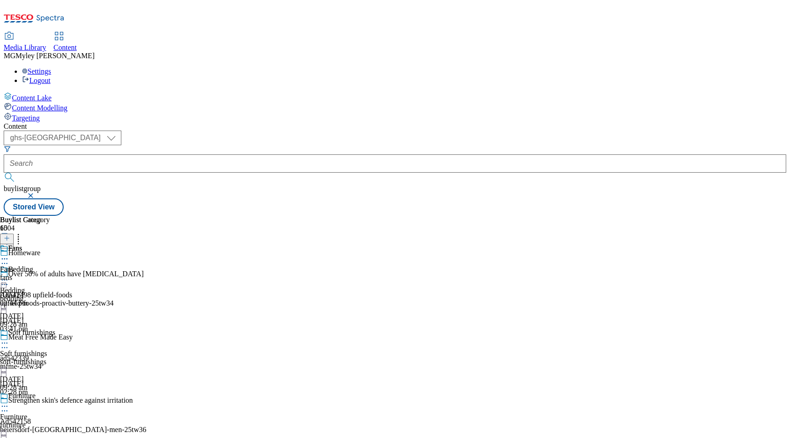
click at [23, 232] on icon at bounding box center [18, 236] width 9 height 9
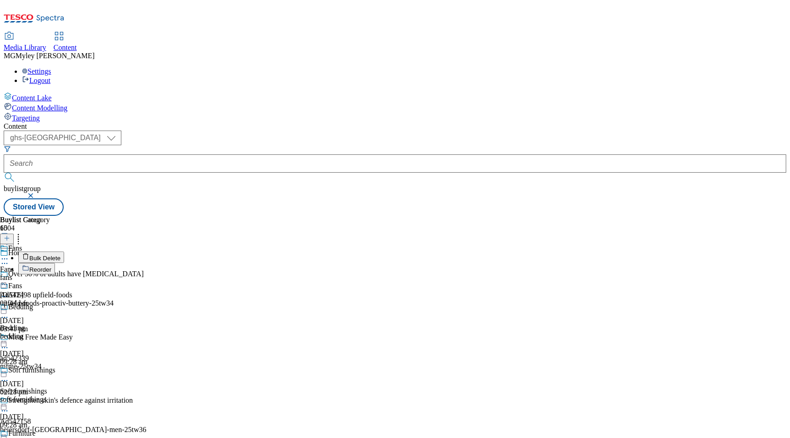
click at [51, 266] on span "Reorder" at bounding box center [40, 269] width 22 height 7
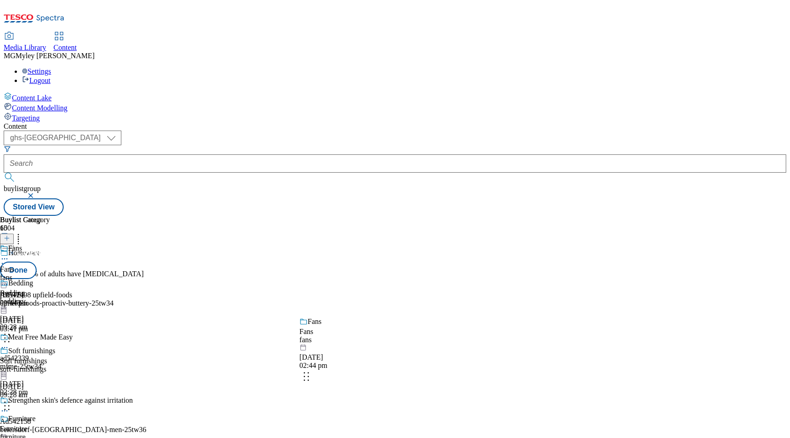
drag, startPoint x: 430, startPoint y: 238, endPoint x: 427, endPoint y: 377, distance: 138.8
click at [427, 216] on body "Icons icon_account icon_add icon_backward_link icon_basket icon_benefits icon_c…" at bounding box center [395, 110] width 783 height 212
drag, startPoint x: 429, startPoint y: 212, endPoint x: 427, endPoint y: 375, distance: 163.1
click at [427, 216] on body "Icons icon_account icon_add icon_backward_link icon_basket icon_benefits icon_c…" at bounding box center [395, 110] width 783 height 212
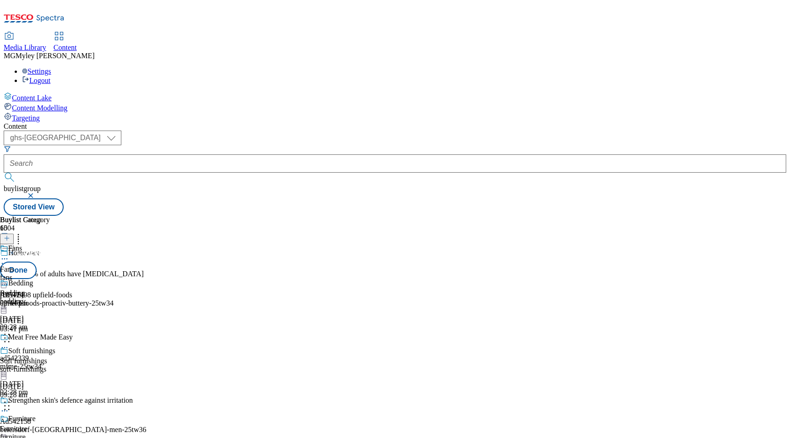
scroll to position [652, 0]
drag, startPoint x: 432, startPoint y: 202, endPoint x: 431, endPoint y: 394, distance: 191.9
click at [432, 216] on body "Icons icon_account icon_add icon_backward_link icon_basket icon_benefits icon_c…" at bounding box center [395, 110] width 783 height 212
click at [37, 262] on button "Done" at bounding box center [18, 270] width 37 height 17
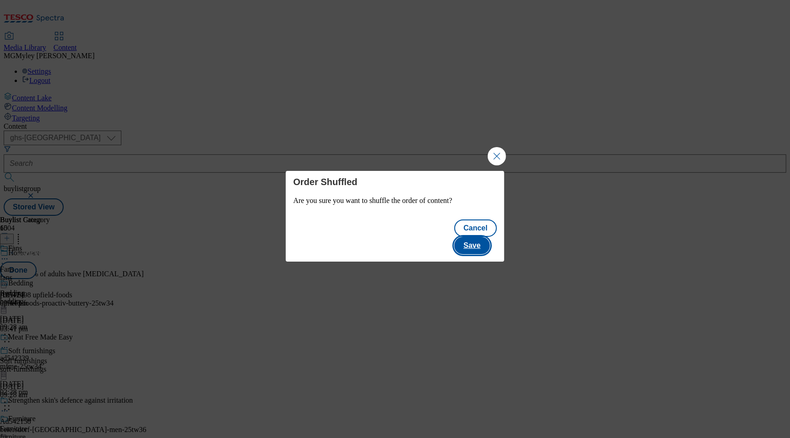
click at [474, 239] on button "Save" at bounding box center [471, 245] width 35 height 17
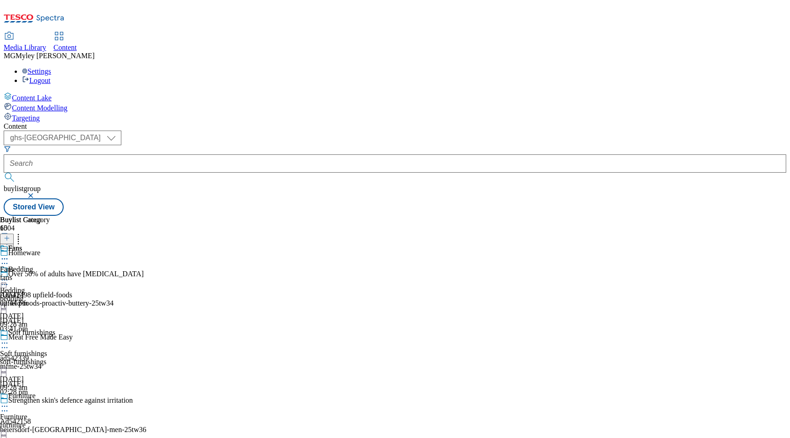
click at [73, 295] on div "bedding" at bounding box center [36, 299] width 73 height 8
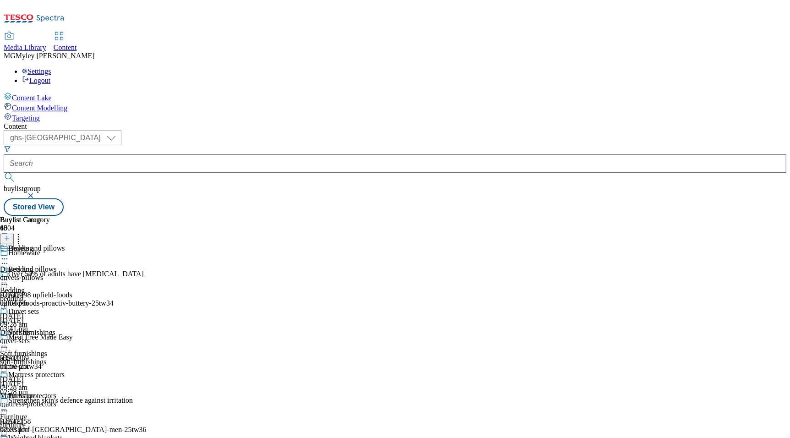
click at [9, 275] on icon at bounding box center [4, 279] width 9 height 9
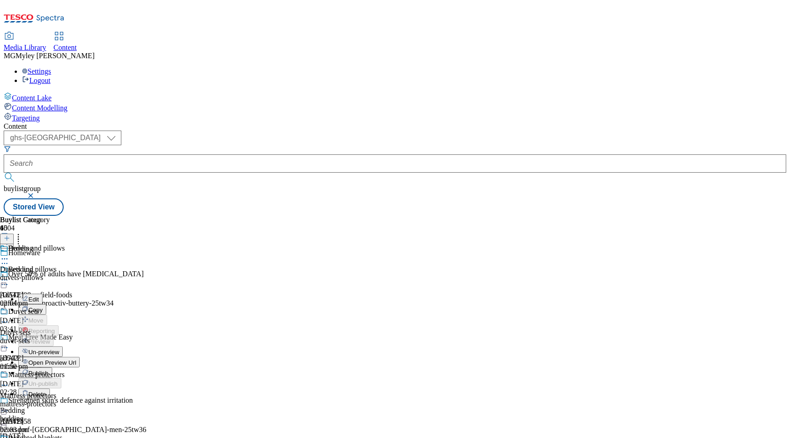
click at [76, 359] on span "Open Preview Url" at bounding box center [52, 362] width 48 height 7
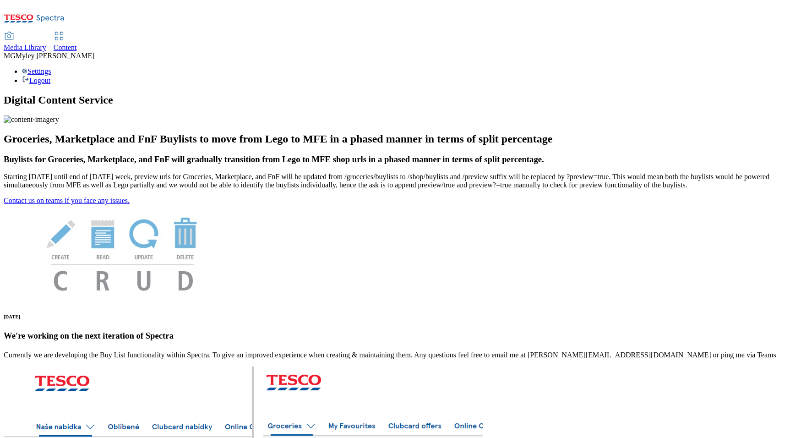
click at [77, 44] on div "Content" at bounding box center [65, 48] width 23 height 8
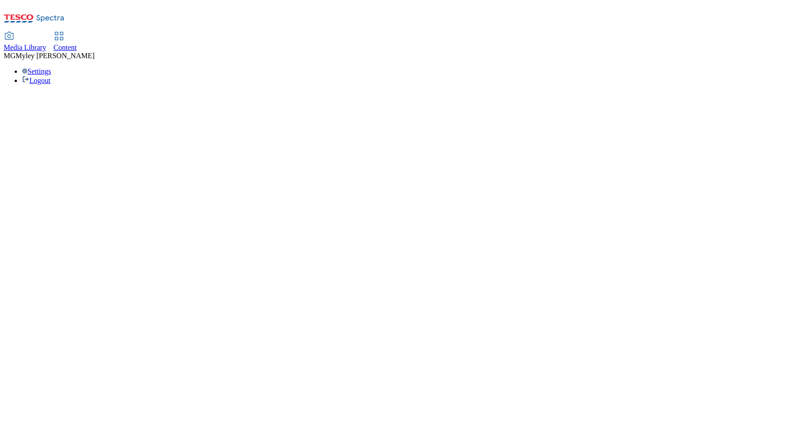
select select "ghs-[GEOGRAPHIC_DATA]"
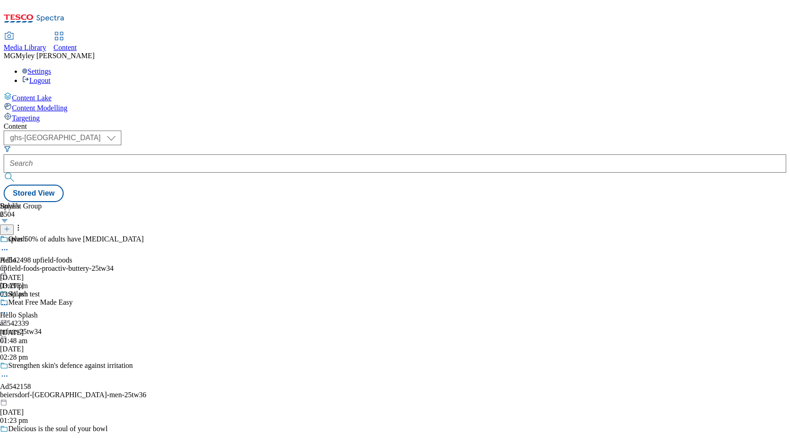
click at [46, 44] on span "Media Library" at bounding box center [25, 48] width 43 height 8
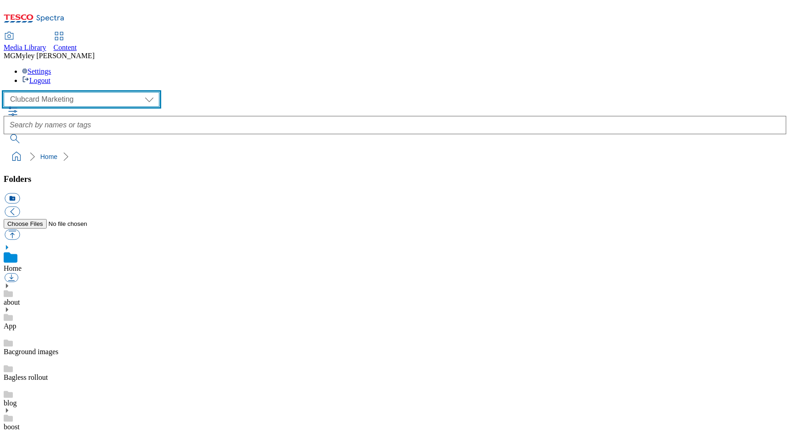
click at [68, 92] on select "Clubcard Marketing Dotcom UK GHS Marketing UK GHS ROI iGHS Marketing CE MCA CZ …" at bounding box center [82, 99] width 156 height 15
select select "flare-homepage"
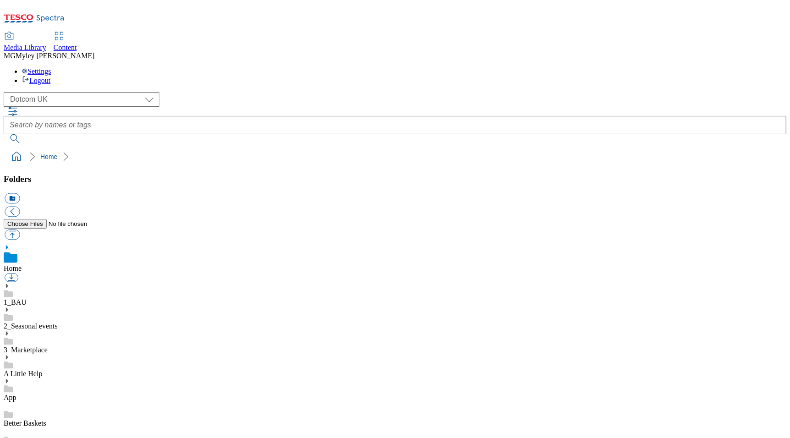
click at [69, 283] on div "1_BAU" at bounding box center [395, 295] width 783 height 24
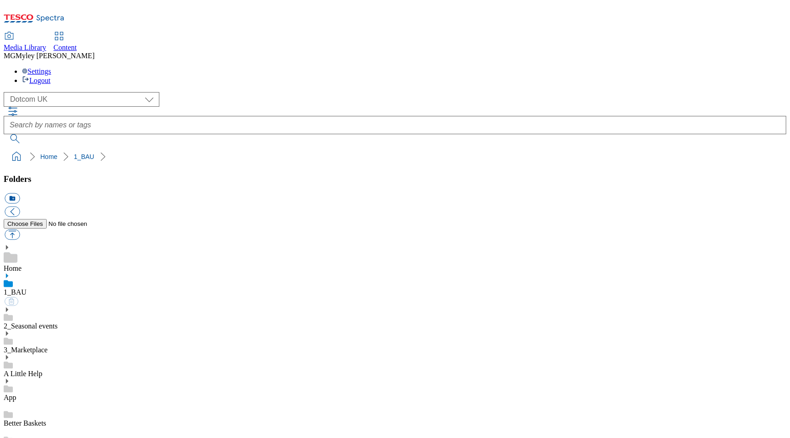
scroll to position [0, 0]
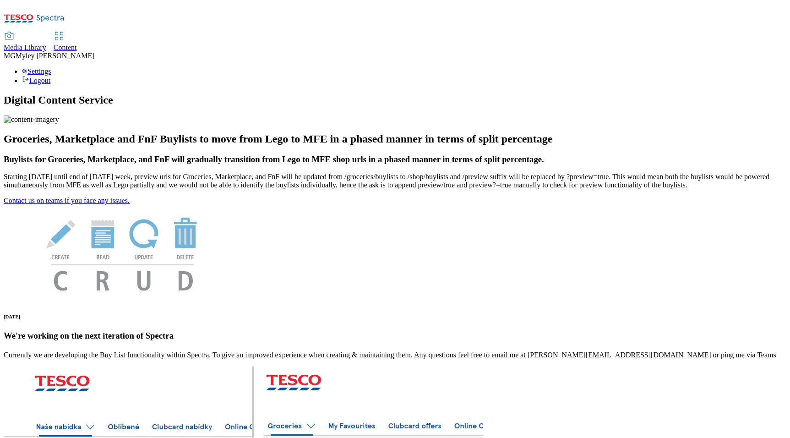
click at [65, 31] on icon at bounding box center [59, 36] width 11 height 11
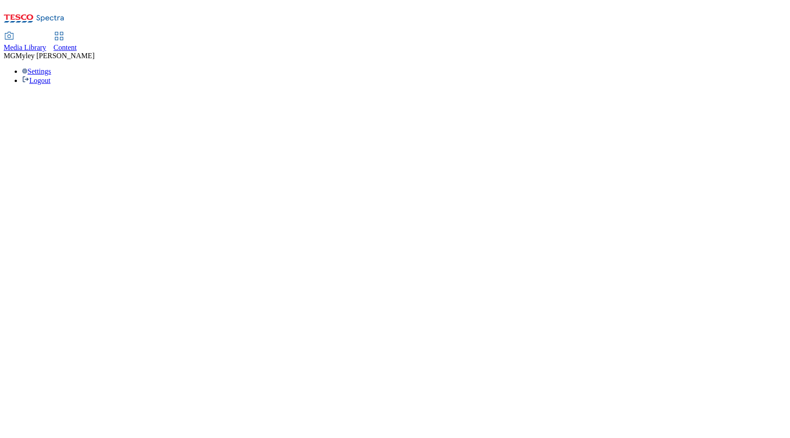
select select "ghs-[GEOGRAPHIC_DATA]"
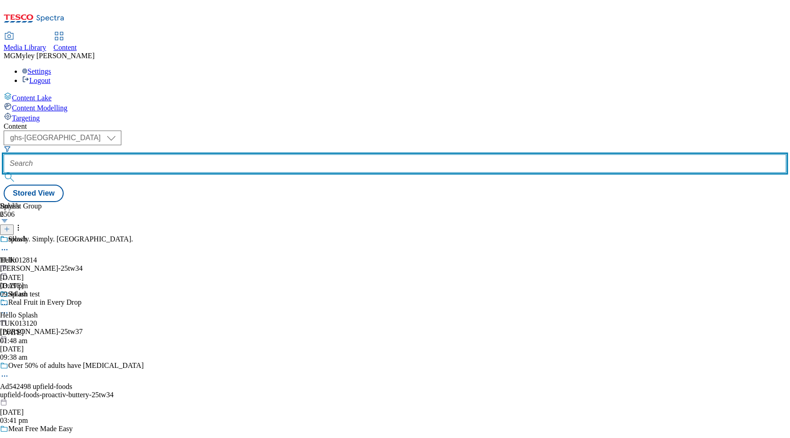
click at [234, 154] on input "text" at bounding box center [395, 163] width 783 height 18
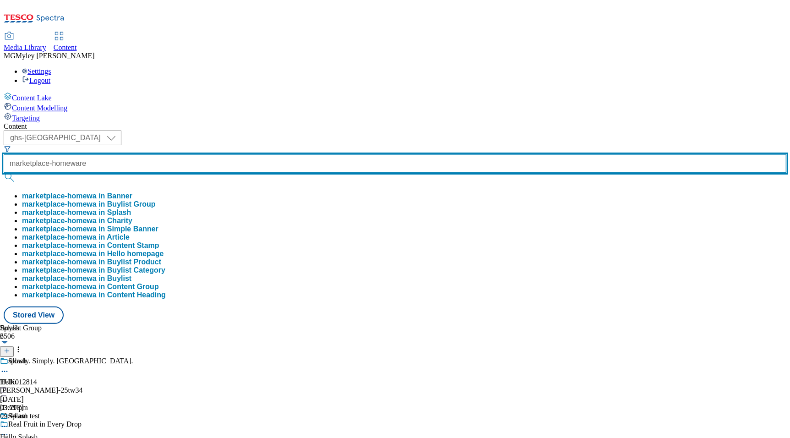
scroll to position [0, 2]
type input "marketplace-homeware"
click at [4, 173] on button "submit" at bounding box center [10, 177] width 13 height 9
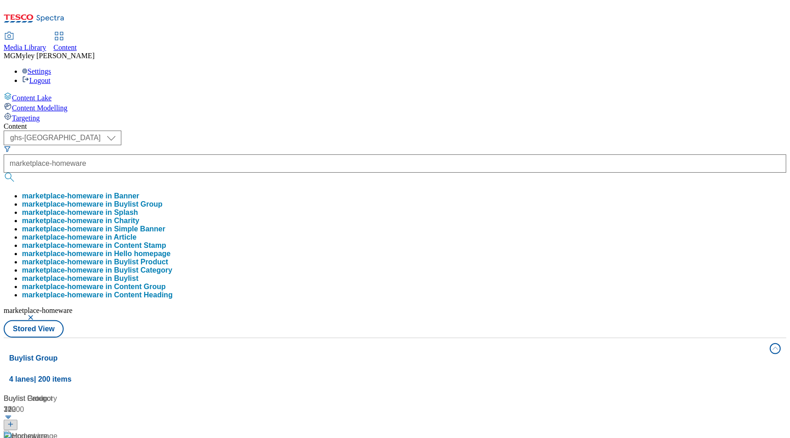
click at [410, 131] on div "( optional ) ghs-roi ghs-[GEOGRAPHIC_DATA] ghs-uk marketplace-homeware marketpl…" at bounding box center [395, 234] width 783 height 207
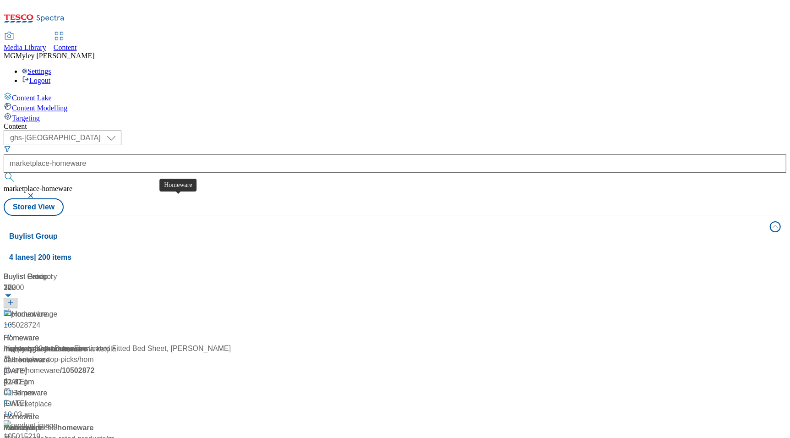
click at [39, 333] on span "Homeware" at bounding box center [21, 338] width 35 height 11
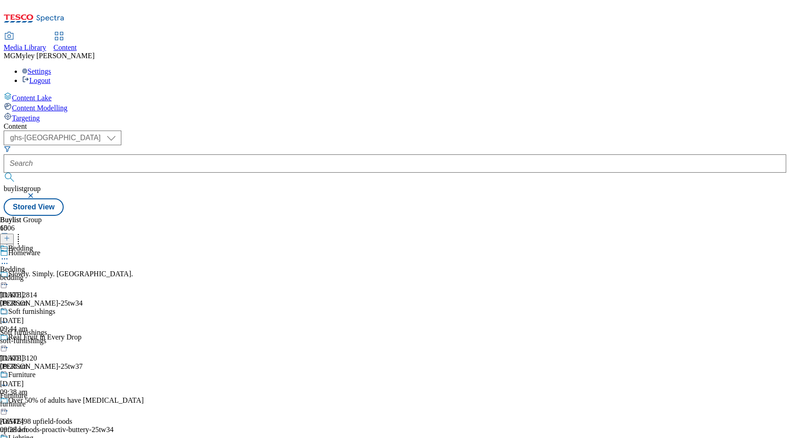
scroll to position [52, 0]
click at [27, 392] on div "Furniture" at bounding box center [13, 396] width 27 height 8
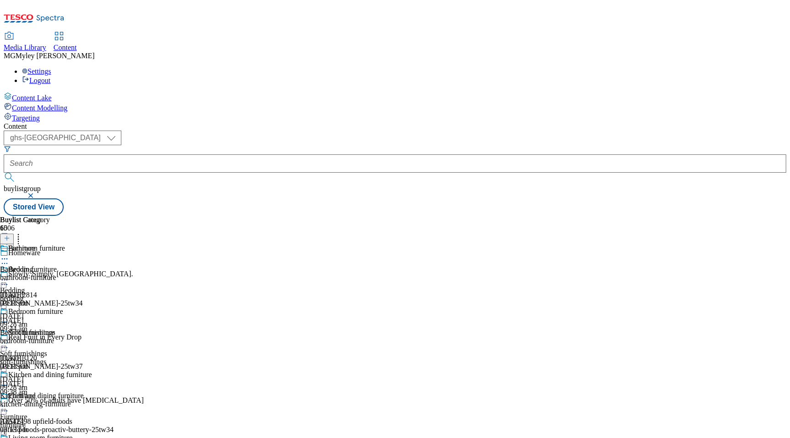
click at [92, 244] on div "Bathroom furniture Bathroom furniture bathroom-furniture [DATE] 03:13 pm" at bounding box center [46, 275] width 92 height 63
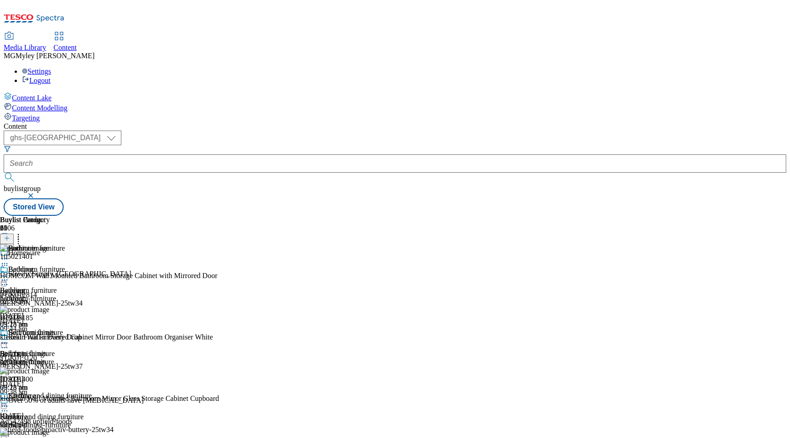
click at [9, 275] on icon at bounding box center [4, 279] width 9 height 9
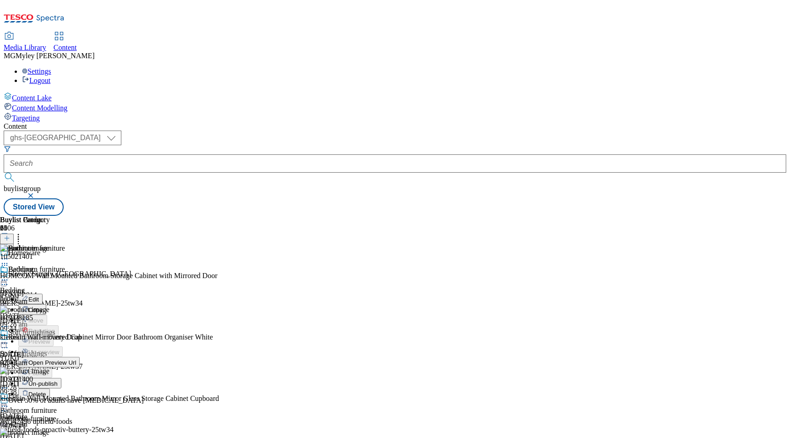
click at [43, 294] on button "Edit" at bounding box center [30, 299] width 24 height 11
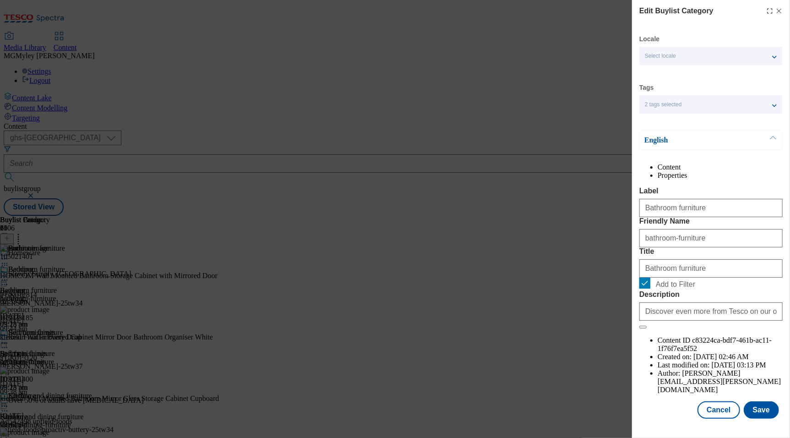
scroll to position [12, 0]
click at [685, 278] on input "Bathroom furniture" at bounding box center [710, 268] width 143 height 18
type input "Bathroom"
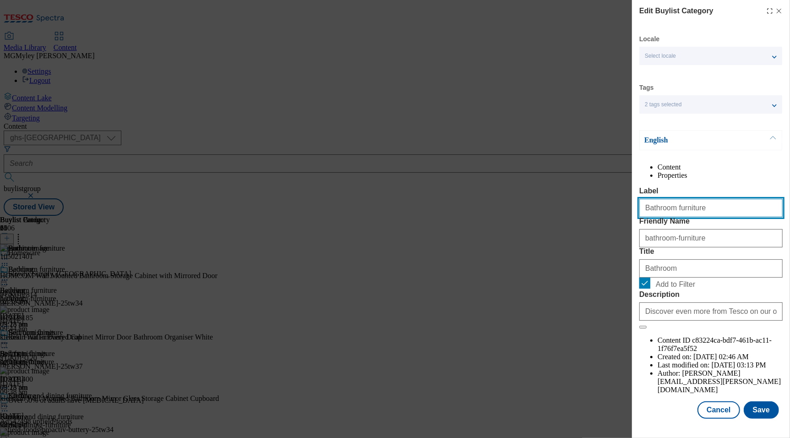
click at [680, 213] on input "Bathroom furniture" at bounding box center [710, 208] width 143 height 18
type input "Bathroom"
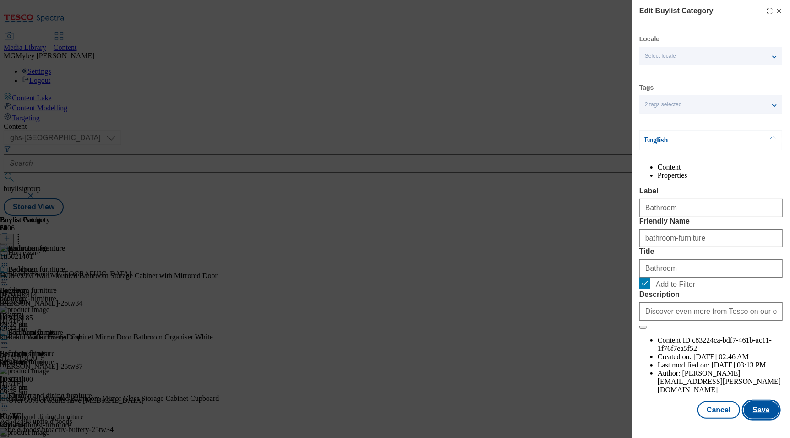
click at [759, 418] on button "Save" at bounding box center [761, 409] width 35 height 17
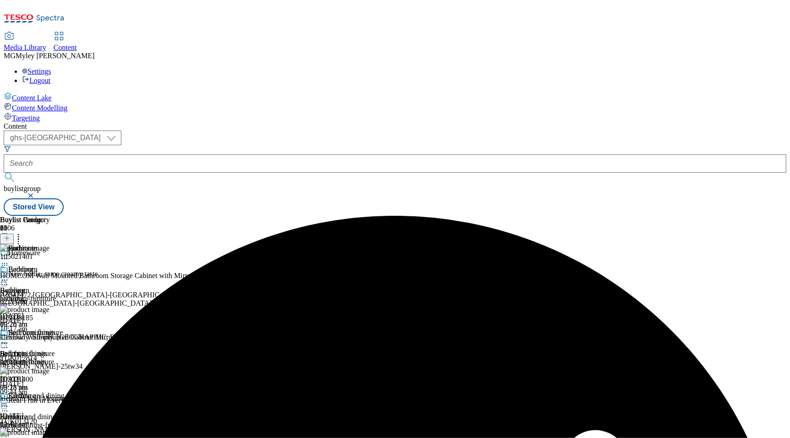
click at [92, 328] on div "Bedroom furniture Bedroom furniture bedroom-furniture [DATE] 03:13 pm" at bounding box center [46, 359] width 92 height 63
click at [5, 343] on circle at bounding box center [4, 343] width 1 height 1
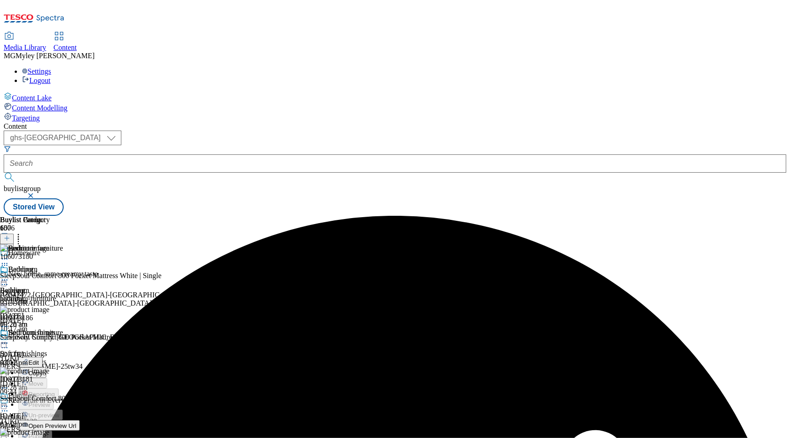
click at [43, 357] on button "Edit" at bounding box center [30, 362] width 24 height 11
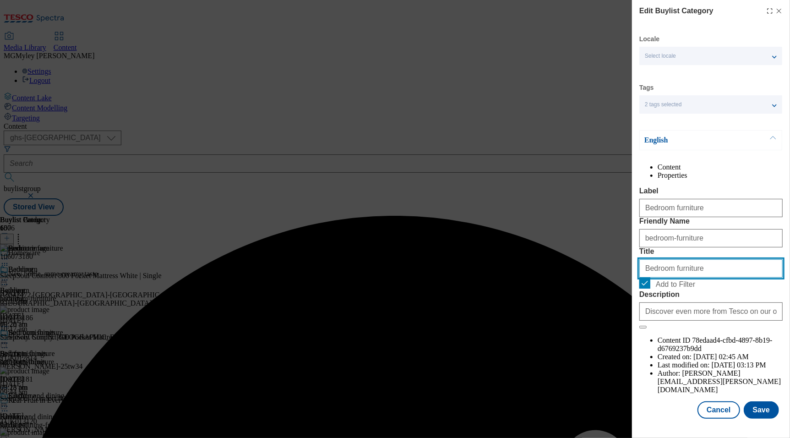
click at [687, 278] on input "Bedroom furniture" at bounding box center [710, 268] width 143 height 18
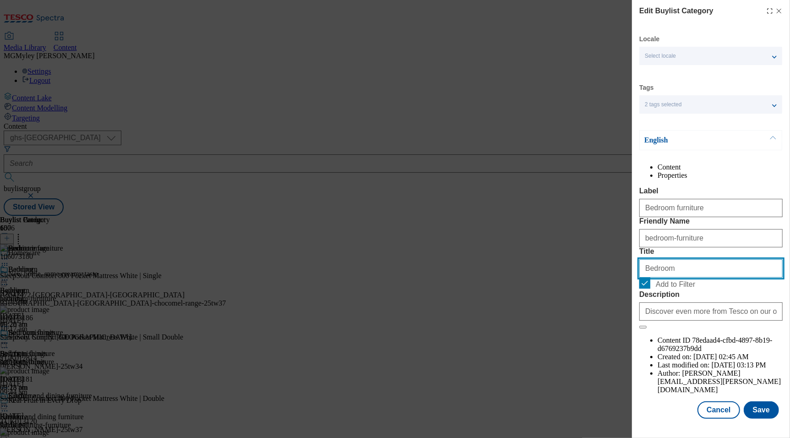
type input "Bedroom"
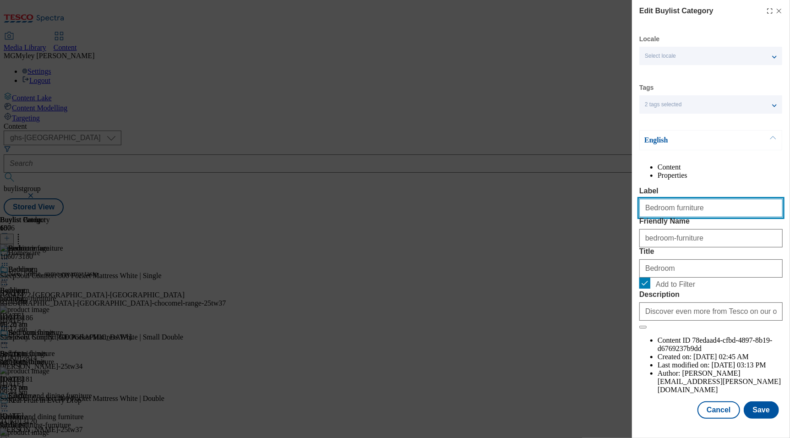
click at [686, 217] on input "Bedroom furniture" at bounding box center [710, 208] width 143 height 18
type input "Bedroom"
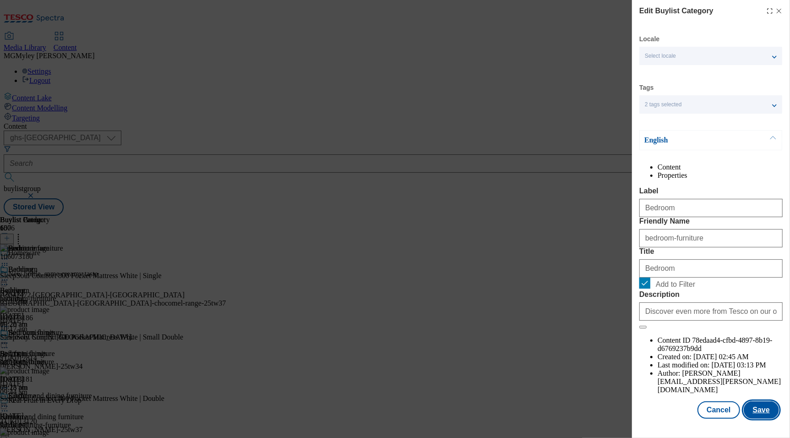
click at [768, 415] on button "Save" at bounding box center [761, 409] width 35 height 17
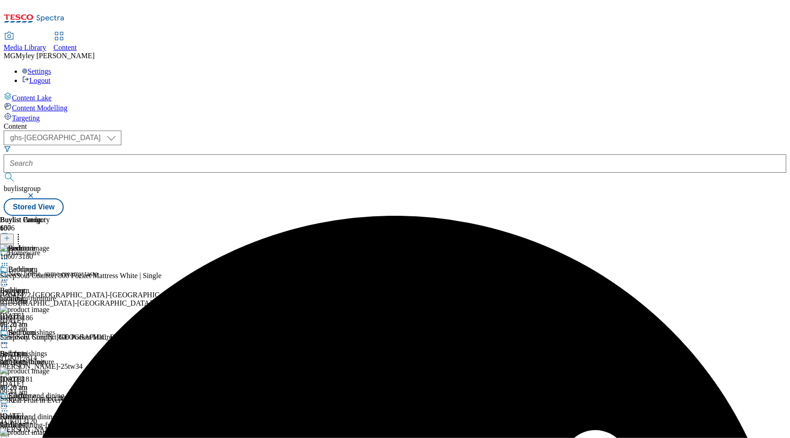
scroll to position [80, 0]
click at [92, 392] on div "Kitchen and dining furniture" at bounding box center [50, 396] width 84 height 8
click at [9, 402] on icon at bounding box center [4, 406] width 9 height 9
click at [43, 420] on button "Edit" at bounding box center [30, 425] width 24 height 11
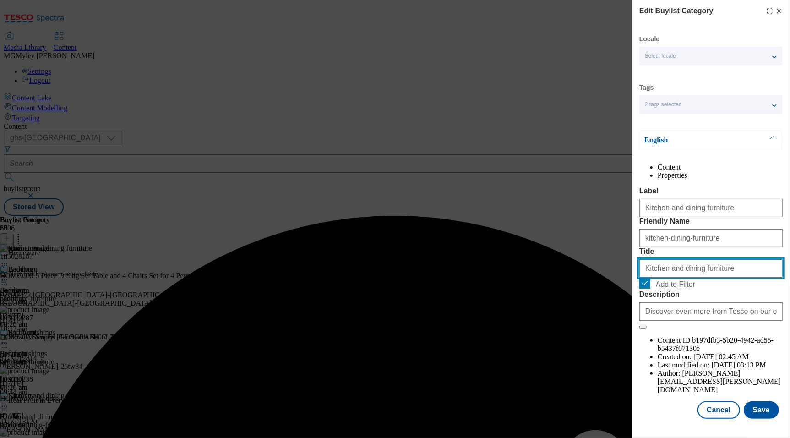
click at [710, 278] on input "Kitchen and dining furniture" at bounding box center [710, 268] width 143 height 18
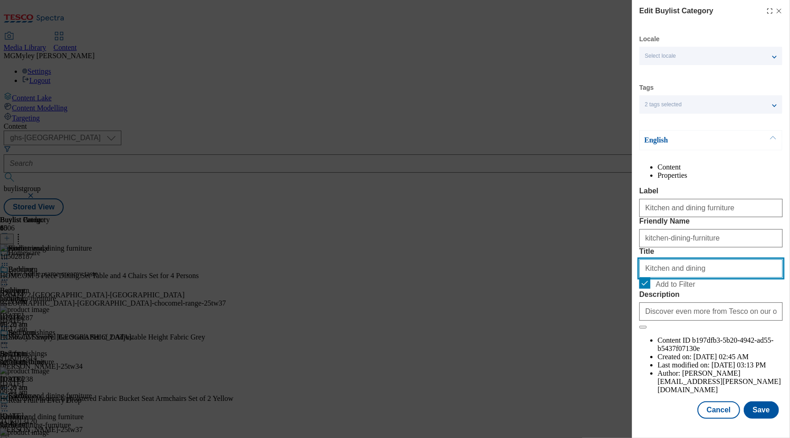
type input "Kitchen and dining"
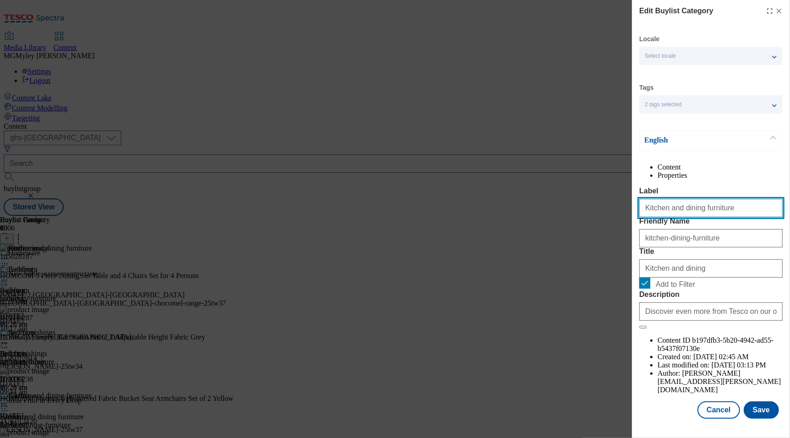
click at [704, 217] on input "Kitchen and dining furniture" at bounding box center [710, 208] width 143 height 18
type input "Kitchen and dining"
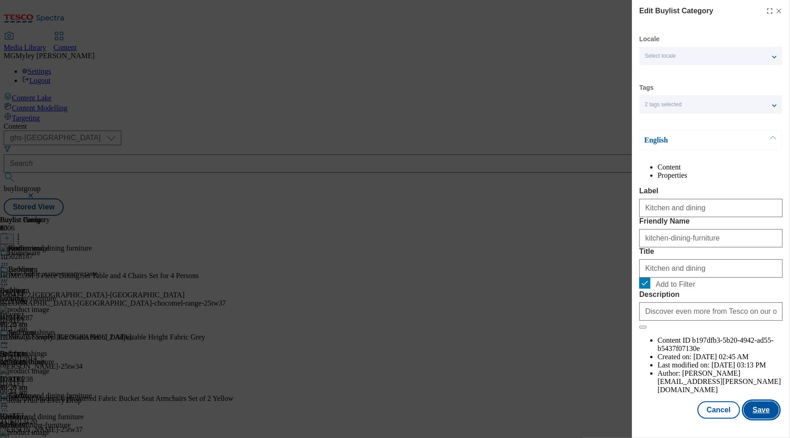
click at [764, 415] on button "Save" at bounding box center [761, 409] width 35 height 17
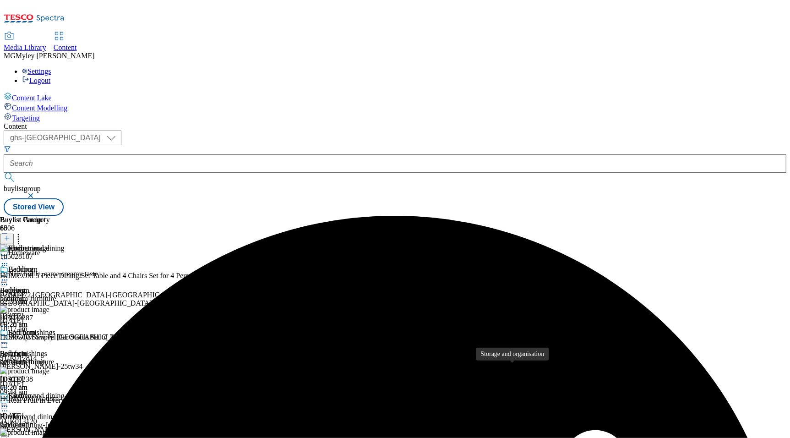
scroll to position [257, 0]
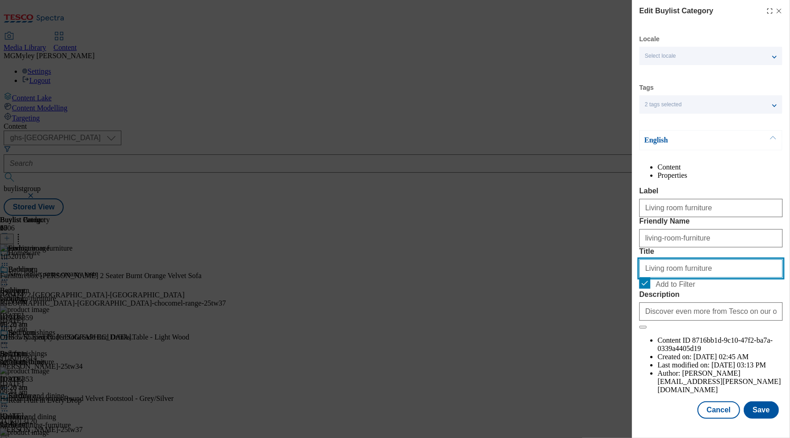
click at [684, 278] on input "Living room furniture" at bounding box center [710, 268] width 143 height 18
type input "Living room"
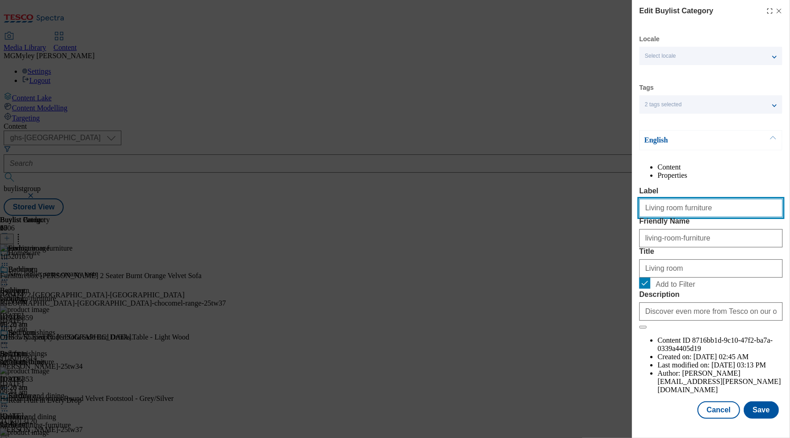
click at [688, 217] on input "Living room furniture" at bounding box center [710, 208] width 143 height 18
type input "Living room"
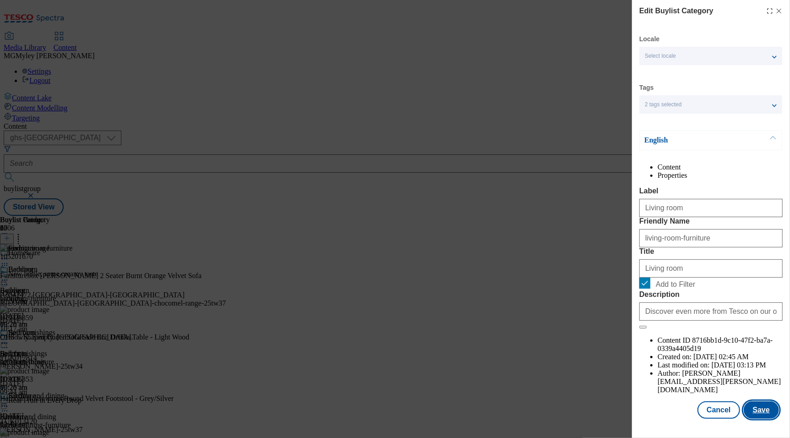
click at [765, 410] on button "Save" at bounding box center [761, 409] width 35 height 17
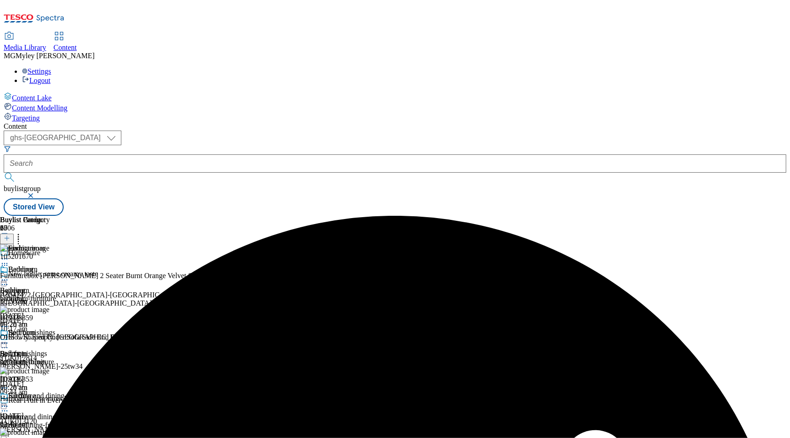
scroll to position [275, 0]
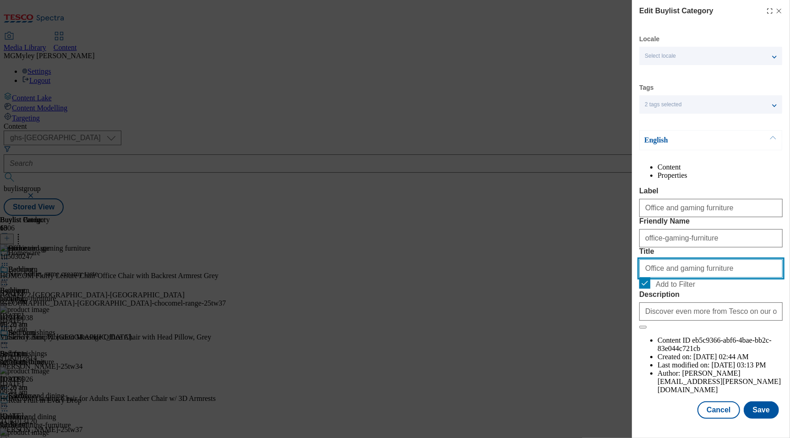
click at [703, 278] on input "Office and gaming furniture" at bounding box center [710, 268] width 143 height 18
type input "Office and gaming"
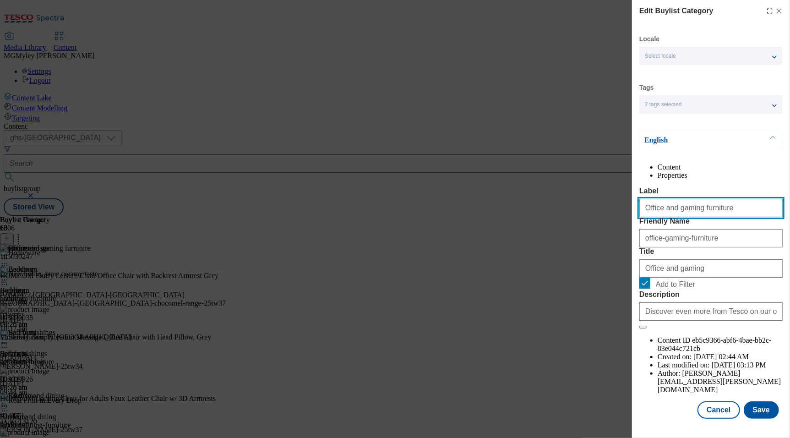
click at [703, 217] on input "Office and gaming furniture" at bounding box center [710, 208] width 143 height 18
type input "Office and gaming"
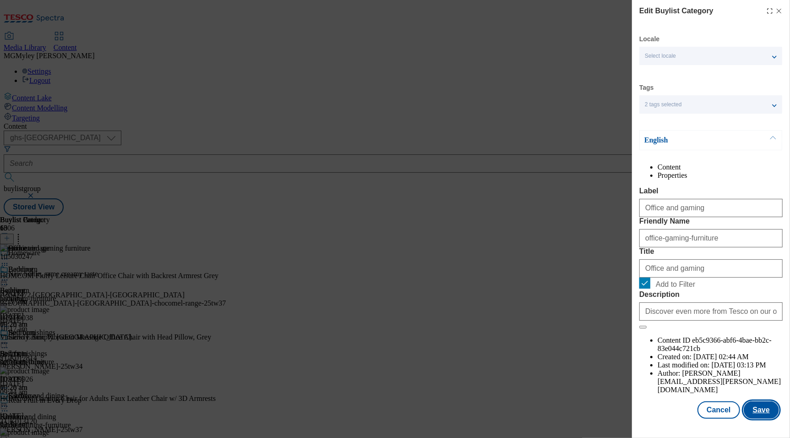
click at [761, 408] on button "Save" at bounding box center [761, 409] width 35 height 17
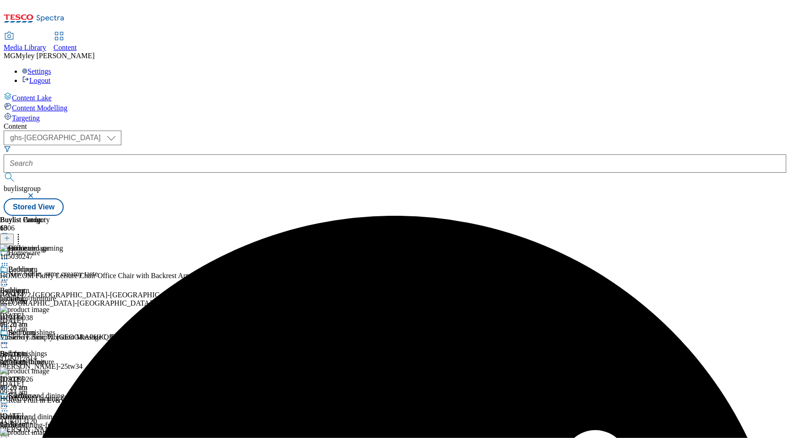
scroll to position [275, 0]
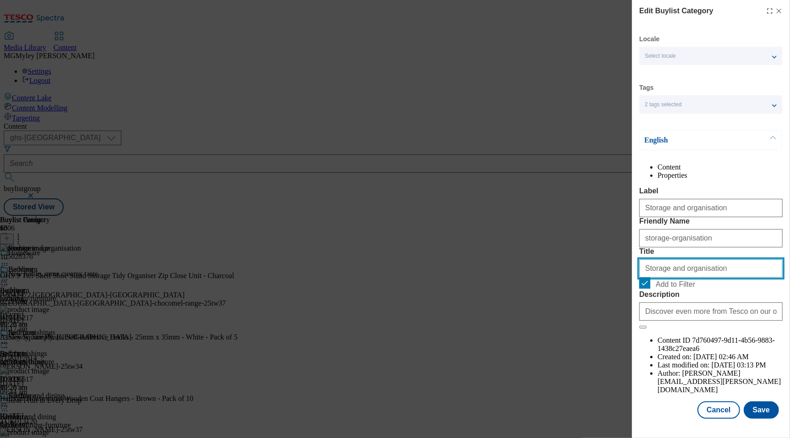
click at [703, 278] on input "Storage and organisation" at bounding box center [710, 268] width 143 height 18
click at [759, 278] on input "Storage and organisation" at bounding box center [710, 268] width 143 height 18
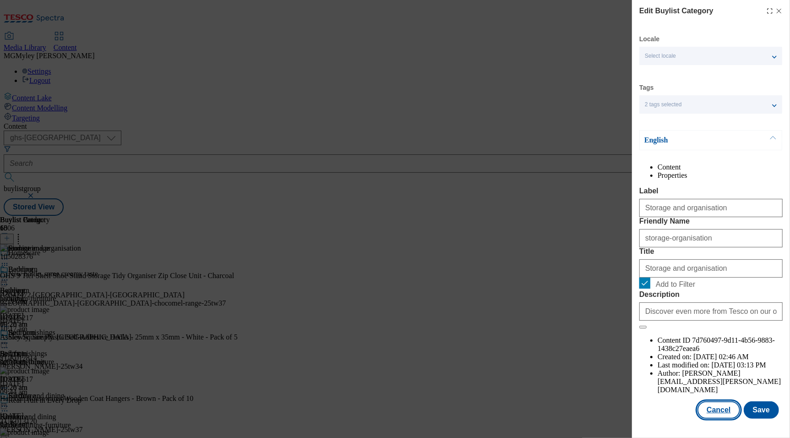
click at [718, 417] on button "Cancel" at bounding box center [719, 409] width 42 height 17
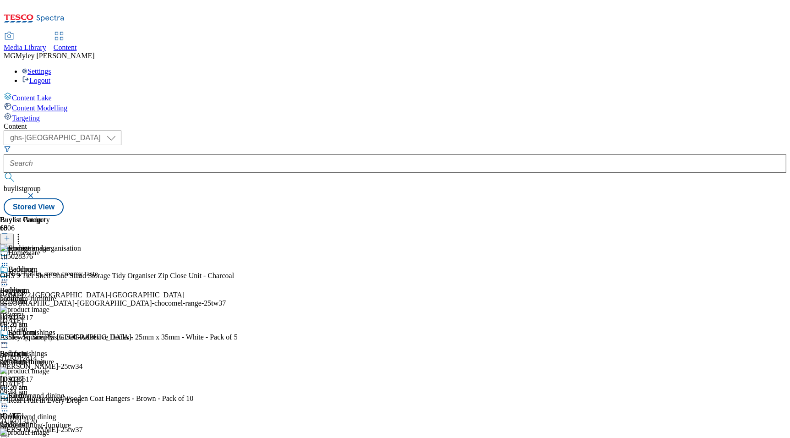
click at [8, 406] on circle at bounding box center [6, 406] width 1 height 1
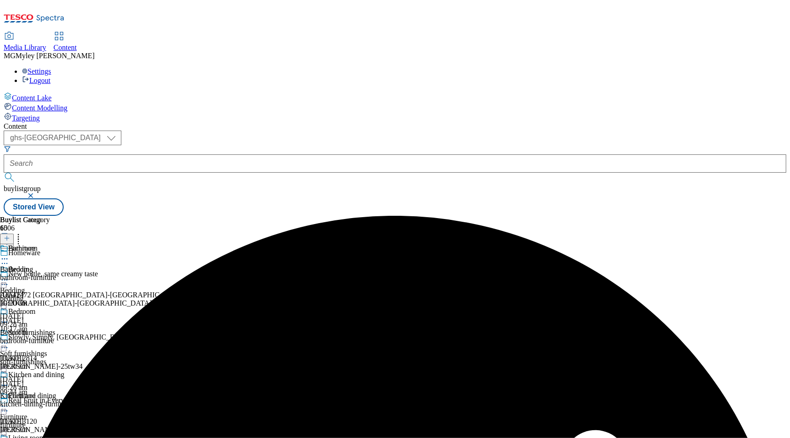
click at [9, 402] on icon at bounding box center [4, 406] width 9 height 9
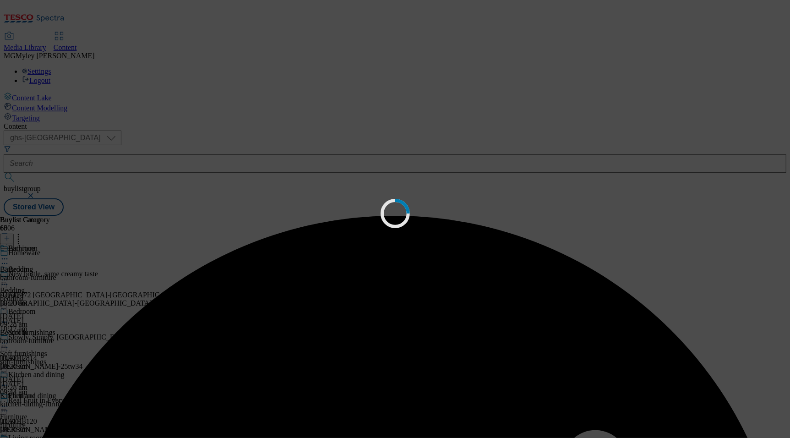
scroll to position [0, 0]
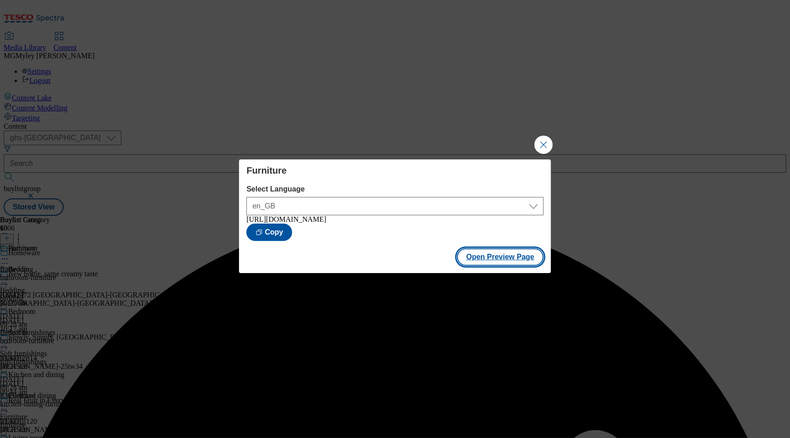
click at [509, 262] on button "Open Preview Page" at bounding box center [500, 256] width 87 height 17
click at [544, 145] on button "Close Modal" at bounding box center [544, 145] width 18 height 18
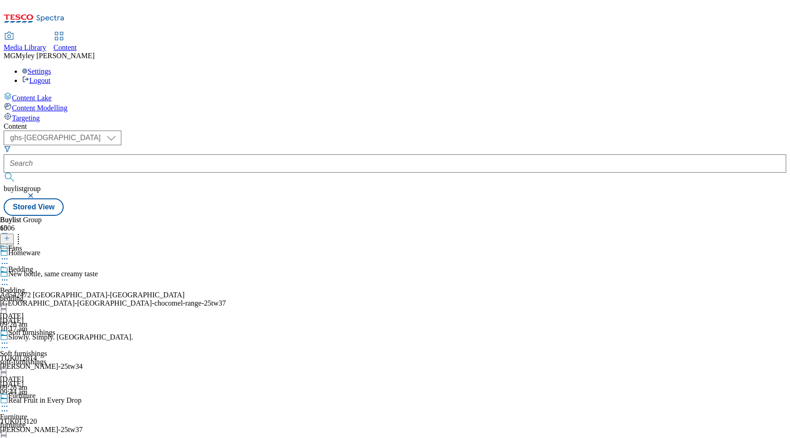
scroll to position [652, 0]
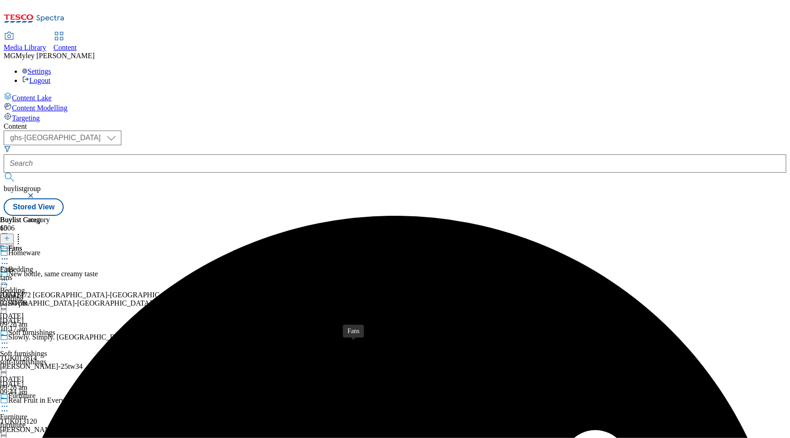
scroll to position [0, 0]
click at [73, 295] on div "bedding" at bounding box center [36, 299] width 73 height 8
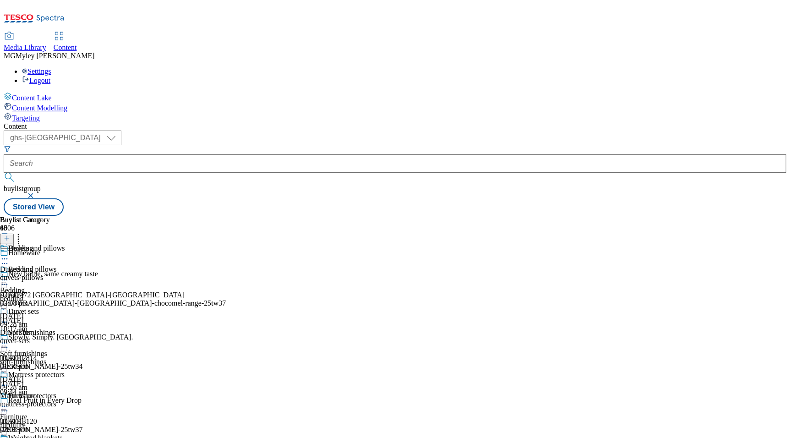
scroll to position [362, 0]
click at [50, 400] on div "food-prep" at bounding box center [25, 404] width 50 height 8
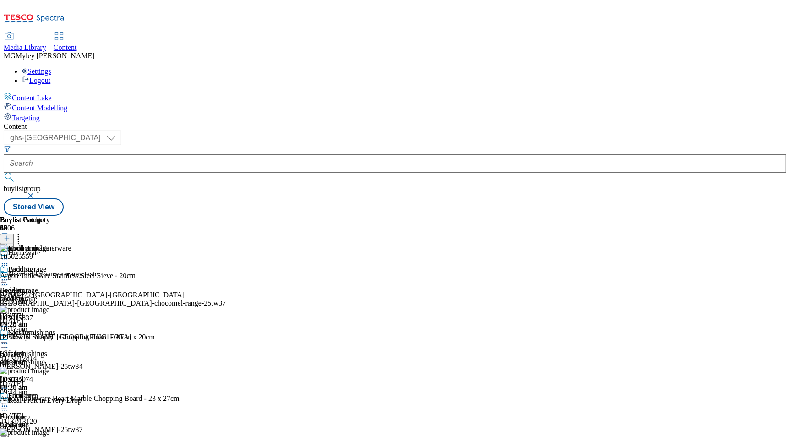
click at [9, 402] on icon at bounding box center [4, 406] width 9 height 9
click at [46, 431] on button "Copy" at bounding box center [32, 436] width 28 height 11
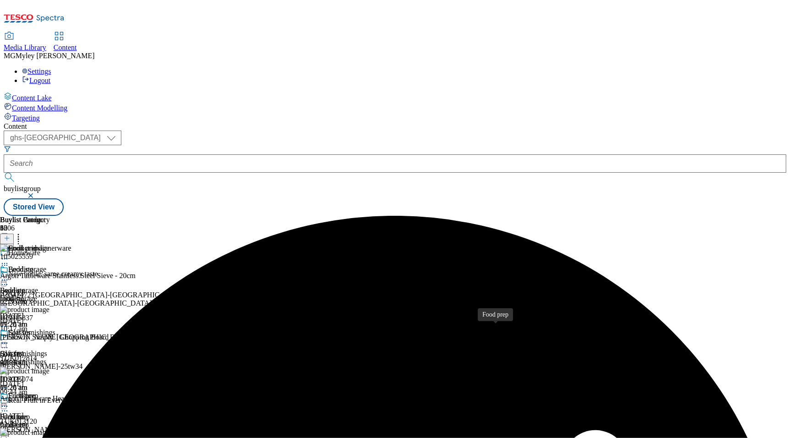
scroll to position [181, 0]
click at [23, 232] on icon at bounding box center [18, 236] width 9 height 9
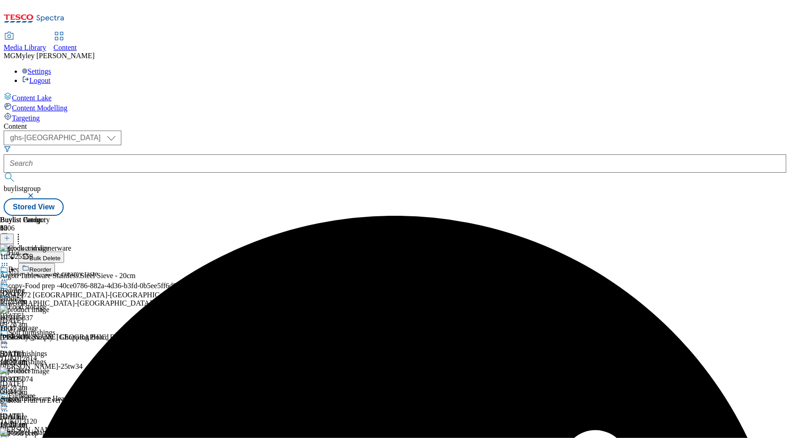
click at [55, 263] on button "Reorder" at bounding box center [36, 268] width 37 height 11
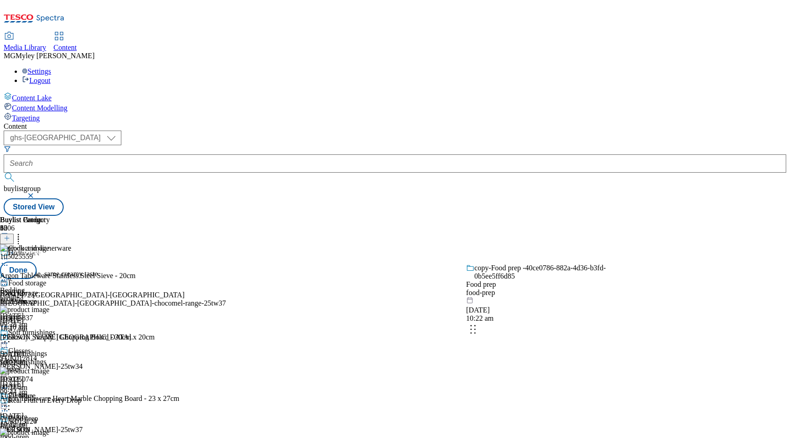
drag, startPoint x: 607, startPoint y: 399, endPoint x: 601, endPoint y: 314, distance: 84.5
click at [601, 216] on body "Icons icon_account icon_add icon_backward_link icon_basket icon_benefits icon_c…" at bounding box center [395, 110] width 783 height 212
click at [37, 262] on button "Done" at bounding box center [18, 270] width 37 height 17
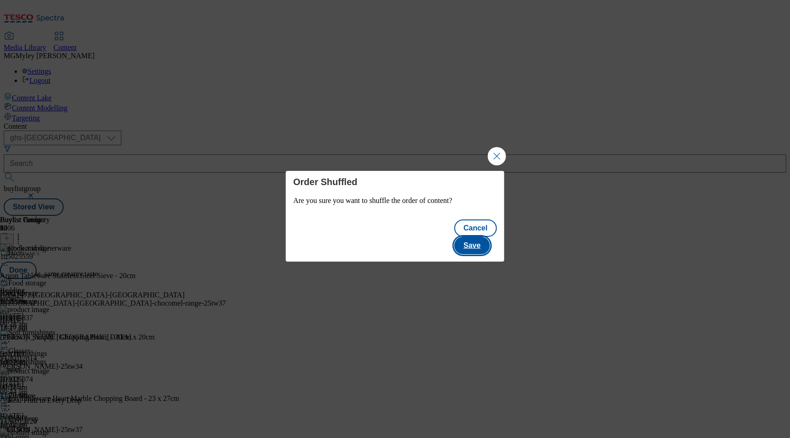
click at [485, 237] on button "Save" at bounding box center [471, 245] width 35 height 17
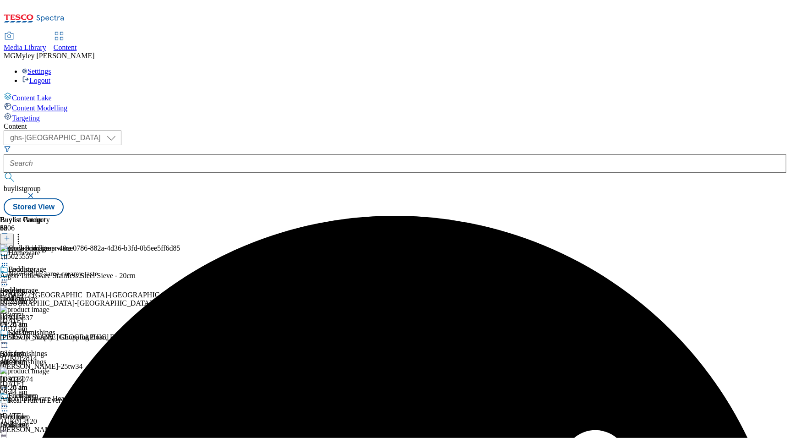
scroll to position [181, 0]
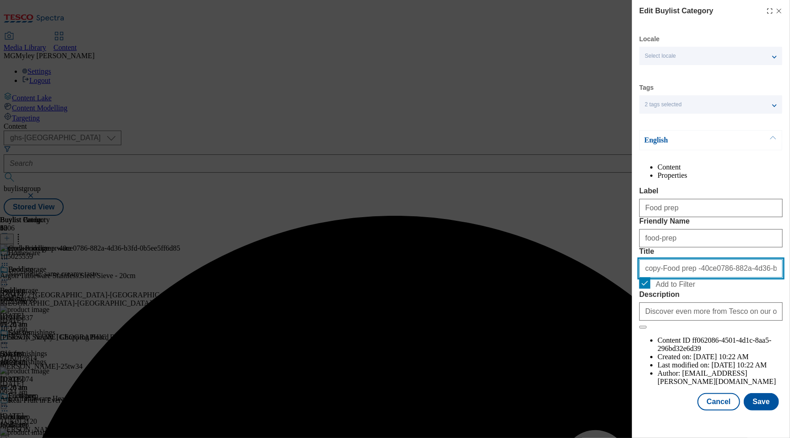
click at [677, 278] on input "copy-Food prep -40ce0786-882a-4d36-b3fd-0b5ee5ff6d85" at bounding box center [710, 268] width 143 height 18
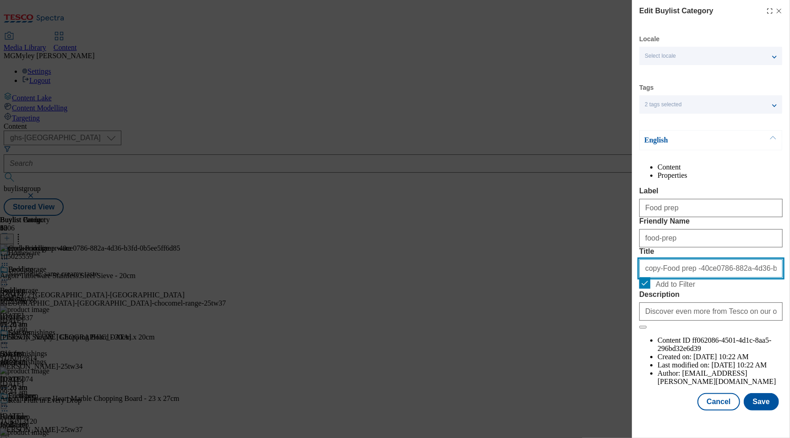
click at [677, 278] on input "copy-Food prep -40ce0786-882a-4d36-b3fd-0b5ee5ff6d85" at bounding box center [710, 268] width 143 height 18
paste input "Pots and pans"
type input "Pots and pans"
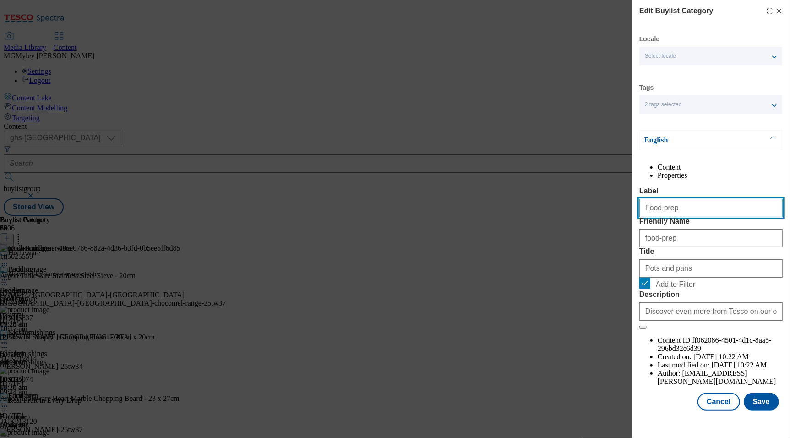
click at [686, 217] on input "Food prep" at bounding box center [710, 208] width 143 height 18
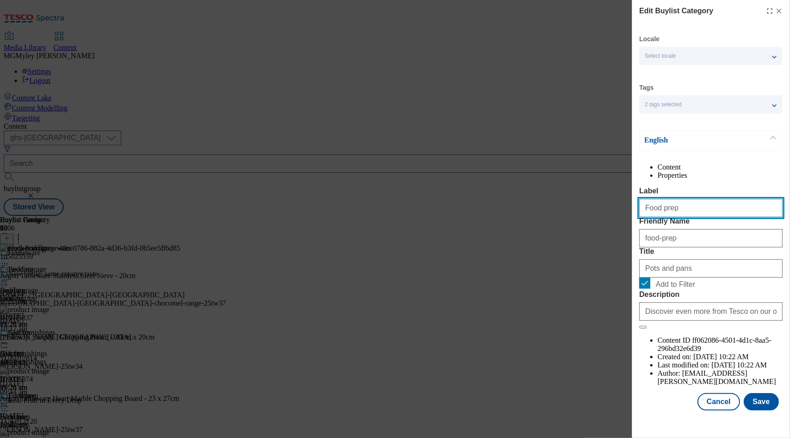
click at [686, 217] on input "Food prep" at bounding box center [710, 208] width 143 height 18
paste input "Pots and pans"
type input "Pots and pans"
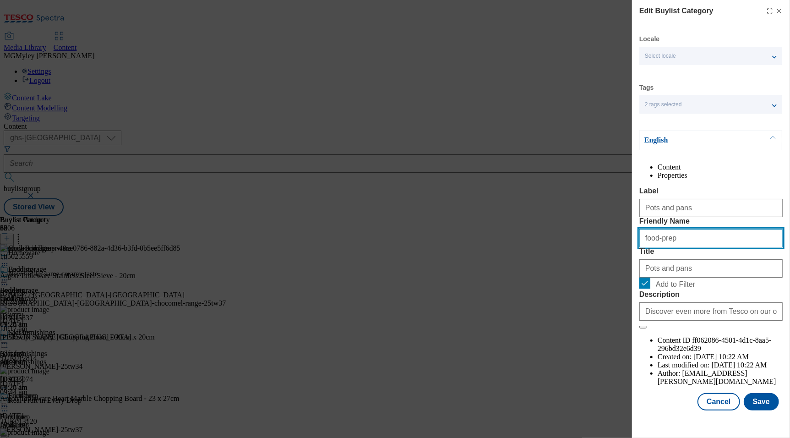
drag, startPoint x: 684, startPoint y: 274, endPoint x: 622, endPoint y: 273, distance: 62.8
click at [622, 273] on div "Edit Buylist Category Locale Select locale English Welsh Tags 2 tags selected f…" at bounding box center [395, 219] width 790 height 438
paste input "Pots and pans"
click at [648, 247] on input "Pots and pans" at bounding box center [710, 238] width 143 height 18
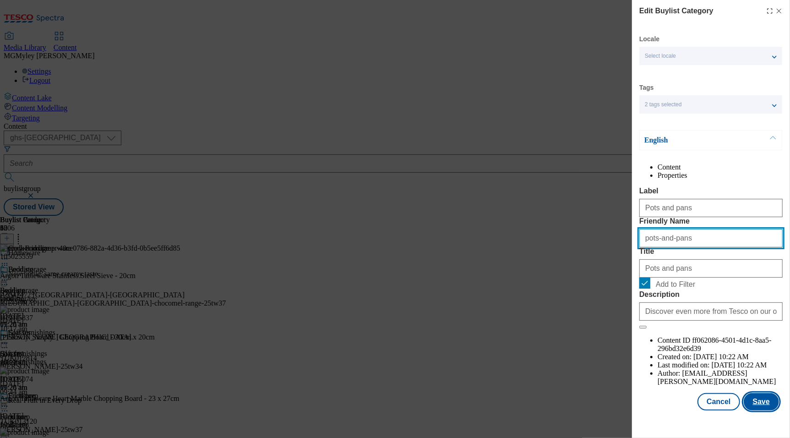
type input "pots-and-pans"
click at [764, 410] on button "Save" at bounding box center [761, 401] width 35 height 17
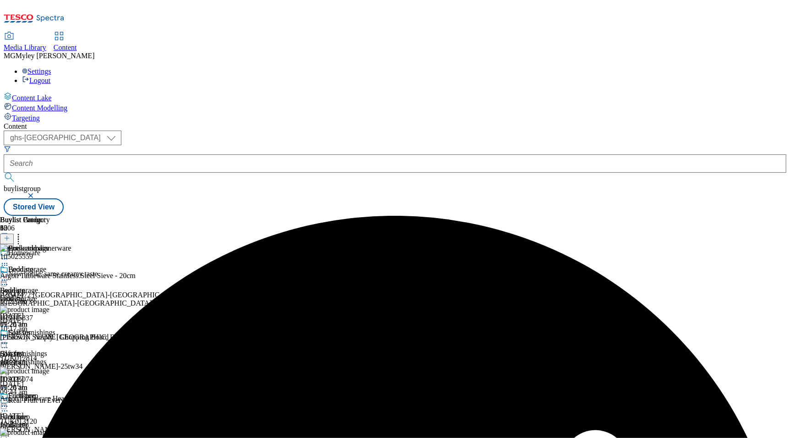
click at [50, 295] on div "food-storage" at bounding box center [25, 299] width 50 height 8
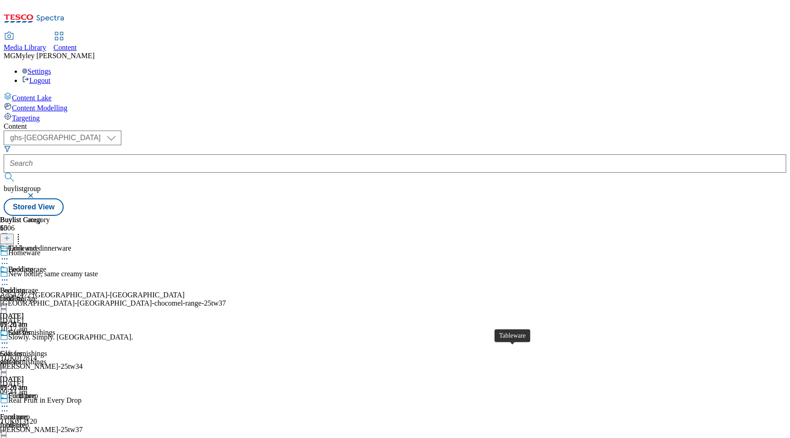
scroll to position [181, 0]
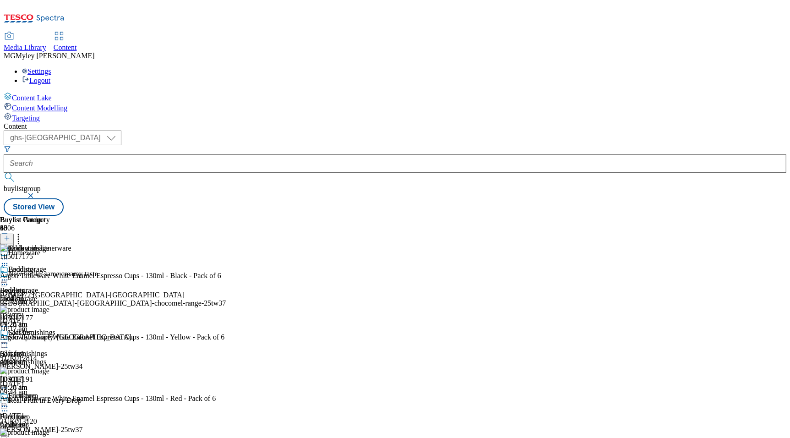
click at [23, 232] on icon at bounding box center [18, 236] width 9 height 9
click at [55, 263] on button "Reorder" at bounding box center [36, 268] width 37 height 11
drag, startPoint x: 597, startPoint y: 380, endPoint x: 600, endPoint y: 207, distance: 173.6
click at [600, 207] on body "Icons icon_account icon_add icon_backward_link icon_basket icon_benefits icon_c…" at bounding box center [395, 110] width 783 height 212
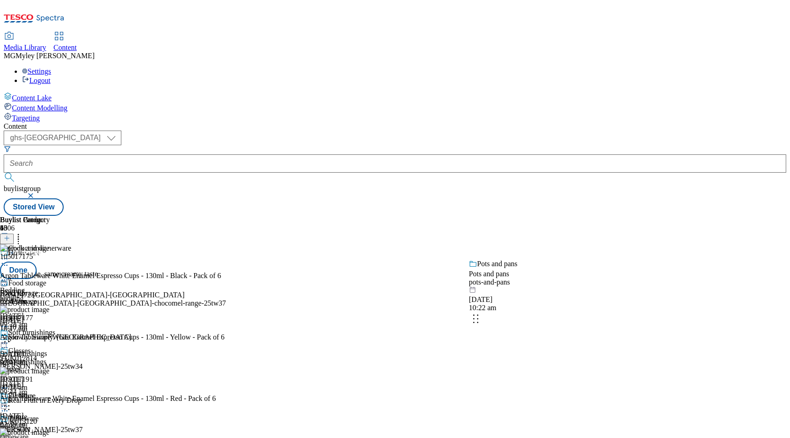
drag, startPoint x: 605, startPoint y: 356, endPoint x: 605, endPoint y: 280, distance: 76.0
click at [605, 216] on body "Icons icon_account icon_add icon_backward_link icon_basket icon_benefits icon_c…" at bounding box center [395, 110] width 783 height 212
click at [37, 262] on button "Done" at bounding box center [18, 270] width 37 height 17
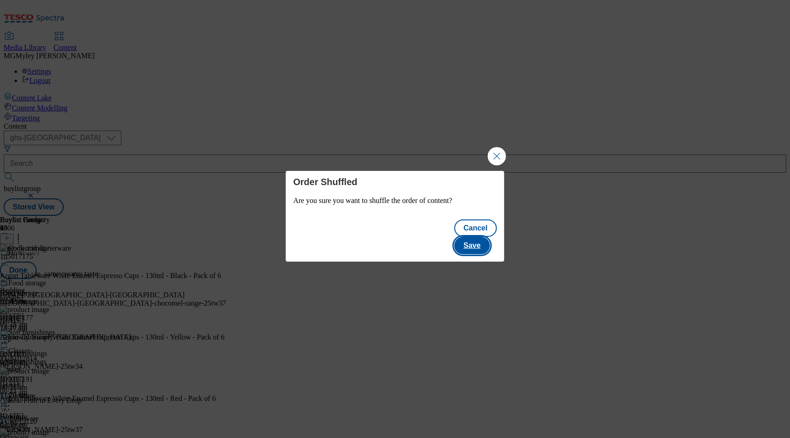
click at [484, 245] on button "Save" at bounding box center [471, 245] width 35 height 17
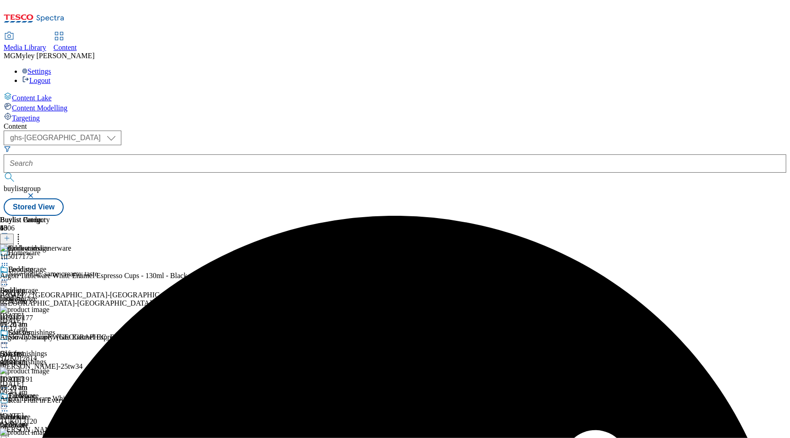
click at [9, 254] on icon at bounding box center [4, 258] width 9 height 9
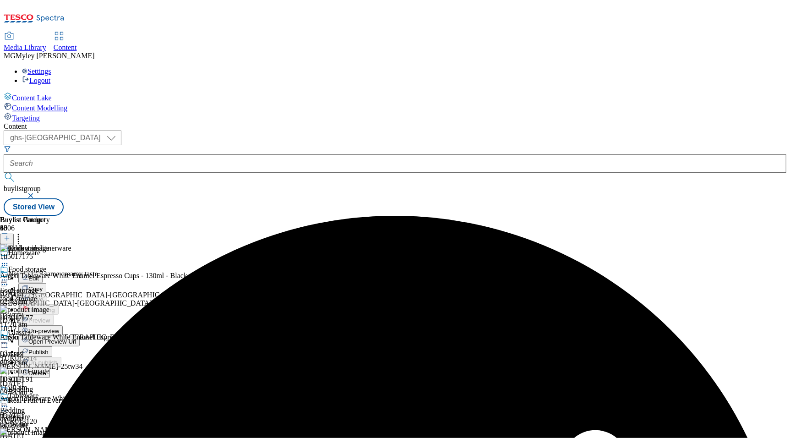
click at [59, 328] on span "Un-preview" at bounding box center [43, 331] width 31 height 7
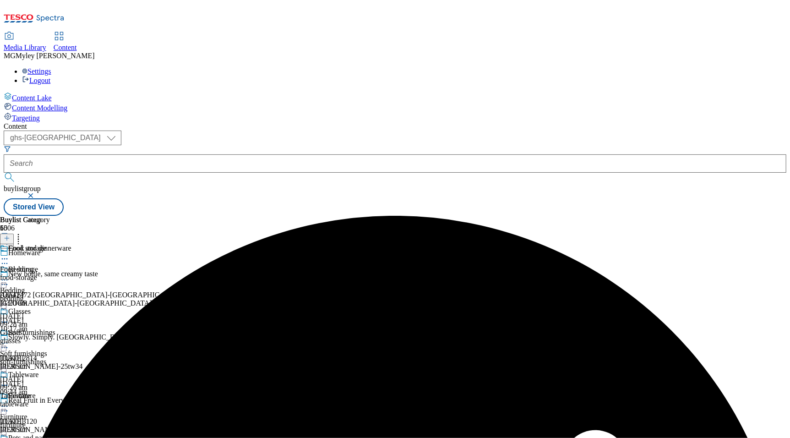
click at [9, 254] on icon at bounding box center [4, 258] width 9 height 9
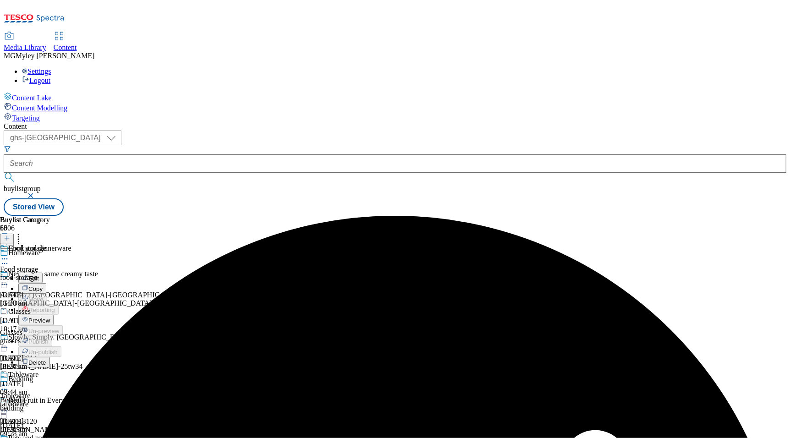
click at [54, 315] on button "Preview" at bounding box center [35, 320] width 35 height 11
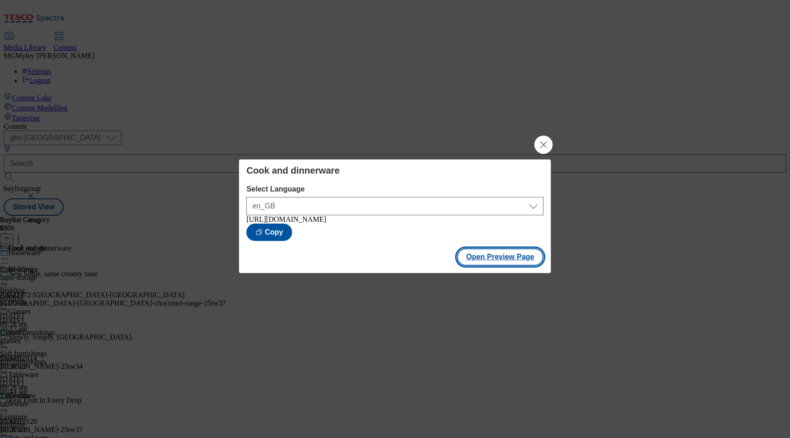
click at [502, 259] on button "Open Preview Page" at bounding box center [500, 256] width 87 height 17
click at [549, 142] on button "Close Modal" at bounding box center [544, 145] width 18 height 18
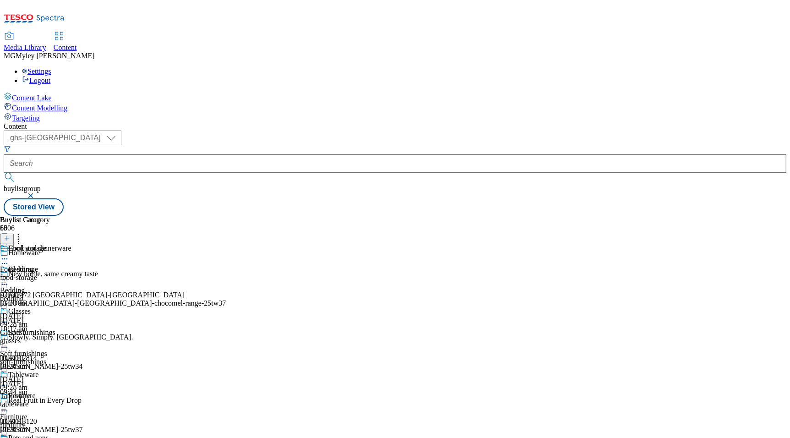
scroll to position [181, 0]
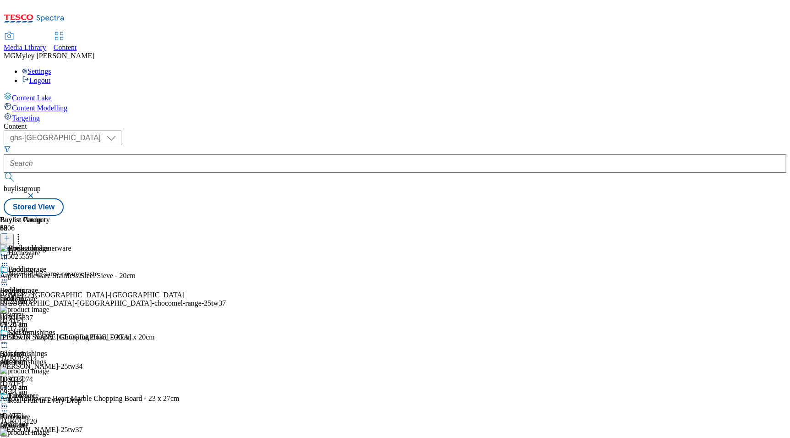
scroll to position [790, 0]
click at [23, 232] on icon at bounding box center [18, 236] width 9 height 9
click at [9, 254] on icon at bounding box center [4, 258] width 9 height 9
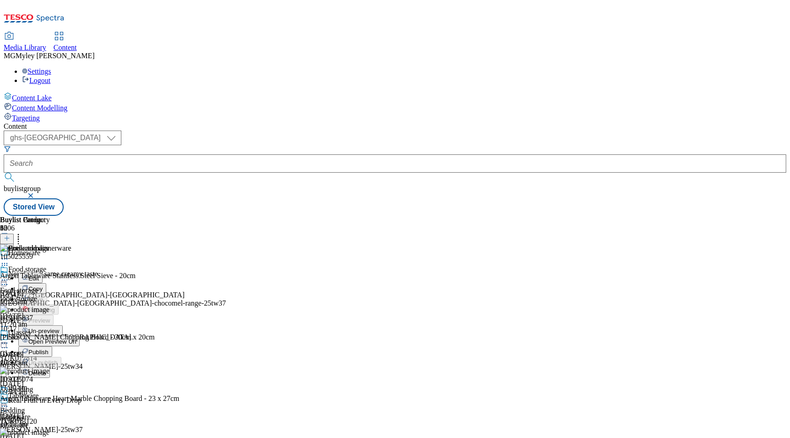
click at [59, 328] on span "Un-preview" at bounding box center [43, 331] width 31 height 7
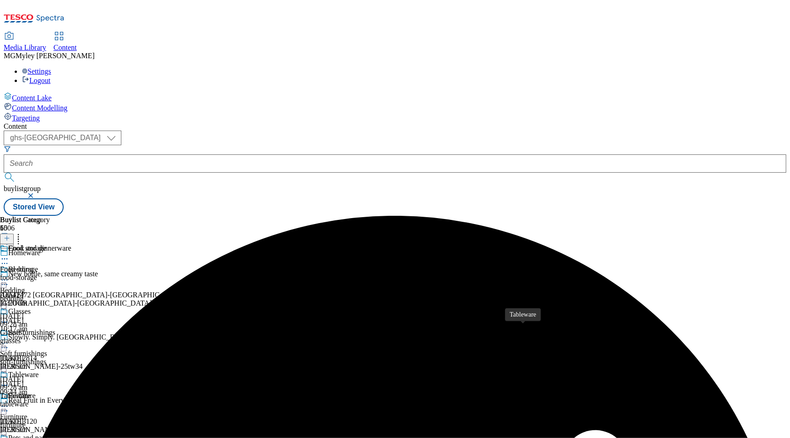
scroll to position [115, 0]
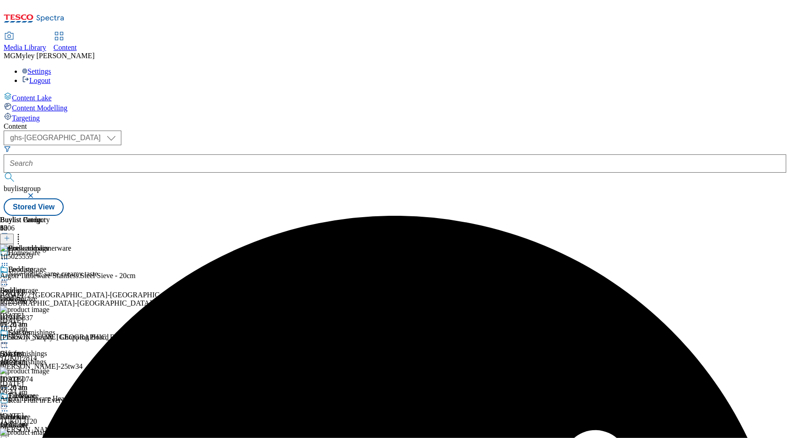
scroll to position [0, 22]
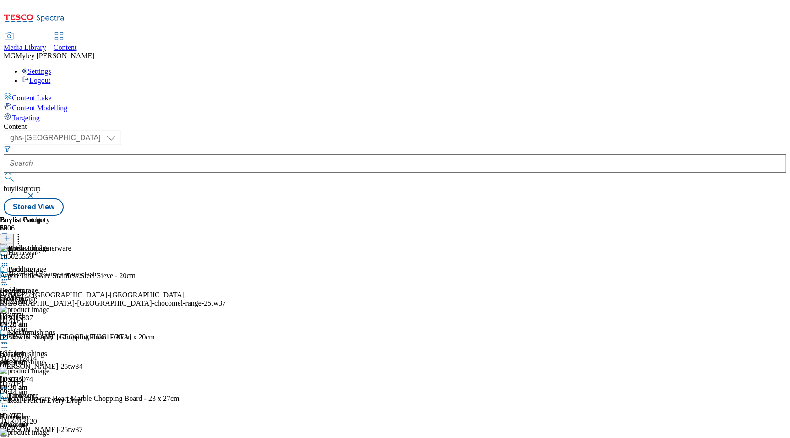
click at [23, 232] on icon at bounding box center [18, 236] width 9 height 9
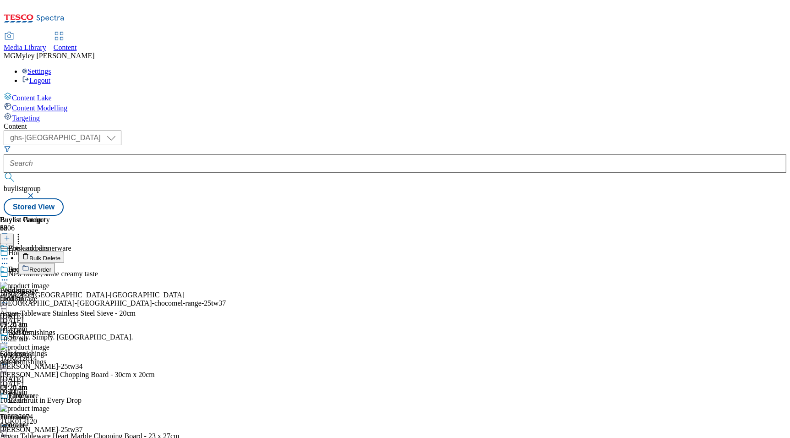
click at [60, 255] on span "Bulk Delete" at bounding box center [44, 258] width 31 height 7
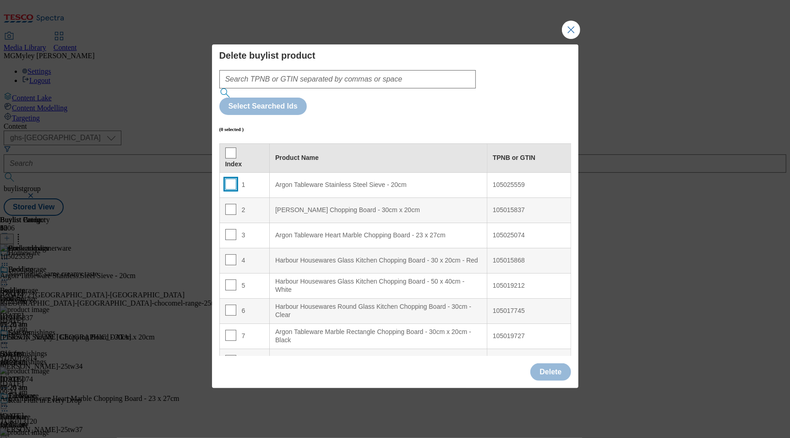
click at [234, 179] on input "Modal" at bounding box center [230, 184] width 11 height 11
checkbox input "true"
click at [539, 363] on button "Delete" at bounding box center [550, 371] width 40 height 17
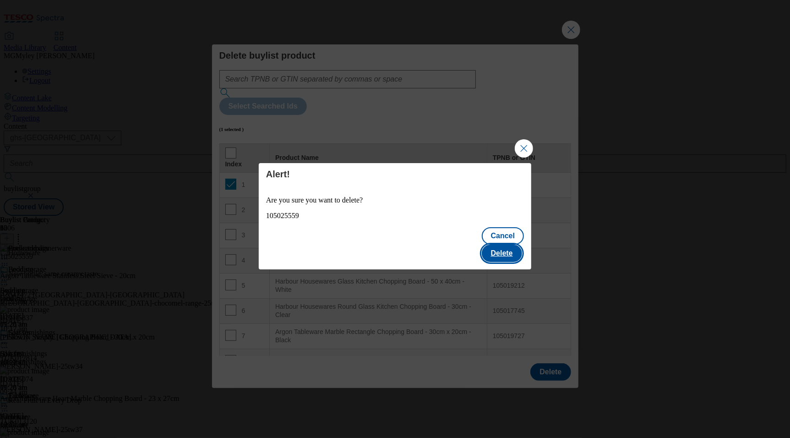
click at [518, 245] on button "Delete" at bounding box center [502, 253] width 40 height 17
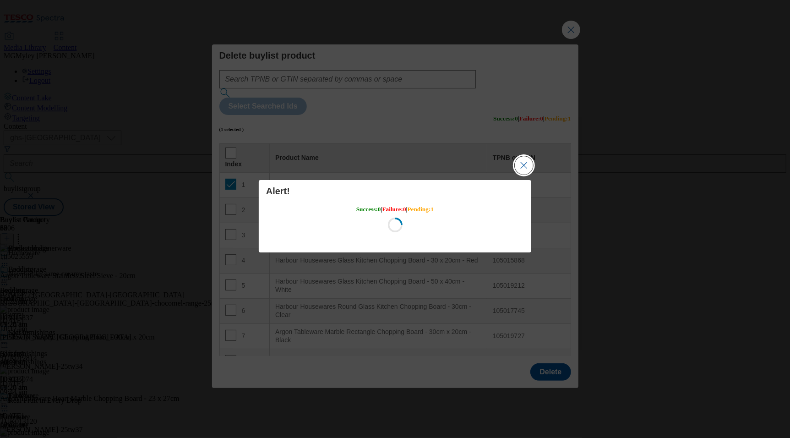
scroll to position [0, 0]
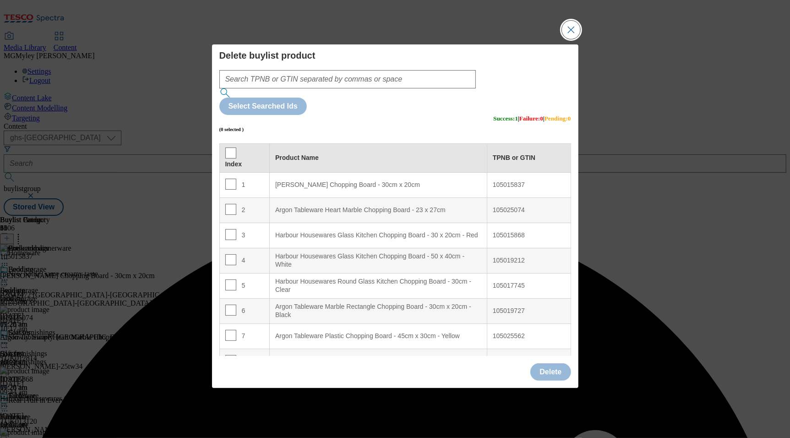
click at [571, 39] on button "Close Modal" at bounding box center [571, 30] width 18 height 18
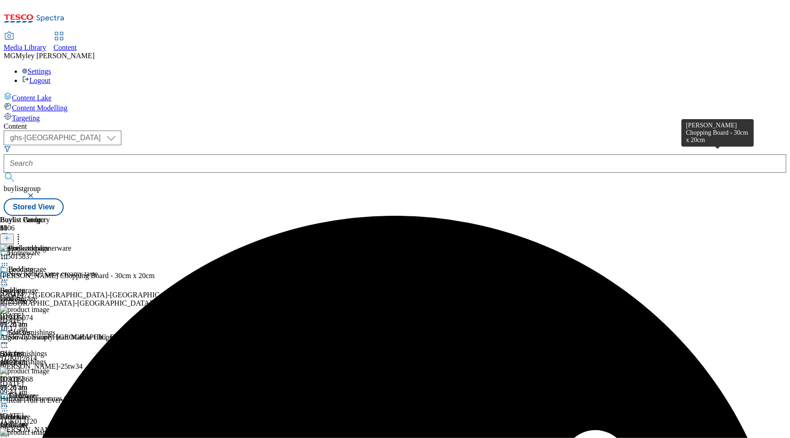
scroll to position [0, 22]
click at [23, 232] on icon at bounding box center [18, 236] width 9 height 9
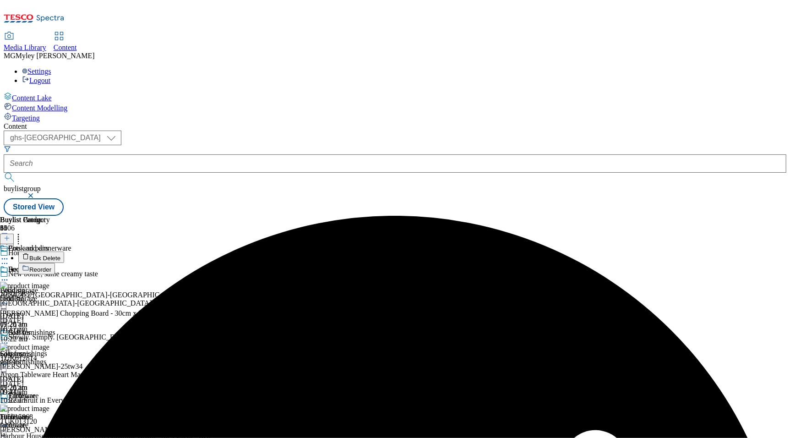
click at [60, 255] on span "Bulk Delete" at bounding box center [44, 258] width 31 height 7
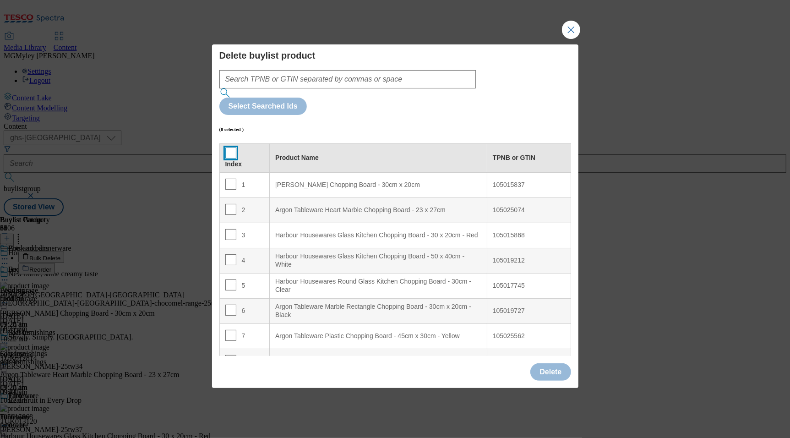
click at [225, 147] on input "Modal" at bounding box center [230, 152] width 11 height 11
checkbox input "true"
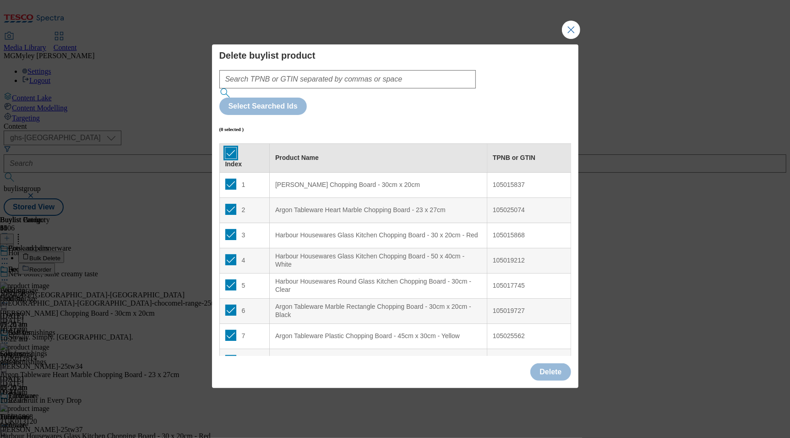
checkbox input "true"
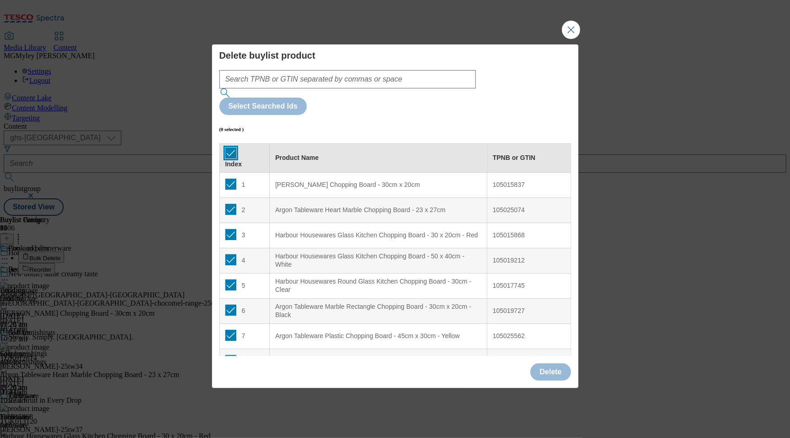
checkbox input "true"
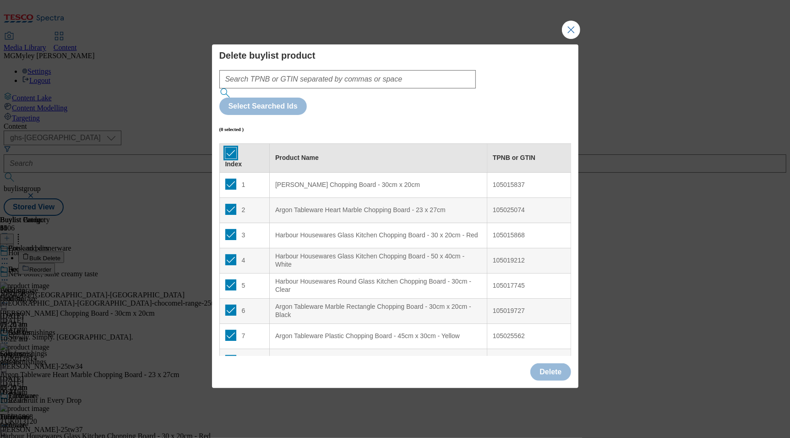
checkbox input "true"
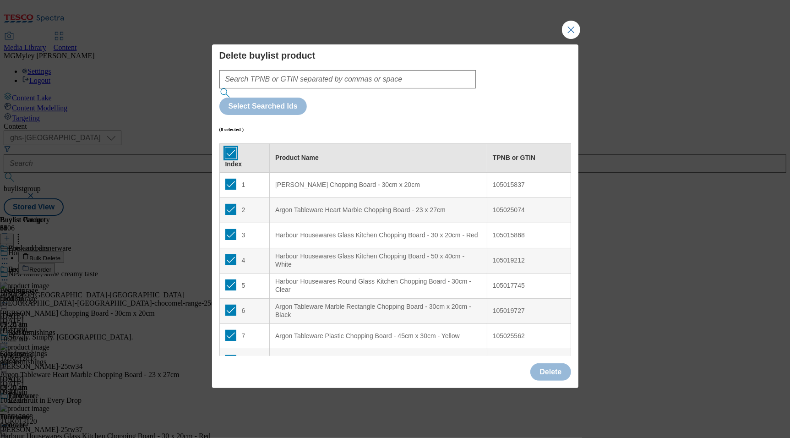
checkbox input "true"
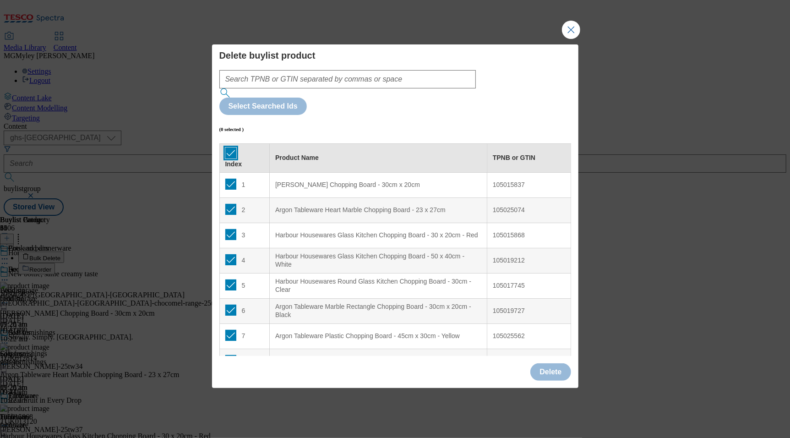
checkbox input "true"
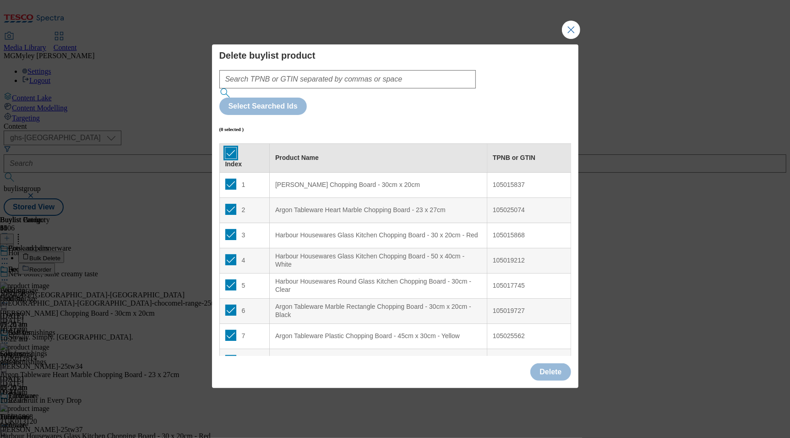
checkbox input "true"
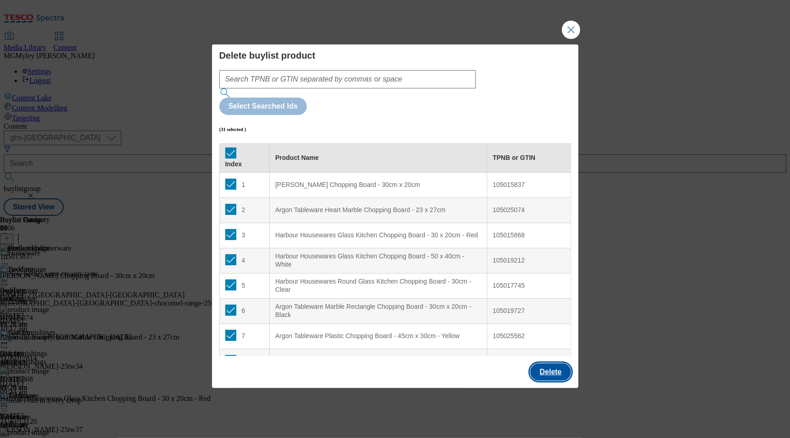
click at [559, 363] on button "Delete" at bounding box center [550, 371] width 40 height 17
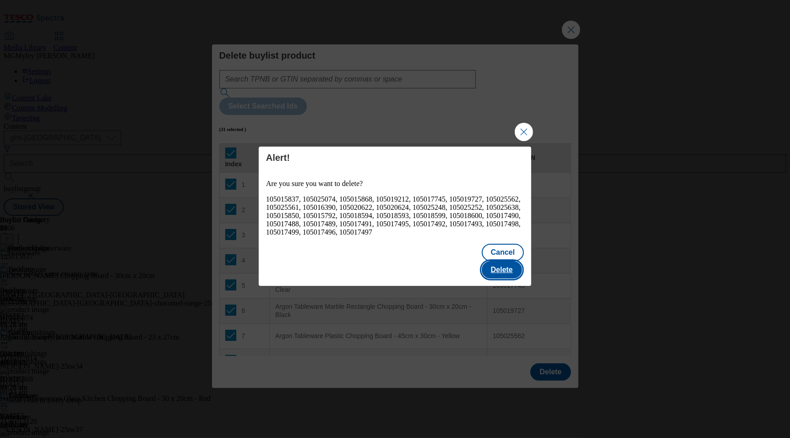
click at [497, 261] on button "Delete" at bounding box center [502, 269] width 40 height 17
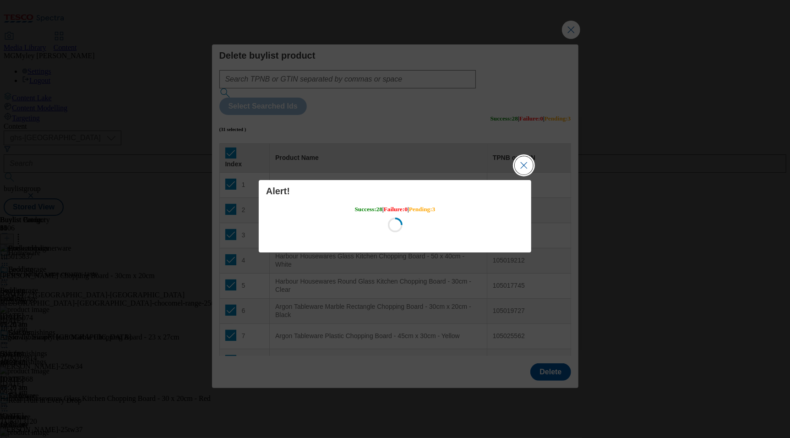
scroll to position [0, 0]
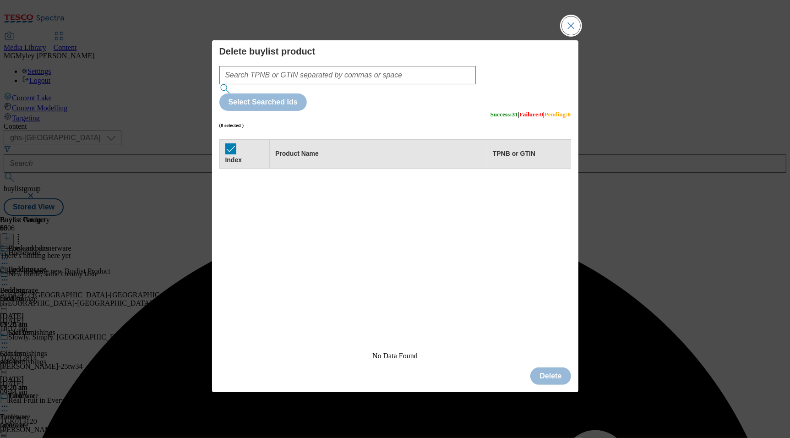
click at [568, 35] on button "Close Modal" at bounding box center [571, 25] width 18 height 18
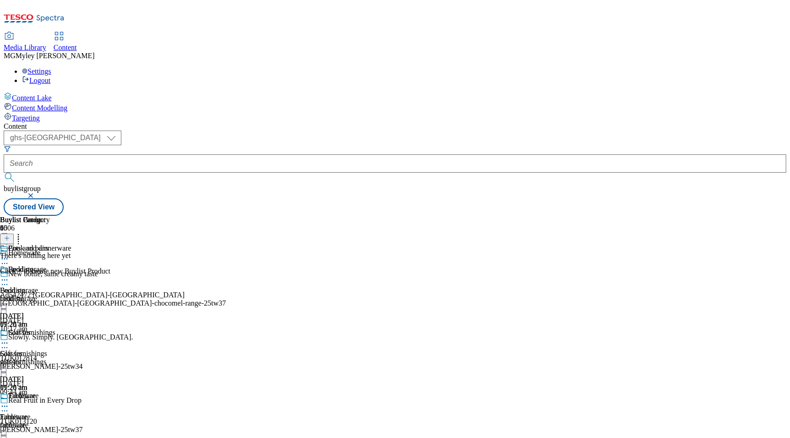
scroll to position [181, 0]
click at [540, 131] on div "( optional ) ghs-roi ghs-[GEOGRAPHIC_DATA] ghs-uk buylistgroup Stored View" at bounding box center [395, 173] width 783 height 85
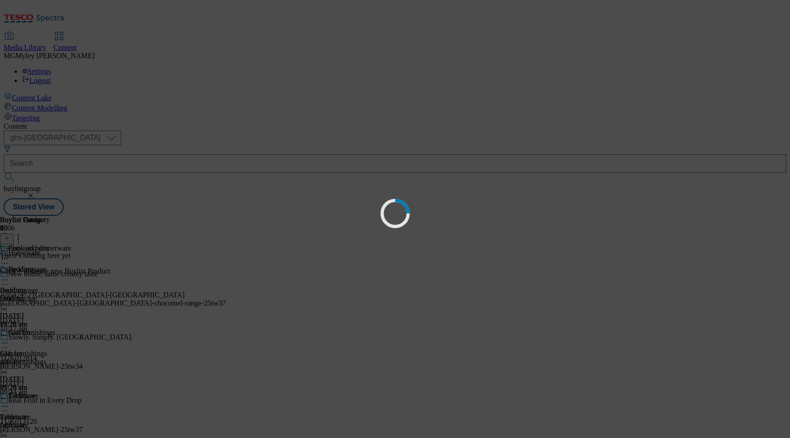
scroll to position [0, 0]
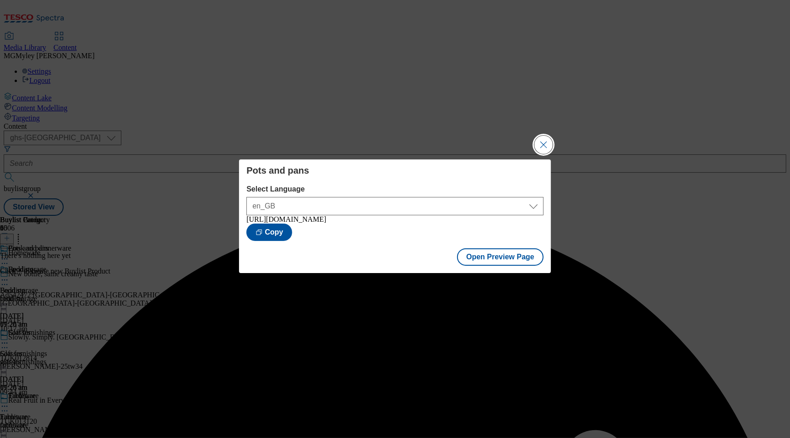
click at [543, 147] on button "Close Modal" at bounding box center [544, 145] width 18 height 18
